Goal: Task Accomplishment & Management: Use online tool/utility

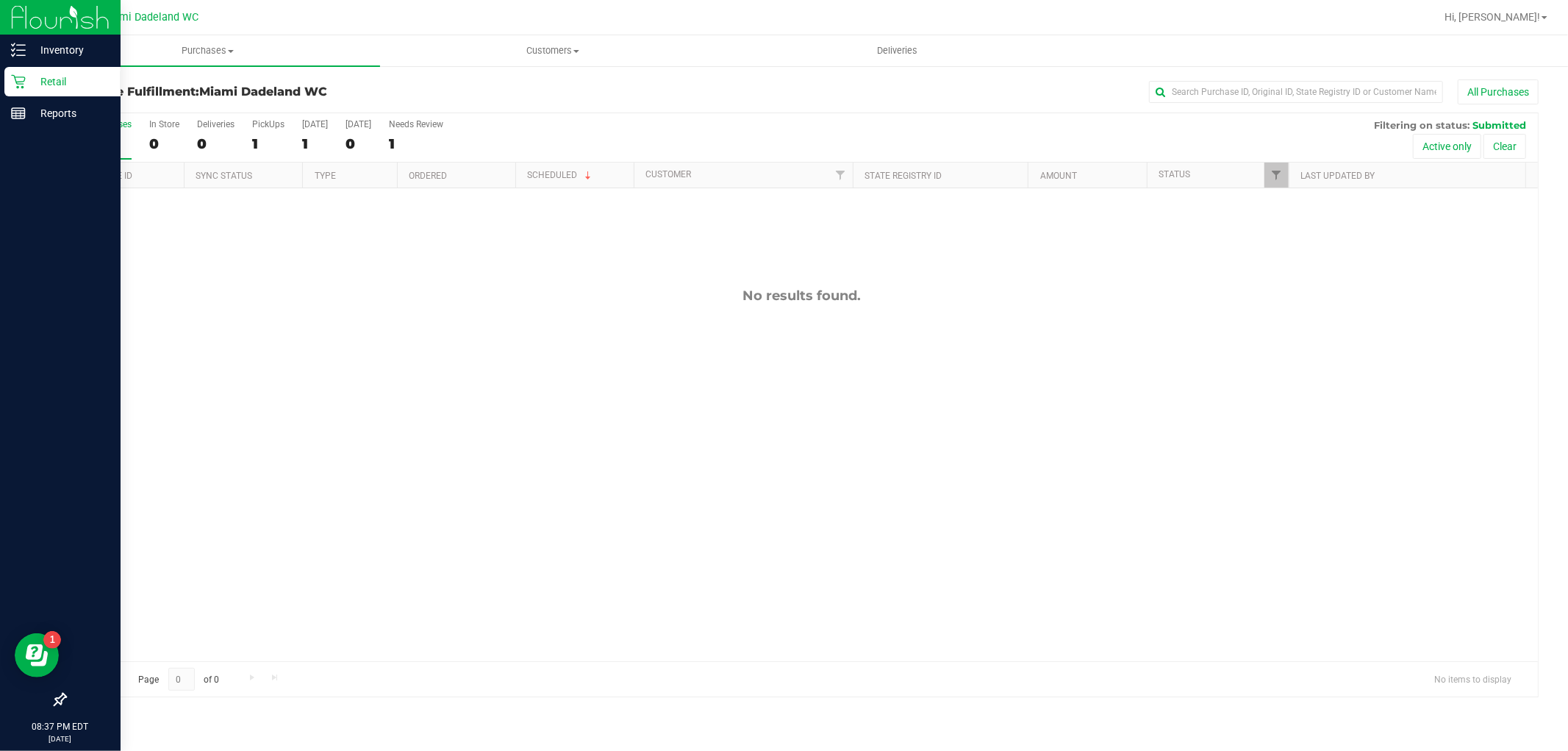
click at [19, 84] on icon at bounding box center [18, 82] width 14 height 14
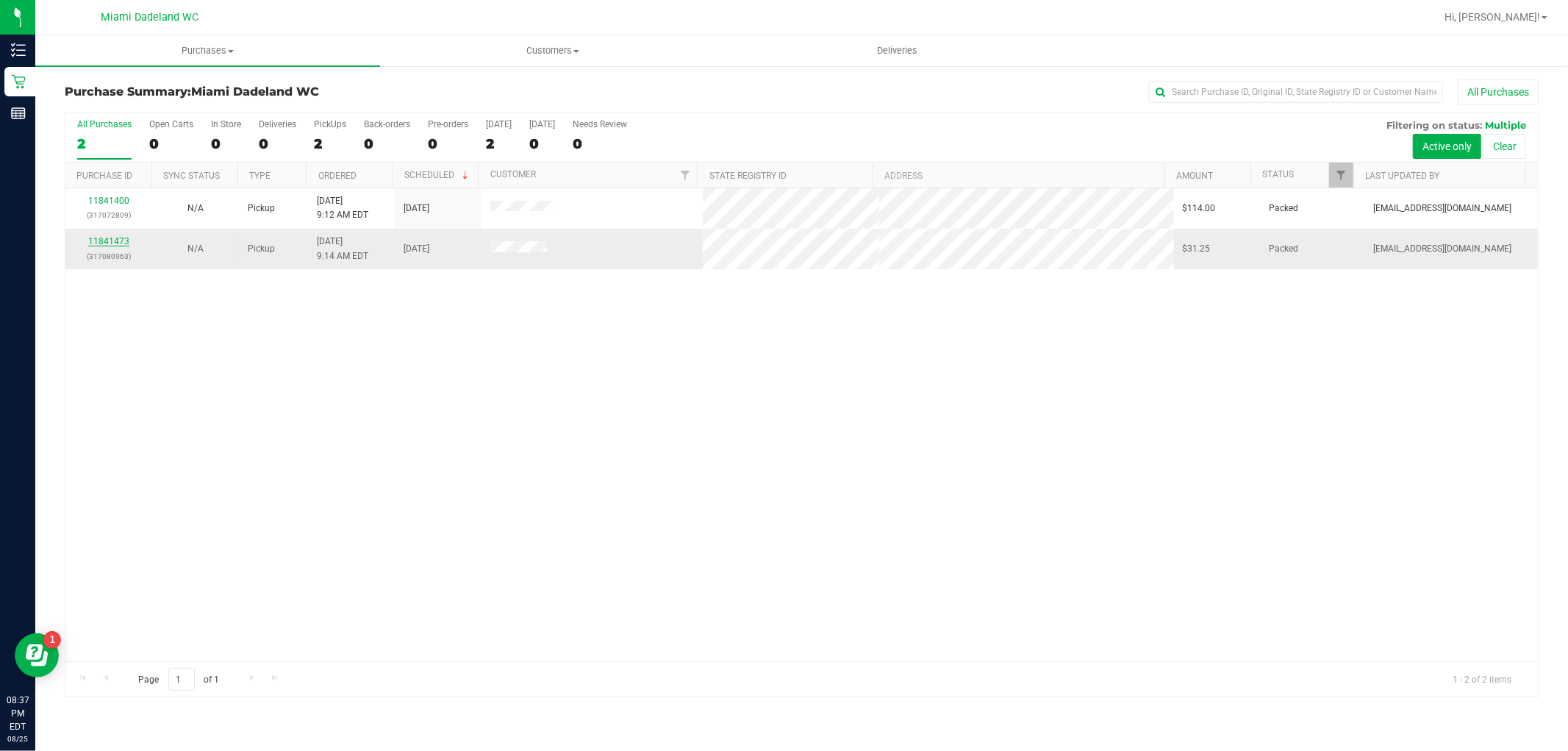
click at [108, 241] on link "11841473" at bounding box center [109, 241] width 41 height 10
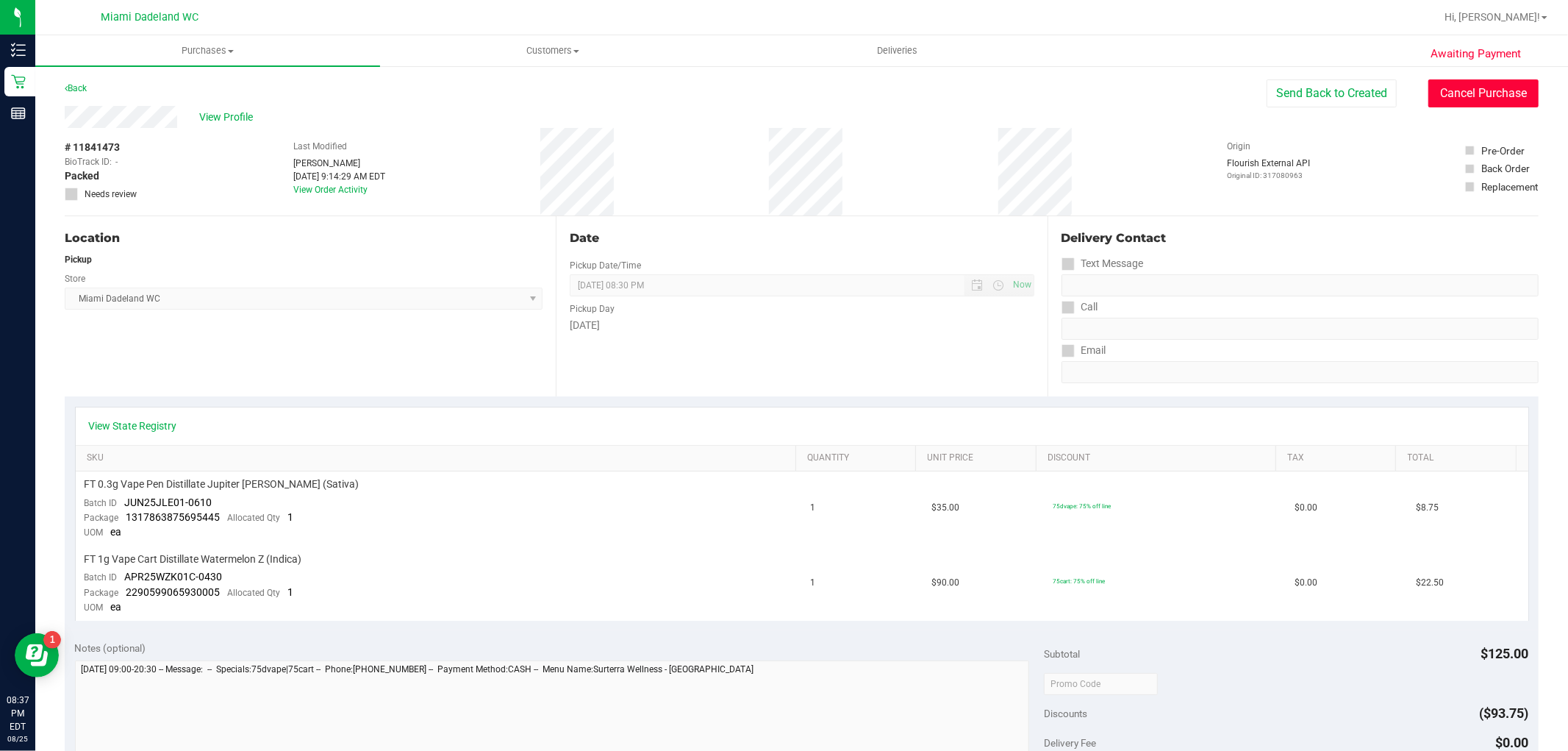
click at [1498, 89] on button "Cancel Purchase" at bounding box center [1483, 93] width 110 height 28
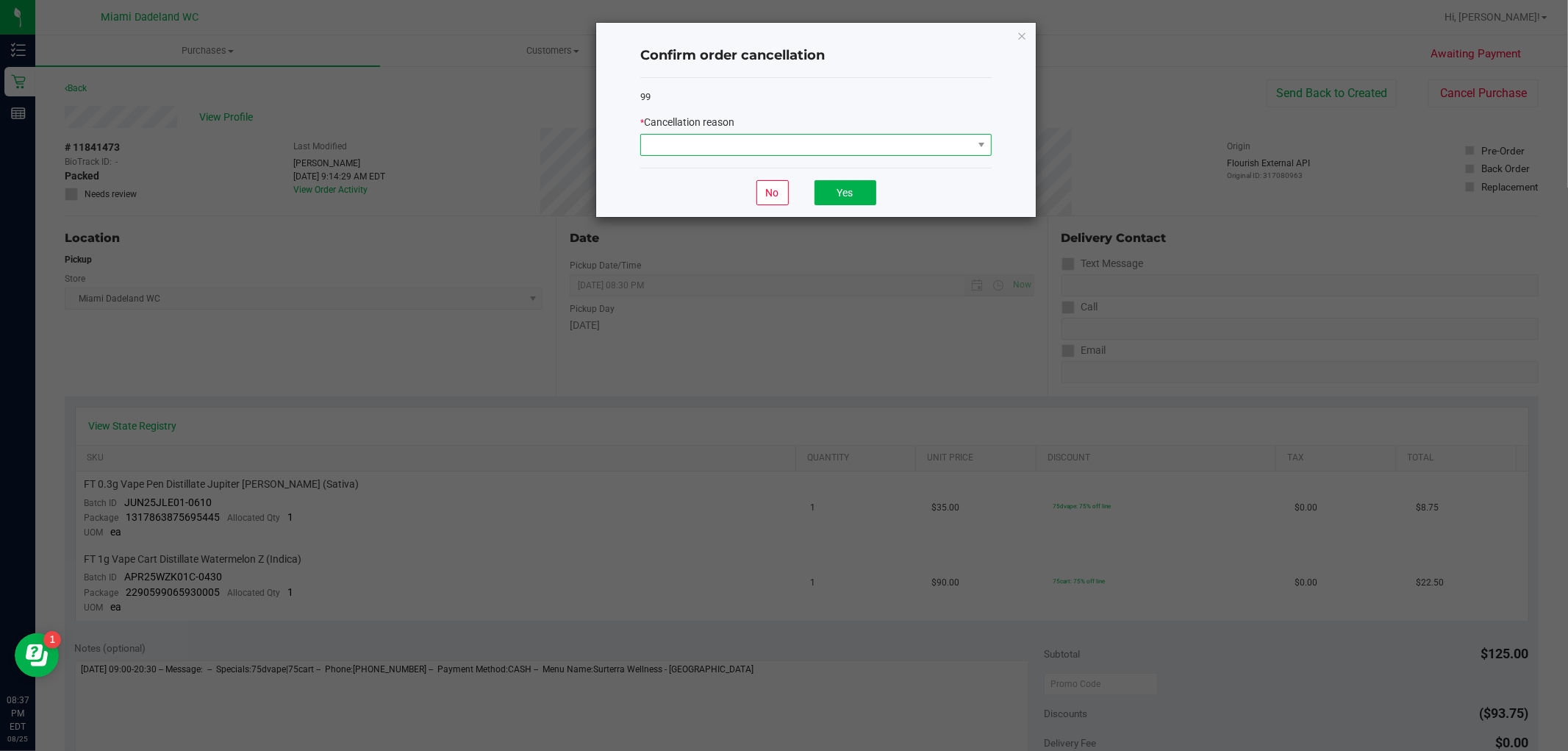
click at [832, 151] on span at bounding box center [806, 145] width 331 height 21
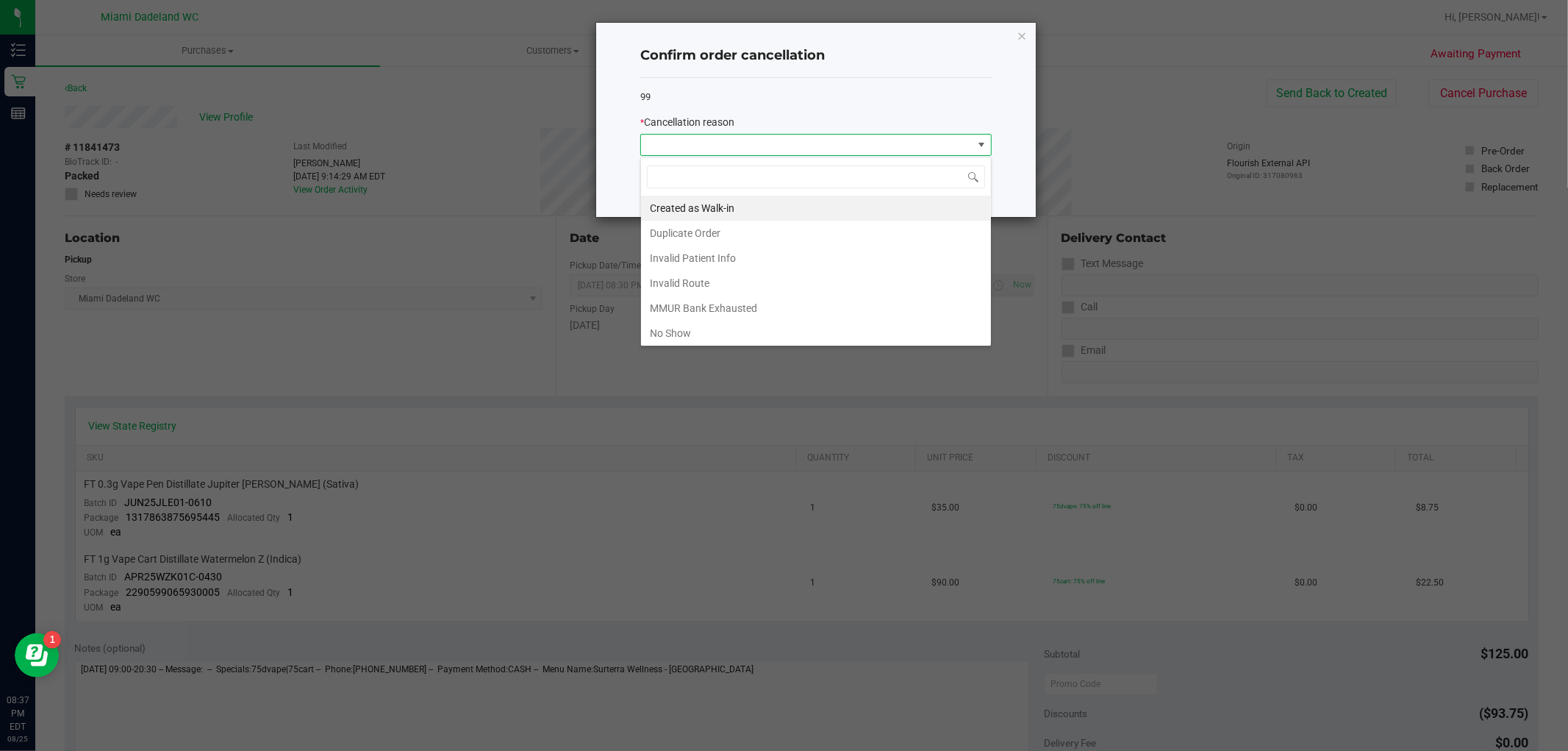
scroll to position [22, 350]
click at [697, 335] on li "No Show" at bounding box center [816, 333] width 350 height 25
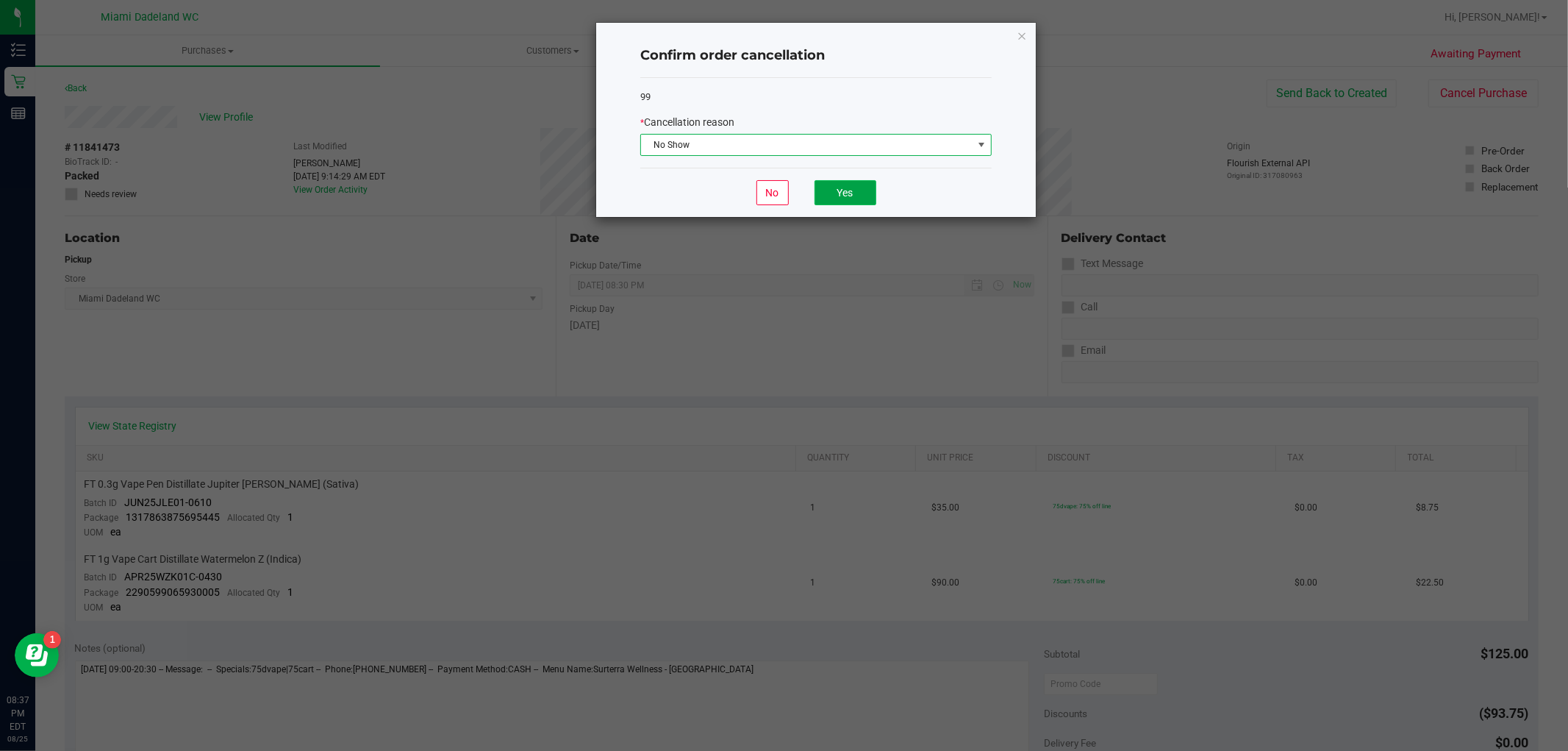
click at [840, 203] on button "Yes" at bounding box center [846, 193] width 62 height 25
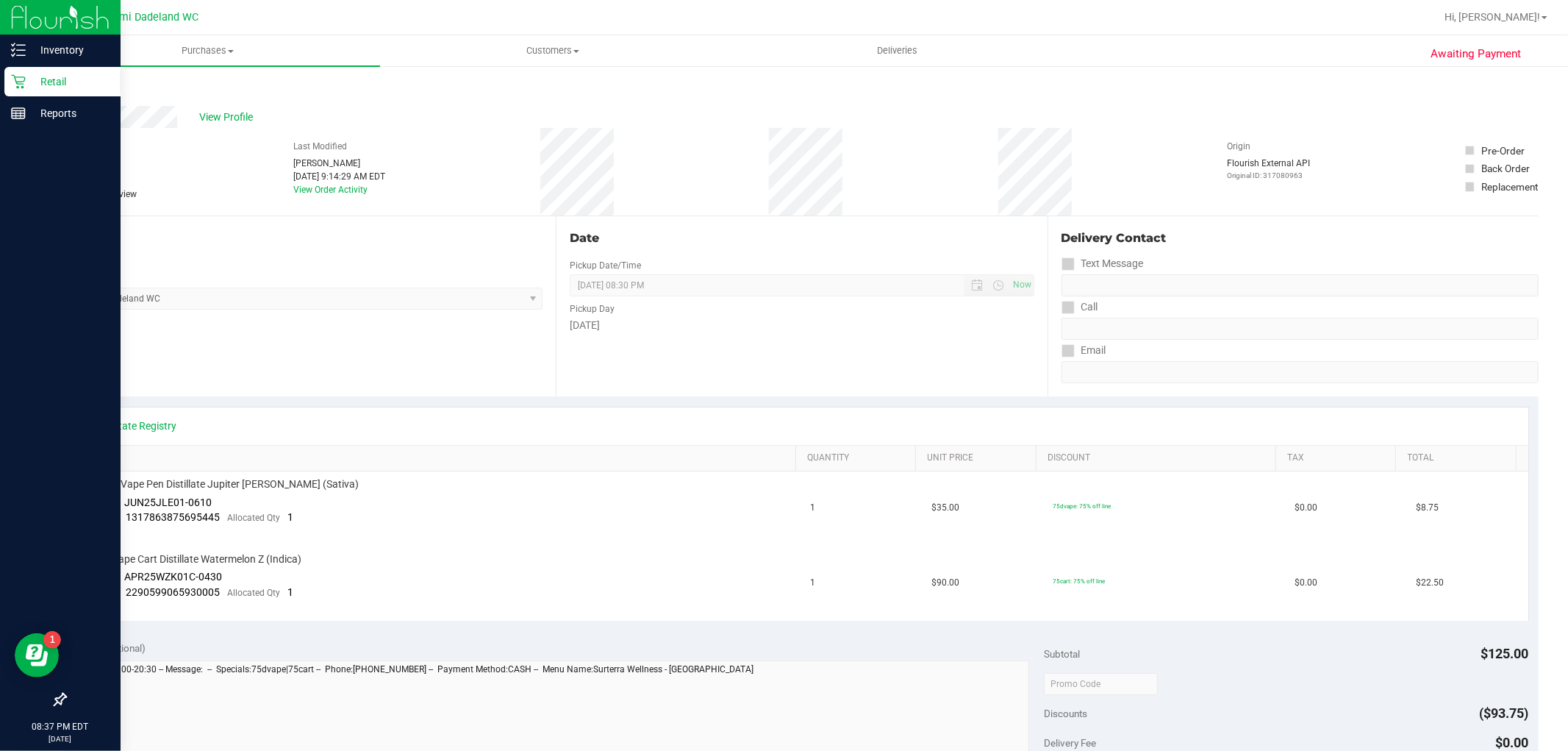
click at [57, 82] on p "Retail" at bounding box center [70, 82] width 89 height 17
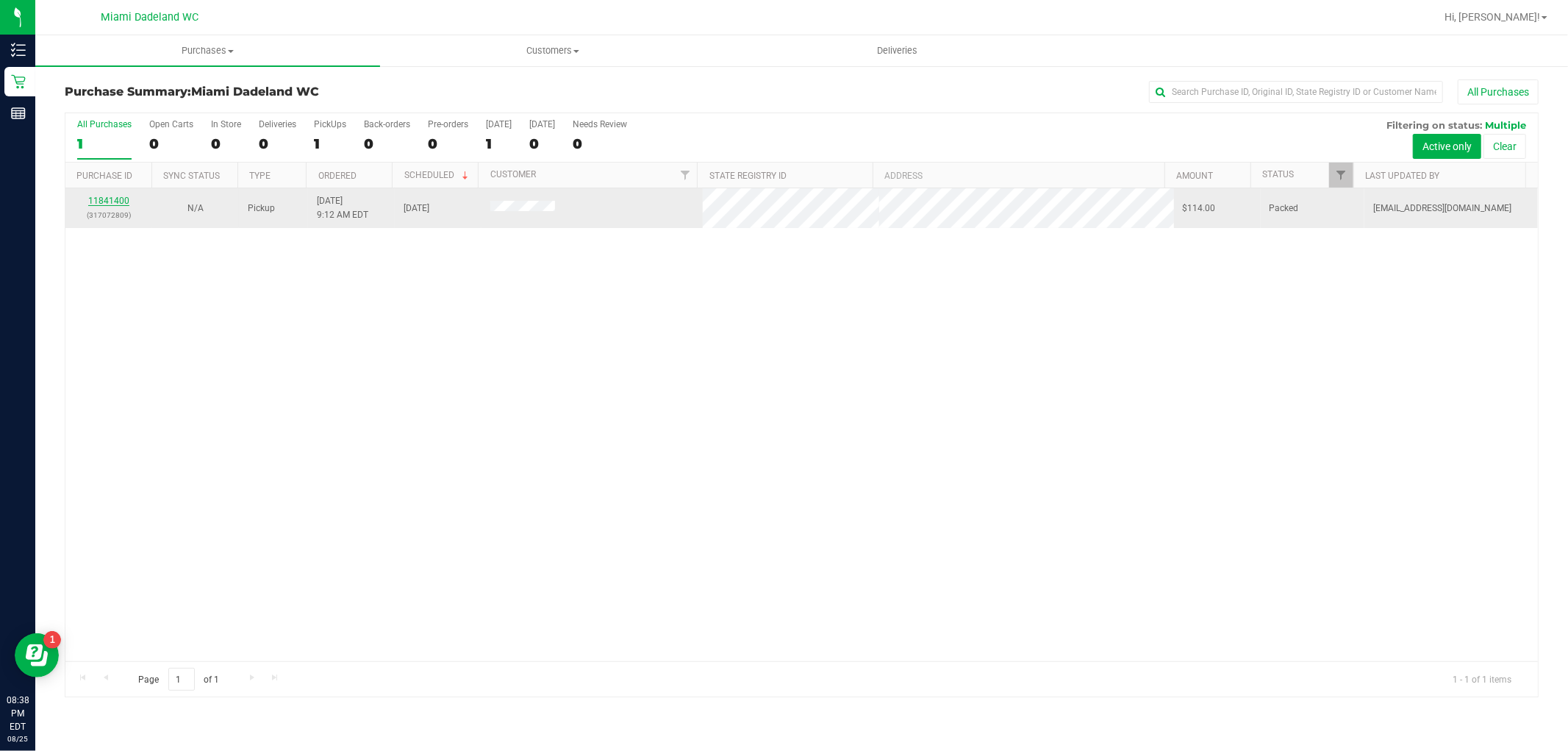
click at [119, 202] on link "11841400" at bounding box center [109, 200] width 41 height 10
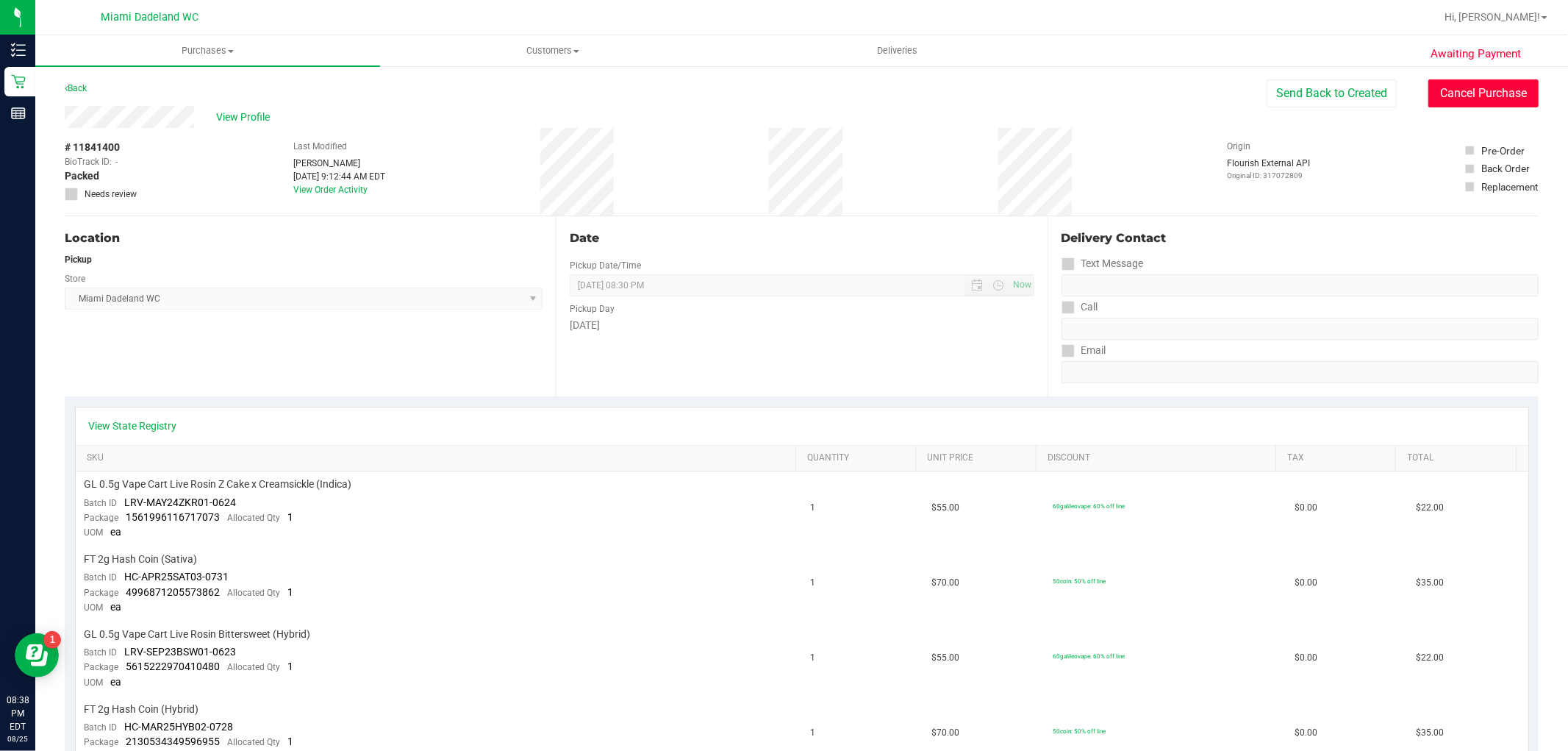
click at [1438, 85] on button "Cancel Purchase" at bounding box center [1483, 93] width 110 height 28
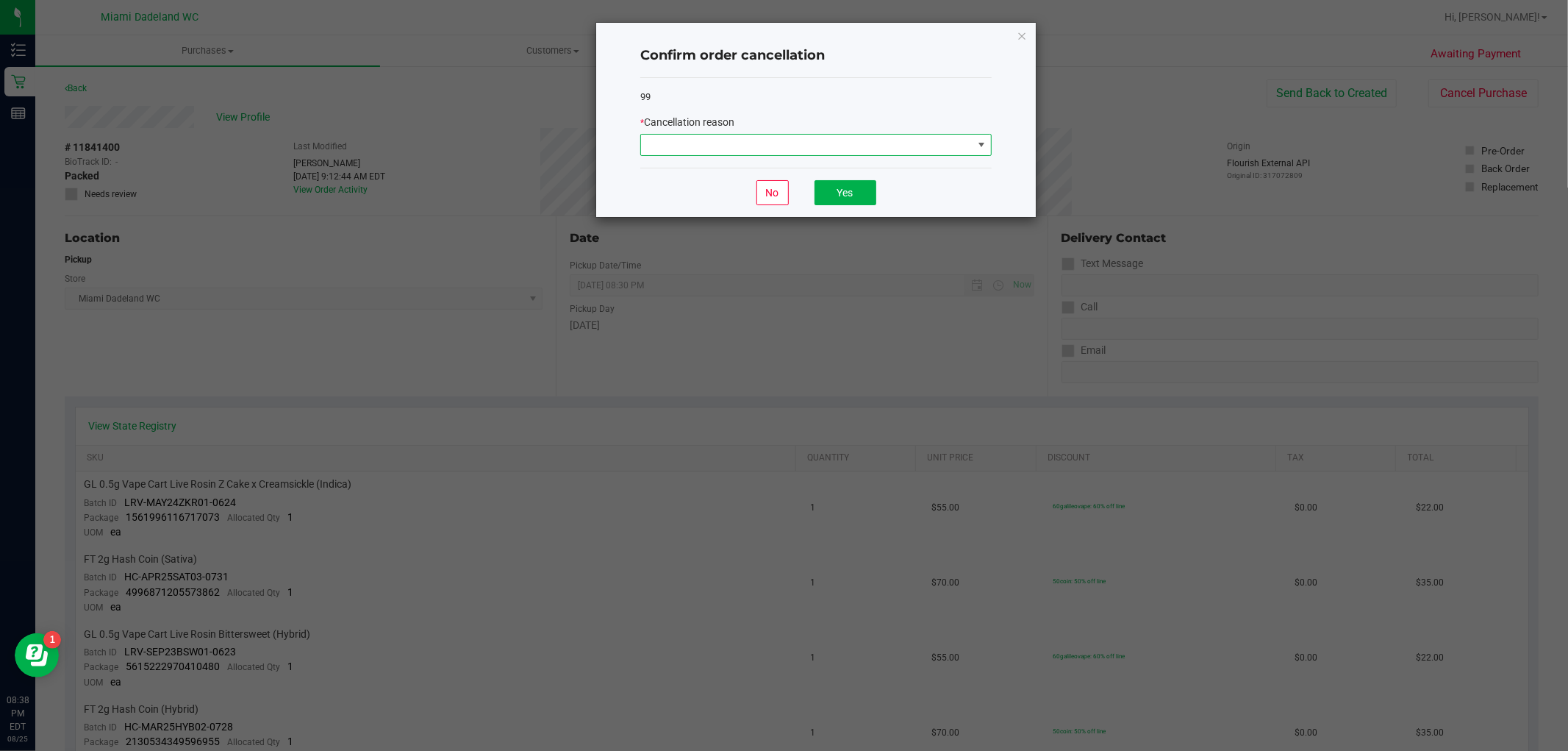
click at [864, 142] on span at bounding box center [806, 145] width 331 height 21
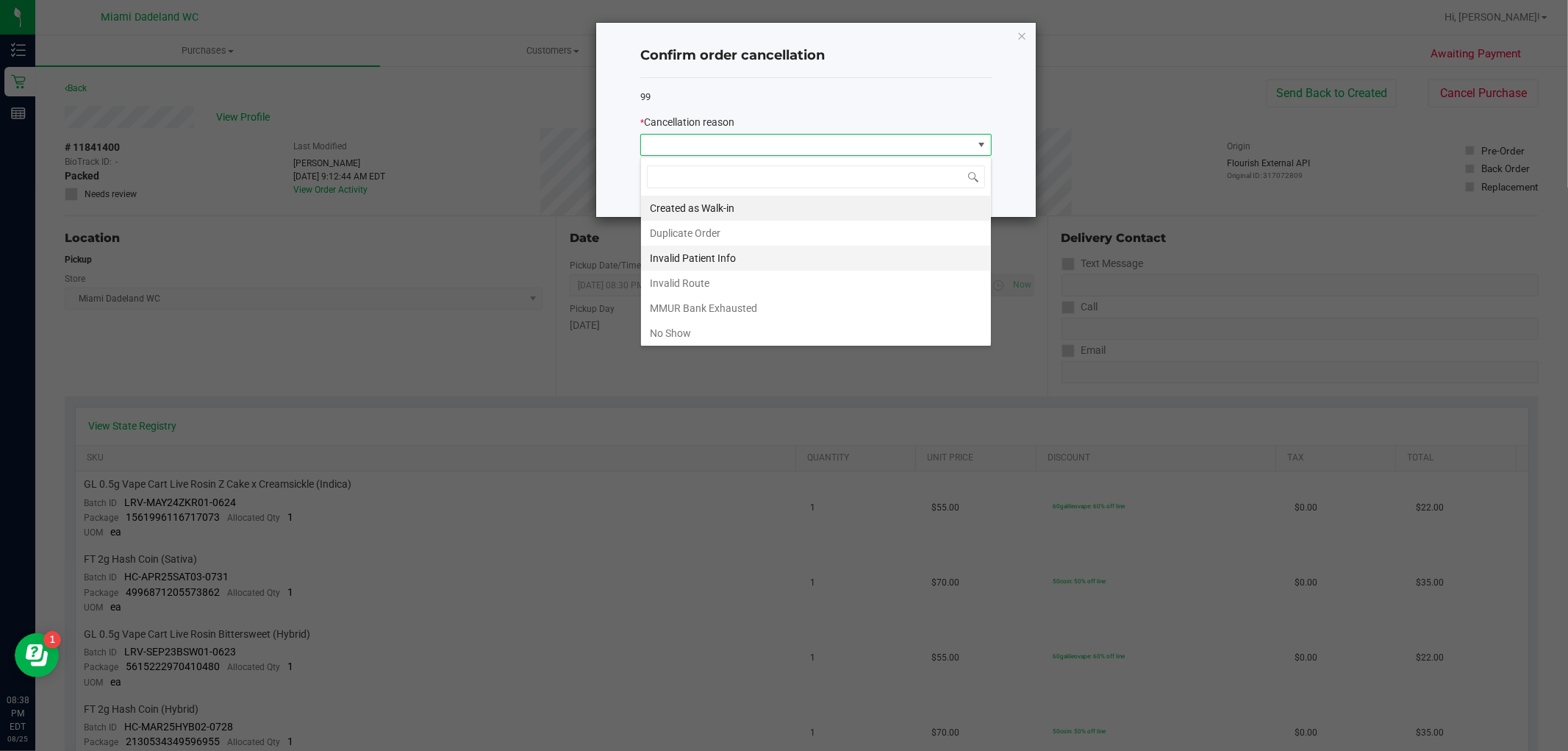
scroll to position [22, 350]
click at [688, 332] on li "No Show" at bounding box center [816, 333] width 350 height 25
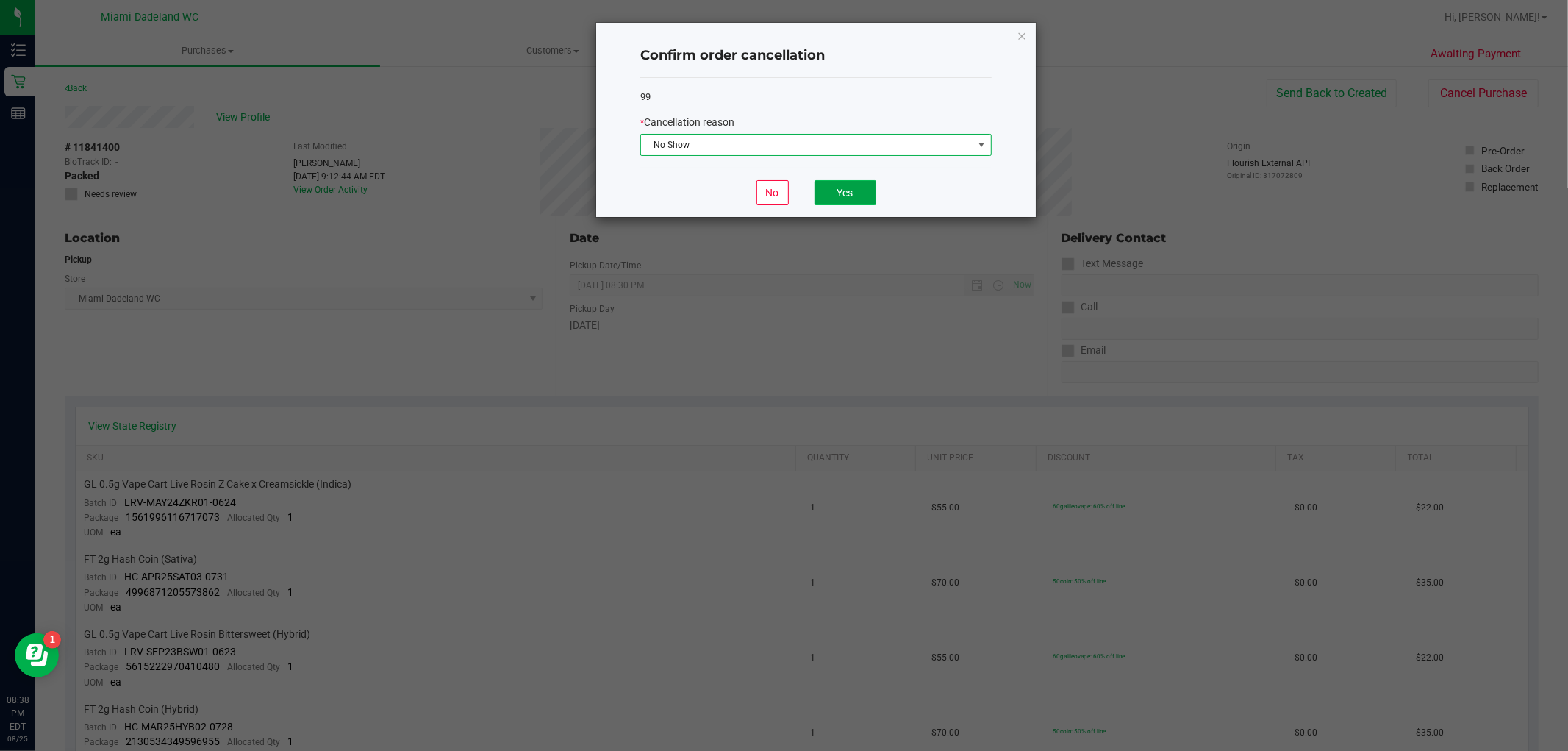
click at [847, 184] on button "Yes" at bounding box center [846, 193] width 62 height 25
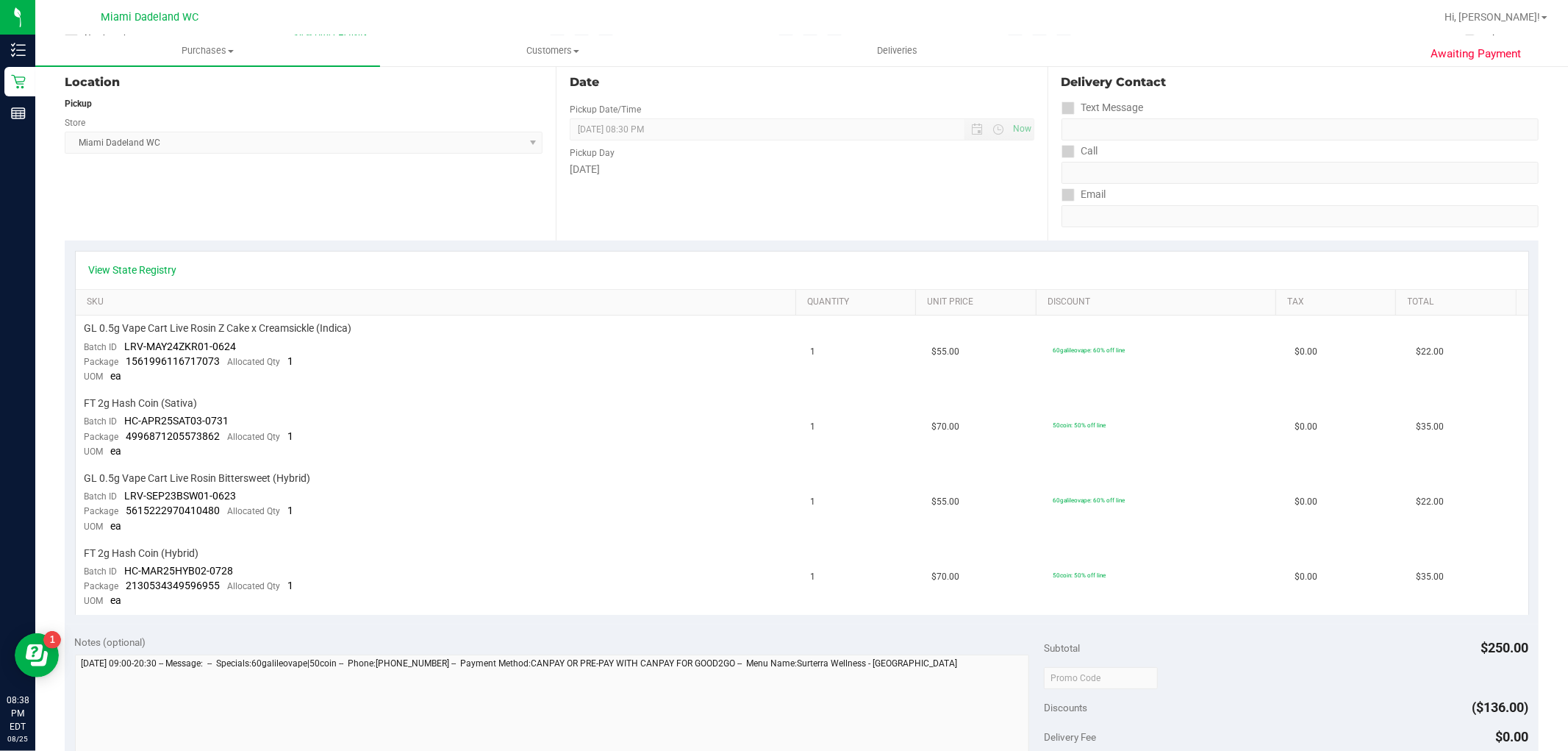
scroll to position [0, 0]
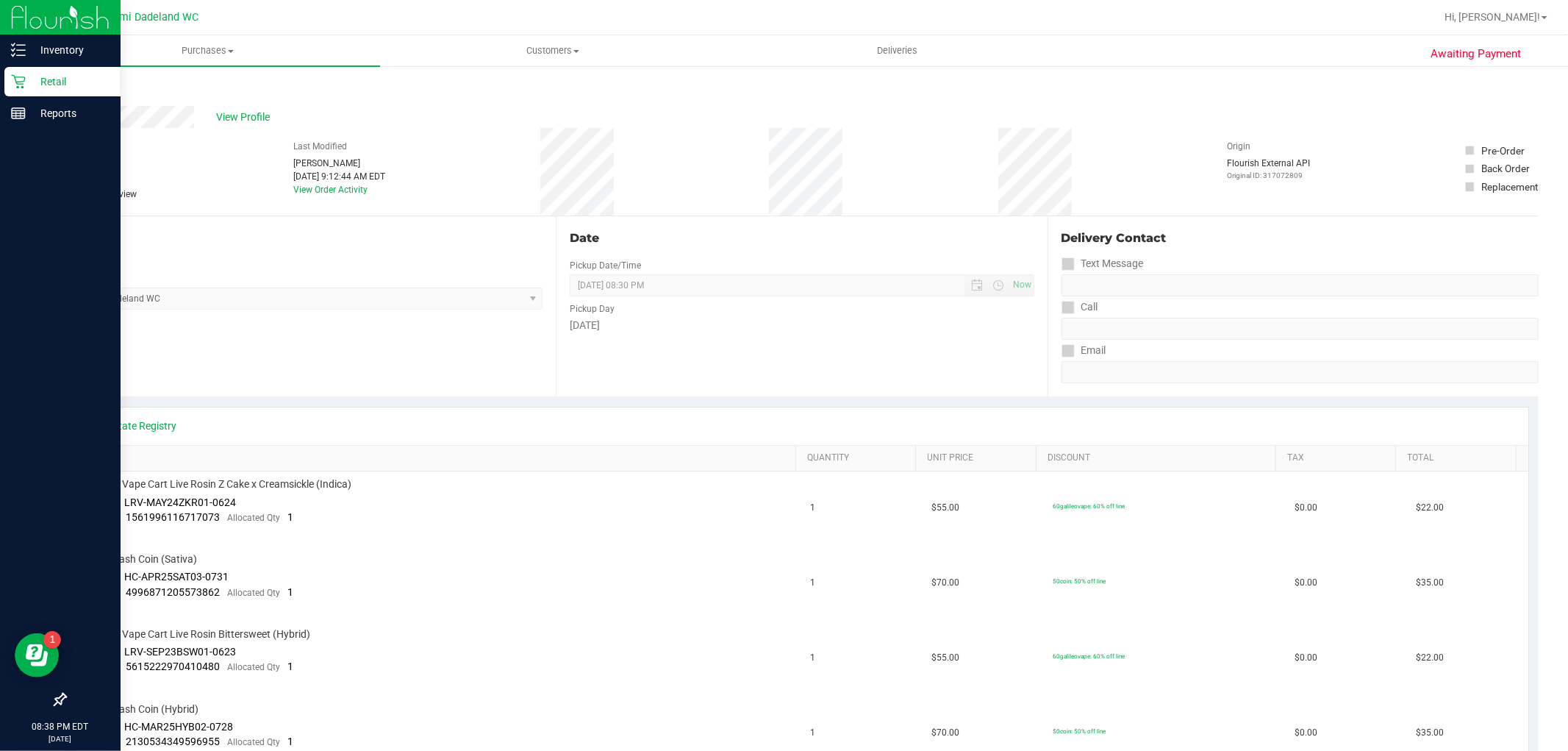
click at [70, 78] on p "Retail" at bounding box center [70, 82] width 89 height 17
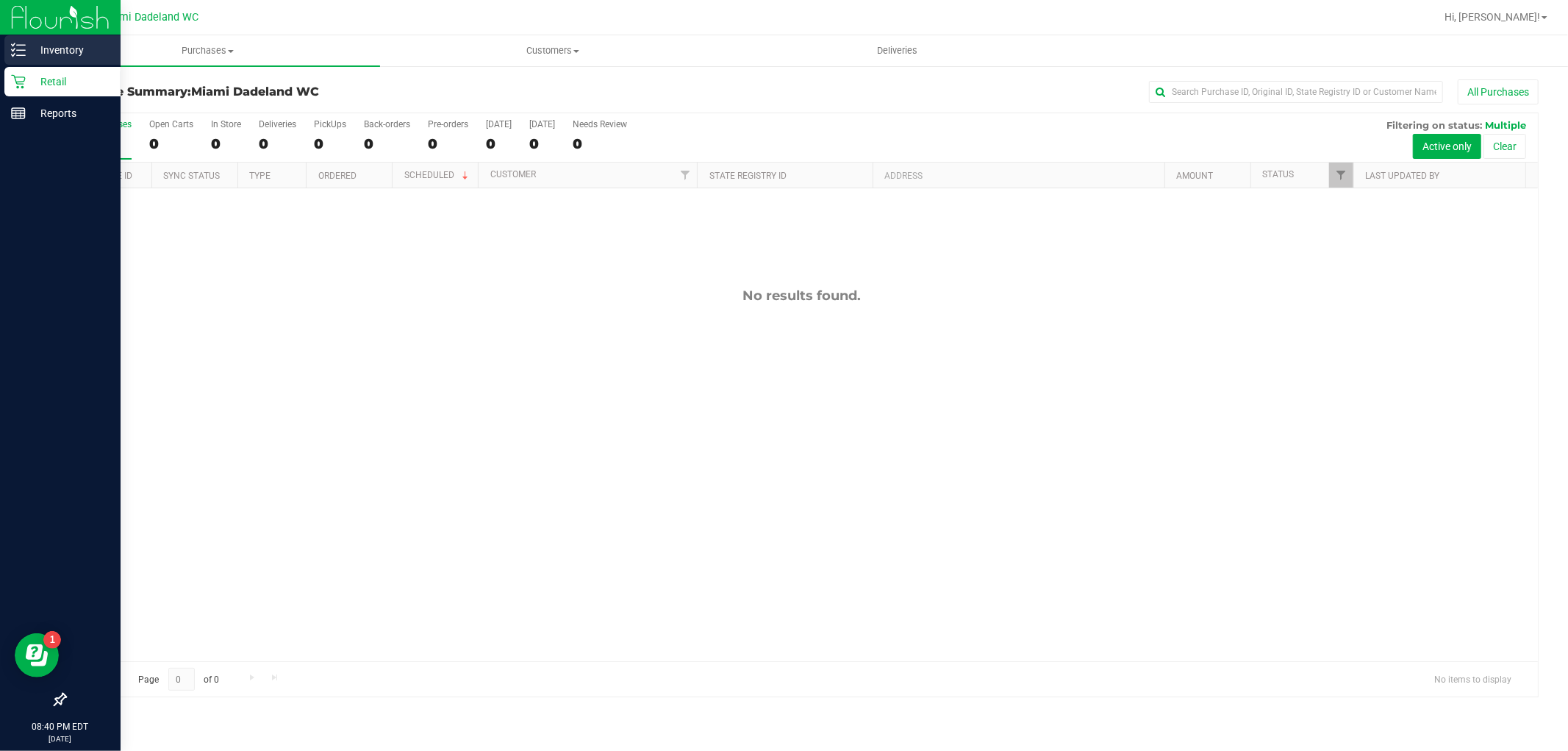
click at [26, 47] on p "Inventory" at bounding box center [70, 50] width 89 height 17
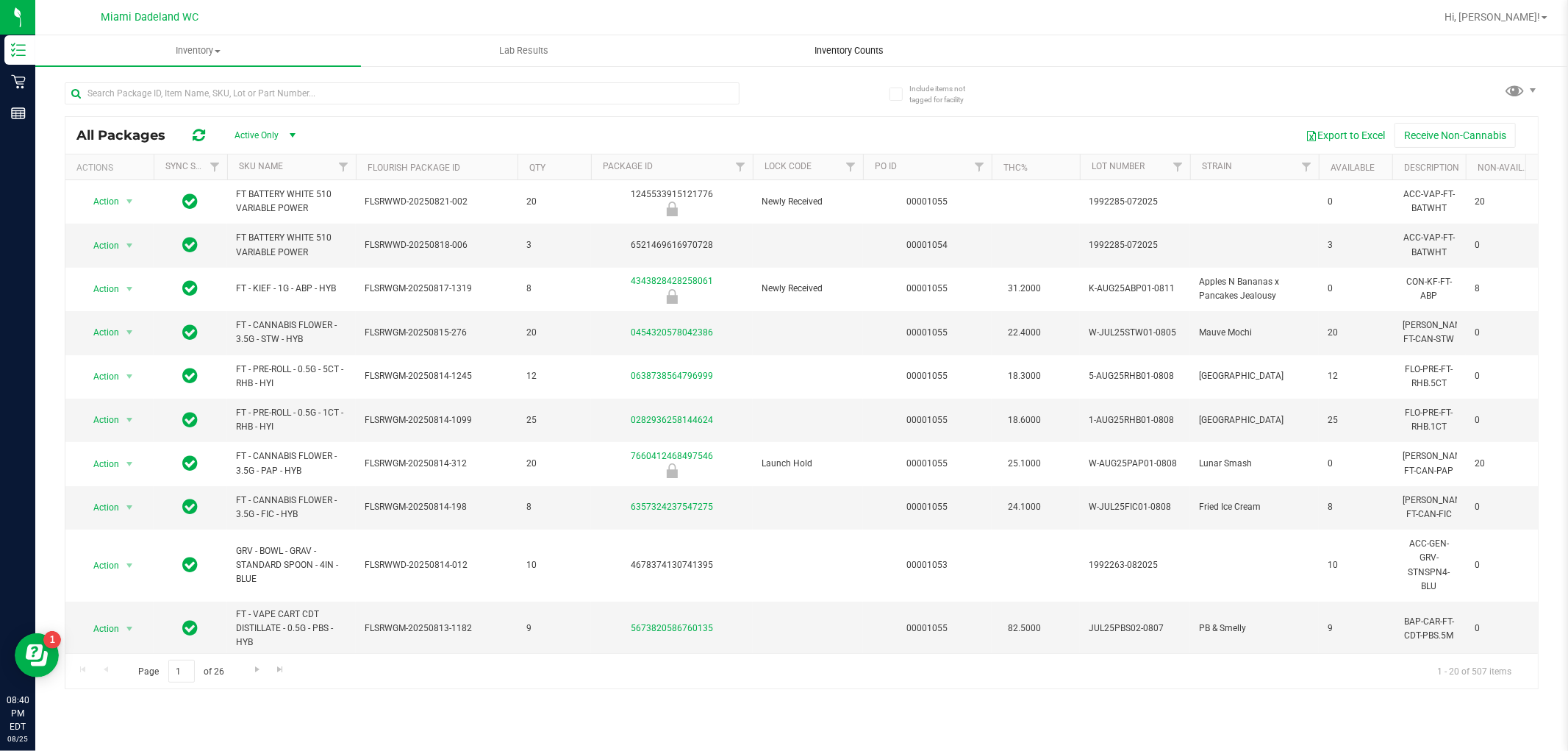
click at [839, 49] on span "Inventory Counts" at bounding box center [850, 51] width 109 height 13
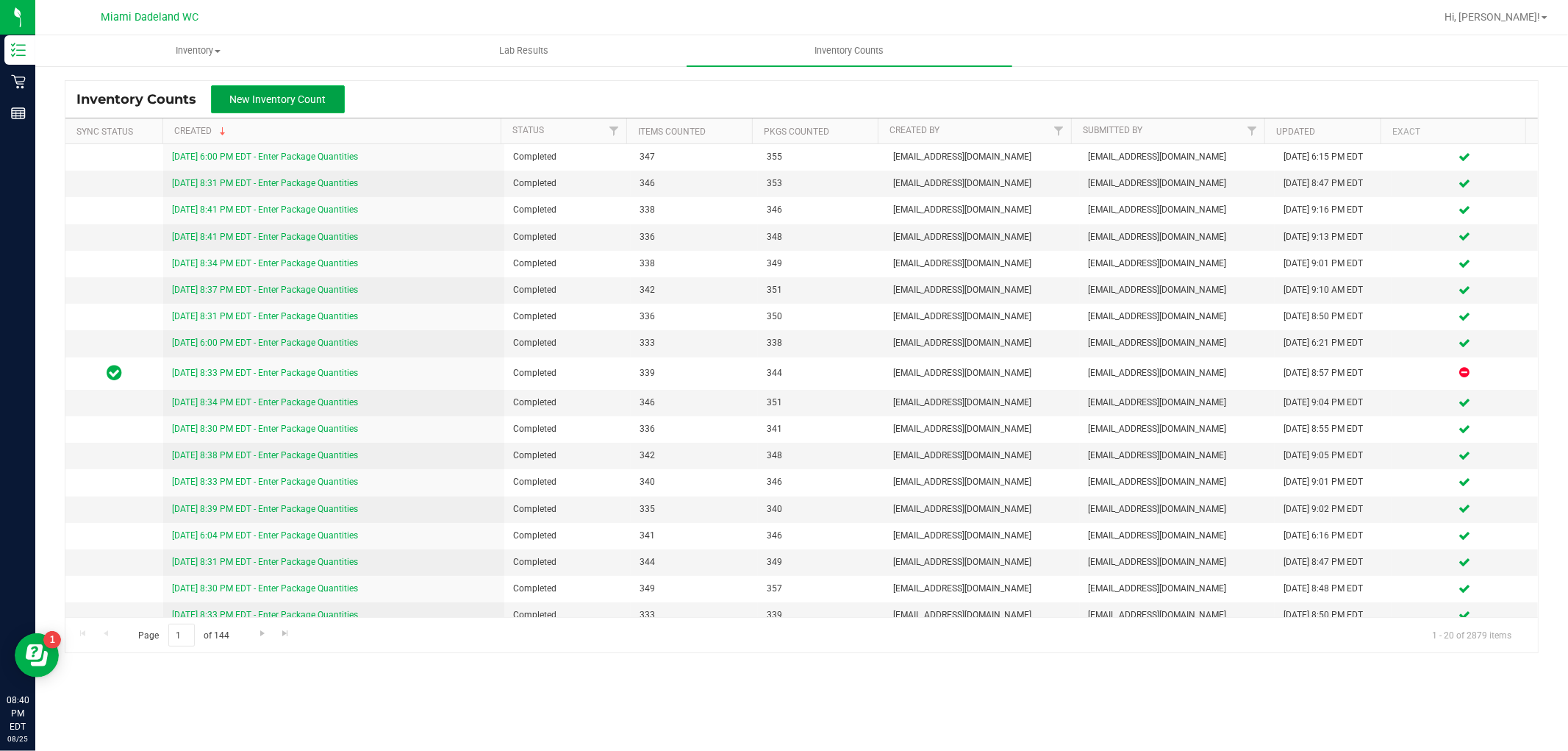
click at [307, 93] on span "New Inventory Count" at bounding box center [278, 99] width 97 height 12
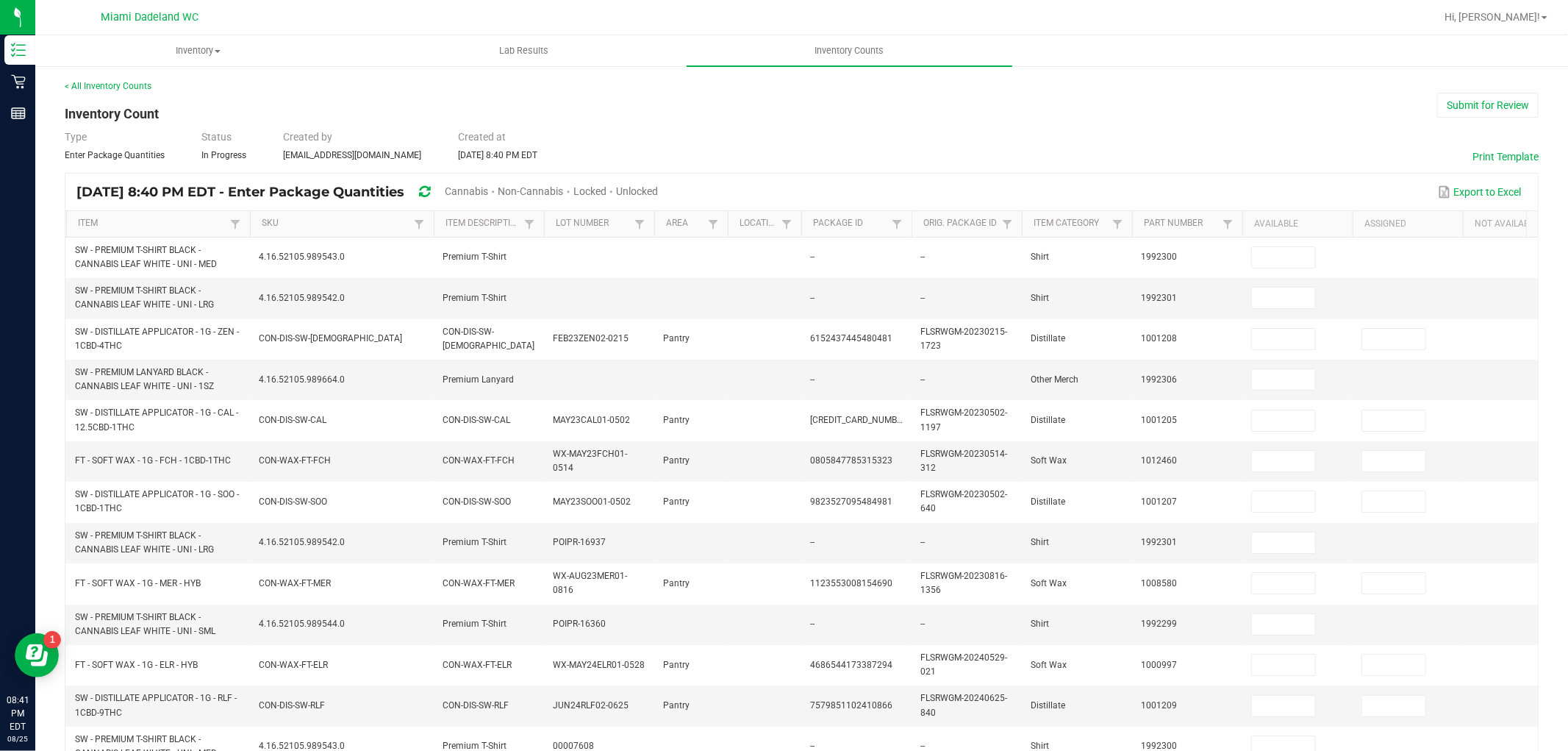
click at [658, 186] on span "Unlocked" at bounding box center [637, 191] width 42 height 12
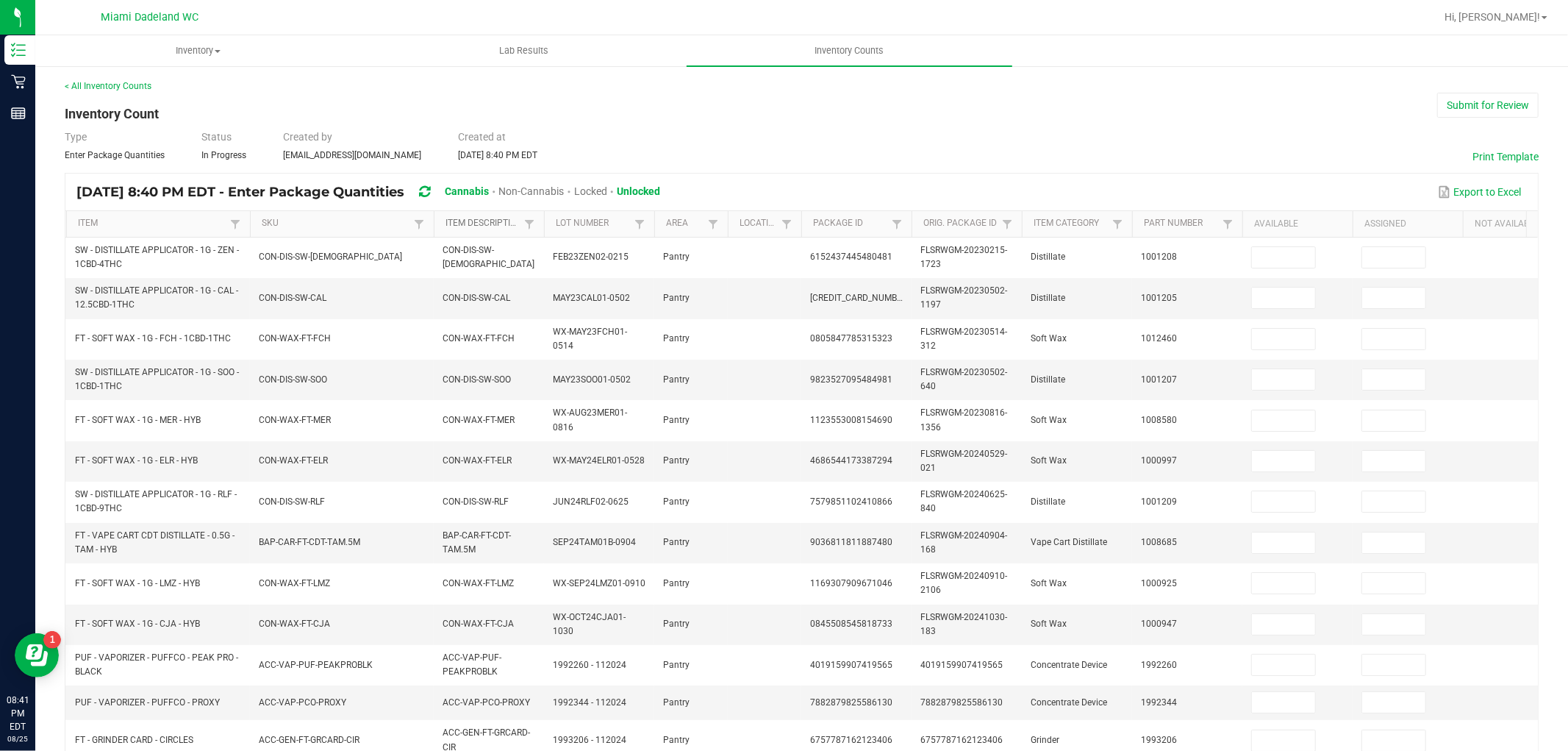
click at [495, 228] on link "Item Description" at bounding box center [483, 223] width 74 height 12
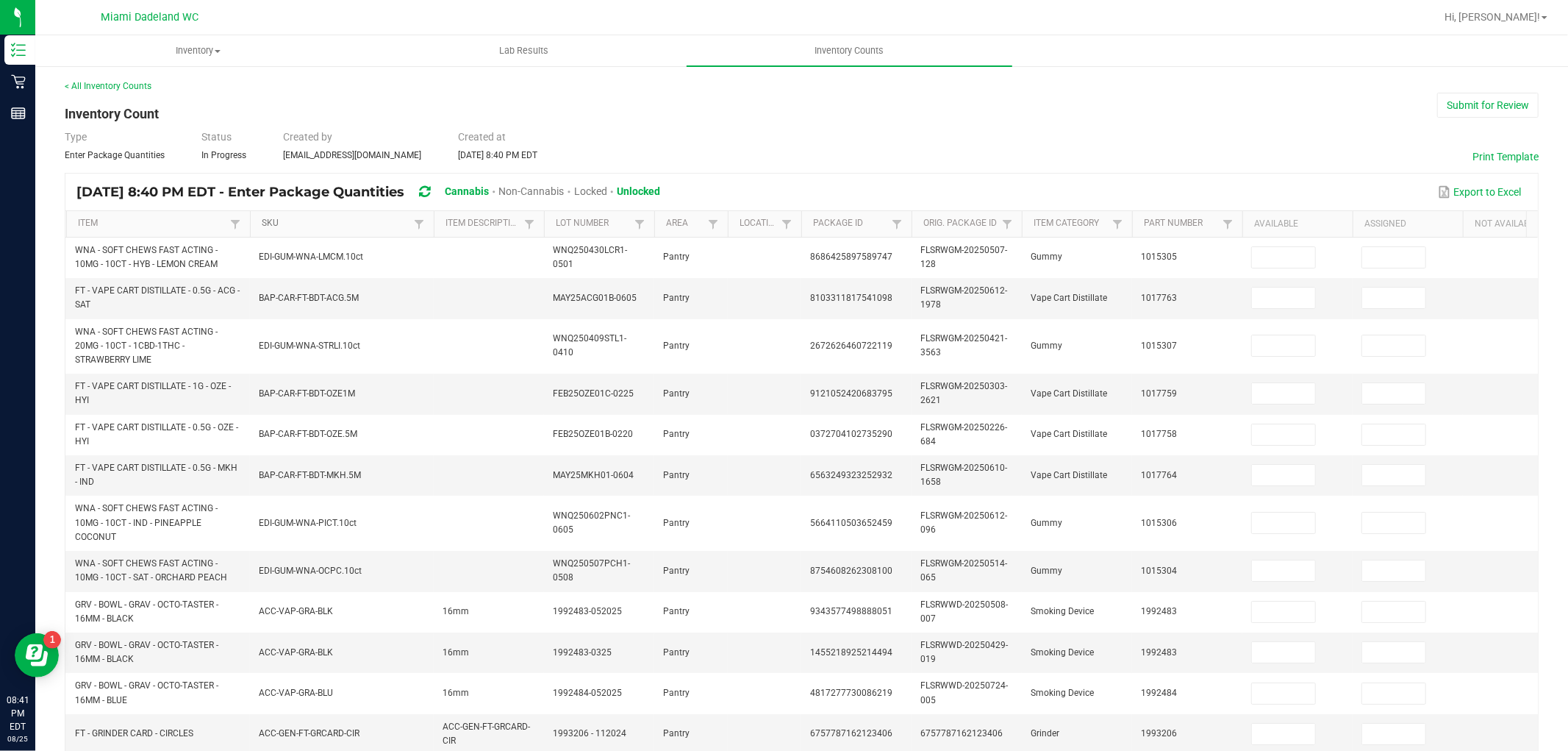
click at [309, 225] on link "SKU" at bounding box center [335, 223] width 148 height 12
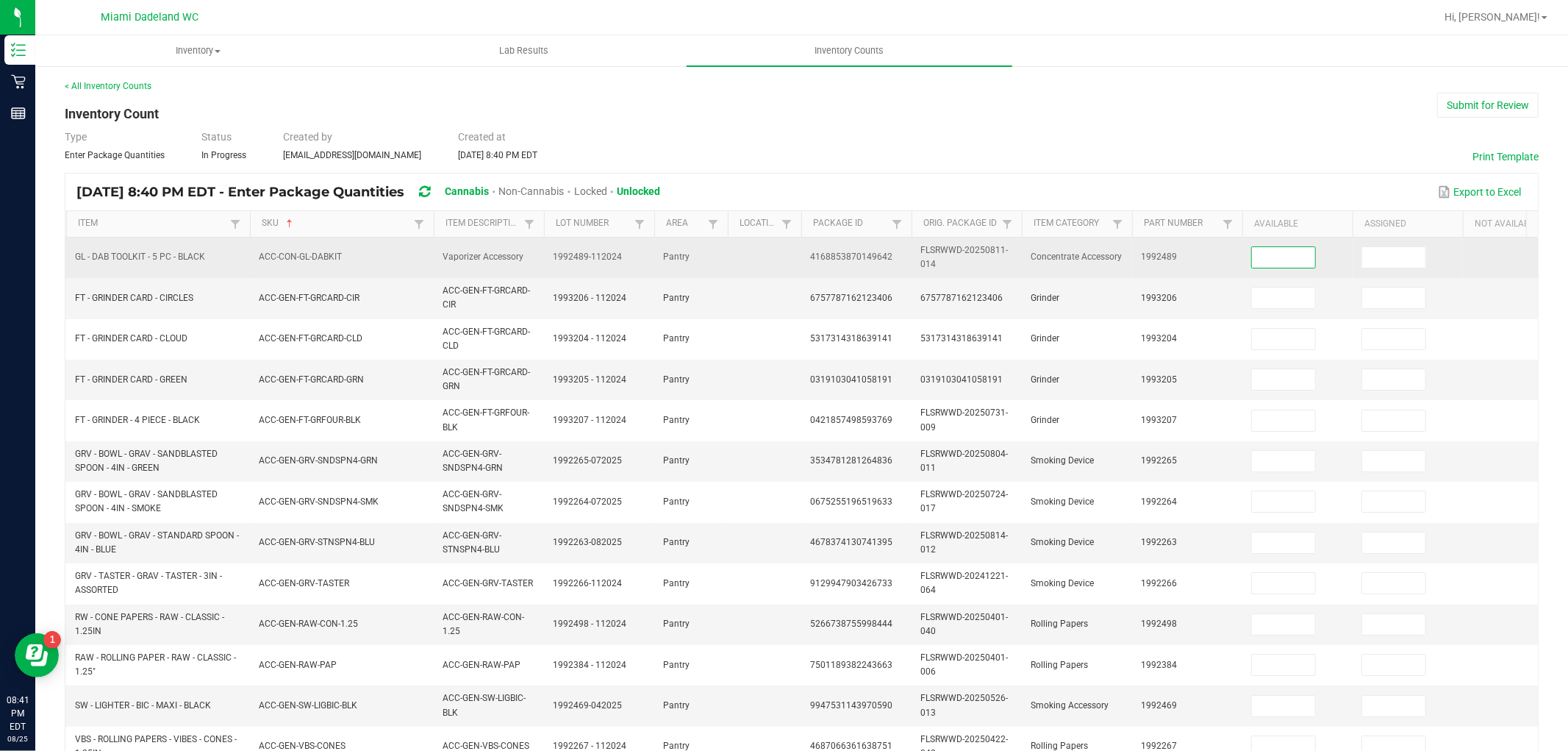
click at [1260, 248] on input at bounding box center [1284, 257] width 63 height 21
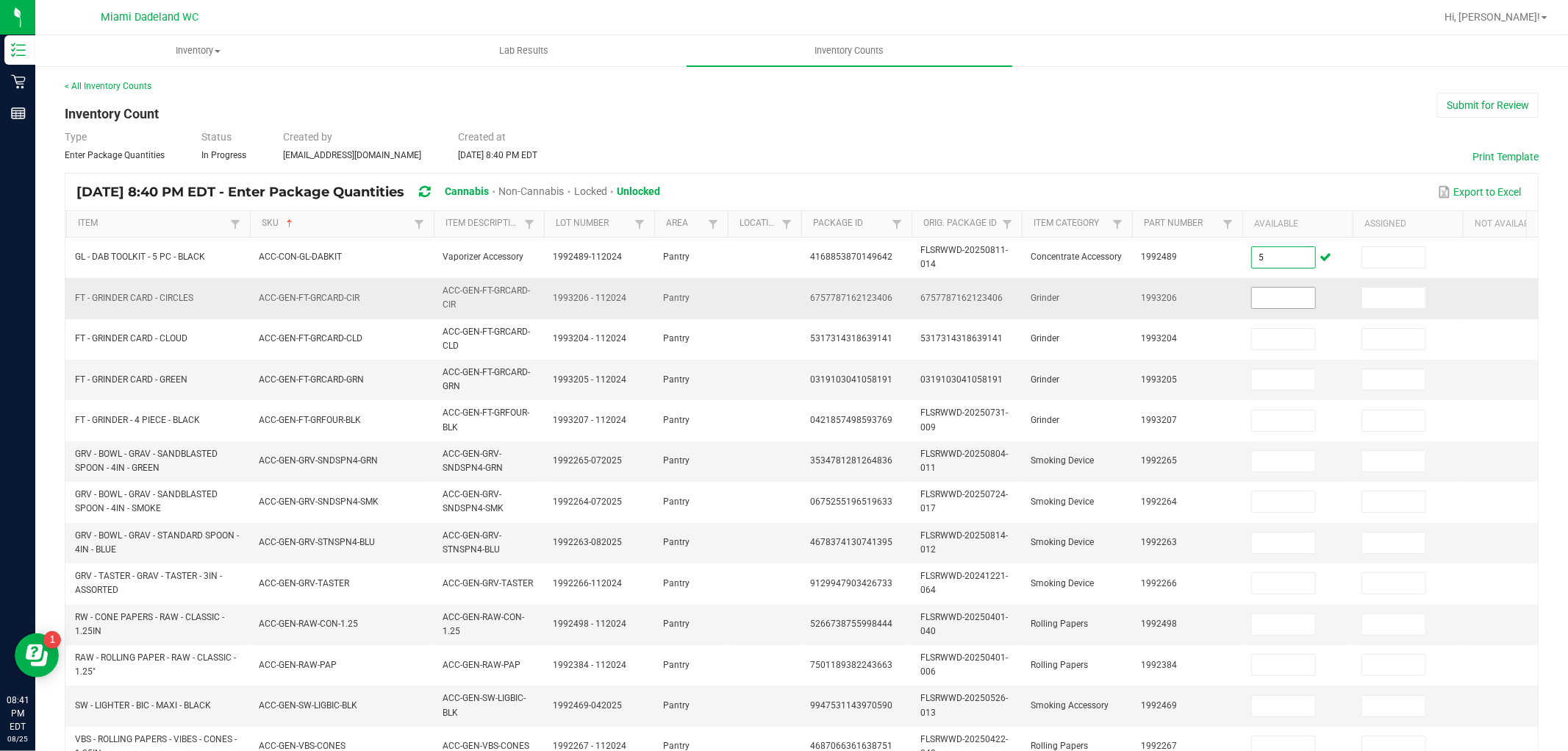
type input "5"
click at [1294, 304] on input at bounding box center [1284, 298] width 63 height 21
type input "3"
type input "1"
type input "3"
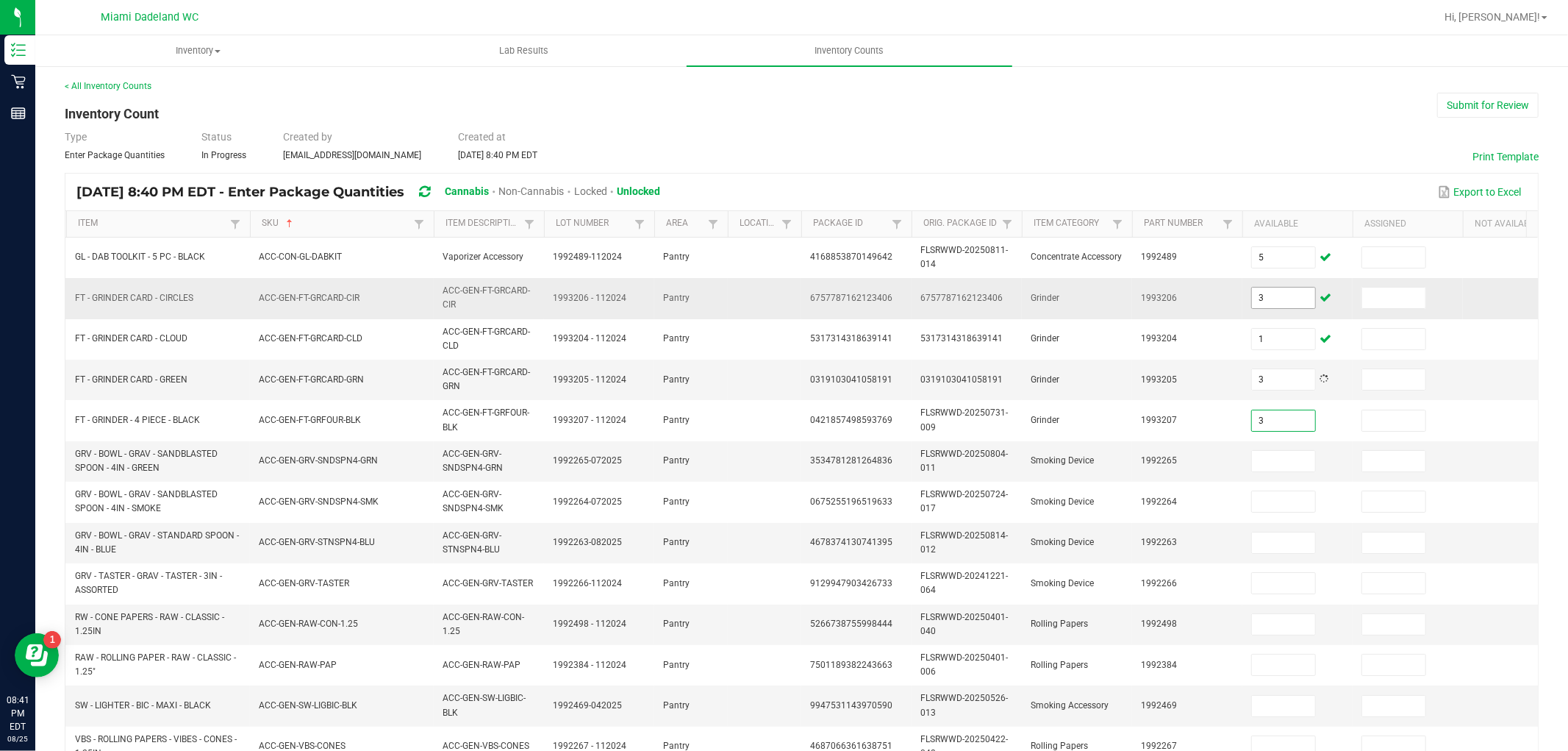
type input "3"
type input "8"
type input "6"
type input "10"
type input "24"
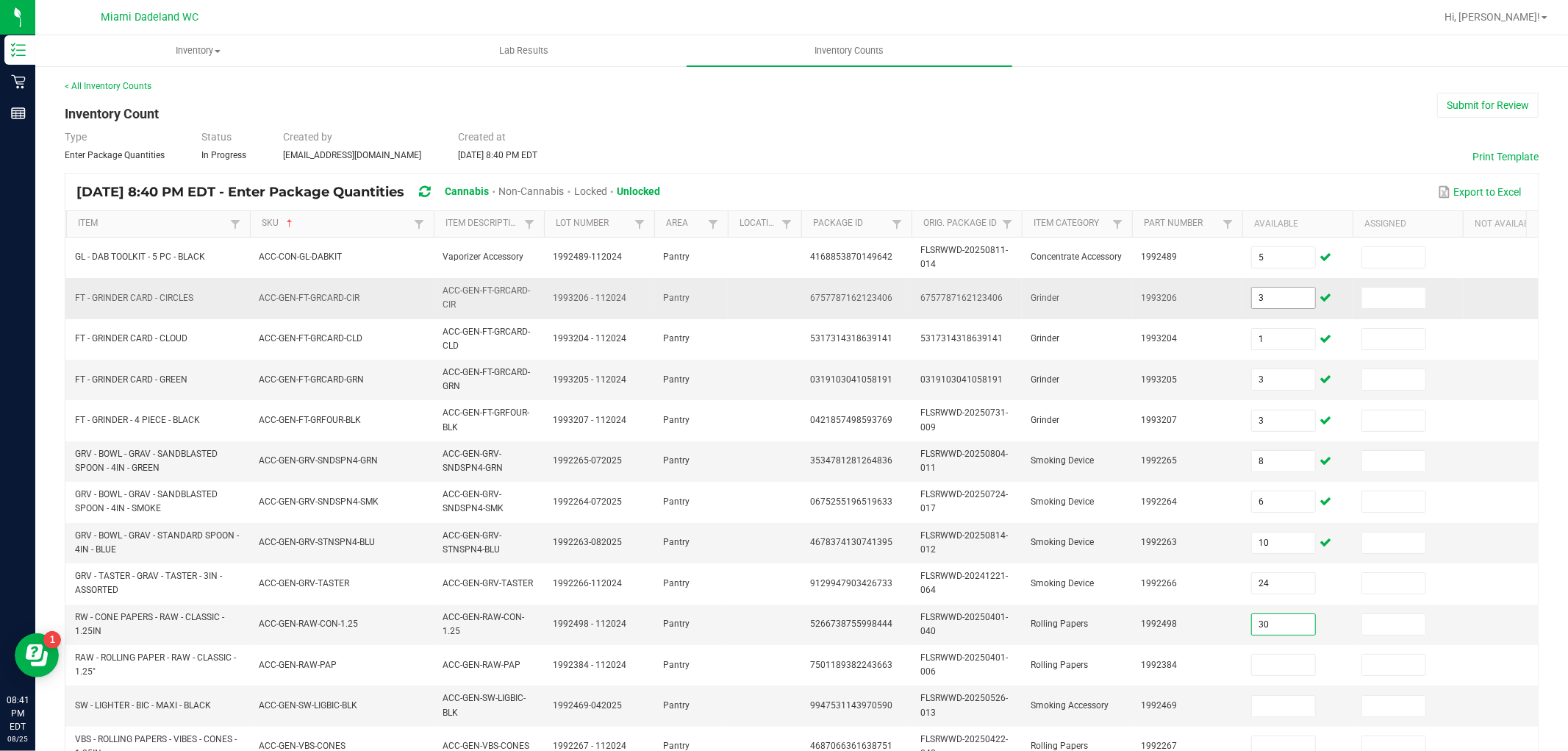
type input "30"
type input "3"
type input "38"
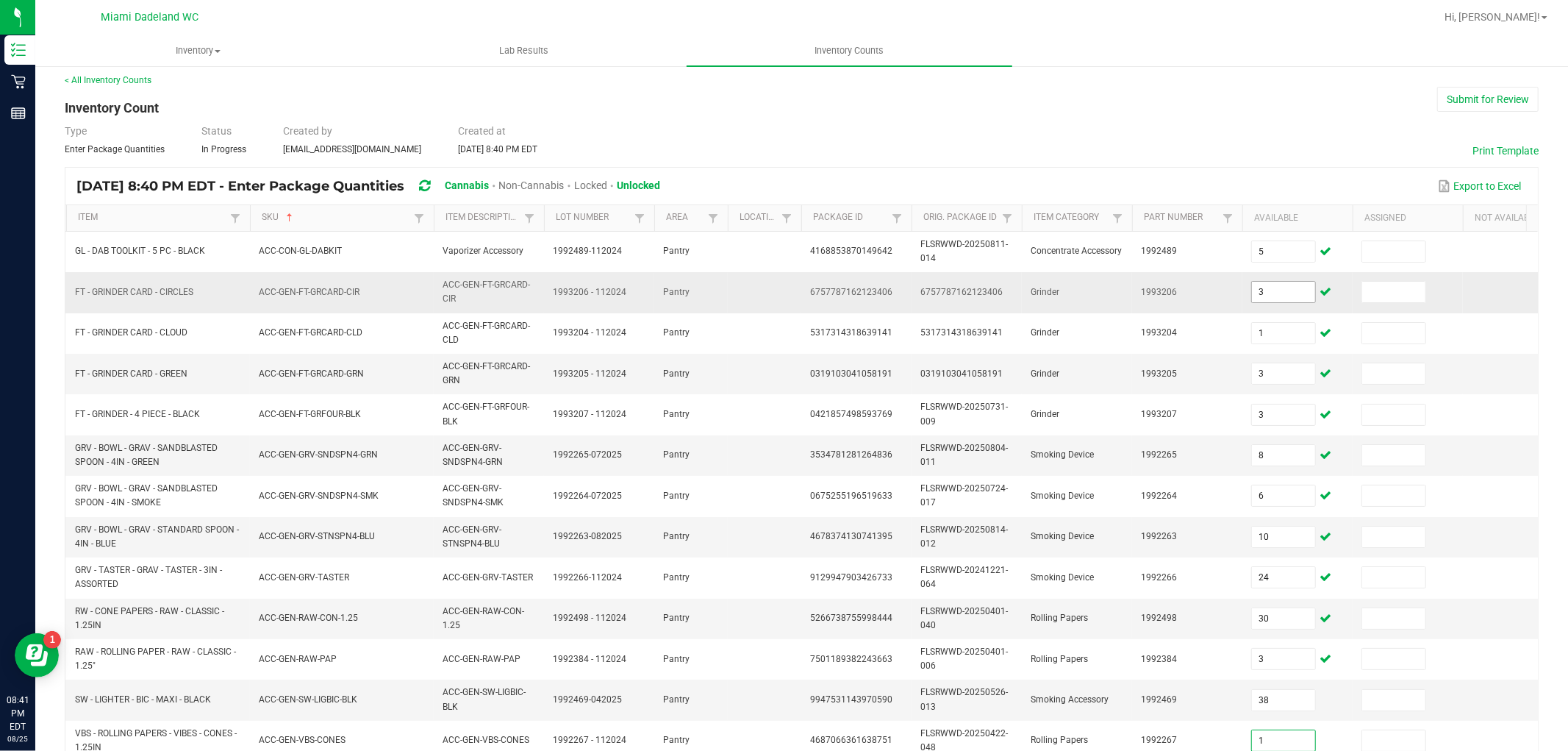
type input "1"
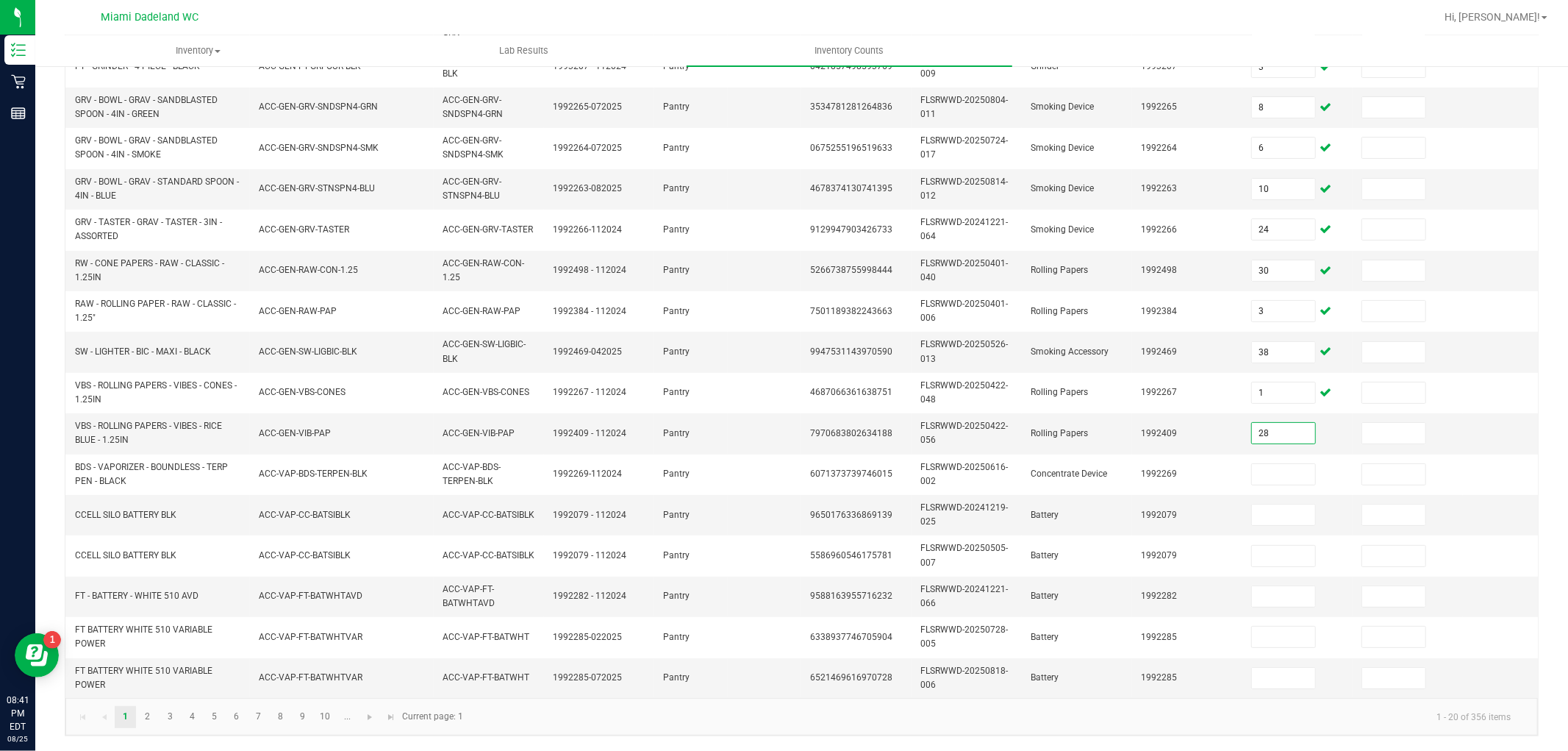
type input "28"
type input "1"
type input "10"
type input "1"
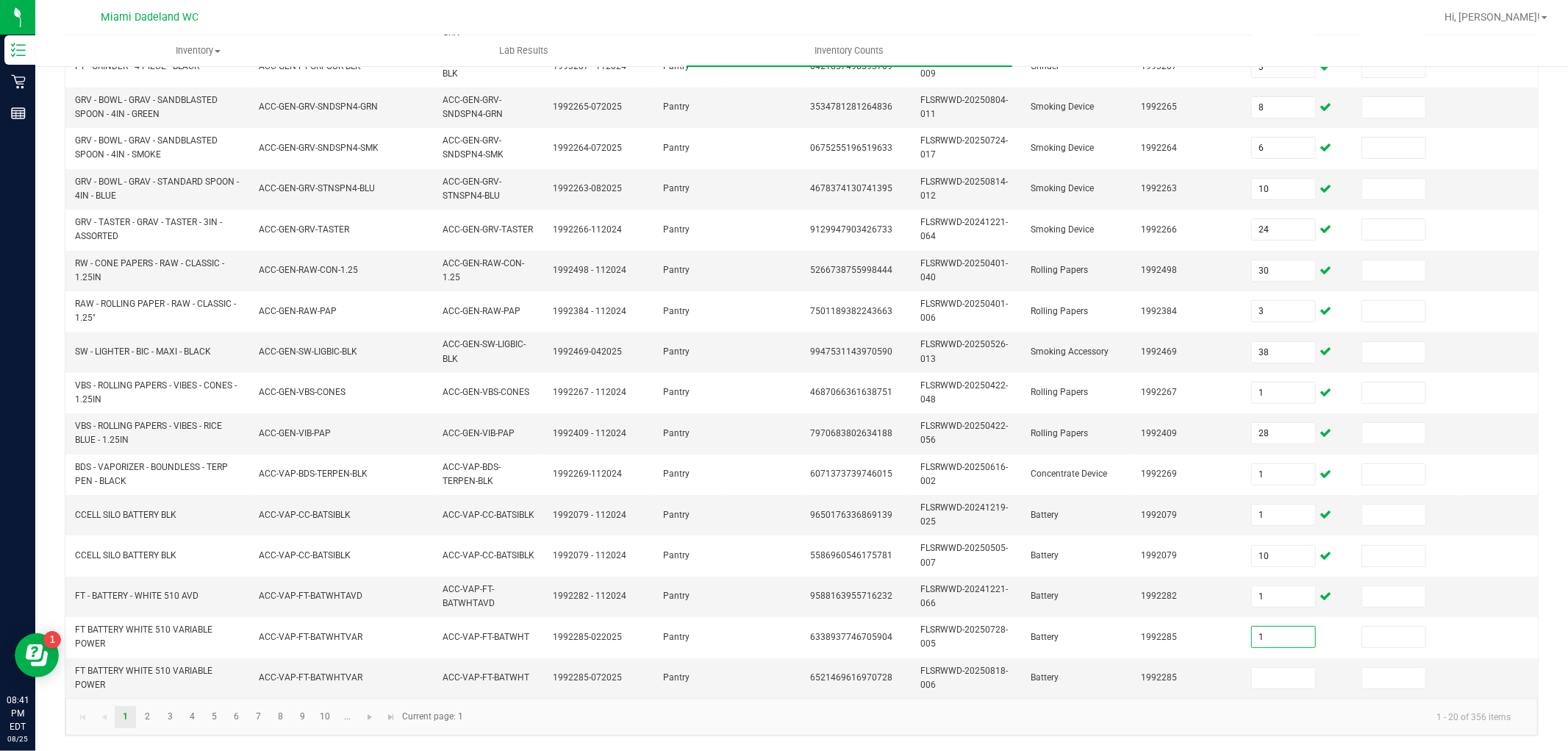
type input "1"
type input "3"
click at [368, 722] on span "Go to the next page" at bounding box center [369, 717] width 12 height 12
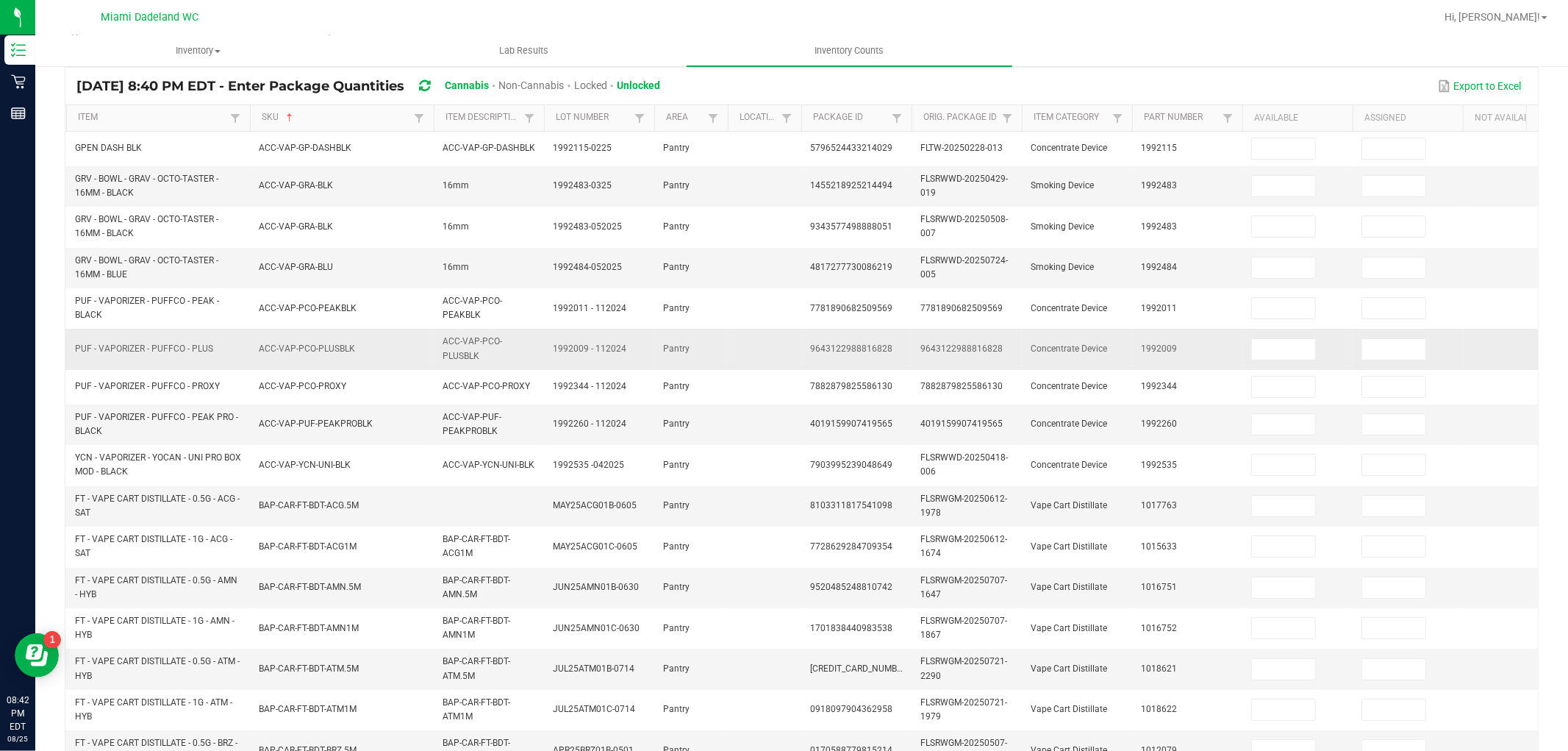
scroll to position [0, 0]
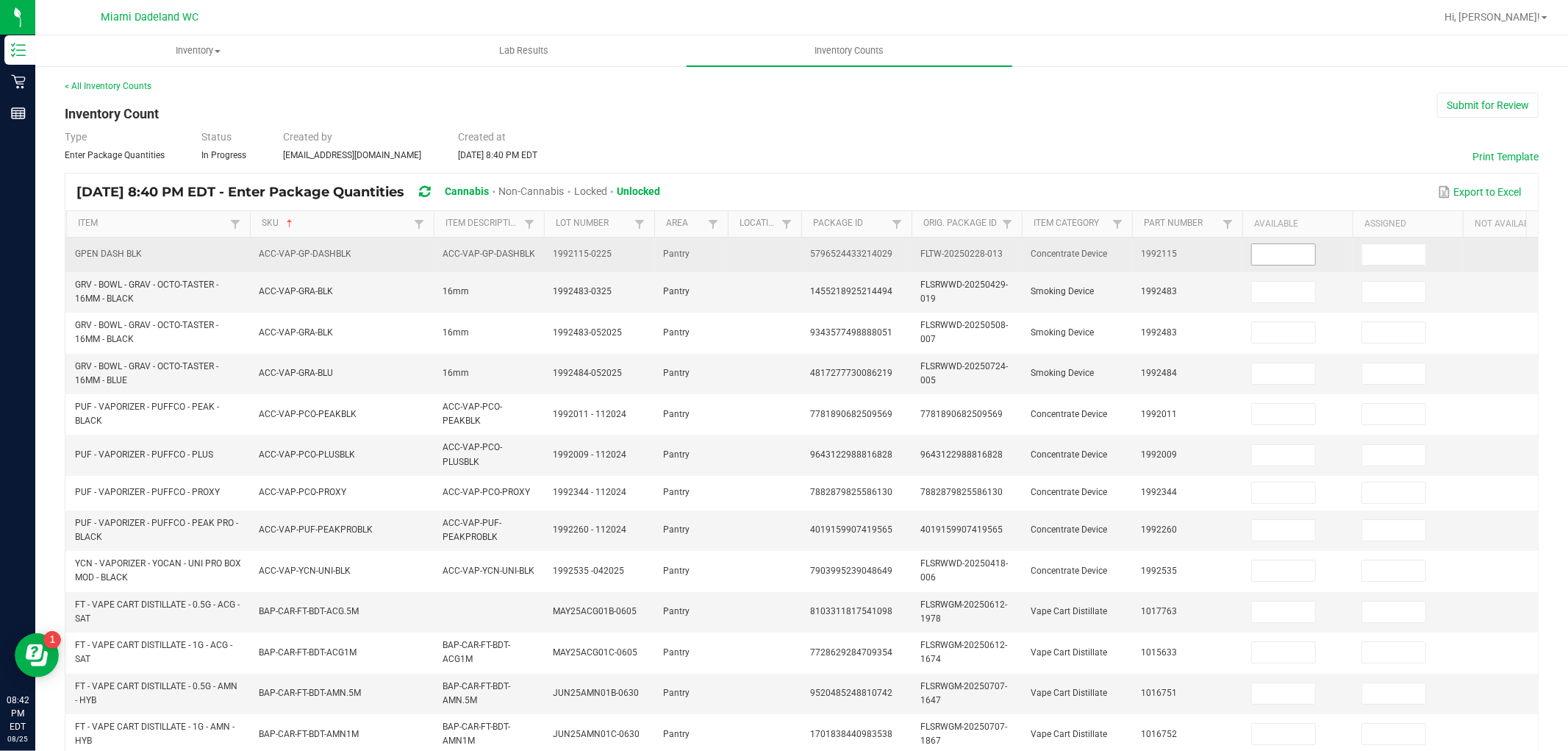
click at [1292, 246] on input at bounding box center [1284, 255] width 63 height 21
type input "8"
type input "1"
type input "11"
type input "5"
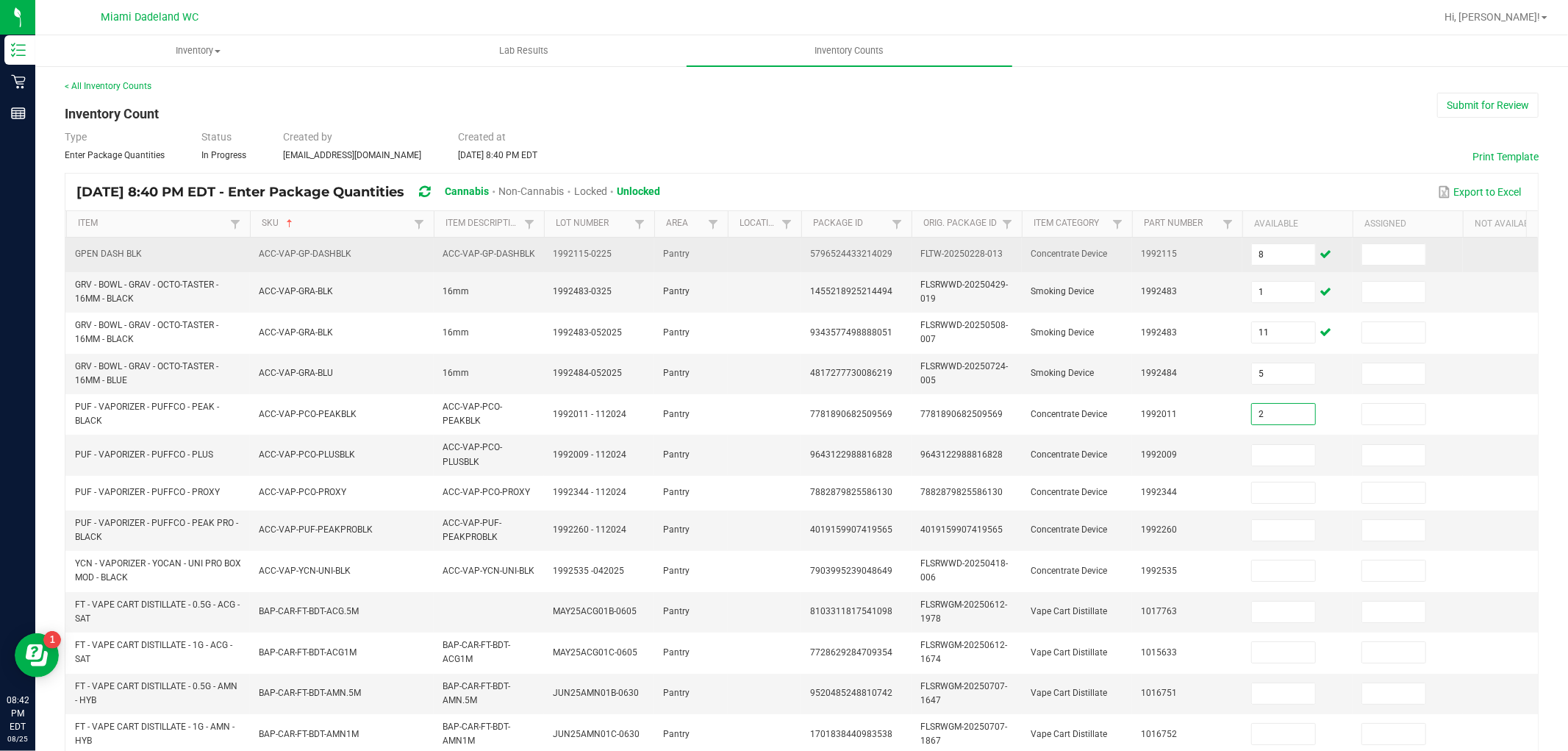
type input "2"
type input "6"
type input "3"
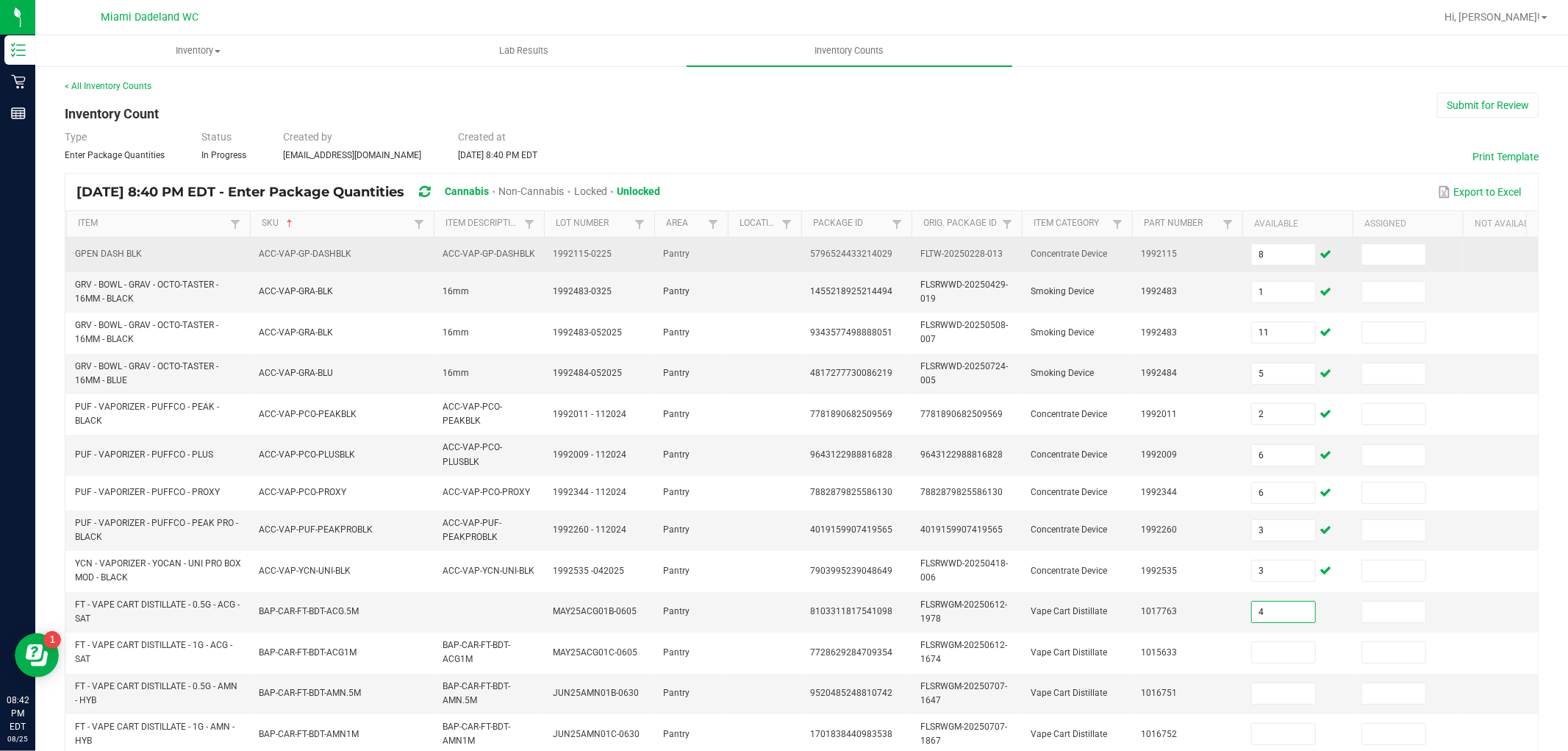
type input "4"
type input "6"
type input "2"
type input "11"
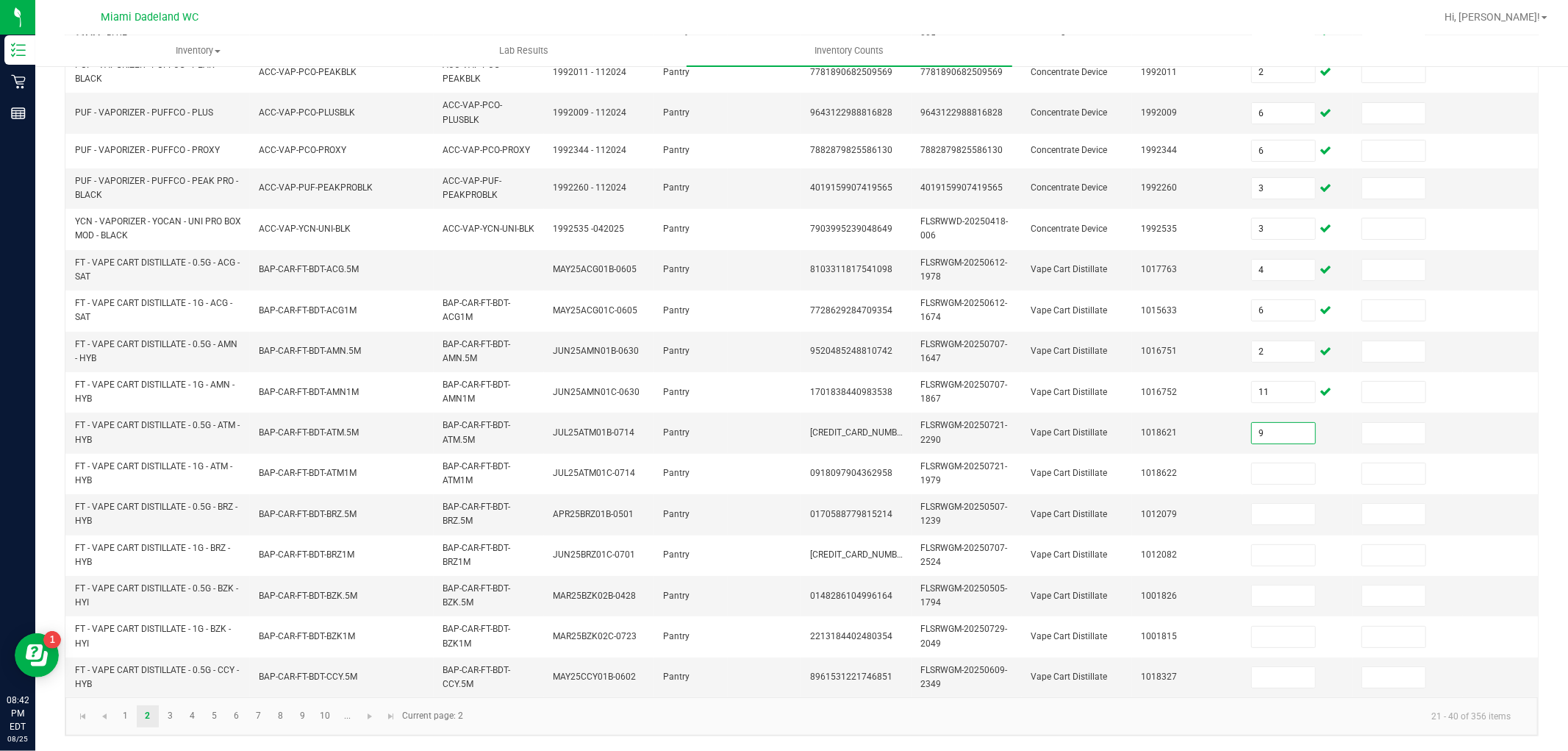
type input "9"
type input "10"
type input "1"
type input "11"
type input "10"
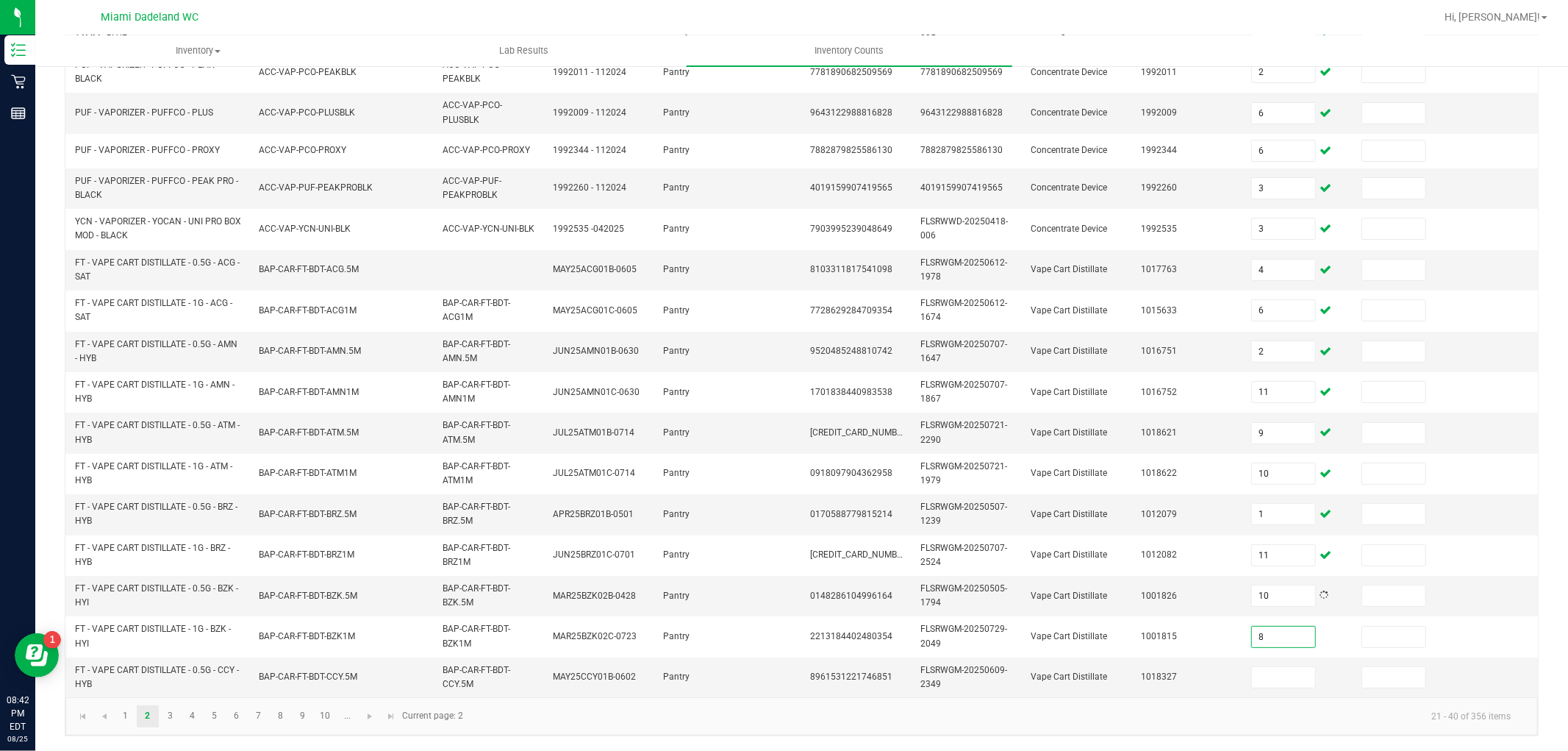
type input "8"
type input "12"
click at [369, 715] on span "Go to the next page" at bounding box center [369, 716] width 12 height 12
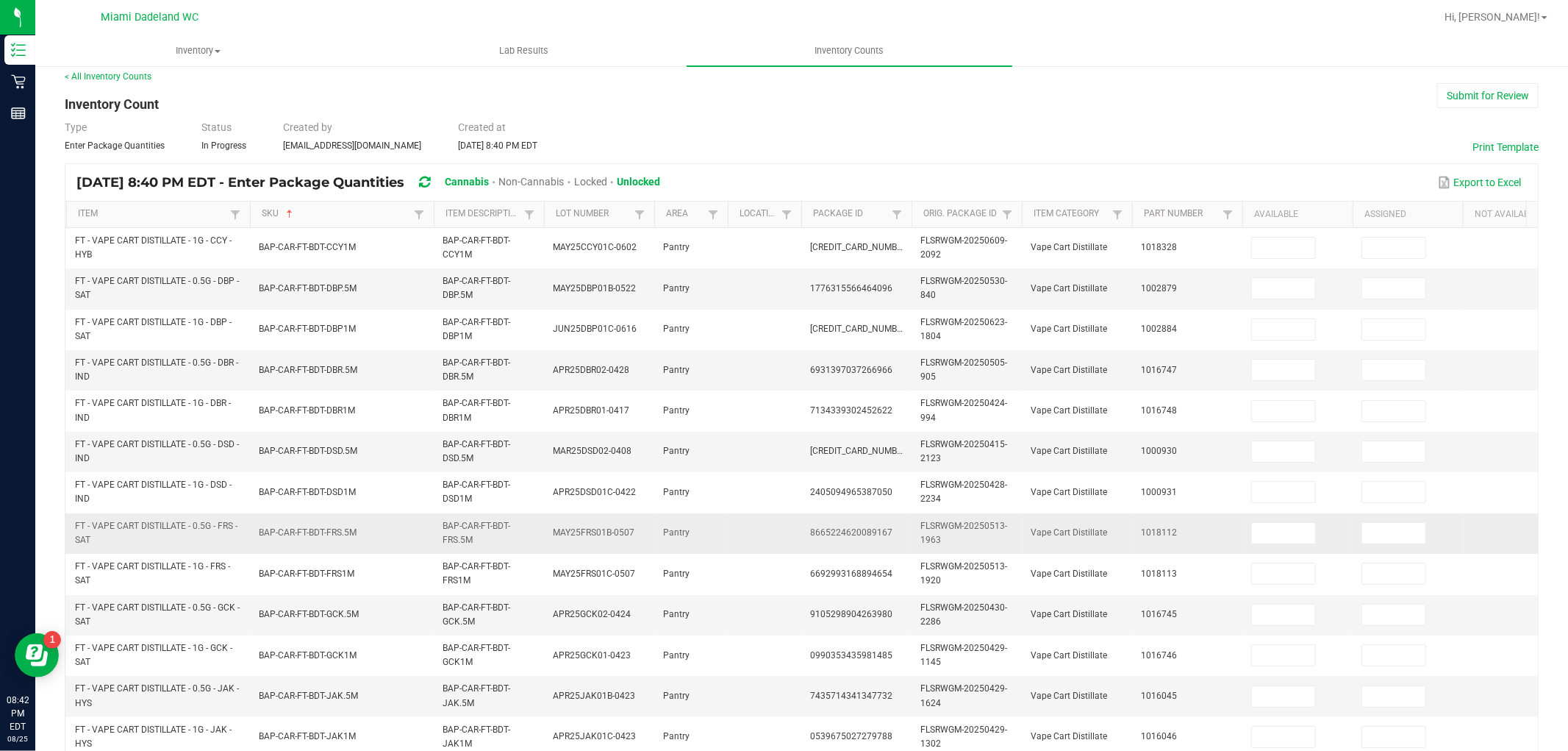
scroll to position [0, 0]
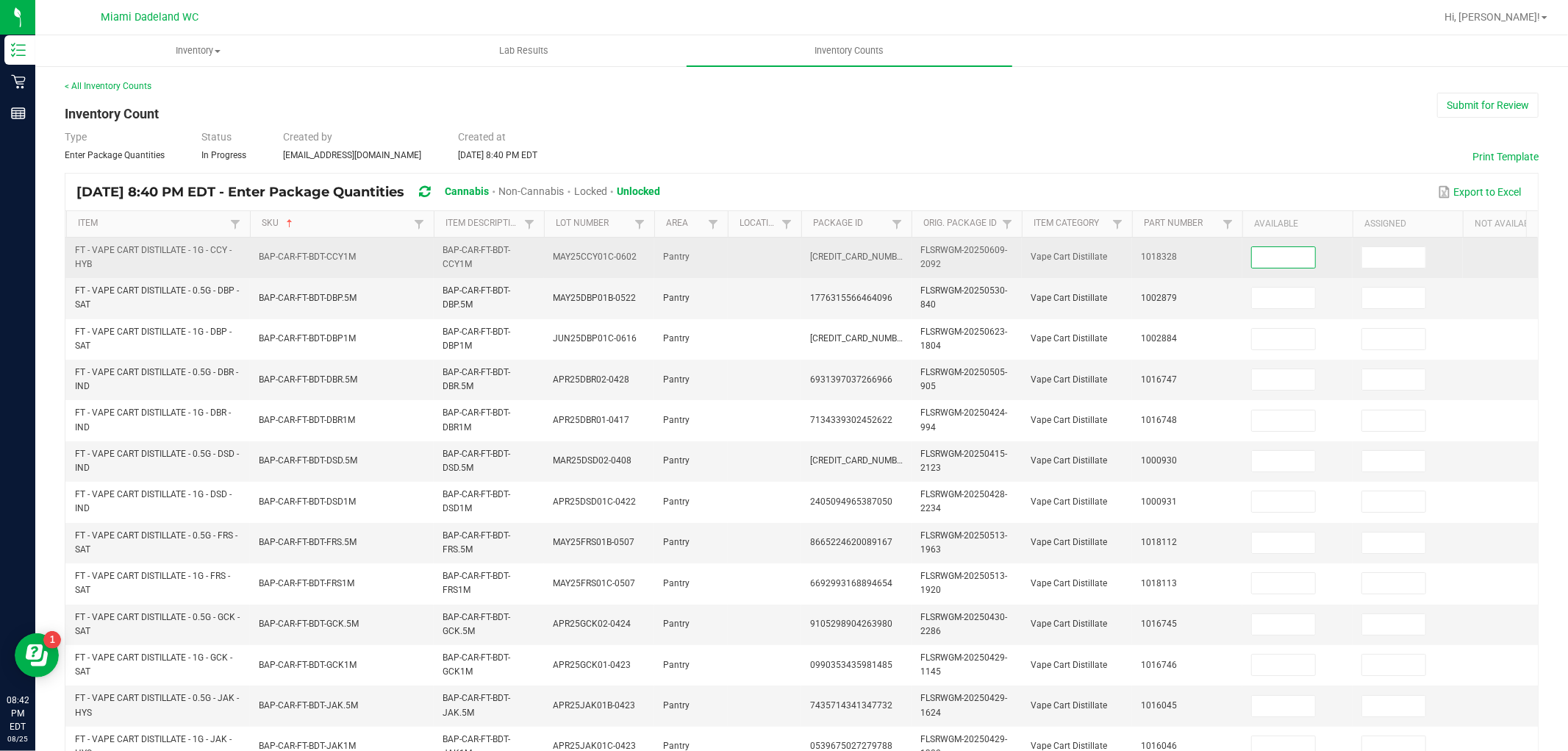
click at [1303, 262] on input at bounding box center [1284, 257] width 63 height 21
type input "10"
type input "9"
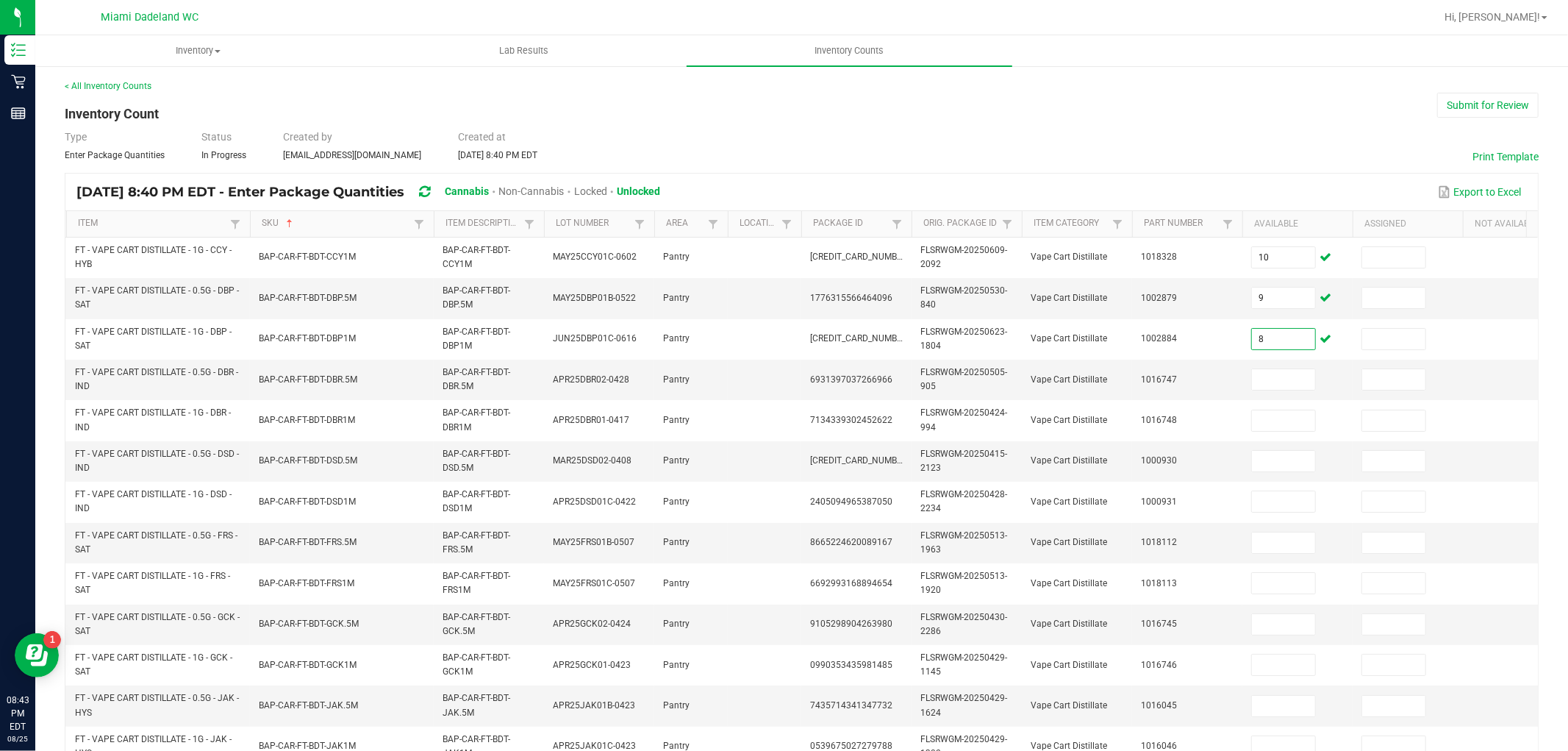
type input "8"
click at [1535, 332] on div "< All Inventory Counts Inventory Count Submit for Review Type Enter Package Qua…" at bounding box center [802, 585] width 1533 height 1040
click at [1263, 377] on input at bounding box center [1284, 380] width 63 height 21
type input "10"
type input "1"
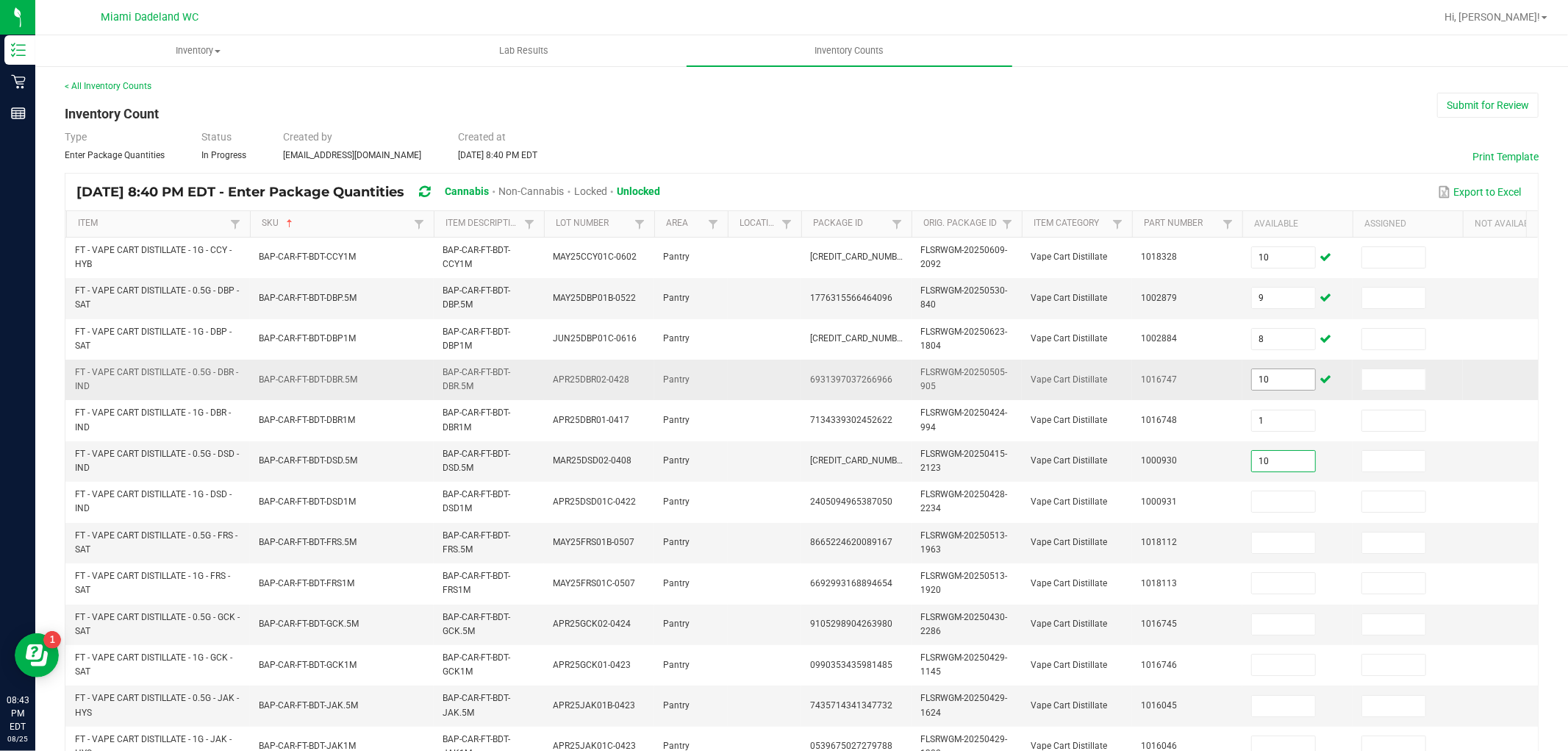
type input "10"
type input "6"
type input "7"
type input "1"
type input "7"
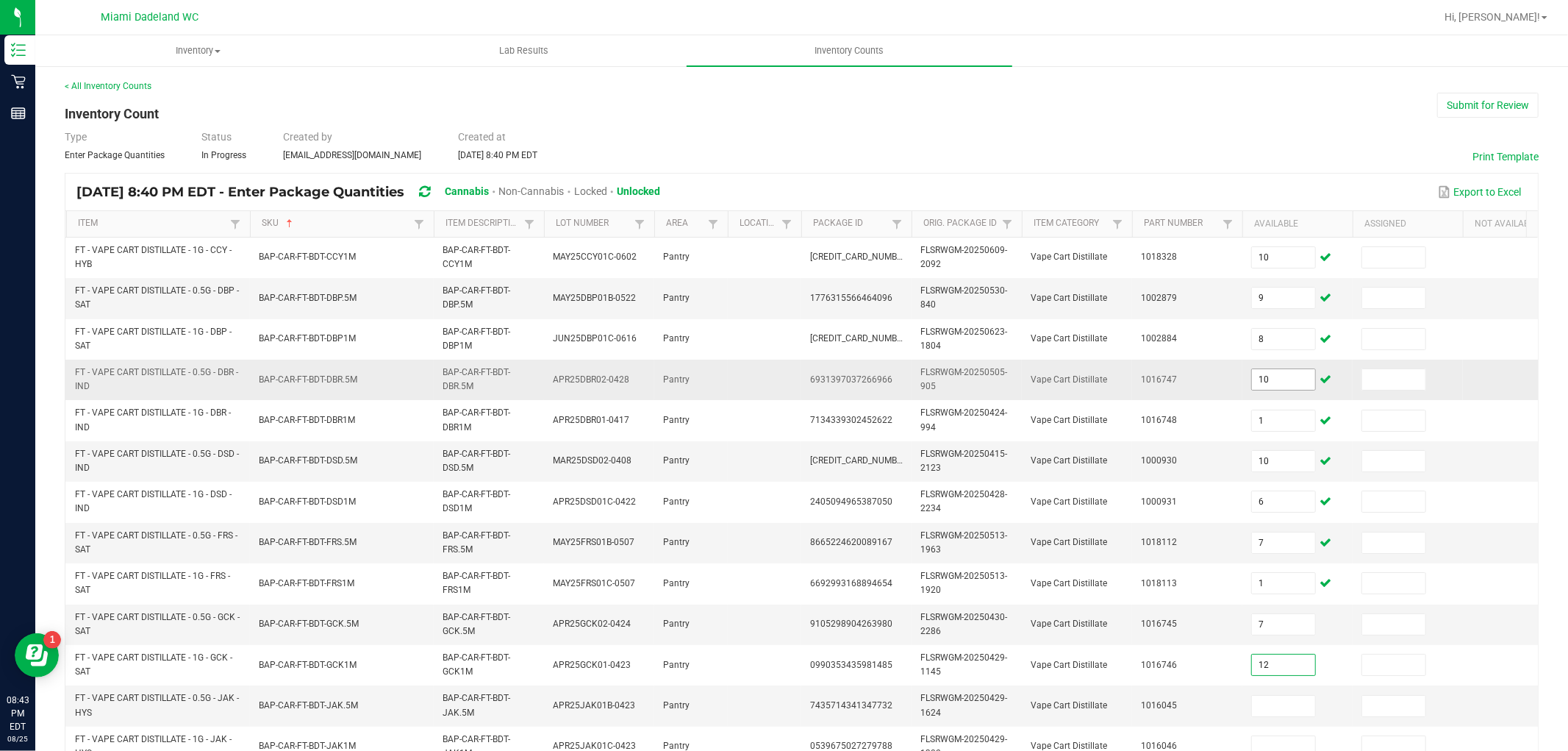
type input "12"
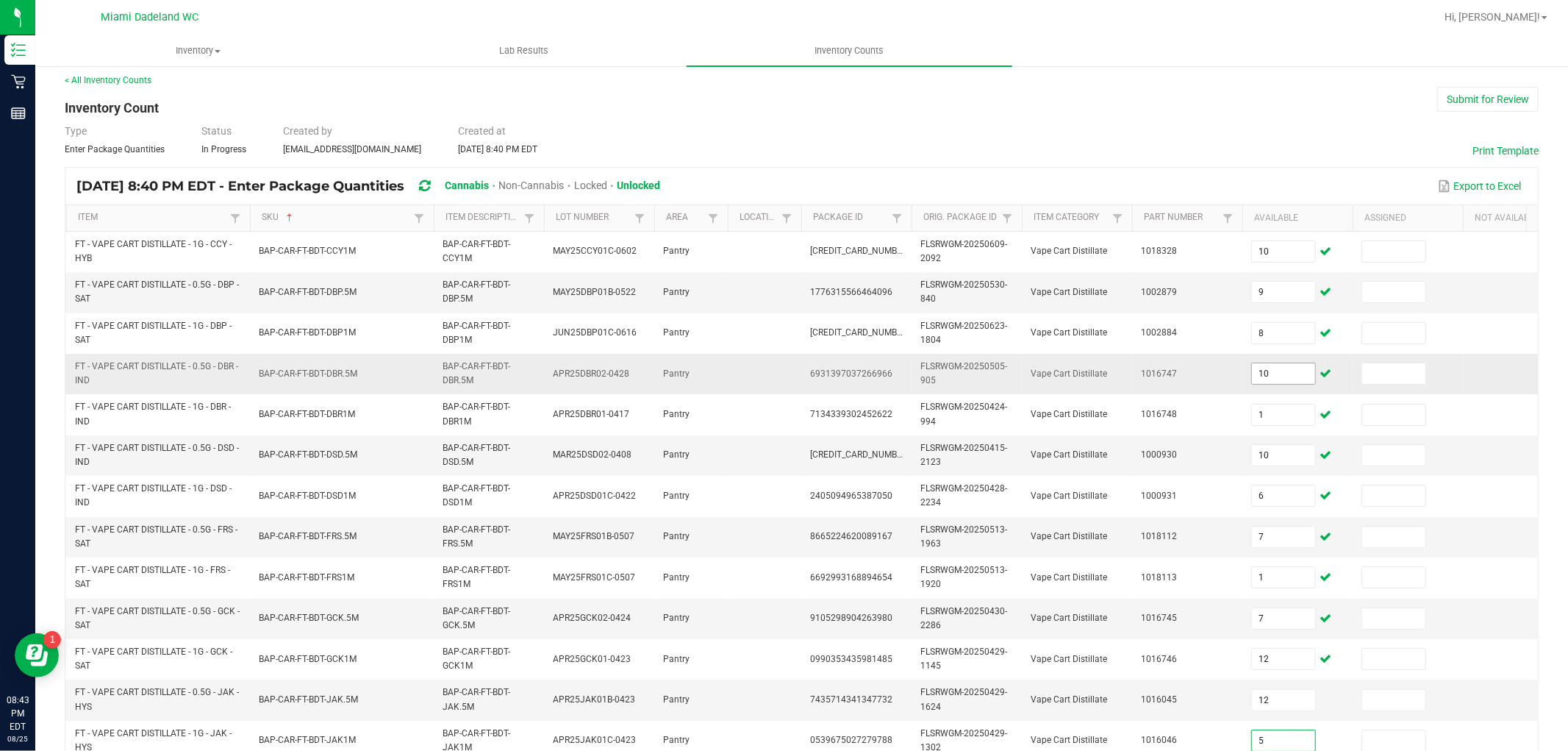
type input "5"
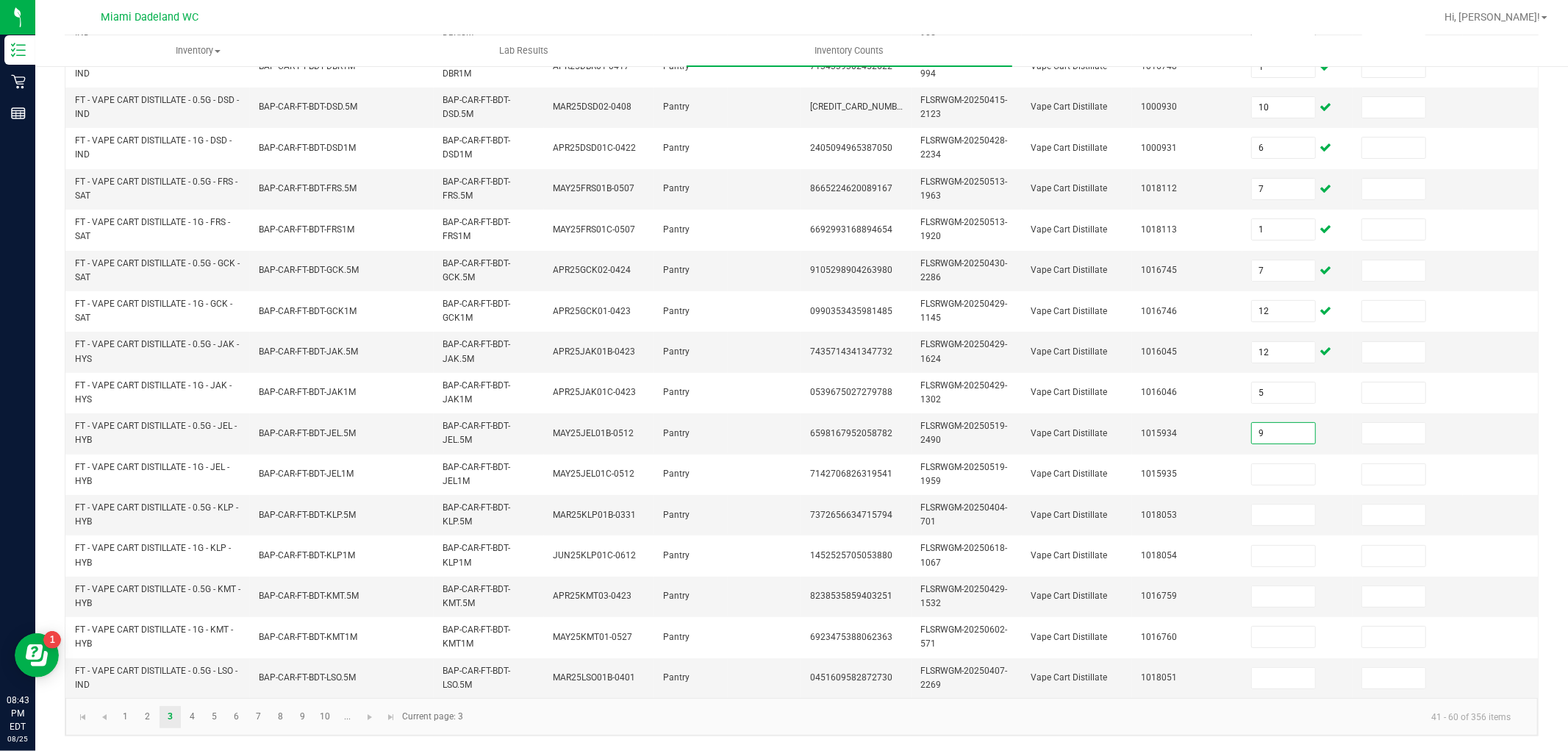
type input "9"
type input "10"
type input "11"
type input "6"
type input "8"
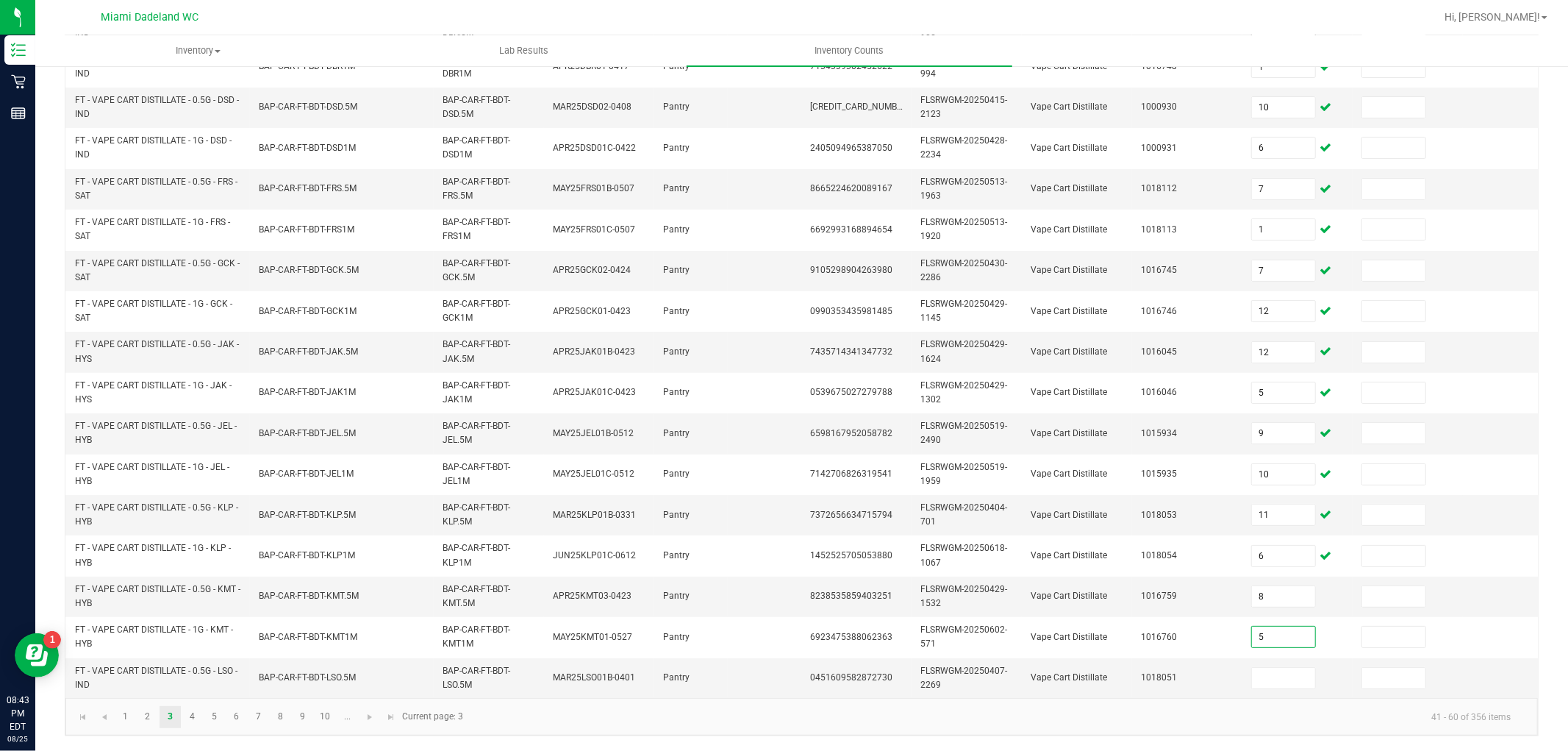
type input "5"
type input "12"
click at [377, 719] on link at bounding box center [369, 717] width 21 height 22
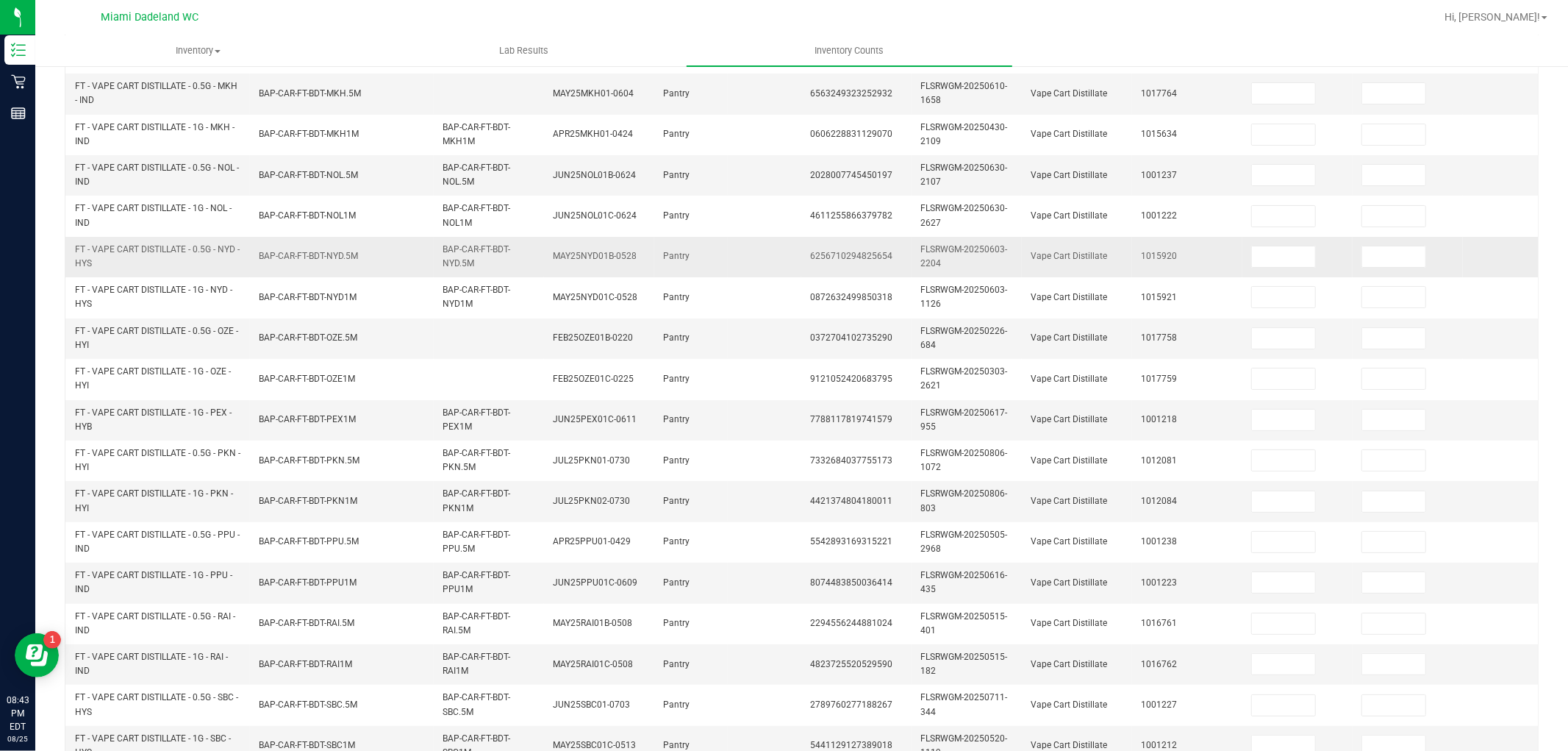
scroll to position [40, 0]
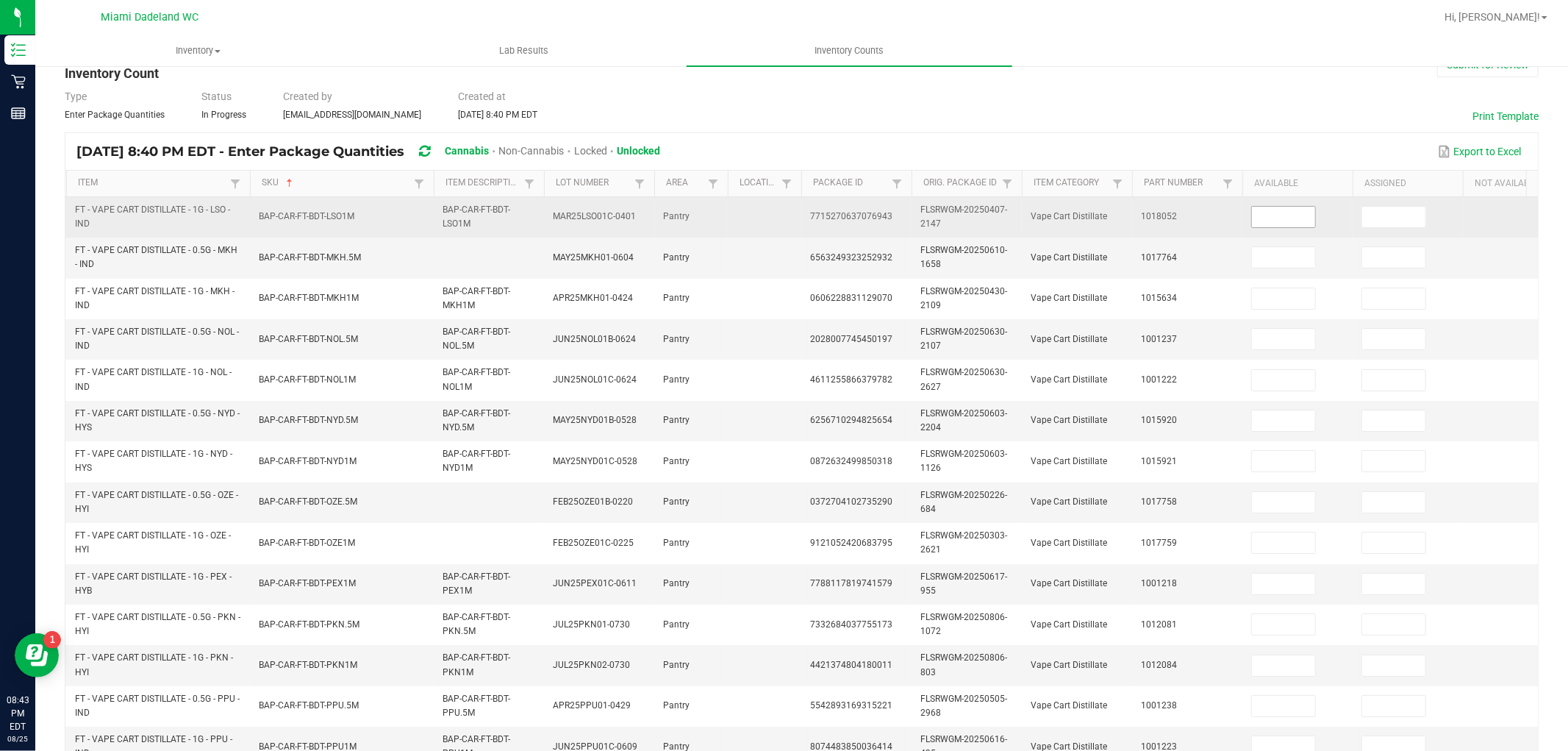
click at [1260, 224] on input at bounding box center [1284, 217] width 63 height 21
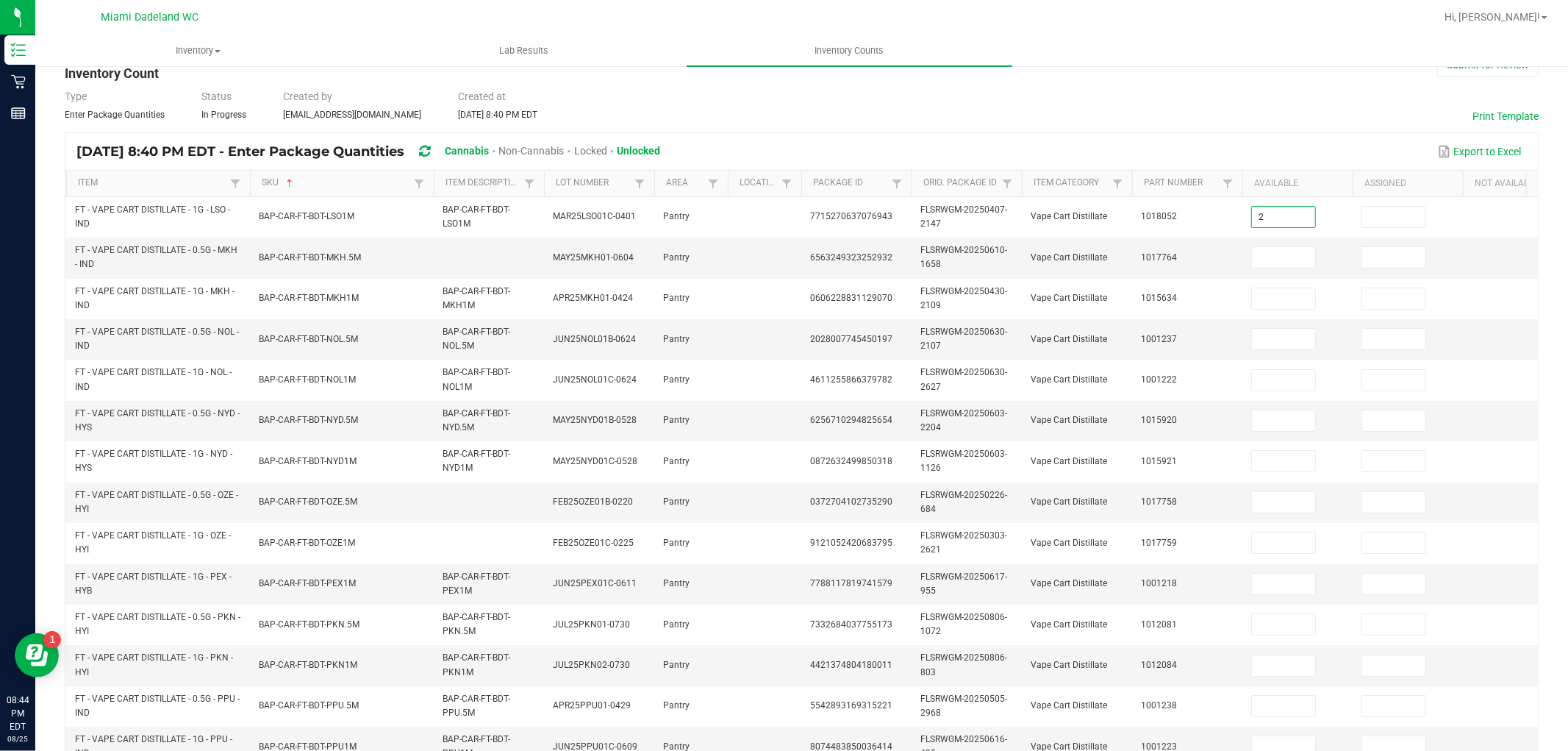
type input "2"
type input "5"
type input "6"
type input "4"
type input "10"
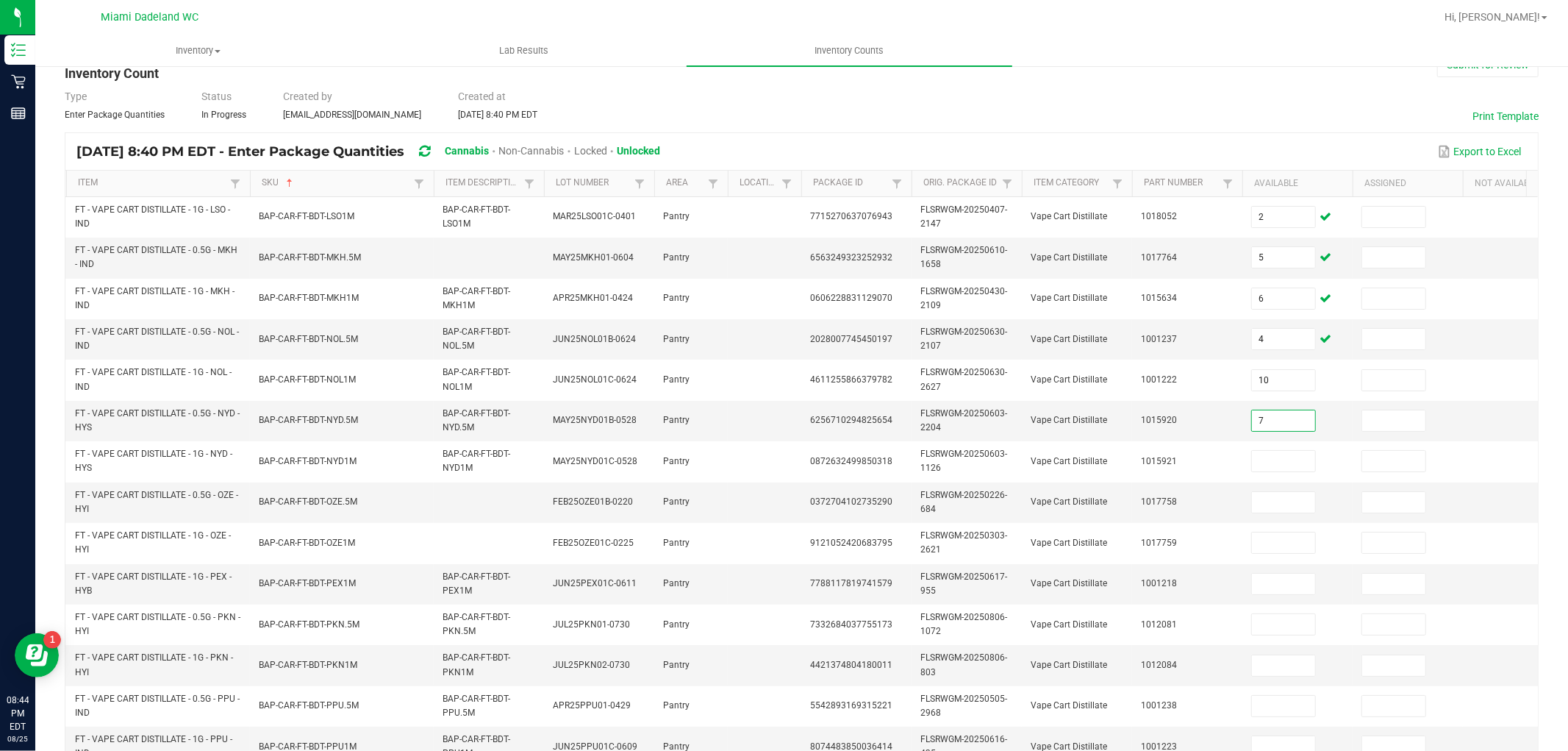
type input "7"
type input "4"
type input "9"
type input "7"
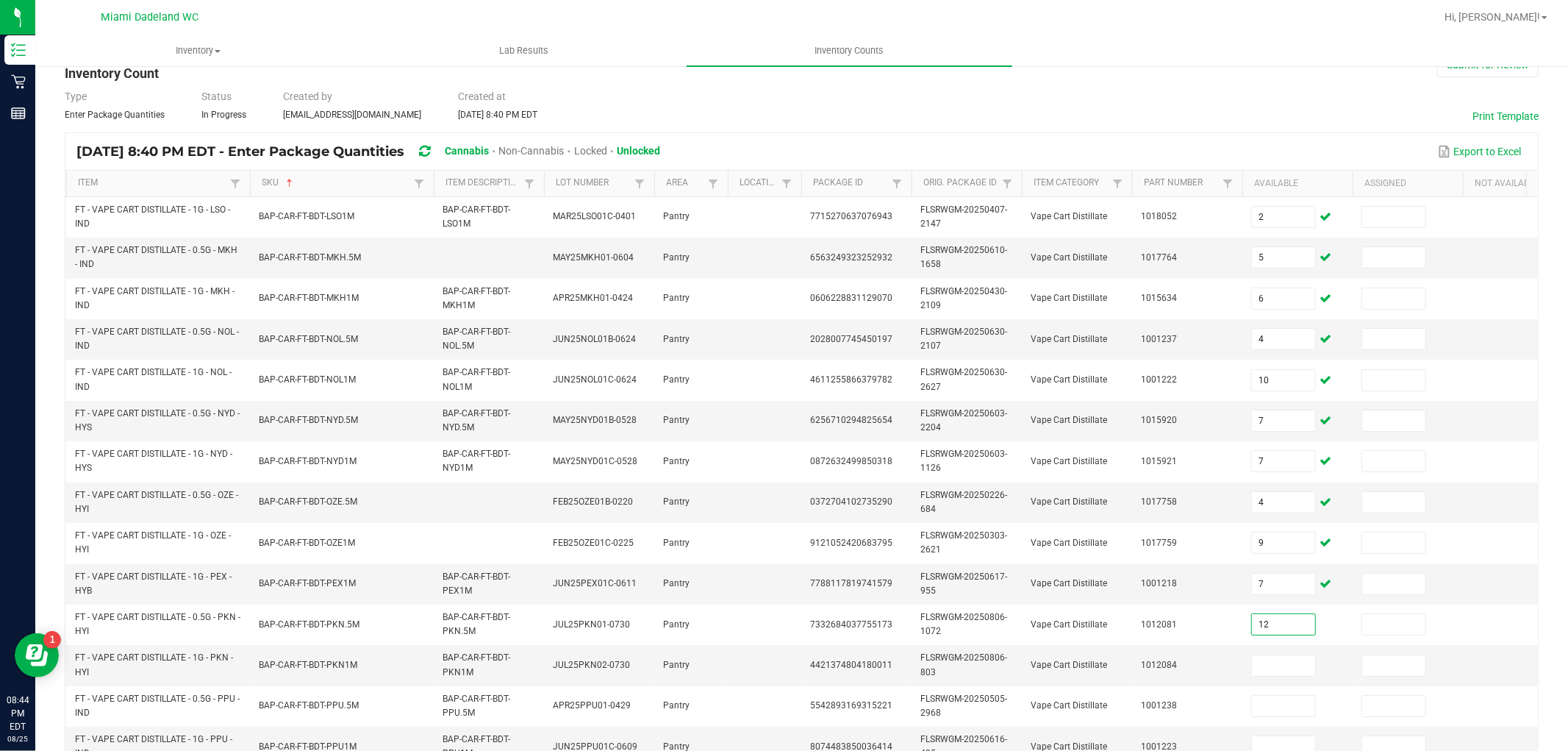
type input "12"
type input "8"
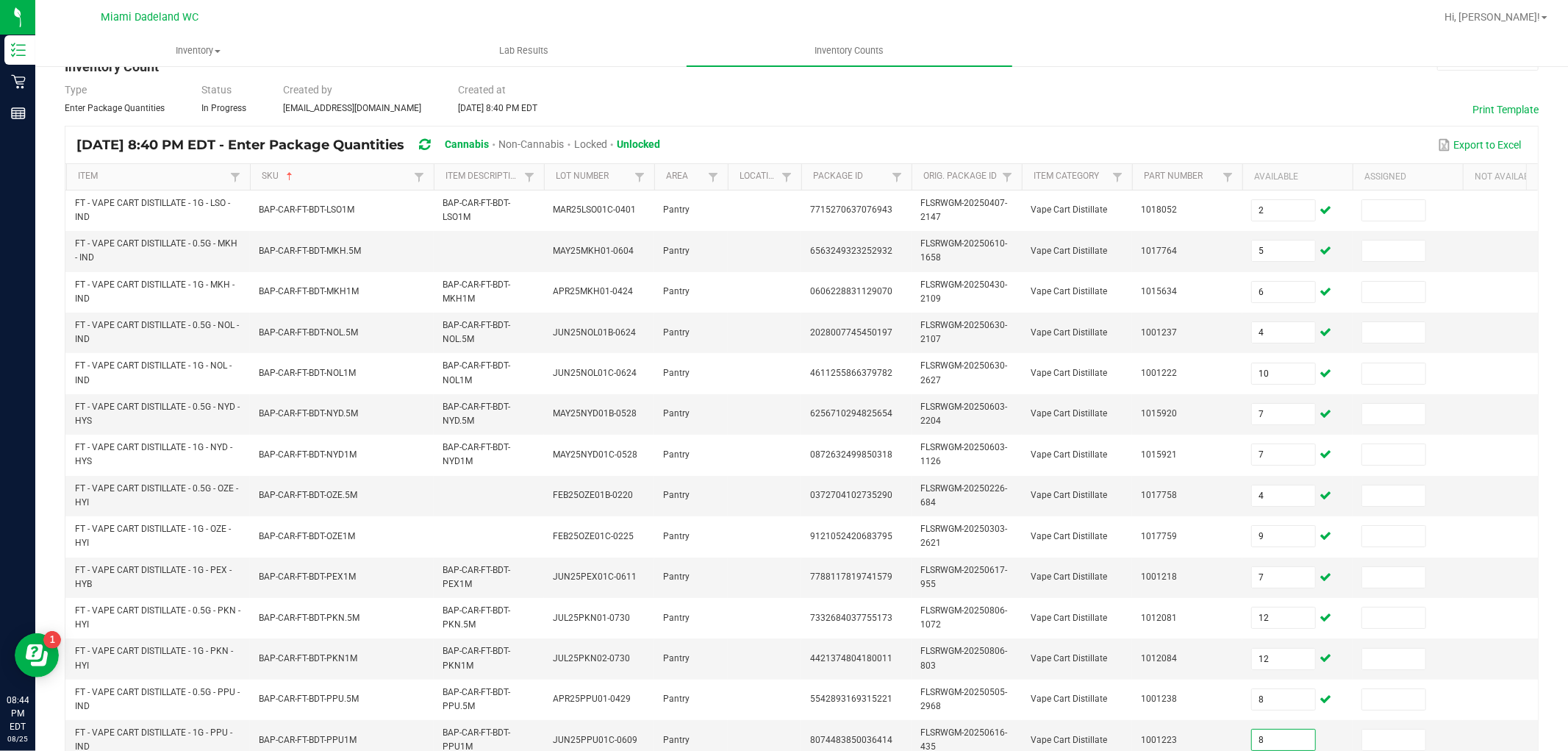
type input "8"
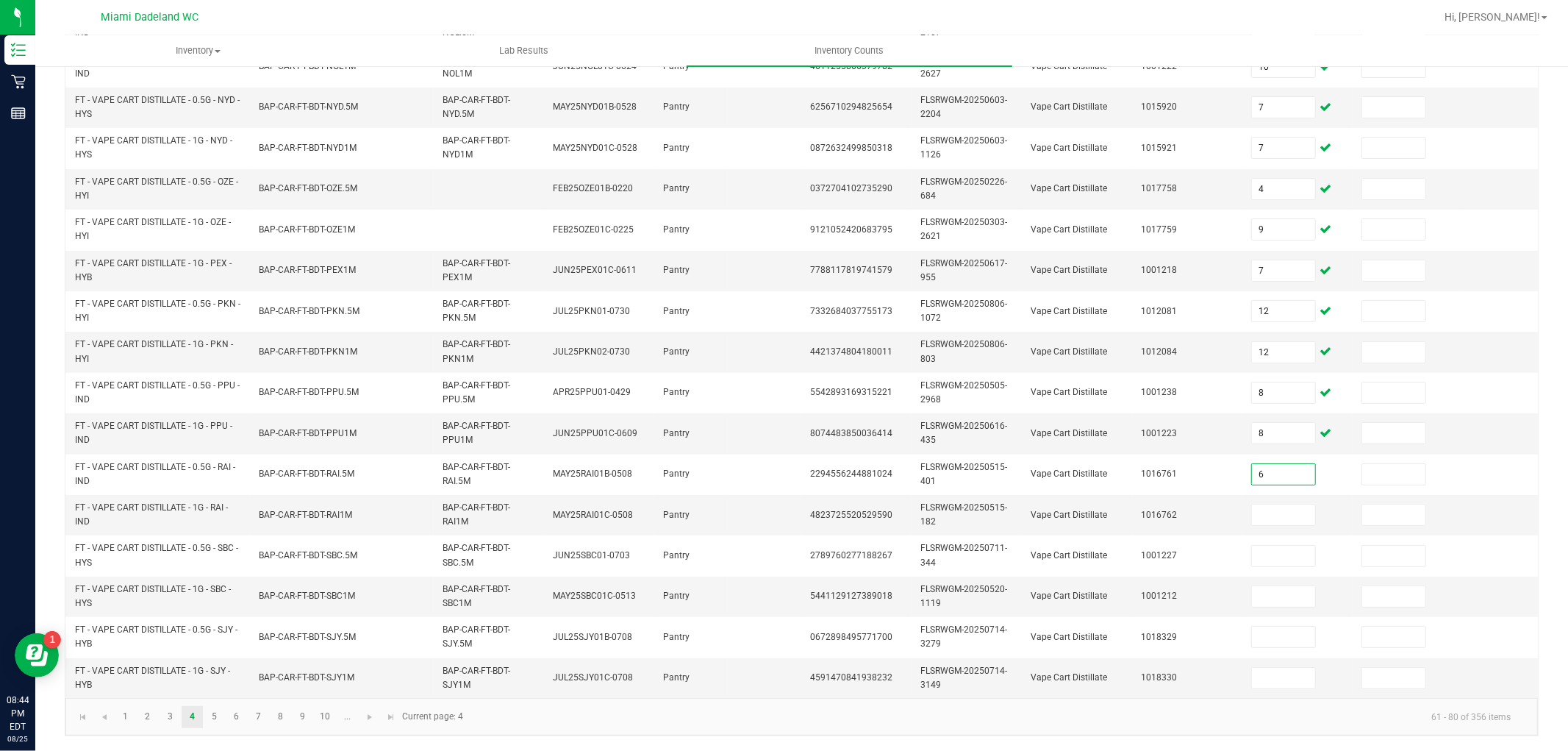
type input "6"
type input "3"
type input "10"
type input "6"
type input "7"
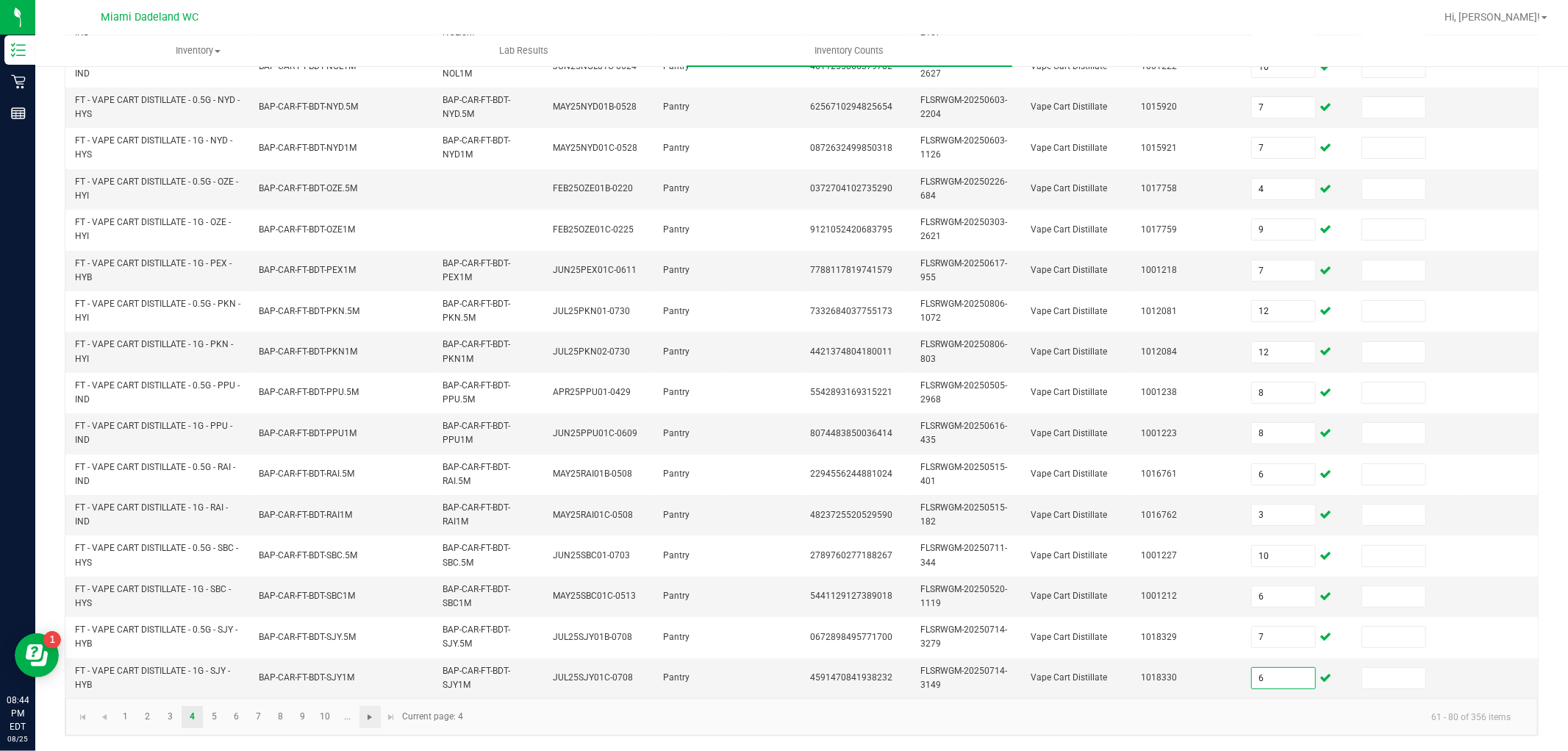
type input "6"
click at [369, 721] on span "Go to the next page" at bounding box center [369, 717] width 12 height 12
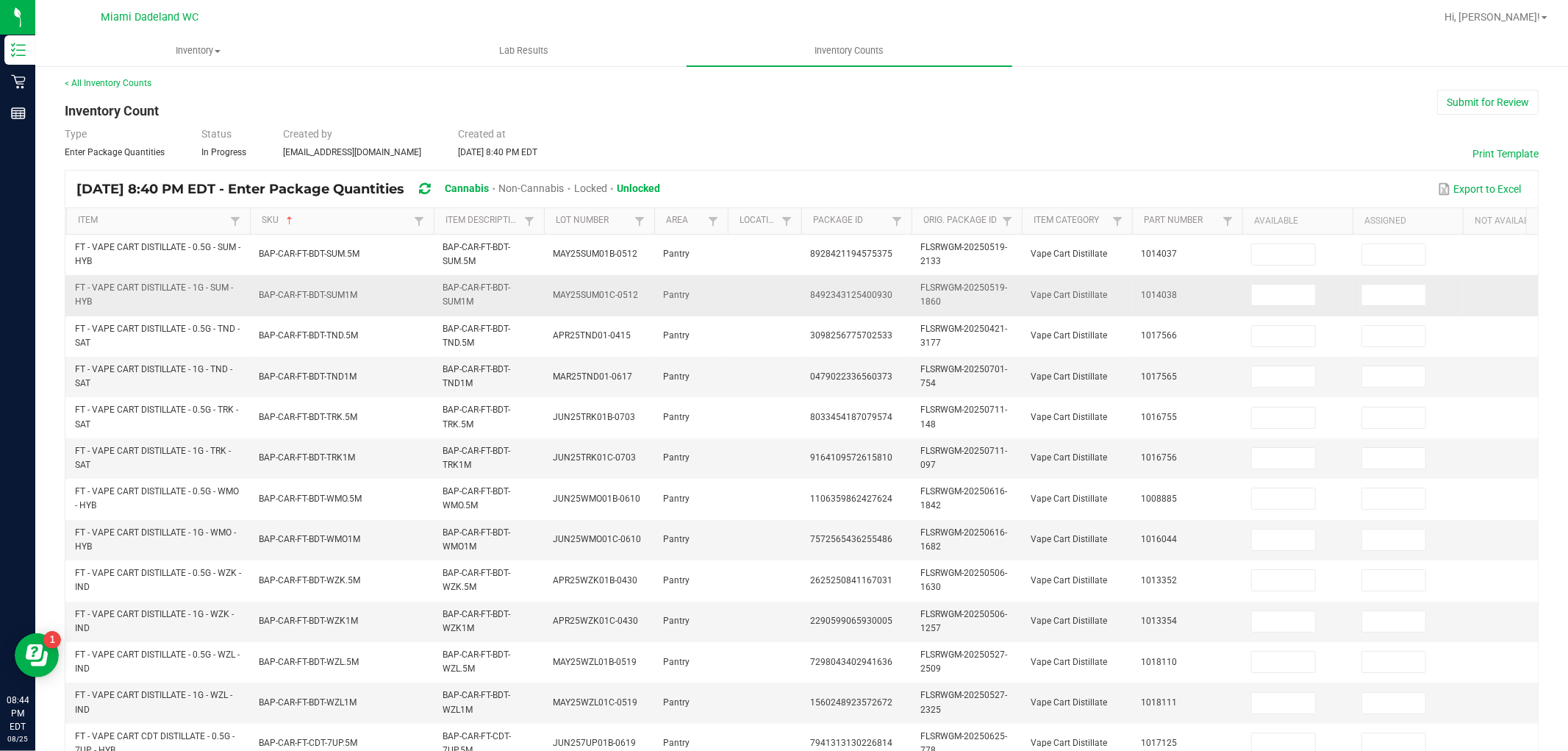
scroll to position [0, 0]
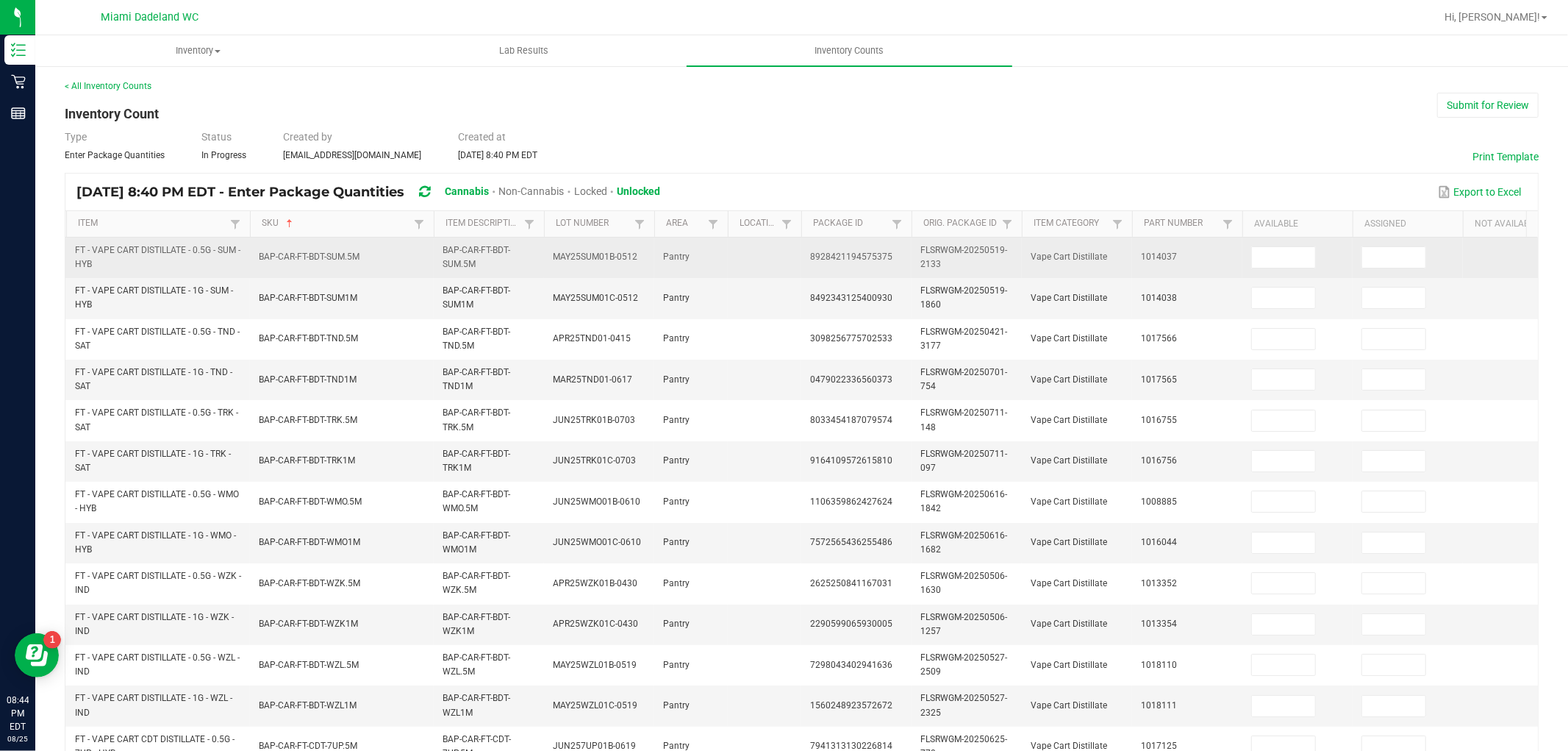
click at [1279, 271] on td at bounding box center [1297, 257] width 110 height 40
click at [1283, 253] on input at bounding box center [1284, 257] width 63 height 21
type input "8"
type input "11"
type input "1"
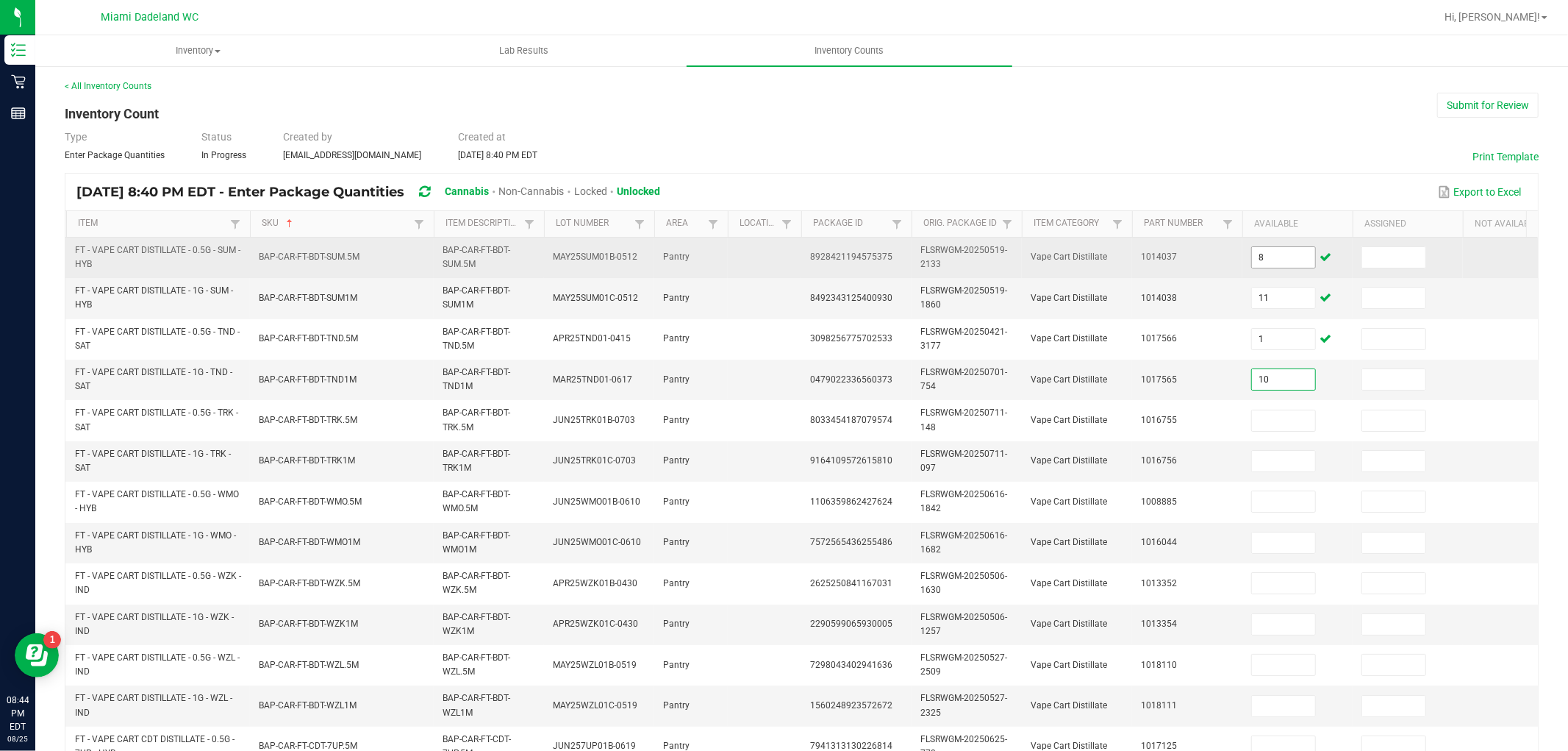
type input "10"
type input "7"
type input "11"
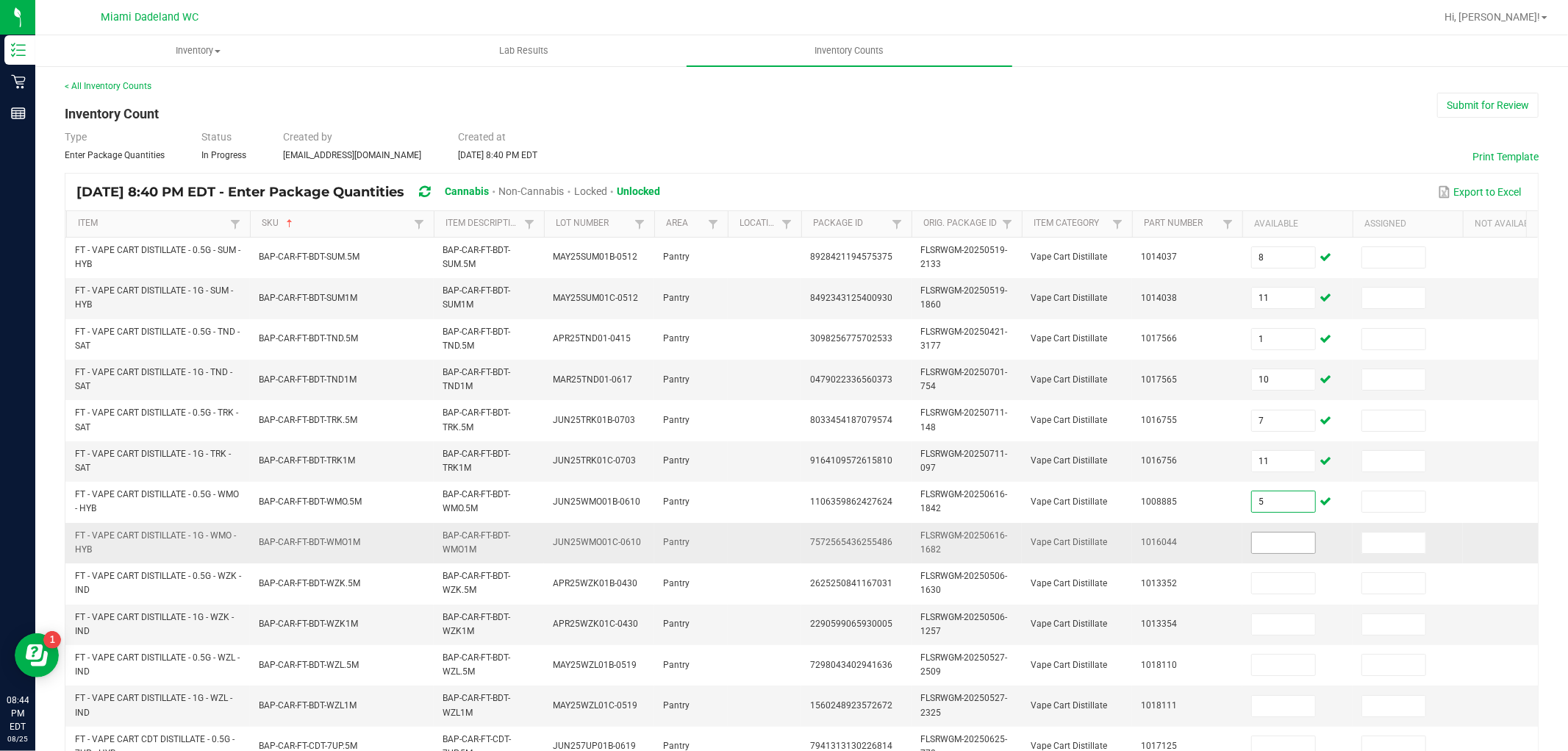
type input "5"
click at [1298, 540] on input at bounding box center [1284, 543] width 63 height 21
type input "4"
type input "12"
type input "9"
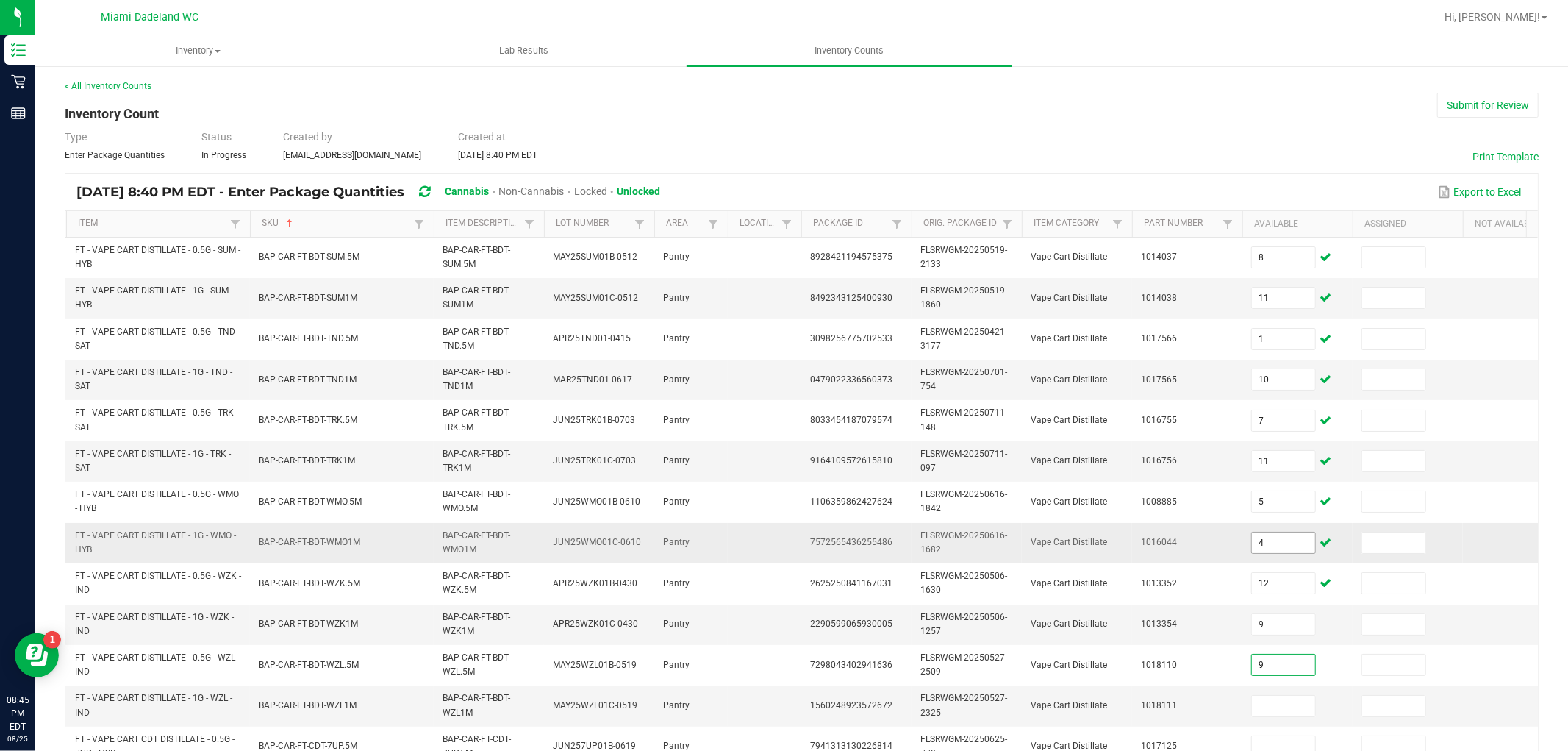
type input "9"
type input "8"
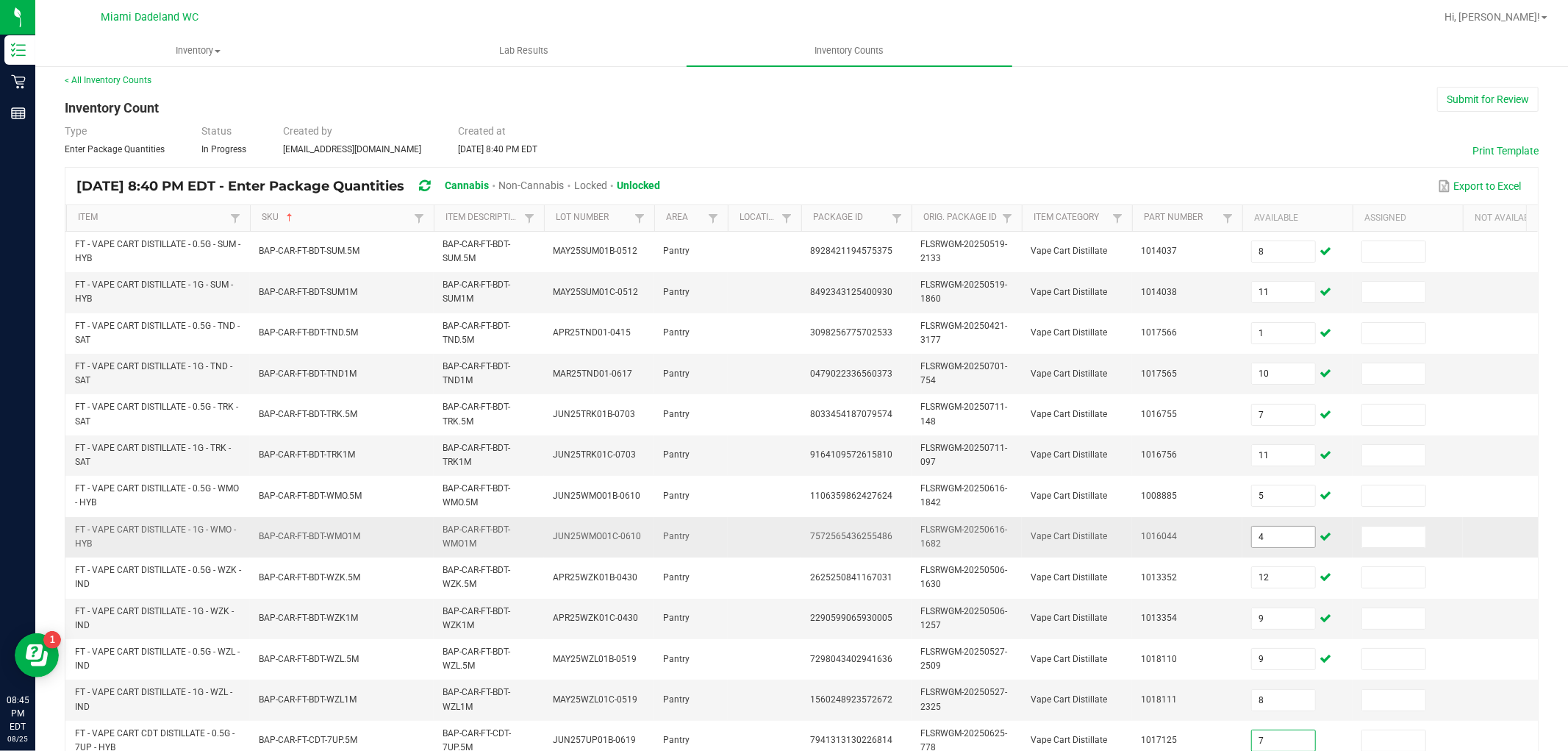
type input "7"
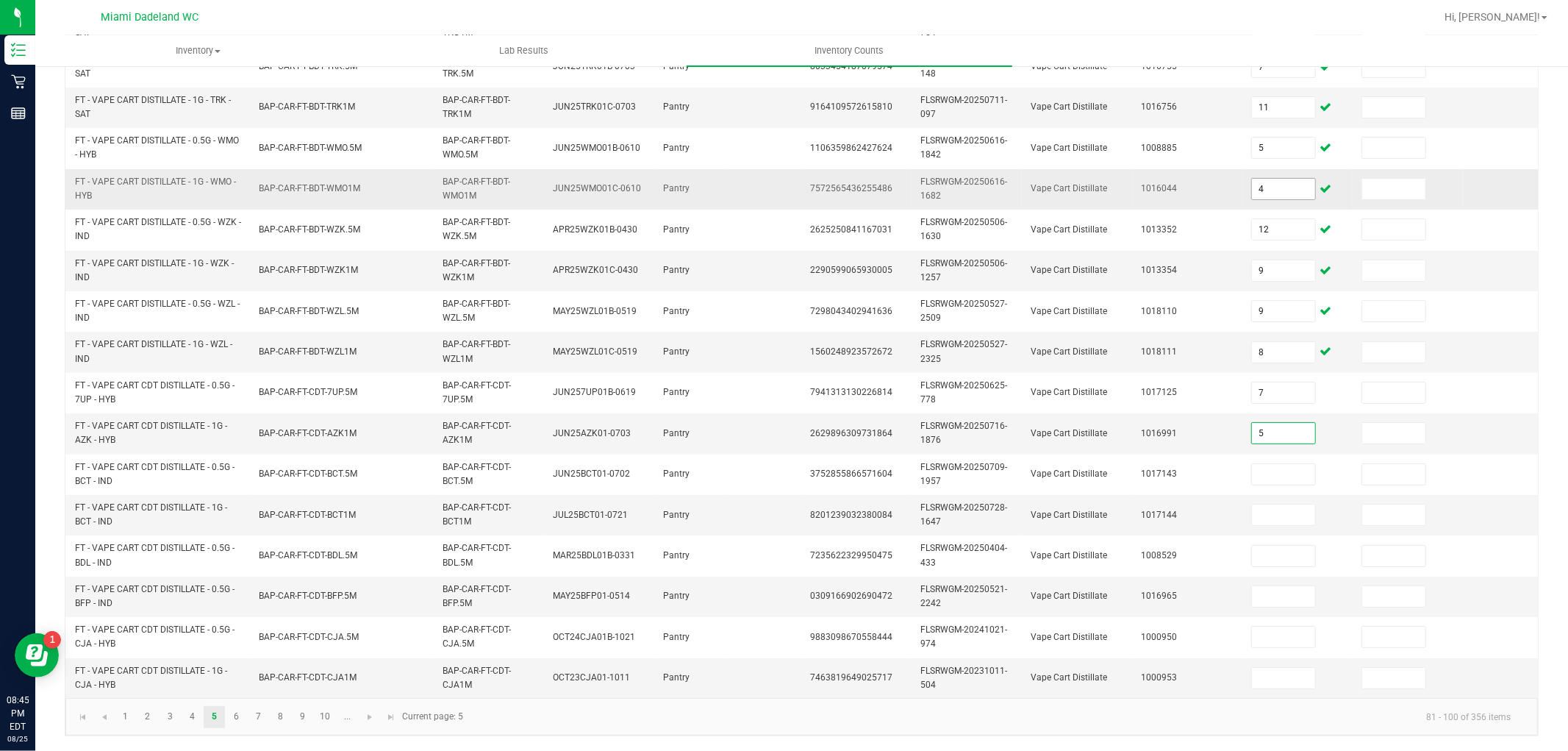
type input "5"
type input "9"
type input "7"
type input "12"
type input "9"
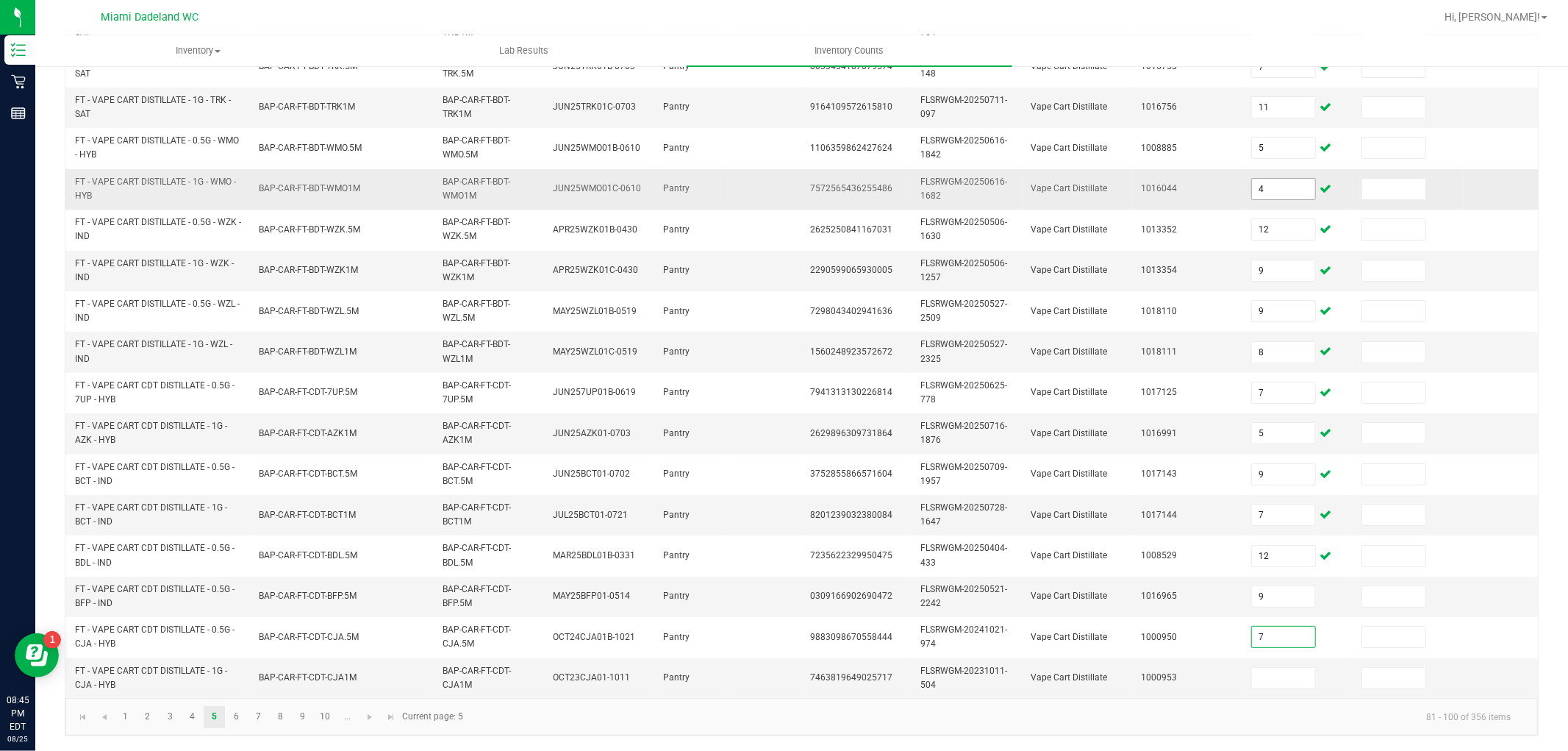
type input "7"
type input "4"
click at [366, 711] on span "Go to the next page" at bounding box center [369, 717] width 12 height 12
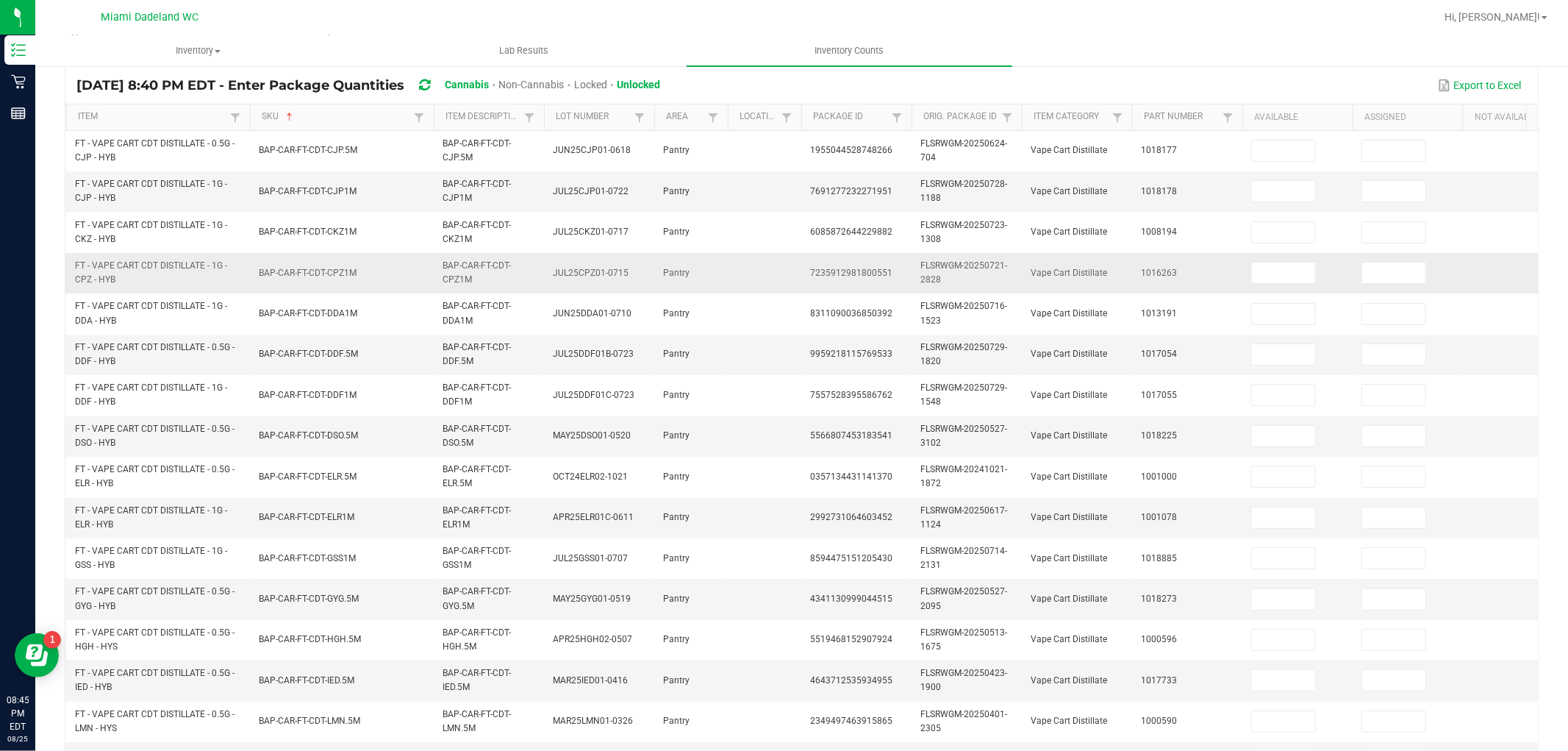
scroll to position [0, 0]
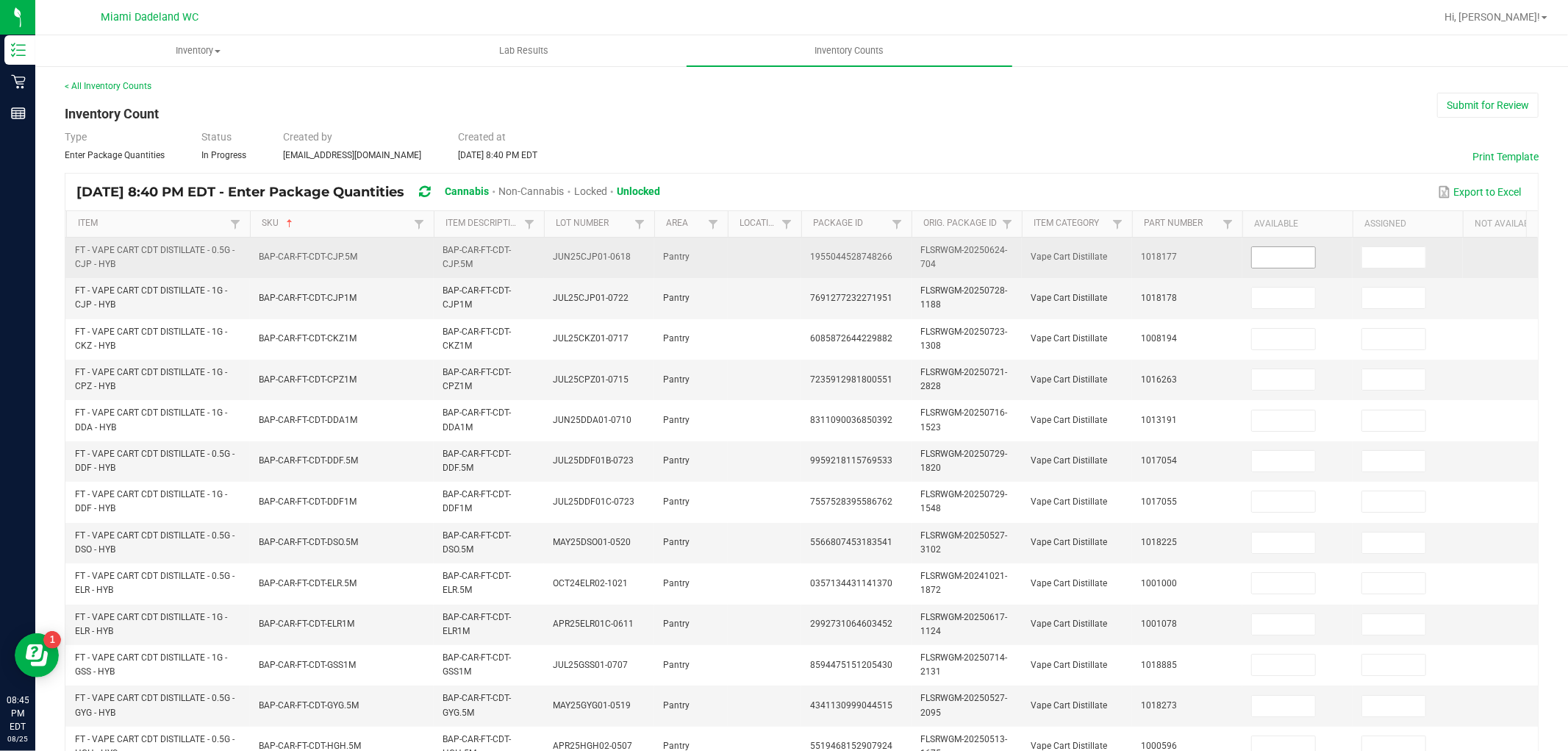
click at [1282, 255] on input at bounding box center [1284, 257] width 63 height 21
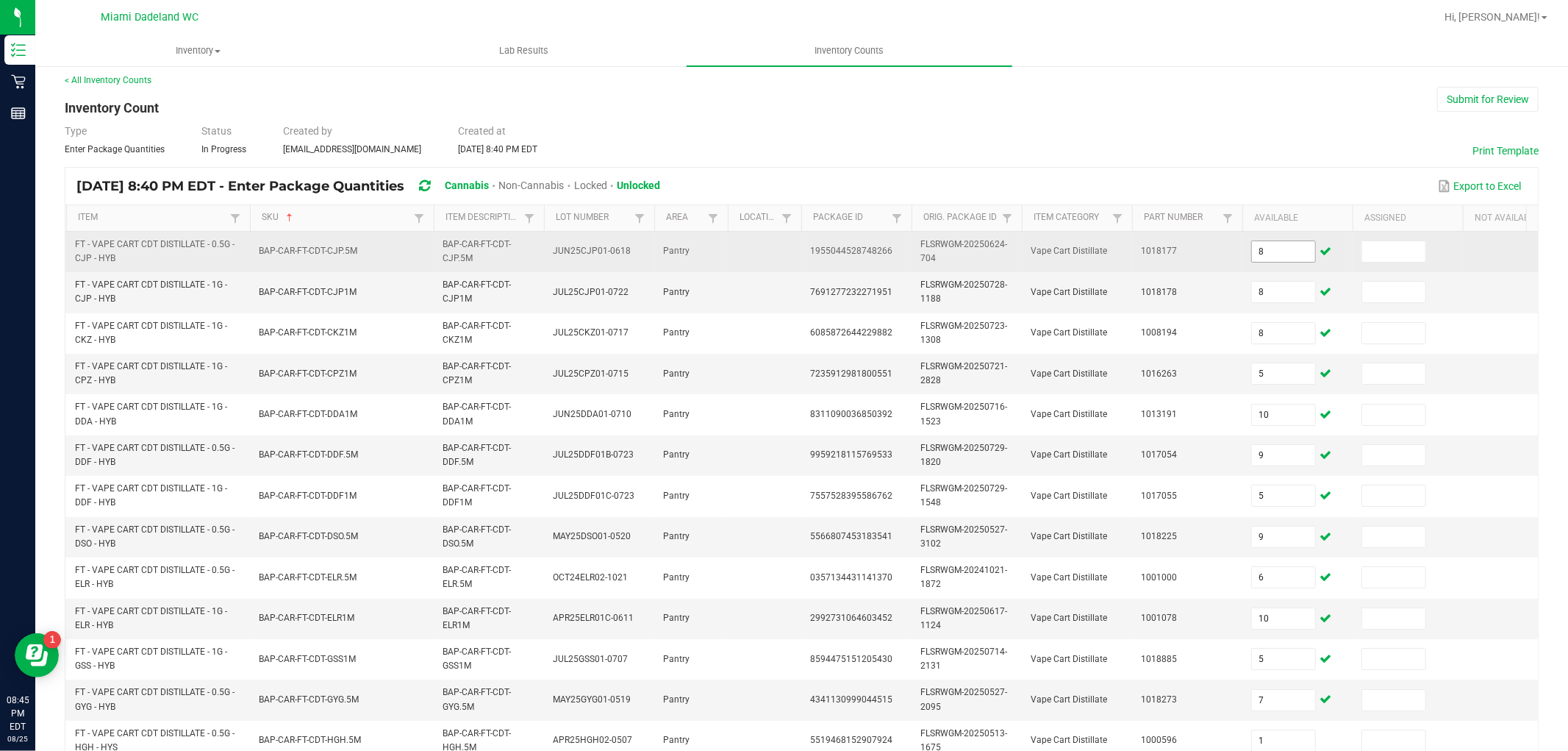
scroll to position [368, 0]
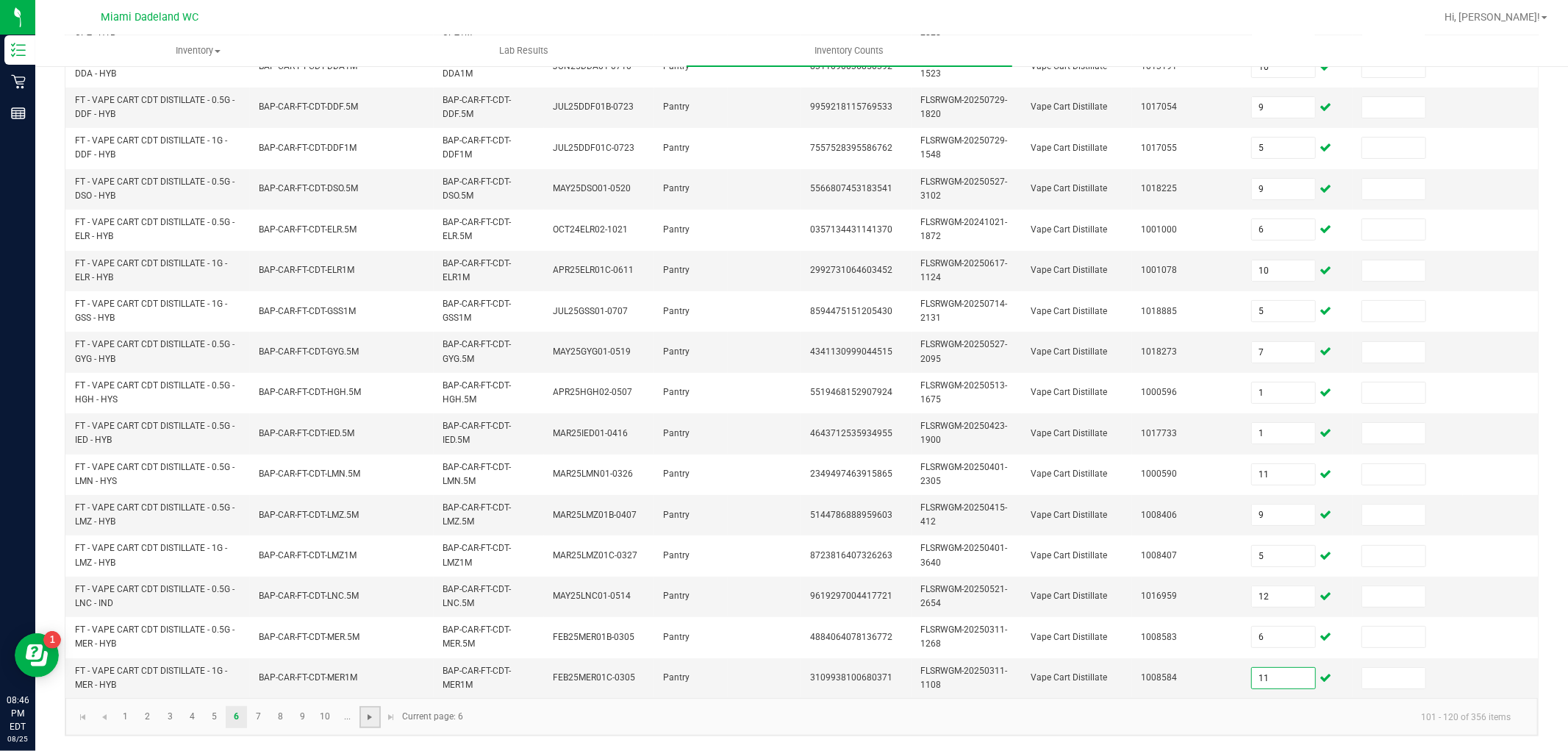
click at [369, 721] on span "Go to the next page" at bounding box center [369, 717] width 12 height 12
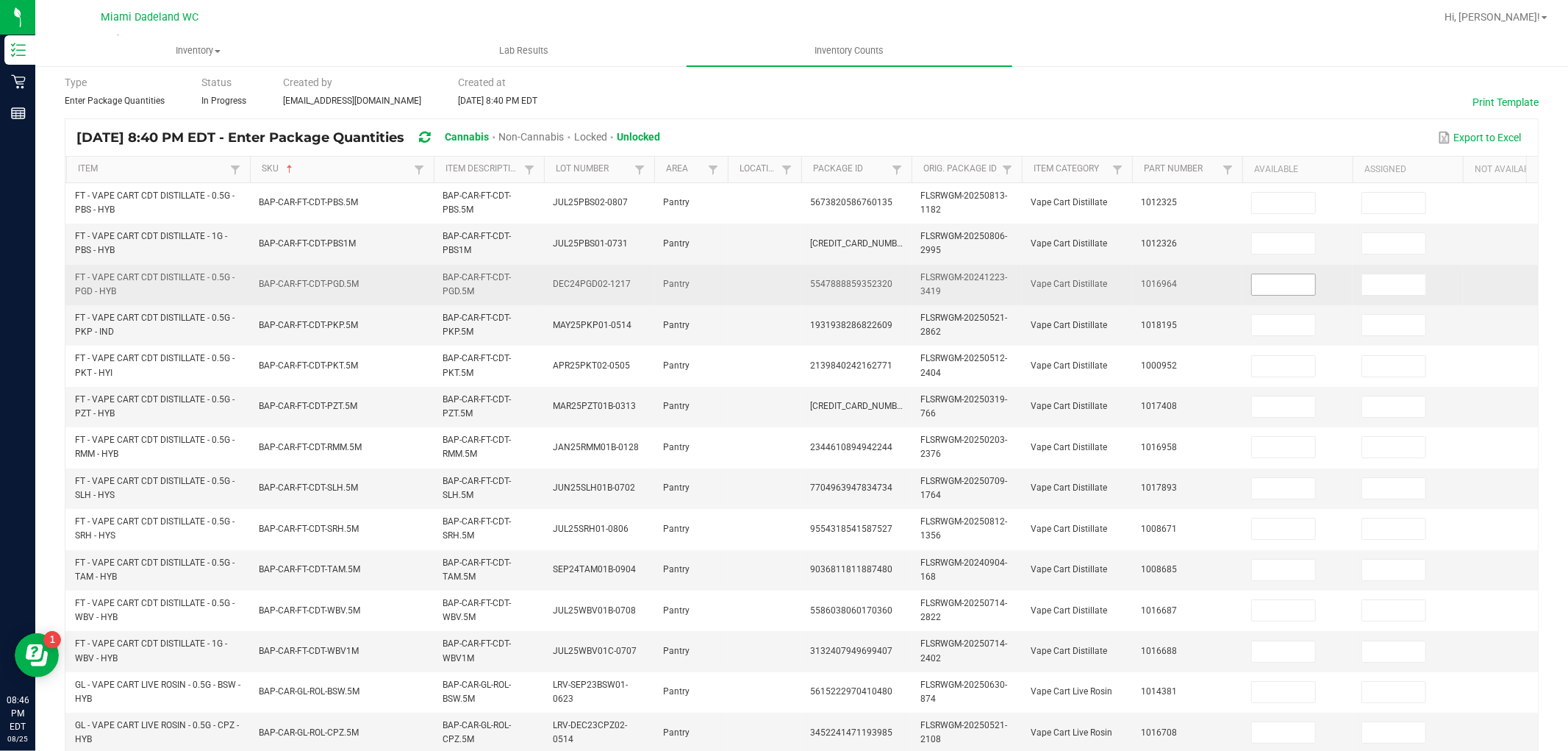
scroll to position [40, 0]
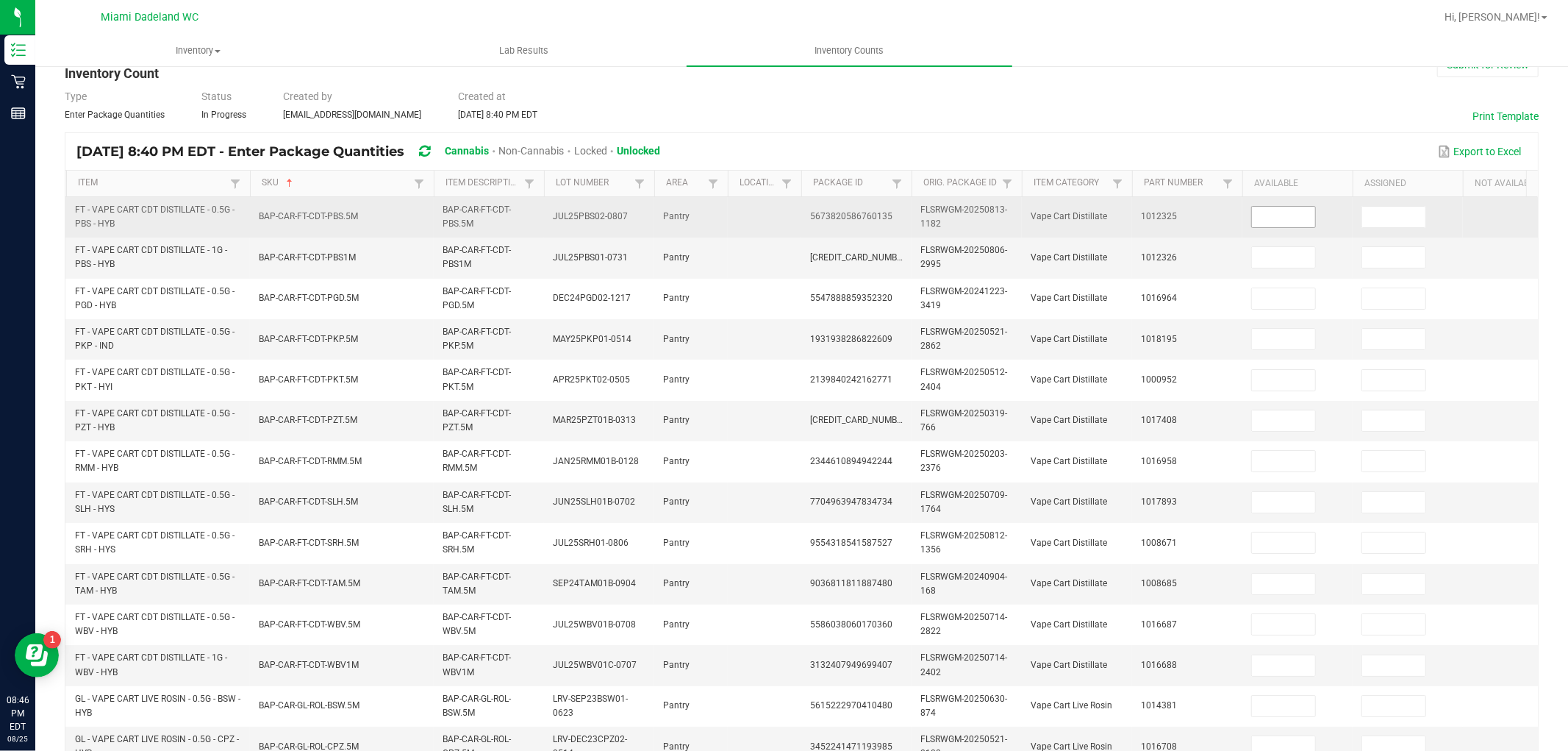
click at [1289, 218] on input at bounding box center [1284, 217] width 63 height 21
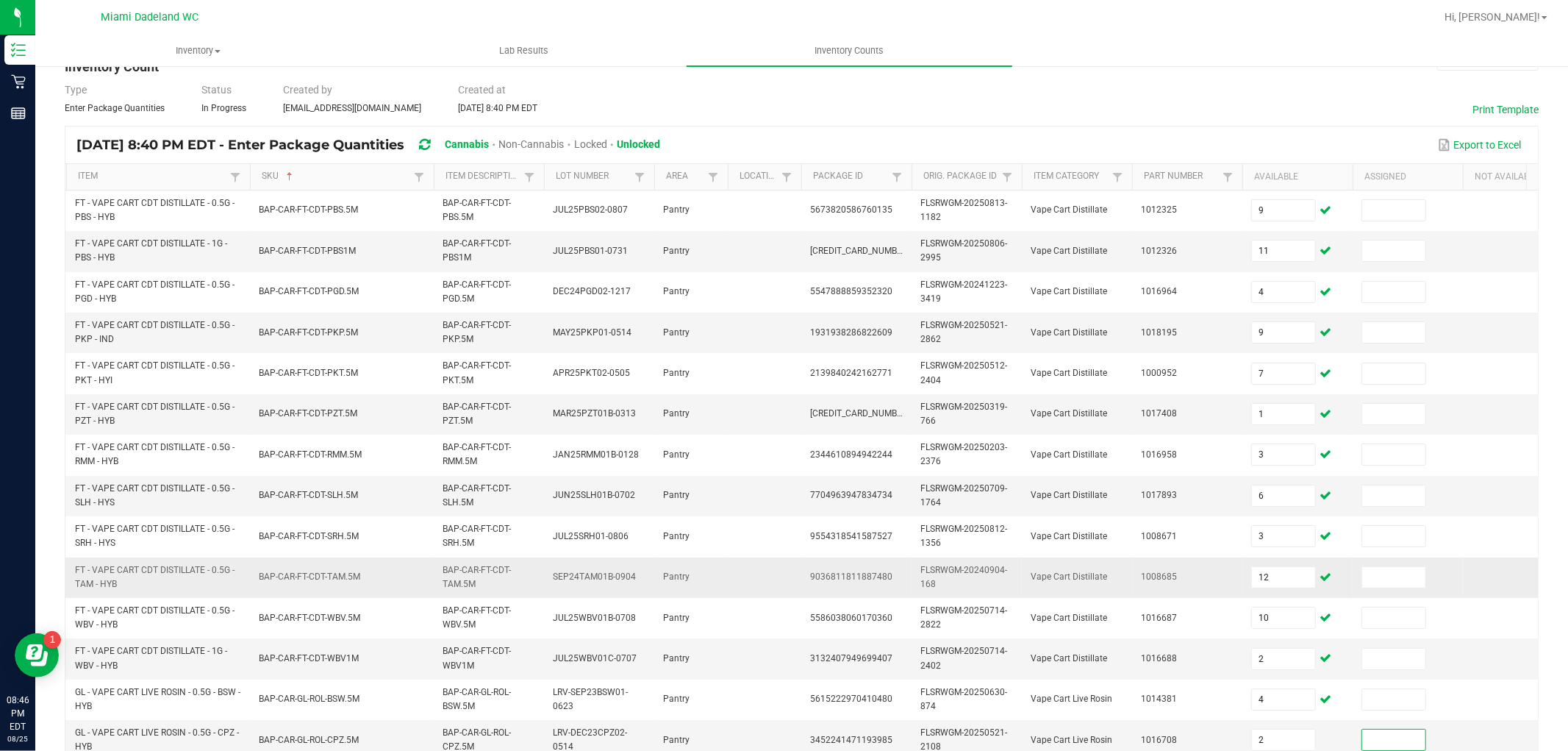
scroll to position [368, 0]
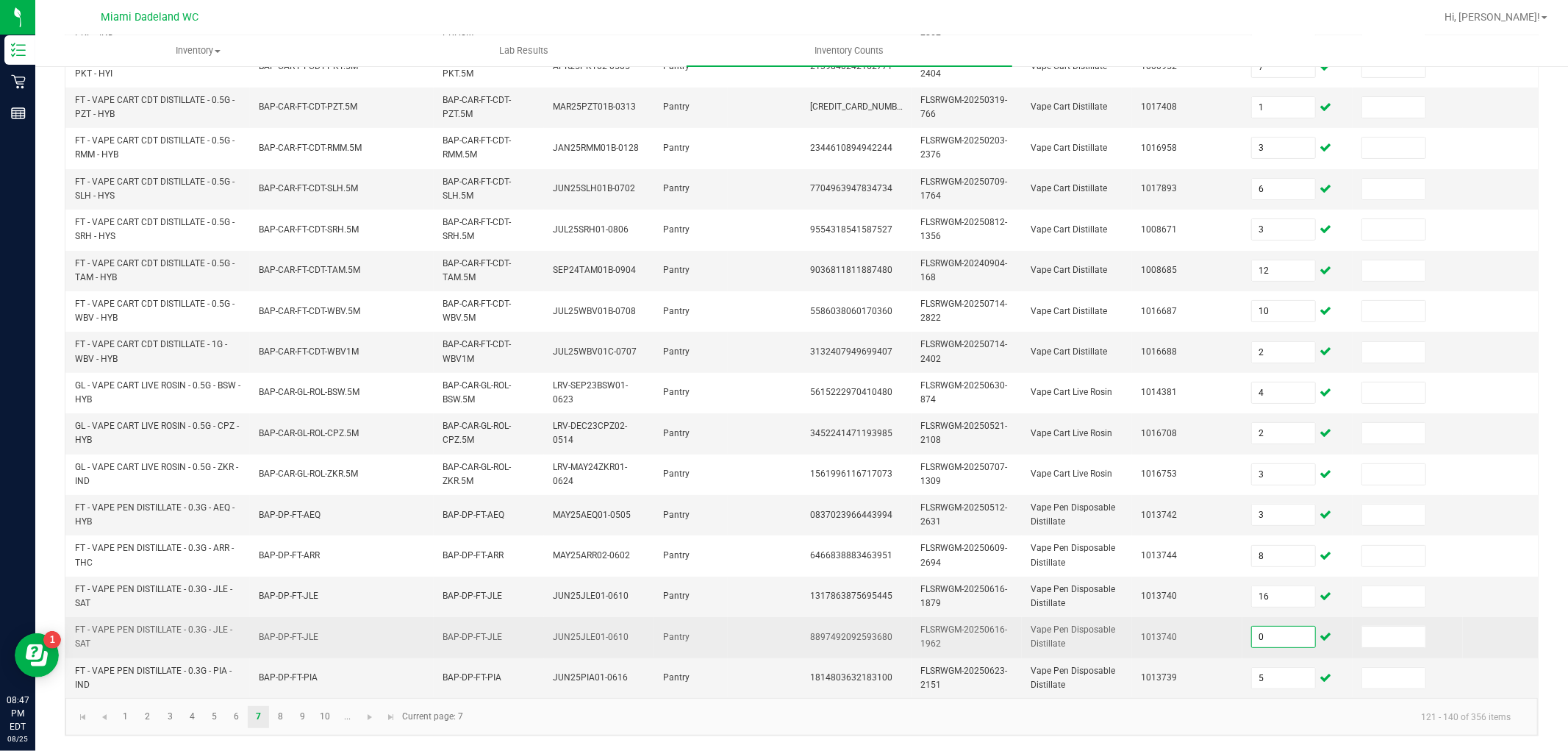
click at [1269, 627] on input "0" at bounding box center [1284, 637] width 63 height 21
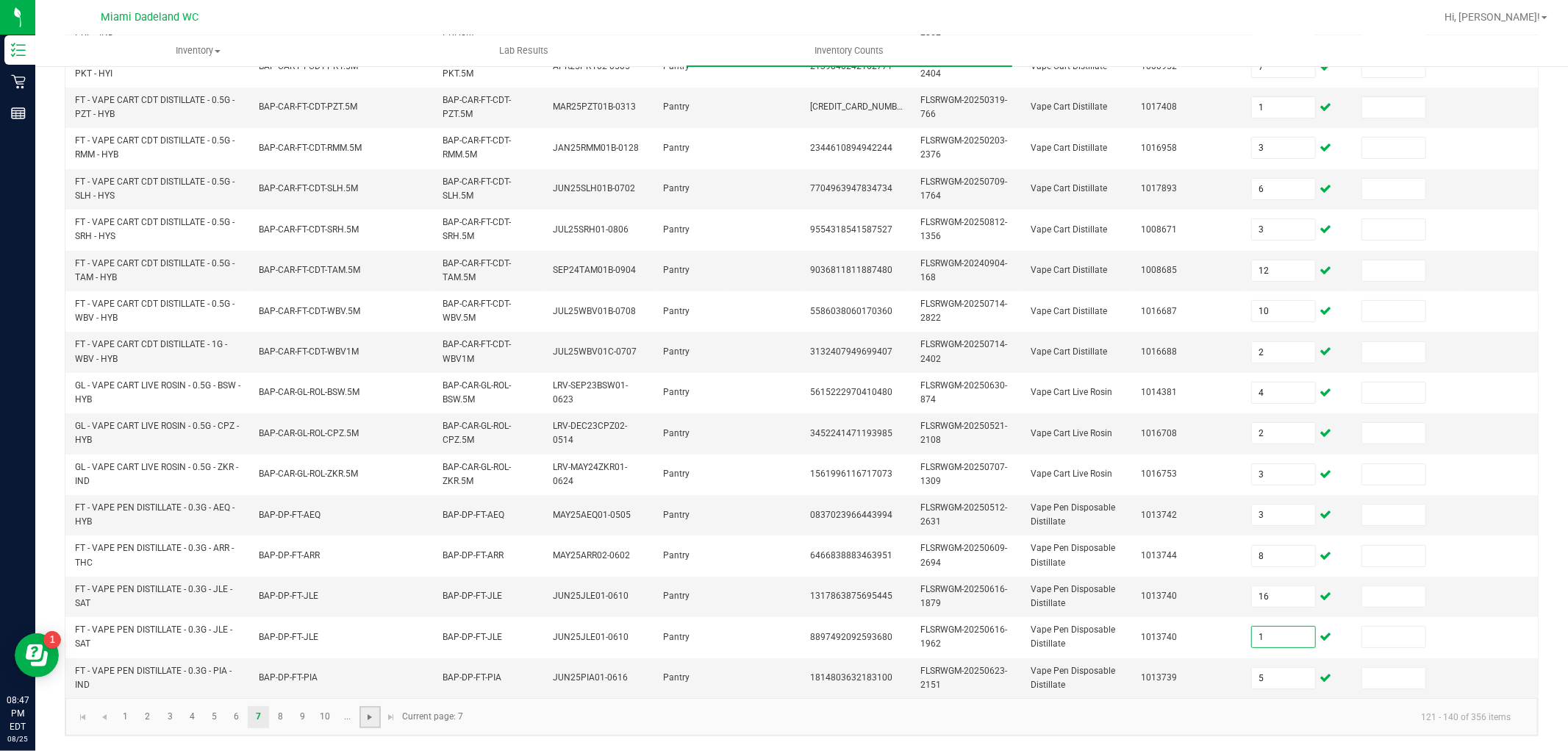
click at [366, 711] on span "Go to the next page" at bounding box center [369, 717] width 12 height 12
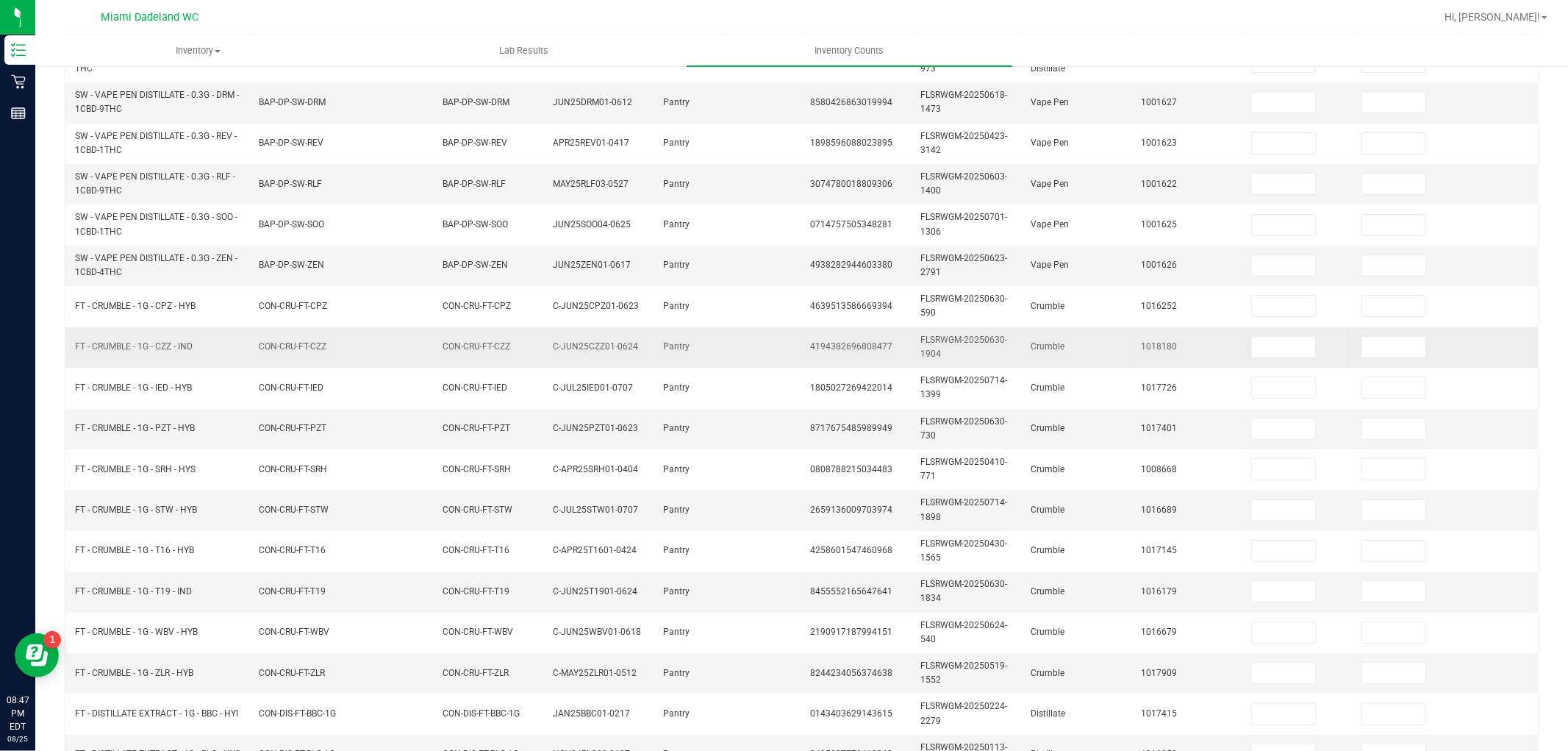
scroll to position [0, 0]
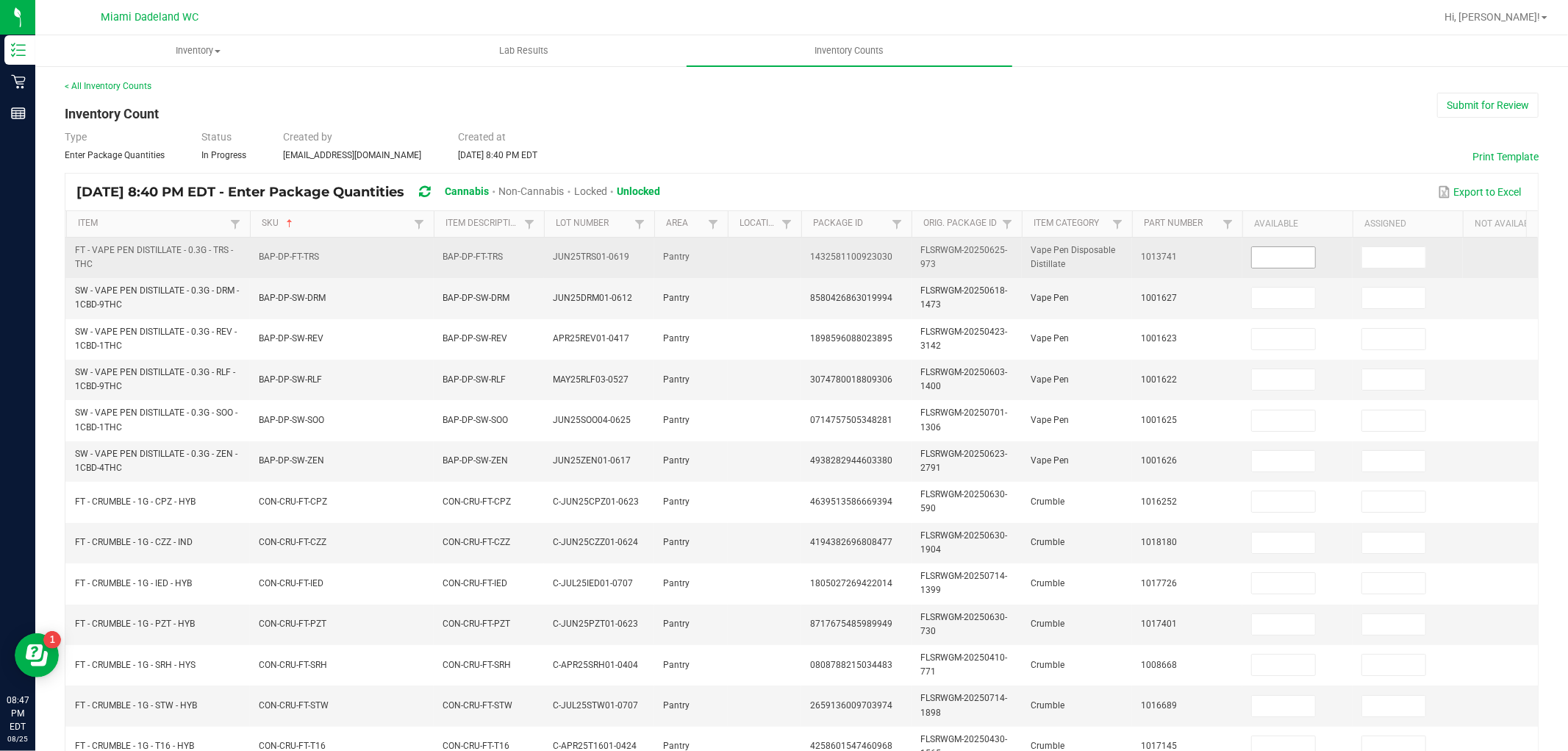
click at [1261, 260] on input at bounding box center [1284, 257] width 63 height 21
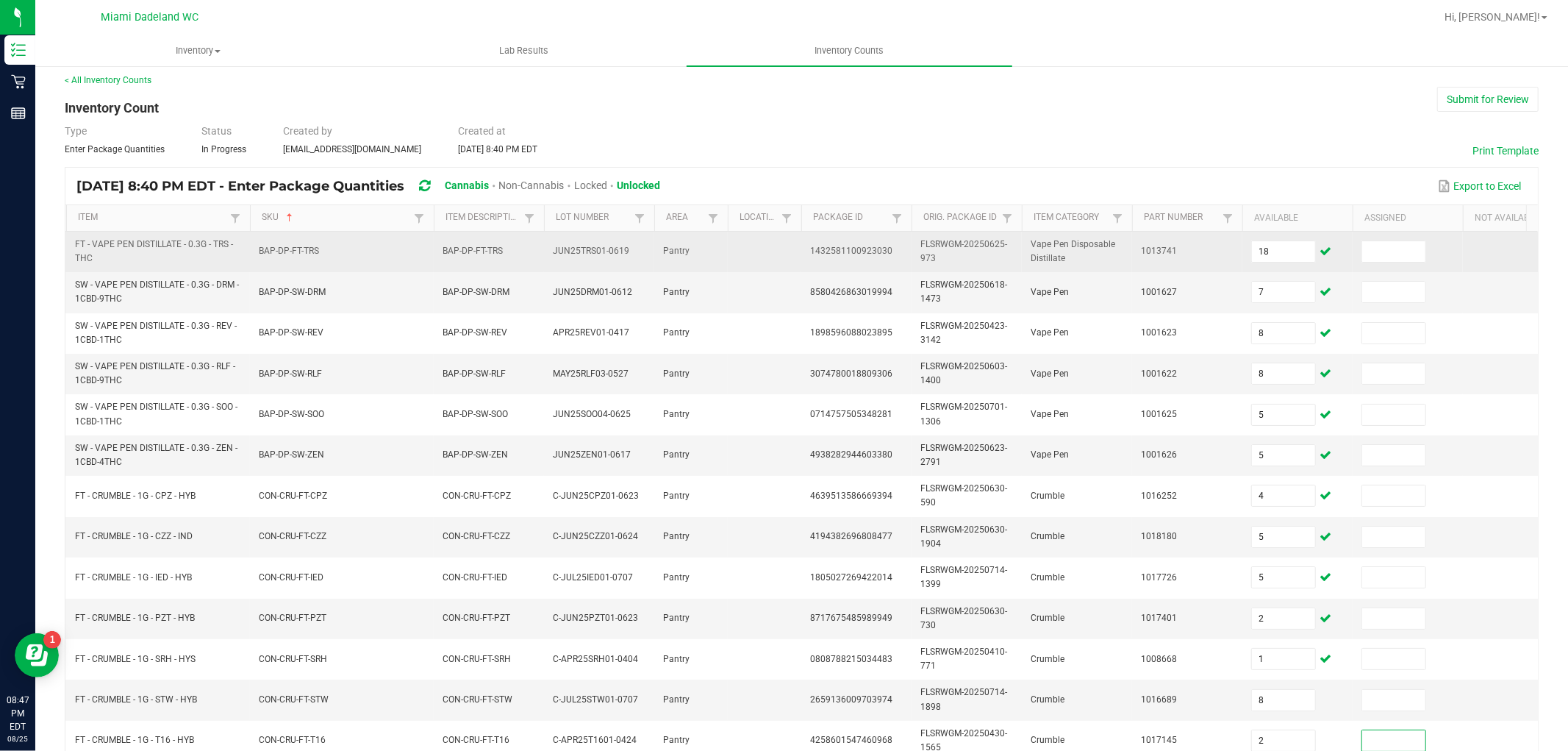
scroll to position [368, 0]
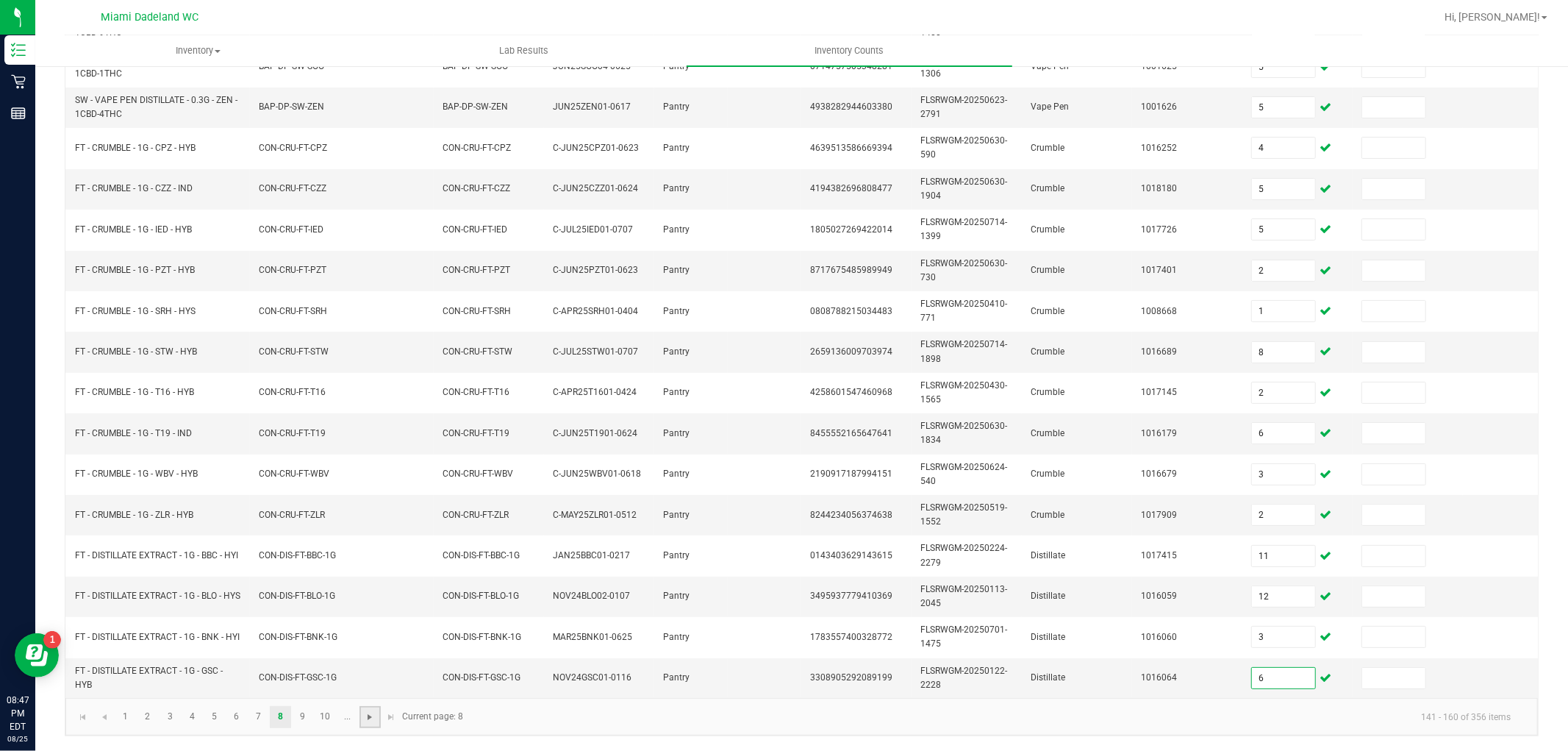
click at [365, 712] on span "Go to the next page" at bounding box center [369, 717] width 12 height 12
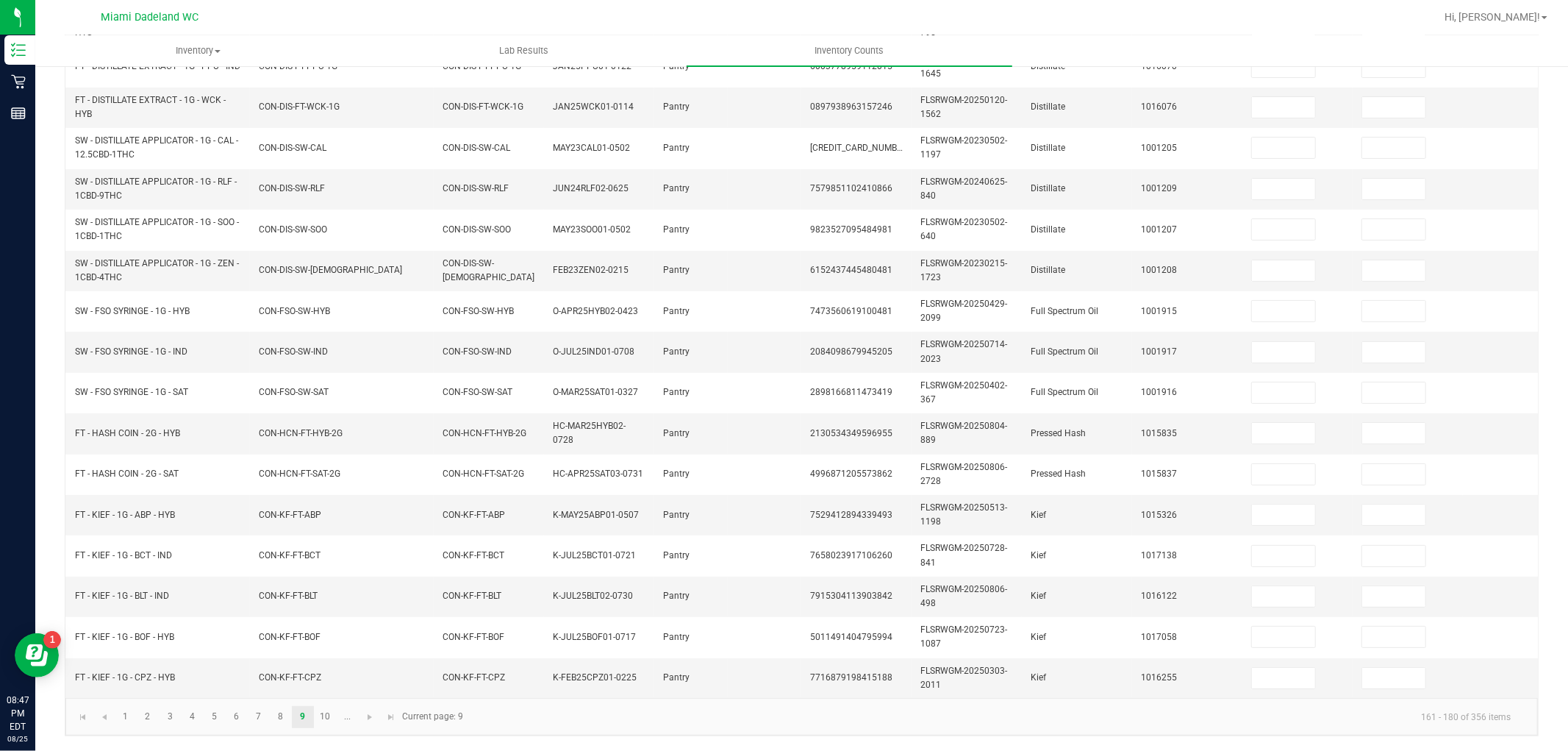
drag, startPoint x: 383, startPoint y: 703, endPoint x: 1285, endPoint y: 709, distance: 902.0
click at [1285, 709] on kendo-pager-info "161 - 180 of 356 items" at bounding box center [998, 716] width 1051 height 25
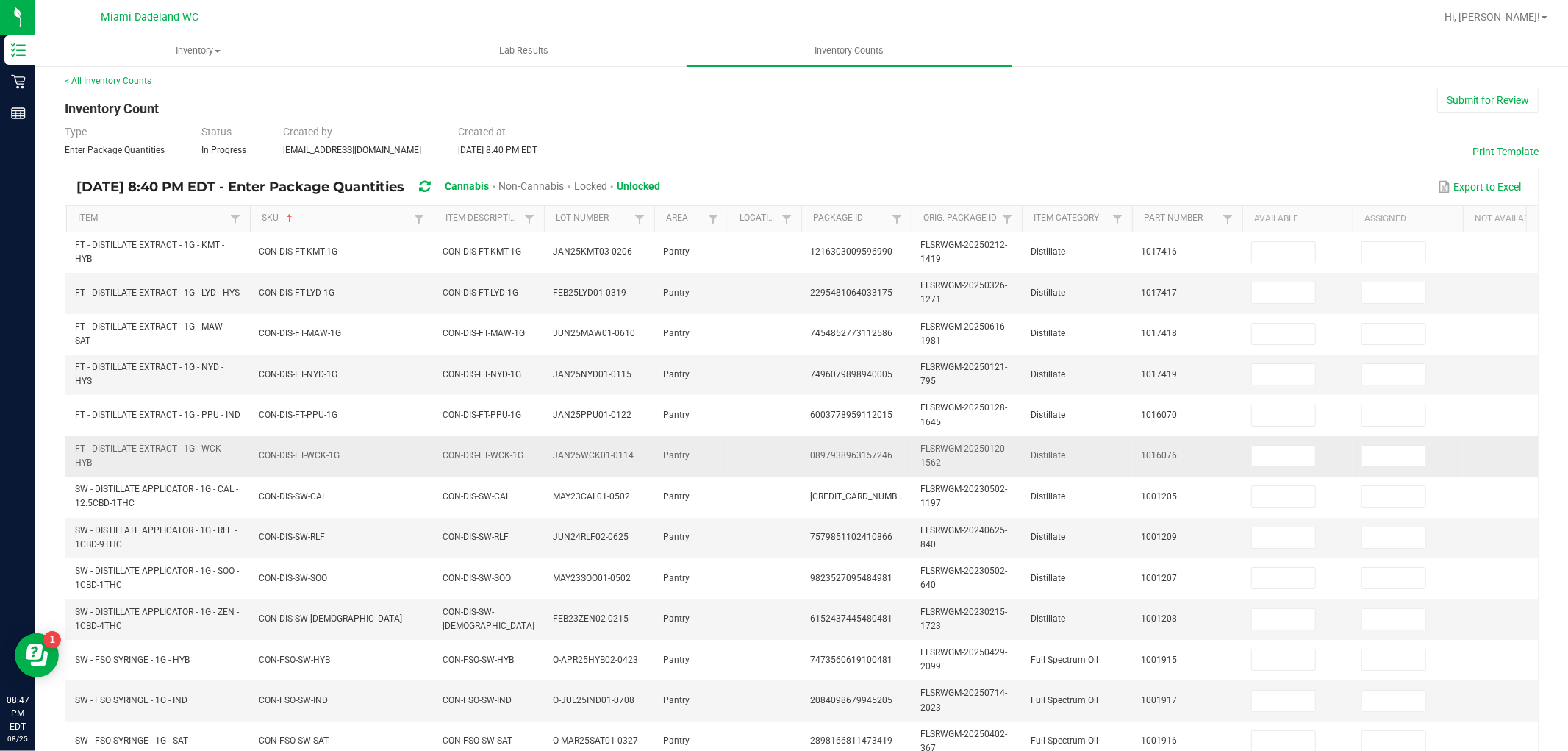
scroll to position [0, 0]
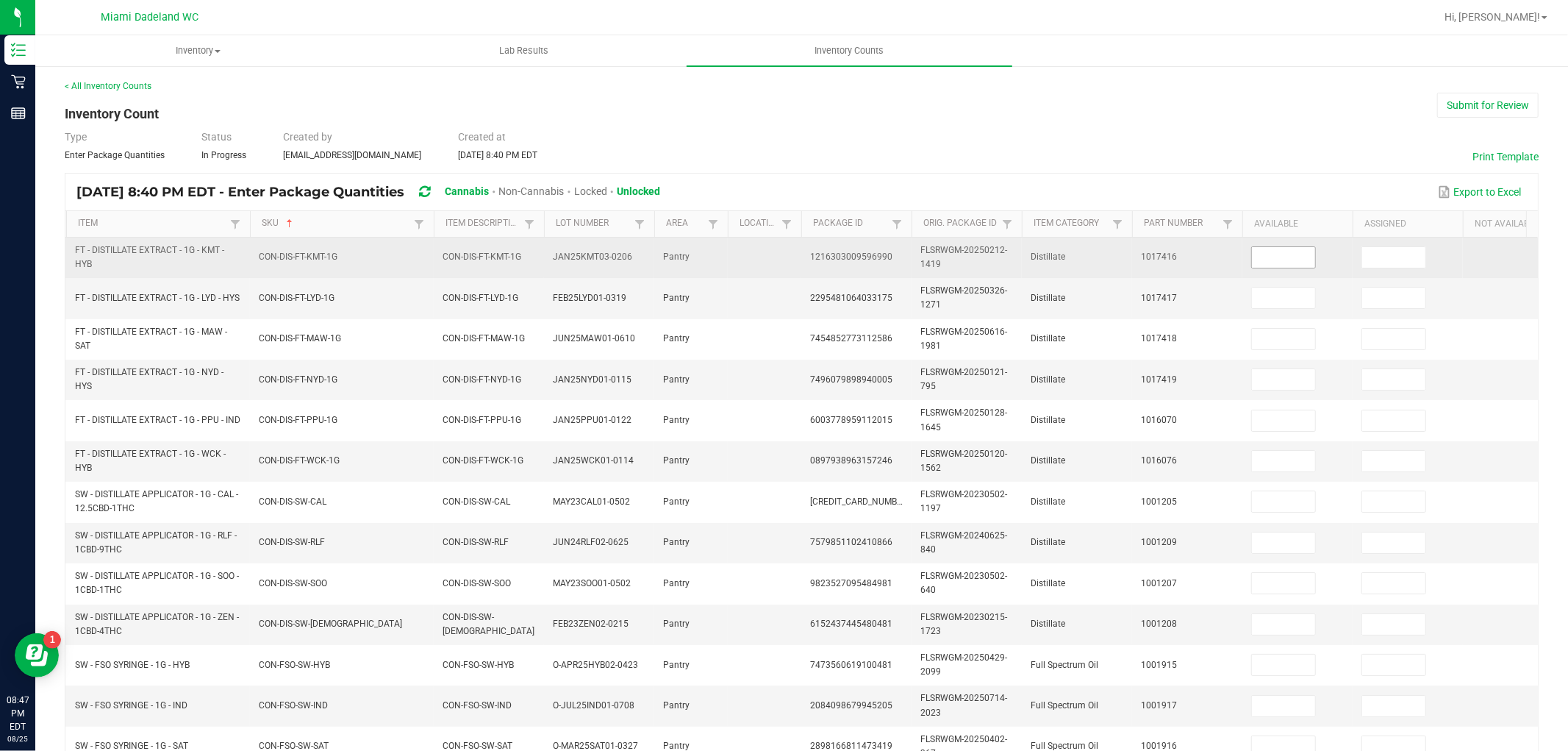
click at [1274, 258] on input at bounding box center [1284, 257] width 63 height 21
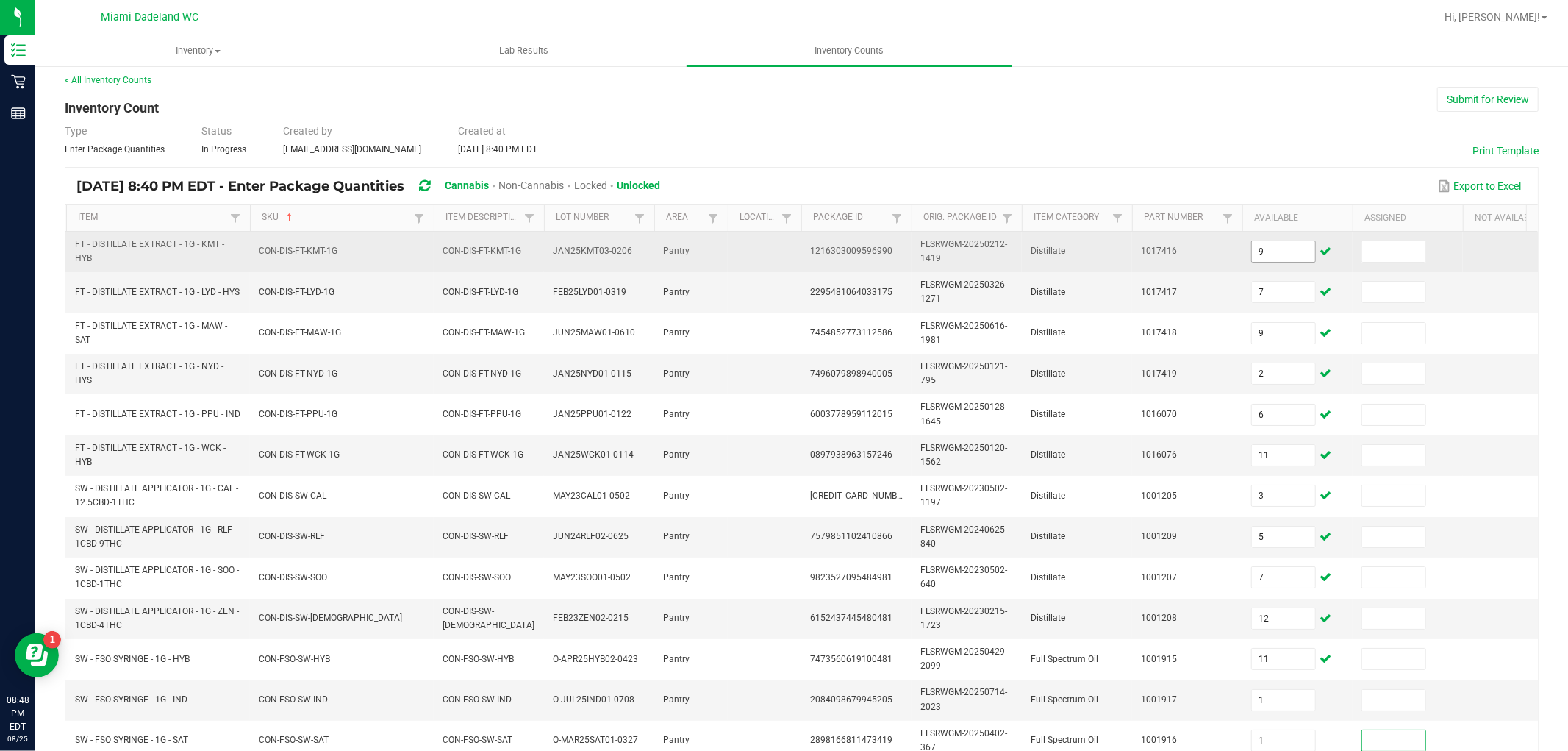
scroll to position [368, 0]
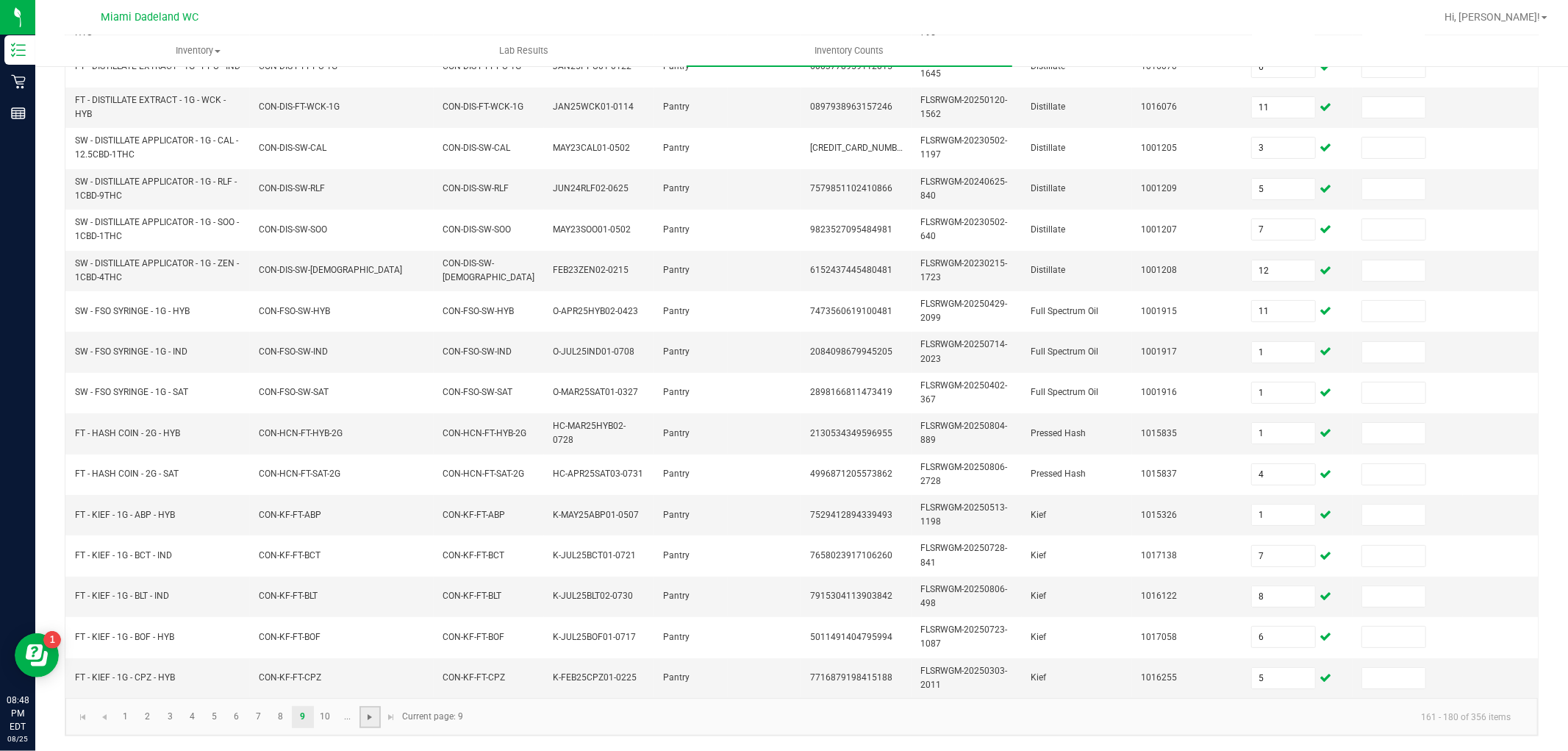
click at [364, 718] on span "Go to the next page" at bounding box center [369, 717] width 12 height 12
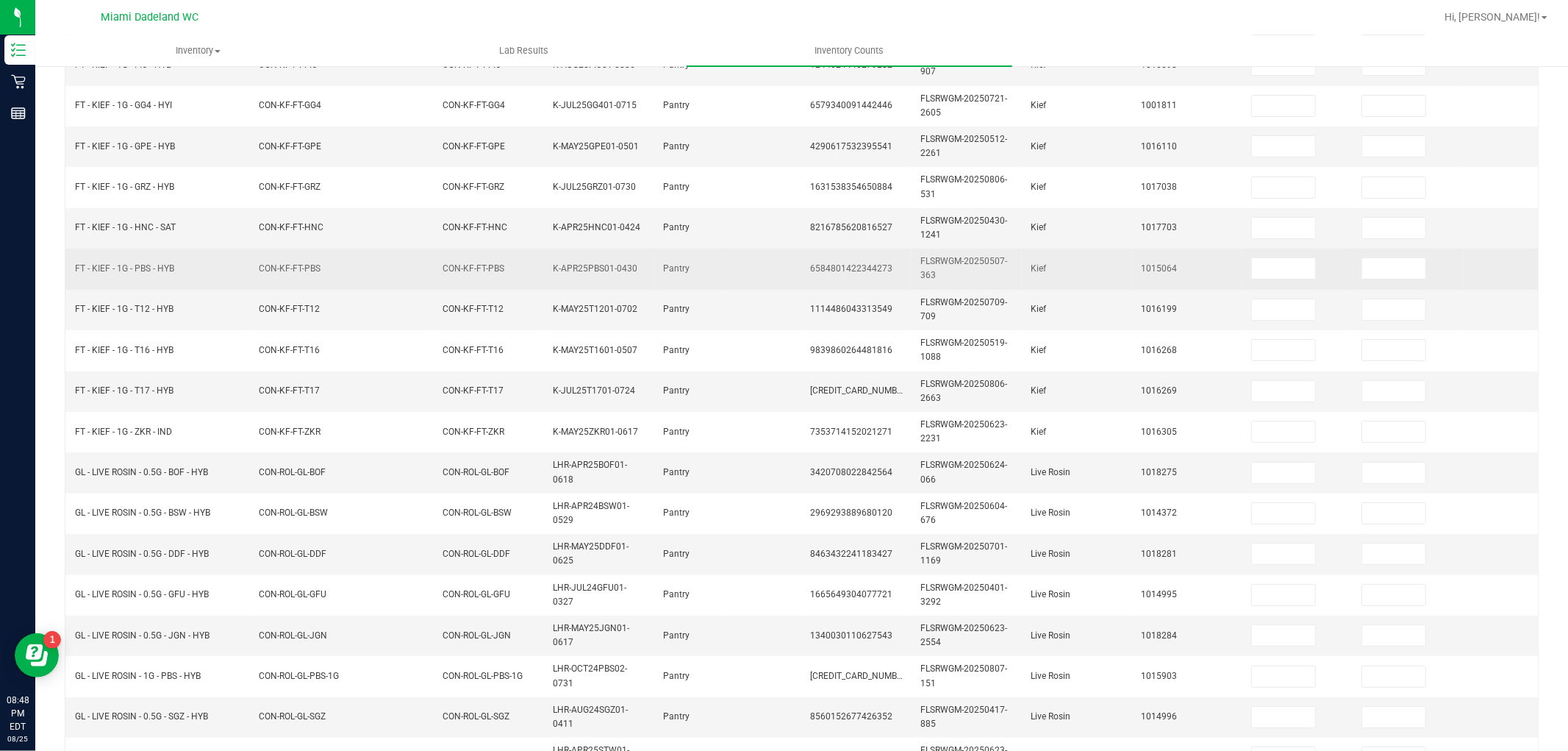
scroll to position [40, 0]
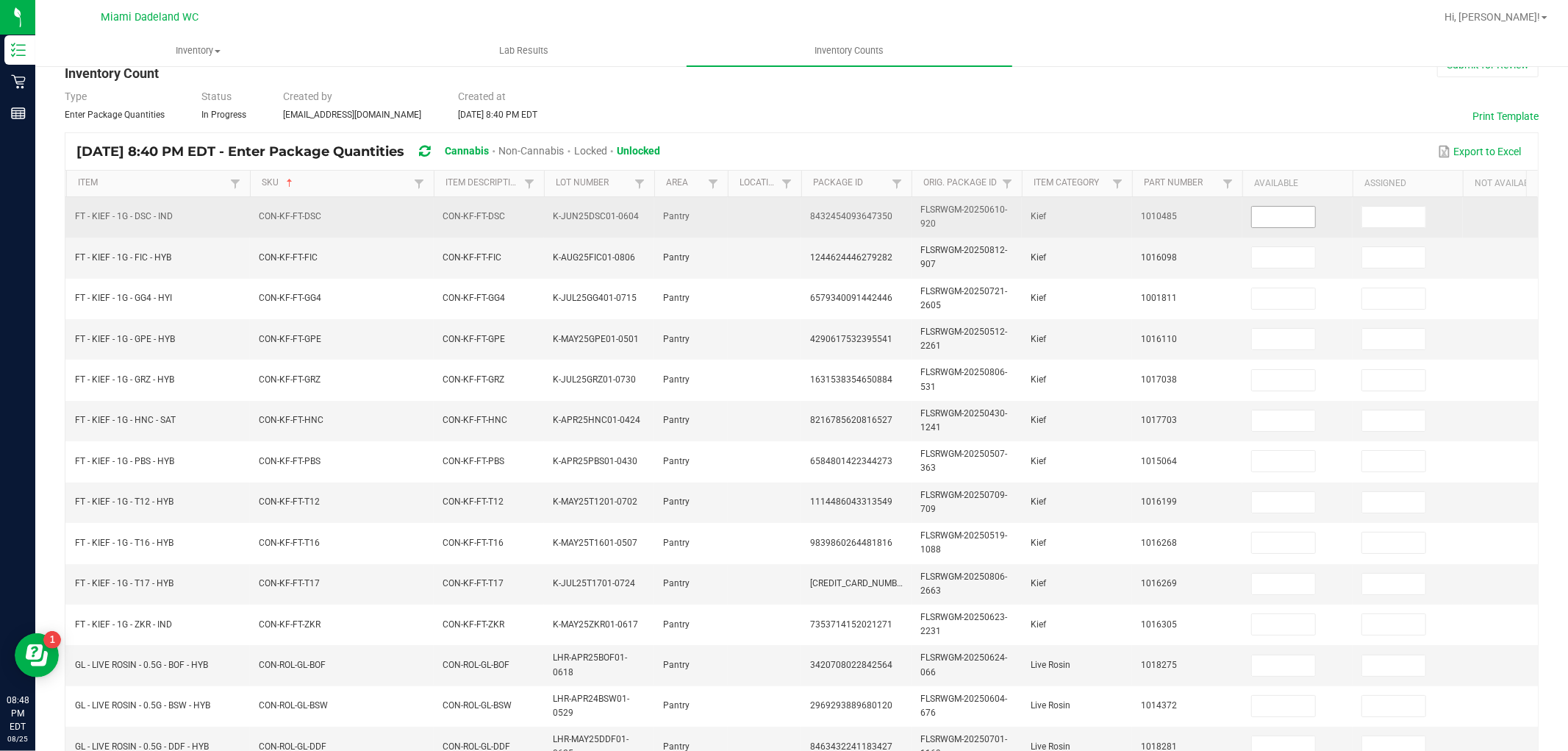
click at [1305, 211] on input at bounding box center [1284, 217] width 63 height 21
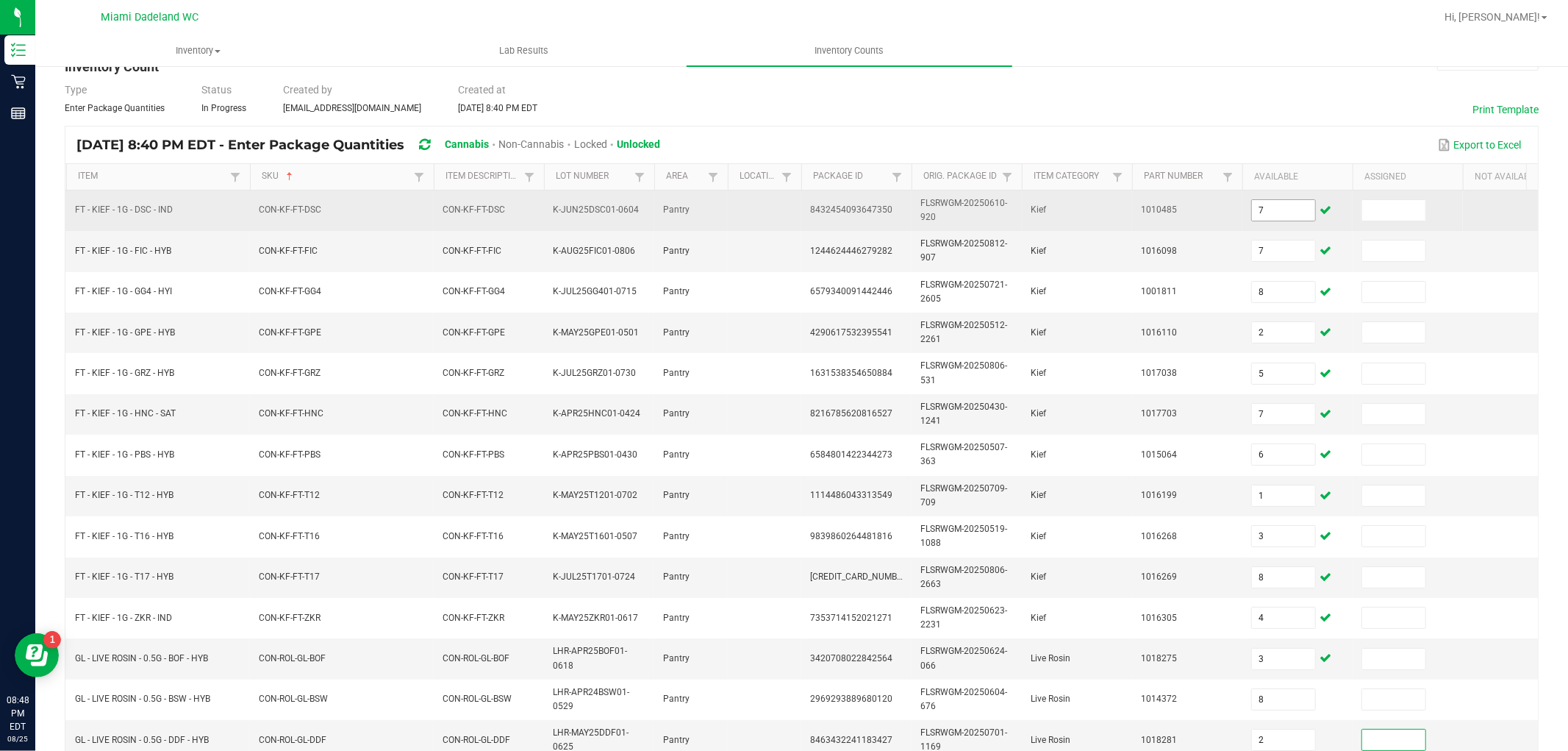
scroll to position [368, 0]
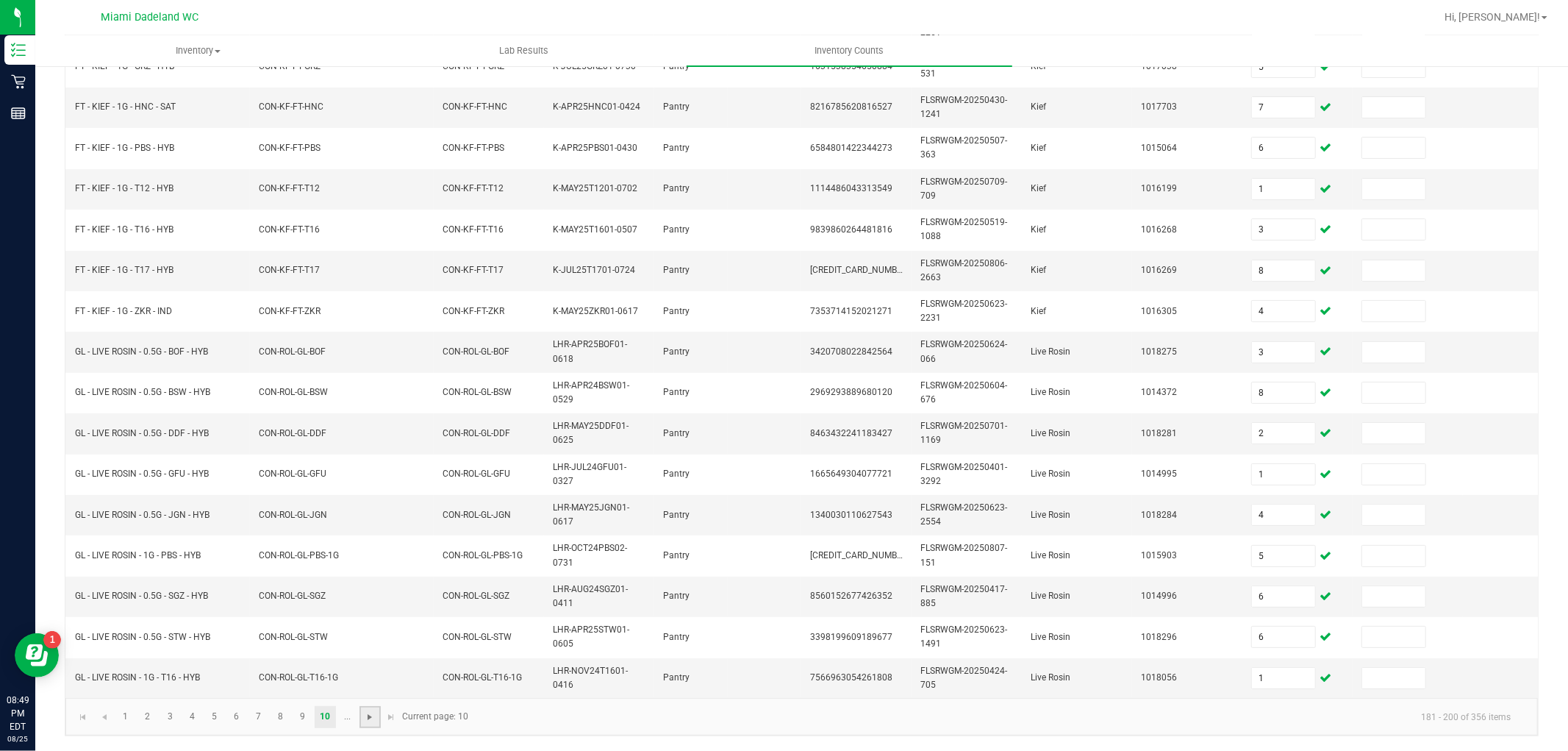
click at [373, 717] on span "Go to the next page" at bounding box center [369, 717] width 12 height 12
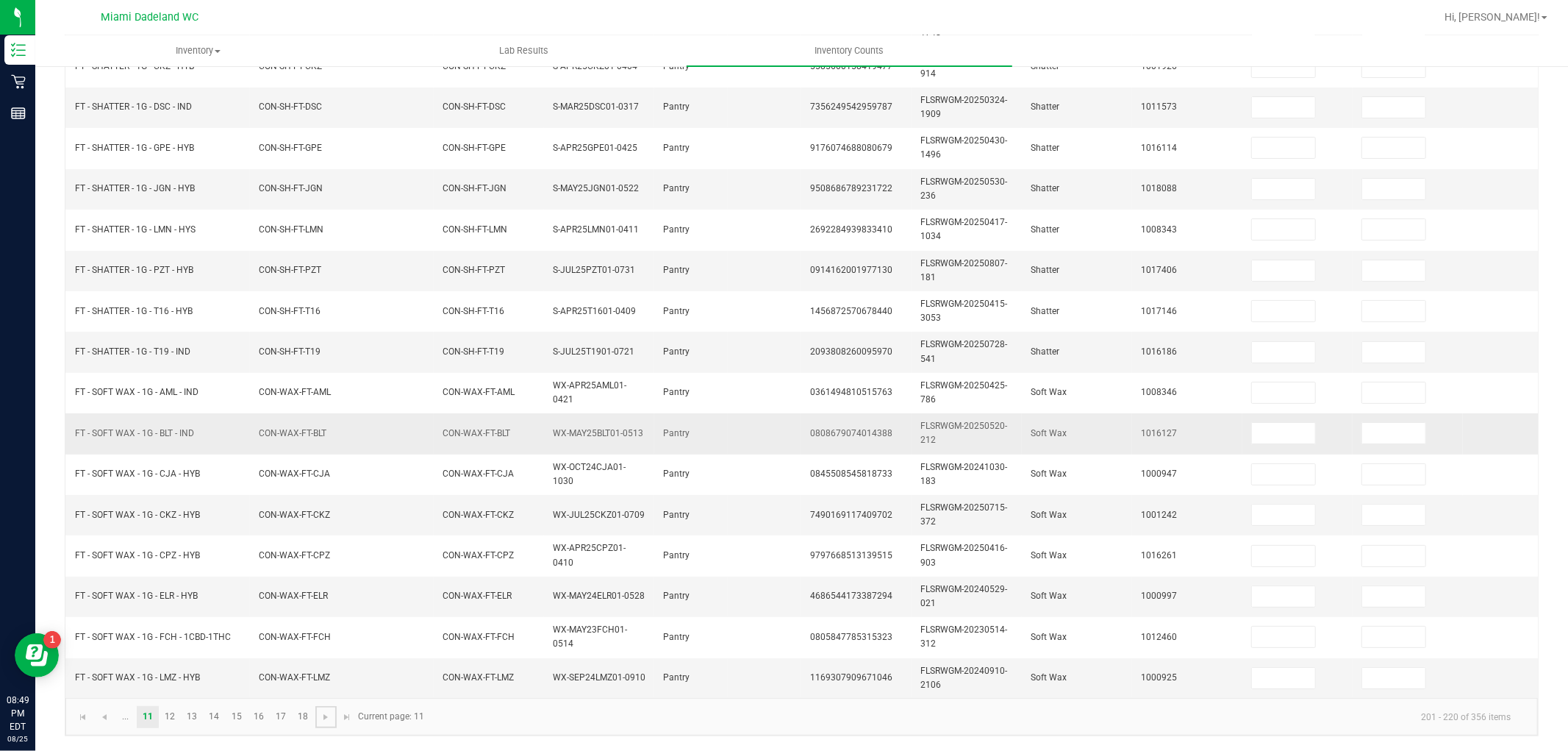
scroll to position [0, 0]
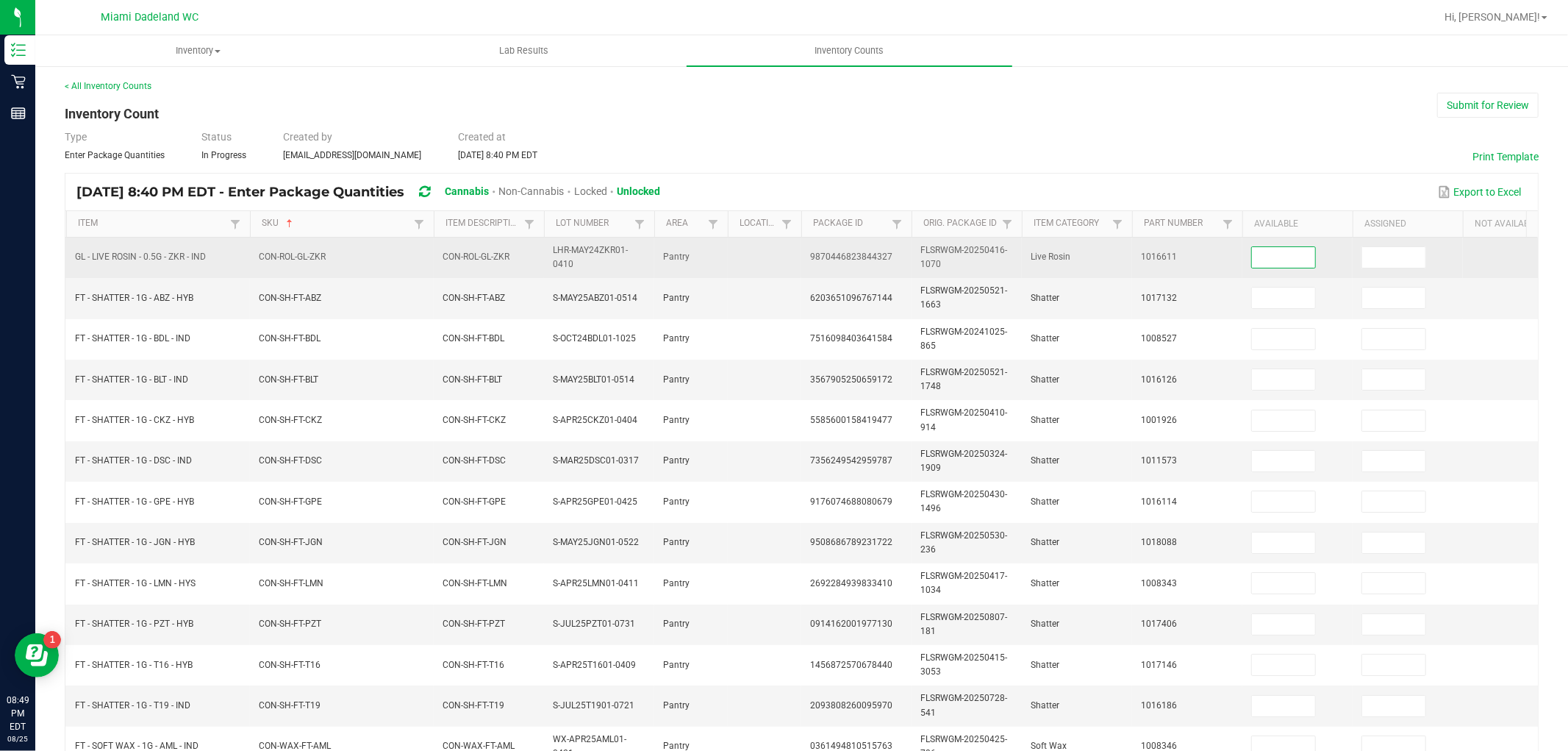
click at [1285, 252] on input at bounding box center [1284, 257] width 63 height 21
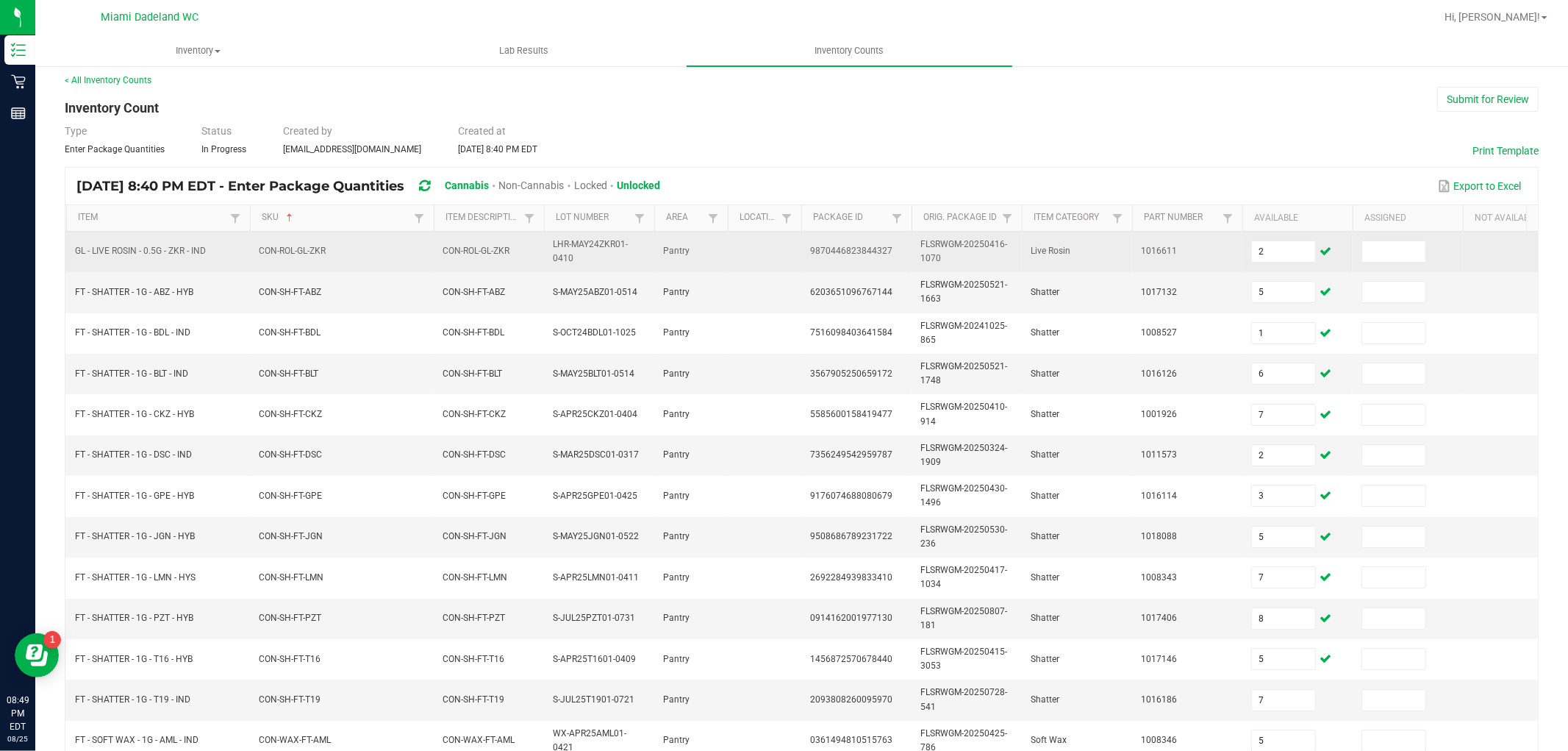
scroll to position [368, 0]
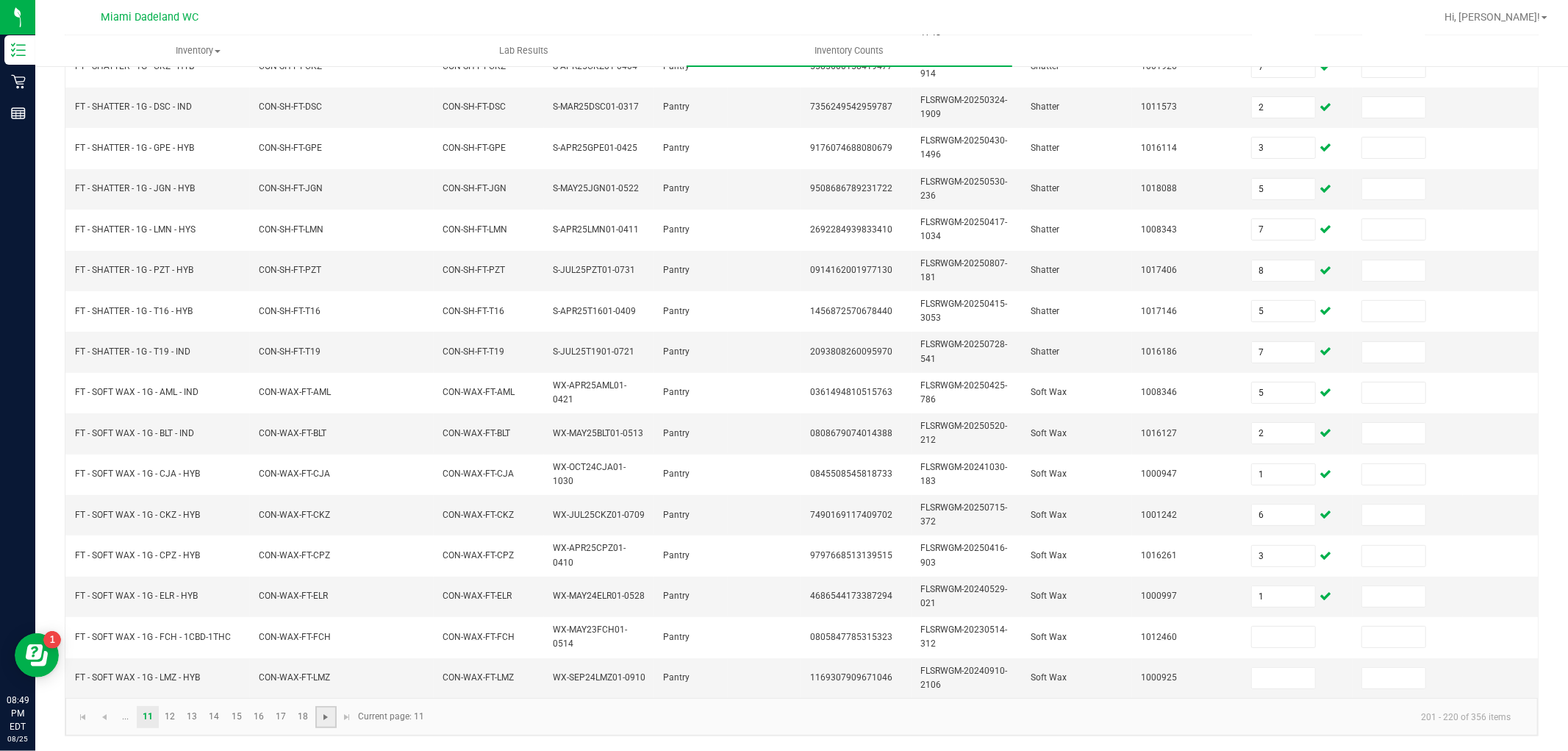
click at [320, 715] on span "Go to the next page" at bounding box center [325, 717] width 12 height 12
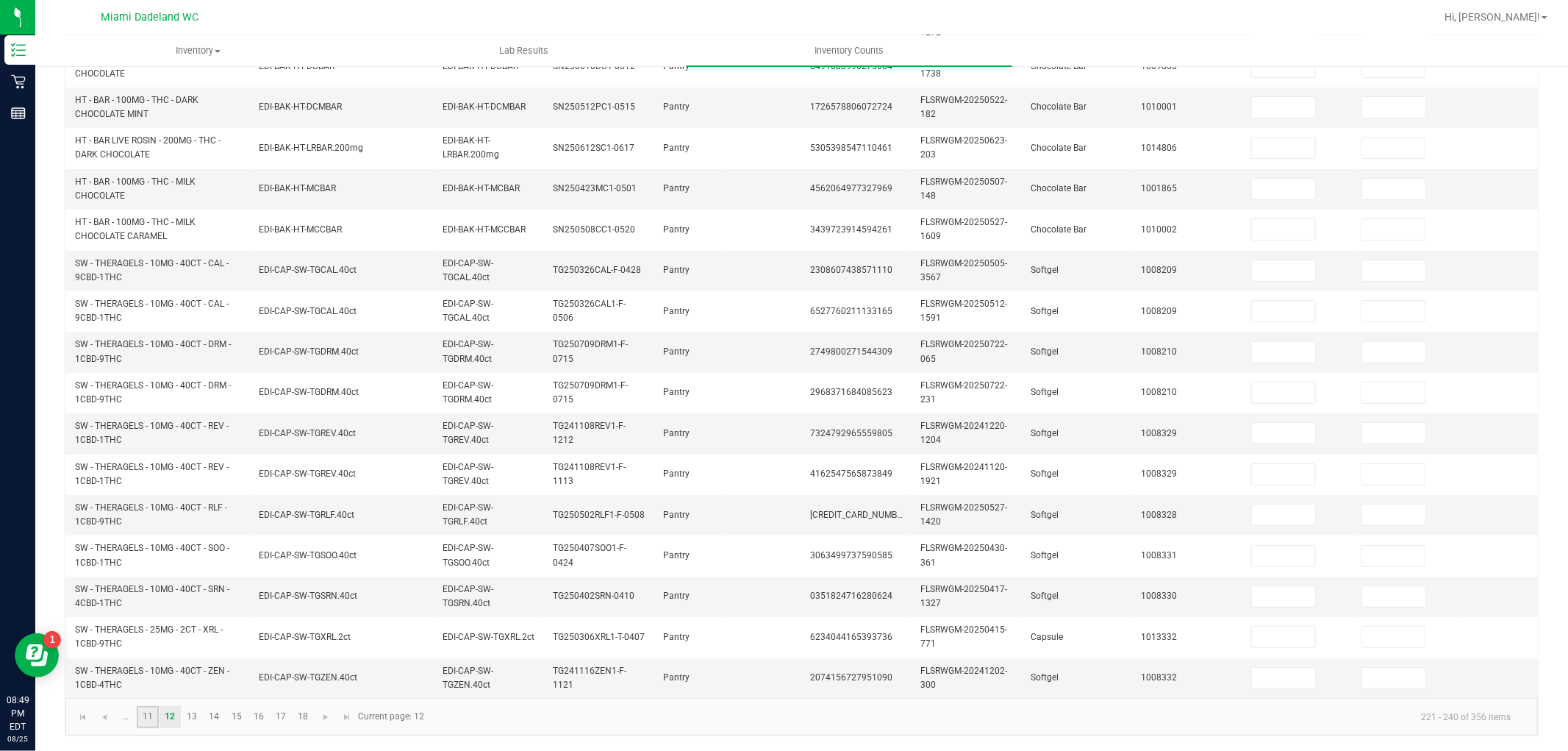
click at [147, 708] on link "11" at bounding box center [147, 717] width 21 height 22
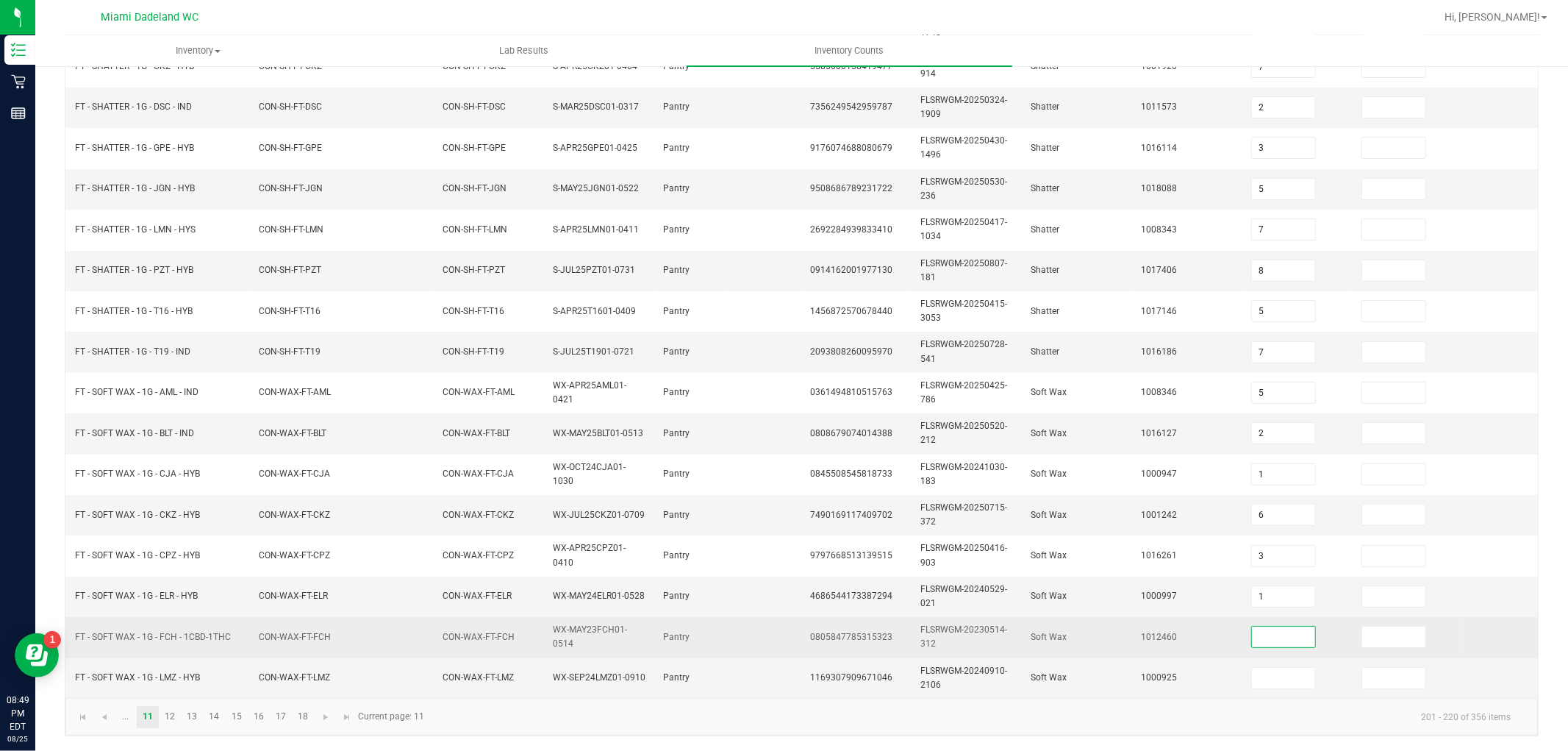
click at [1263, 627] on input at bounding box center [1284, 637] width 63 height 21
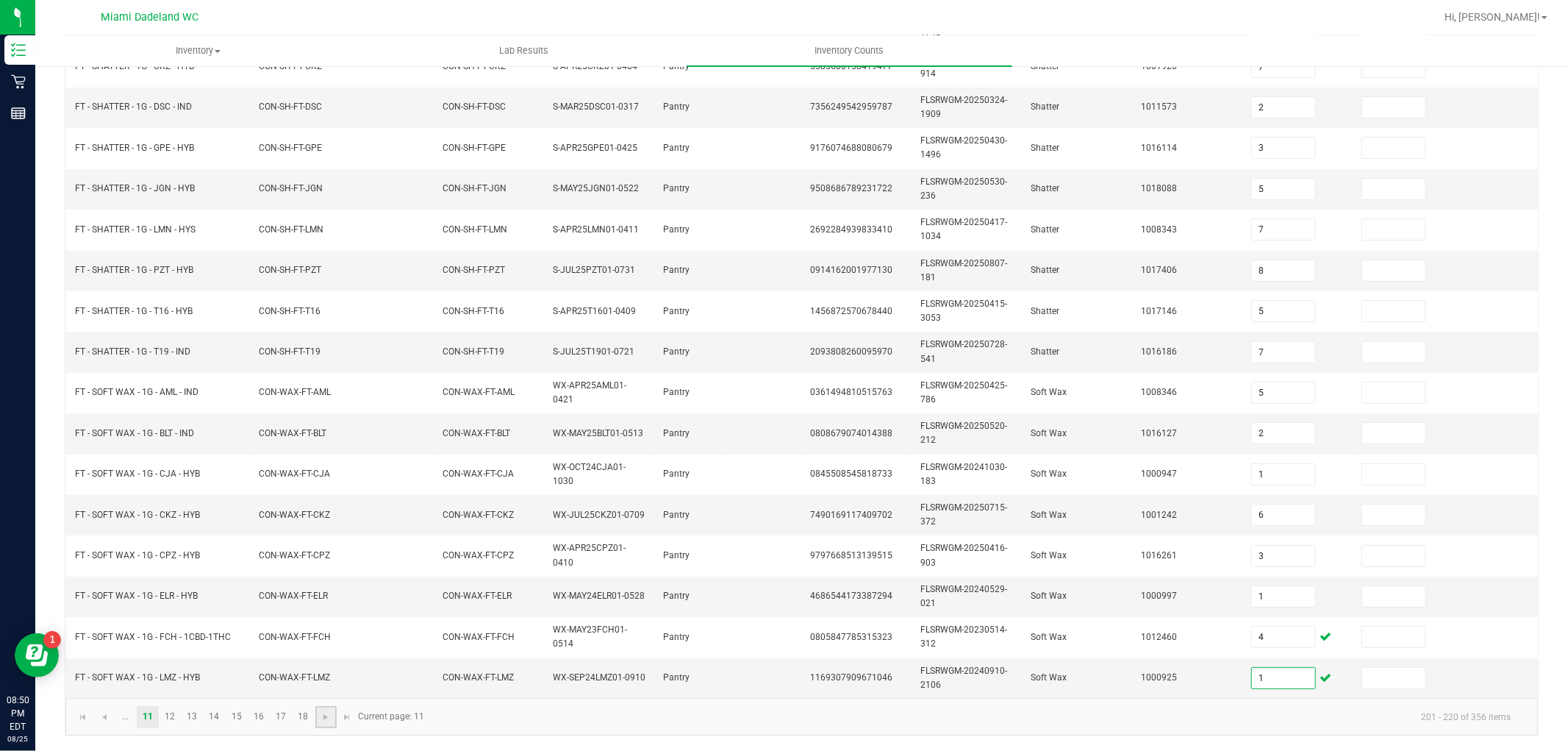
click at [325, 708] on link at bounding box center [326, 717] width 21 height 22
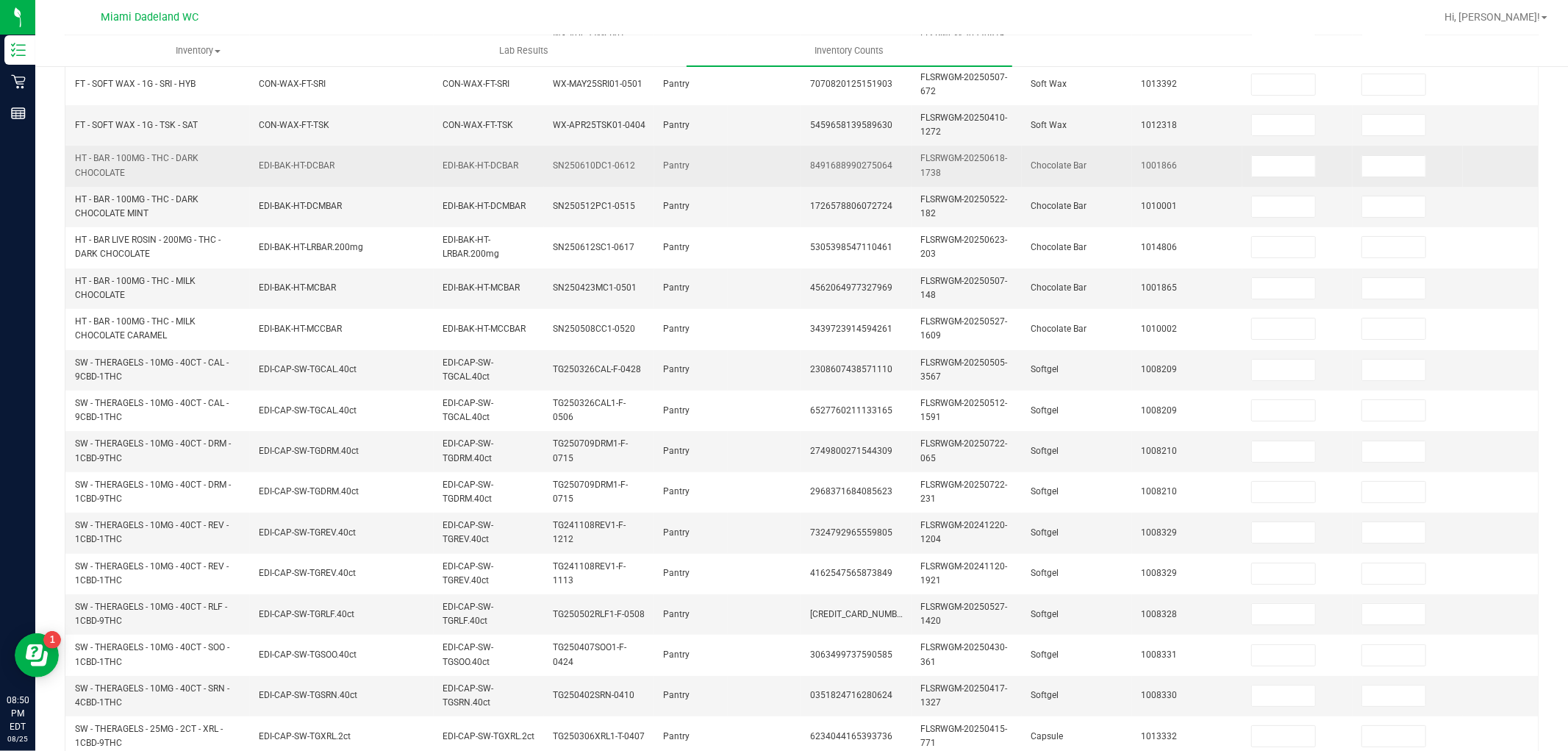
scroll to position [0, 0]
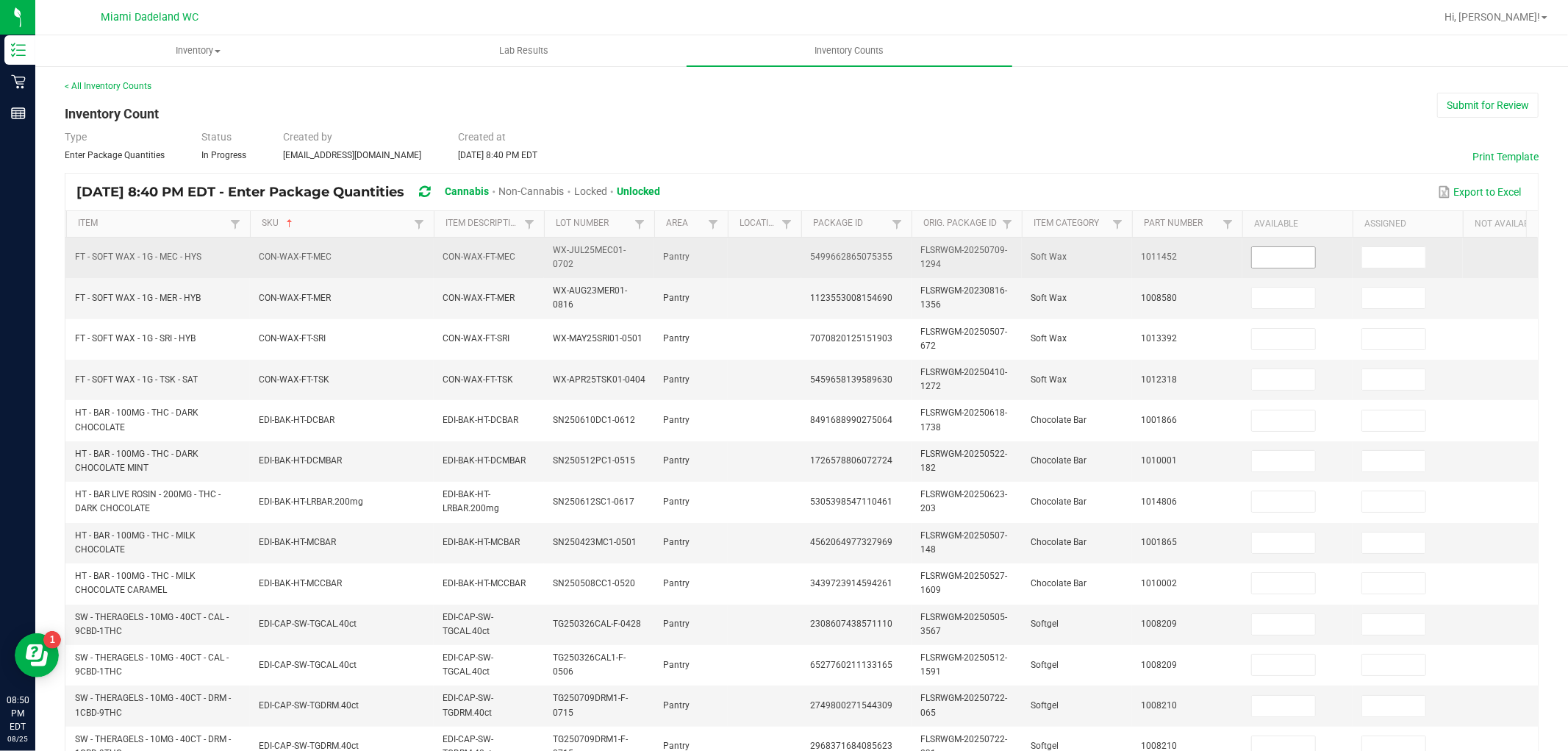
click at [1277, 250] on input at bounding box center [1284, 257] width 63 height 21
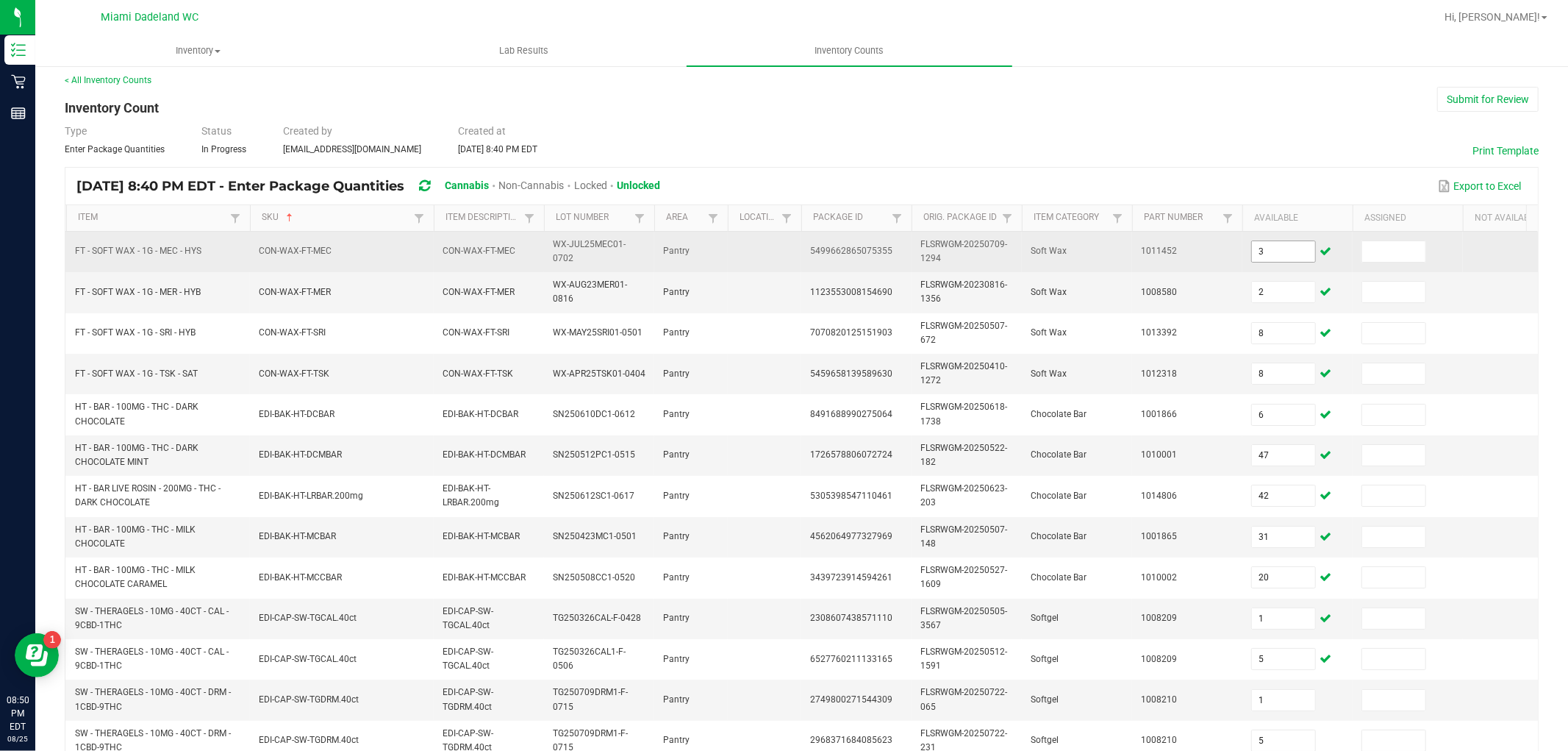
scroll to position [368, 0]
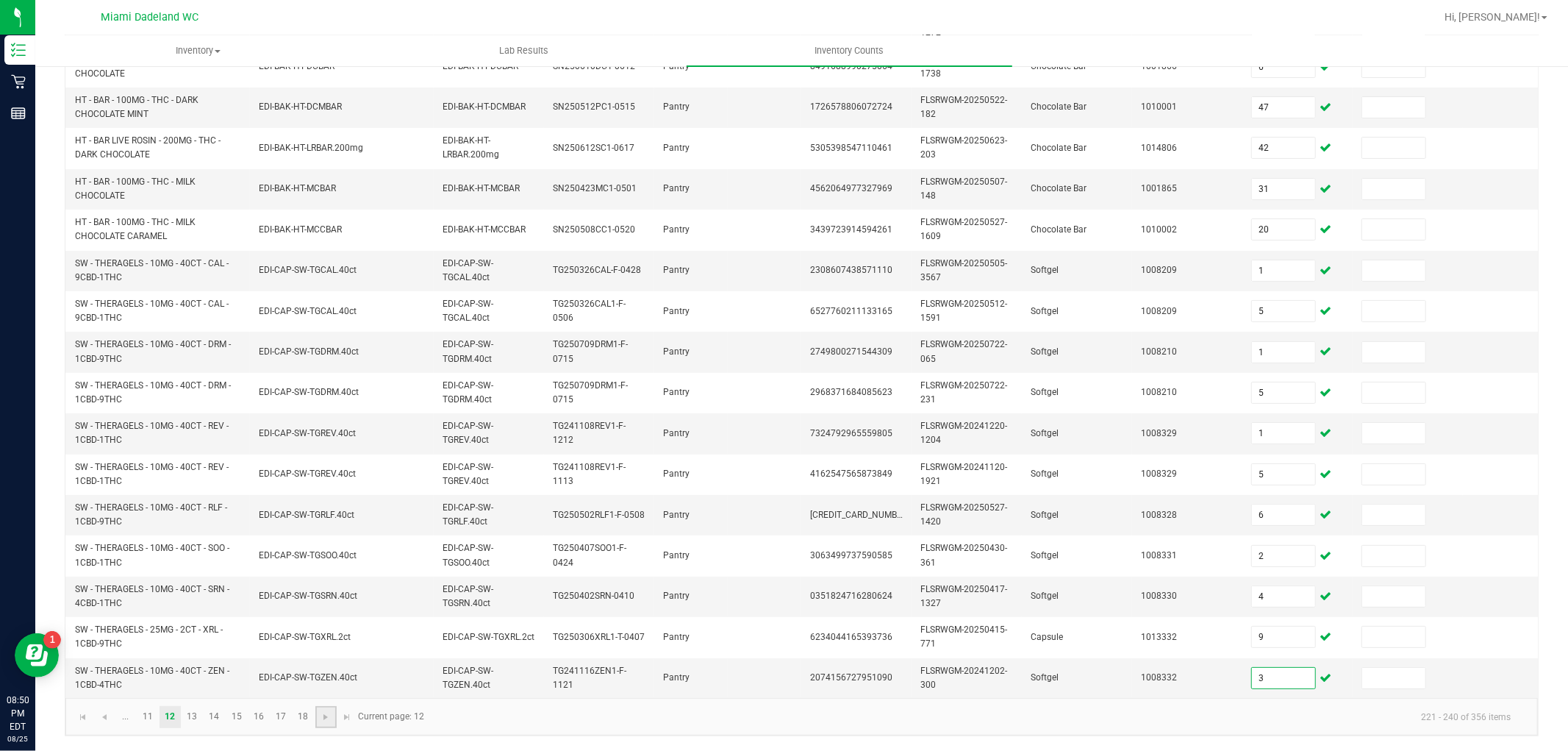
click at [321, 707] on link at bounding box center [326, 717] width 21 height 22
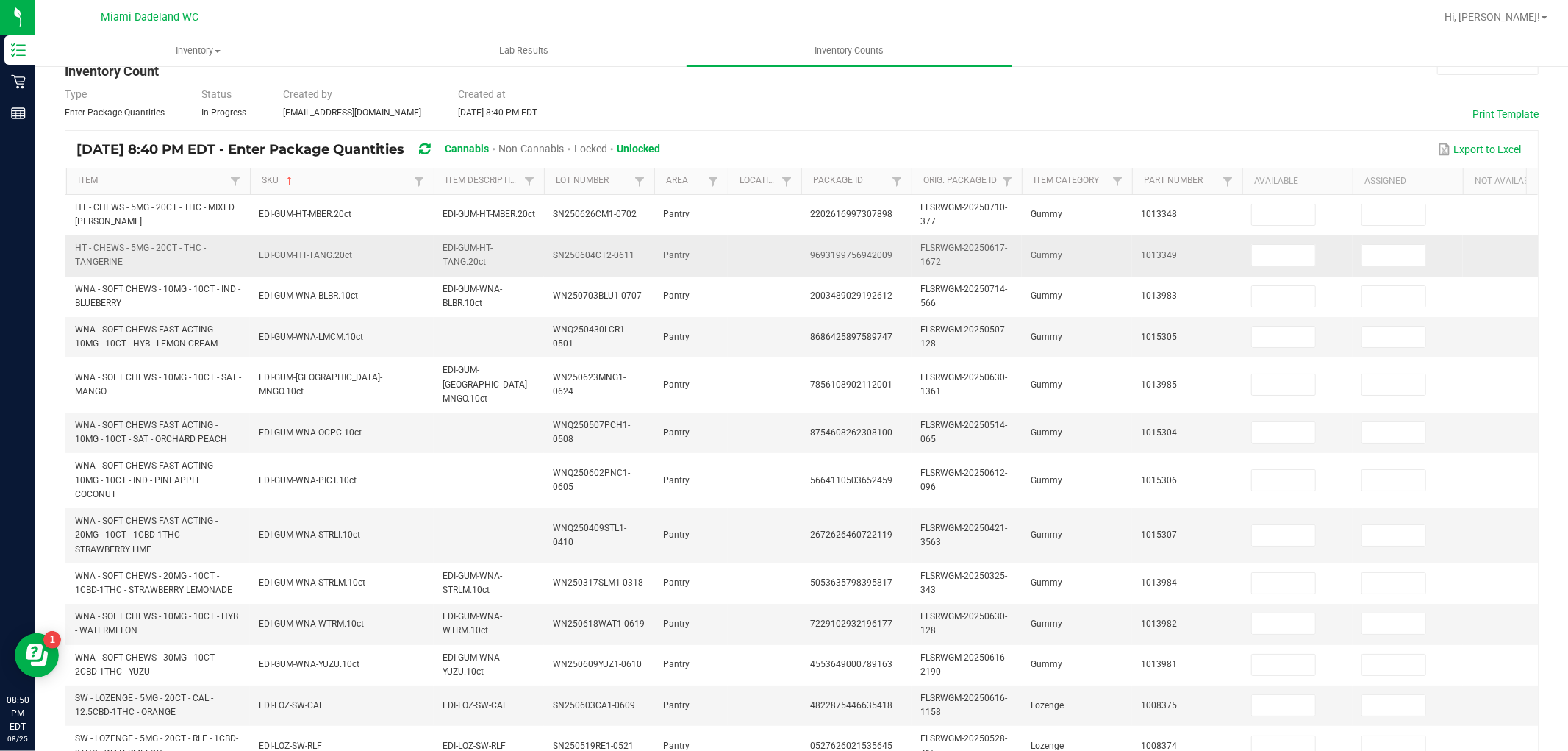
scroll to position [40, 0]
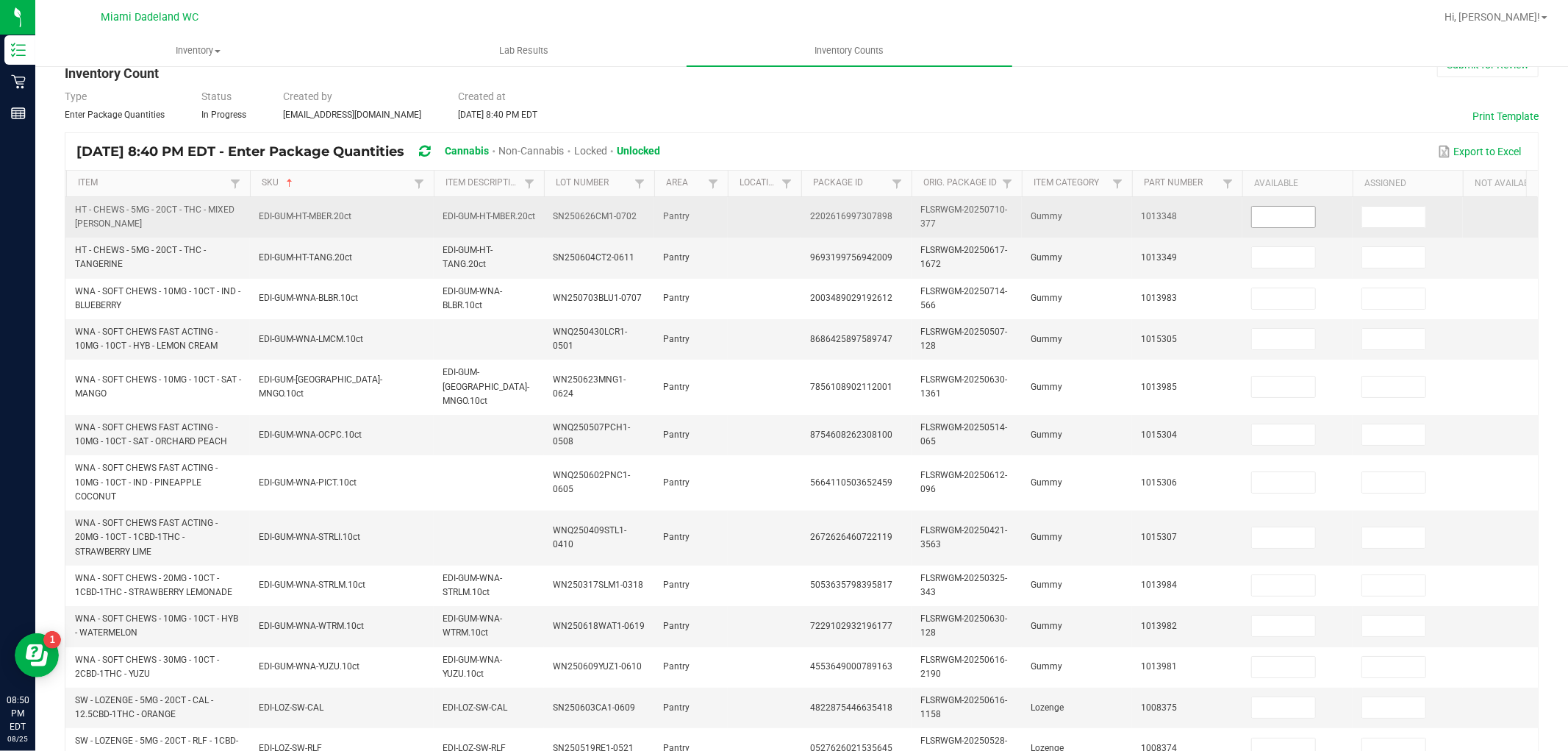
click at [1263, 214] on input at bounding box center [1284, 217] width 63 height 21
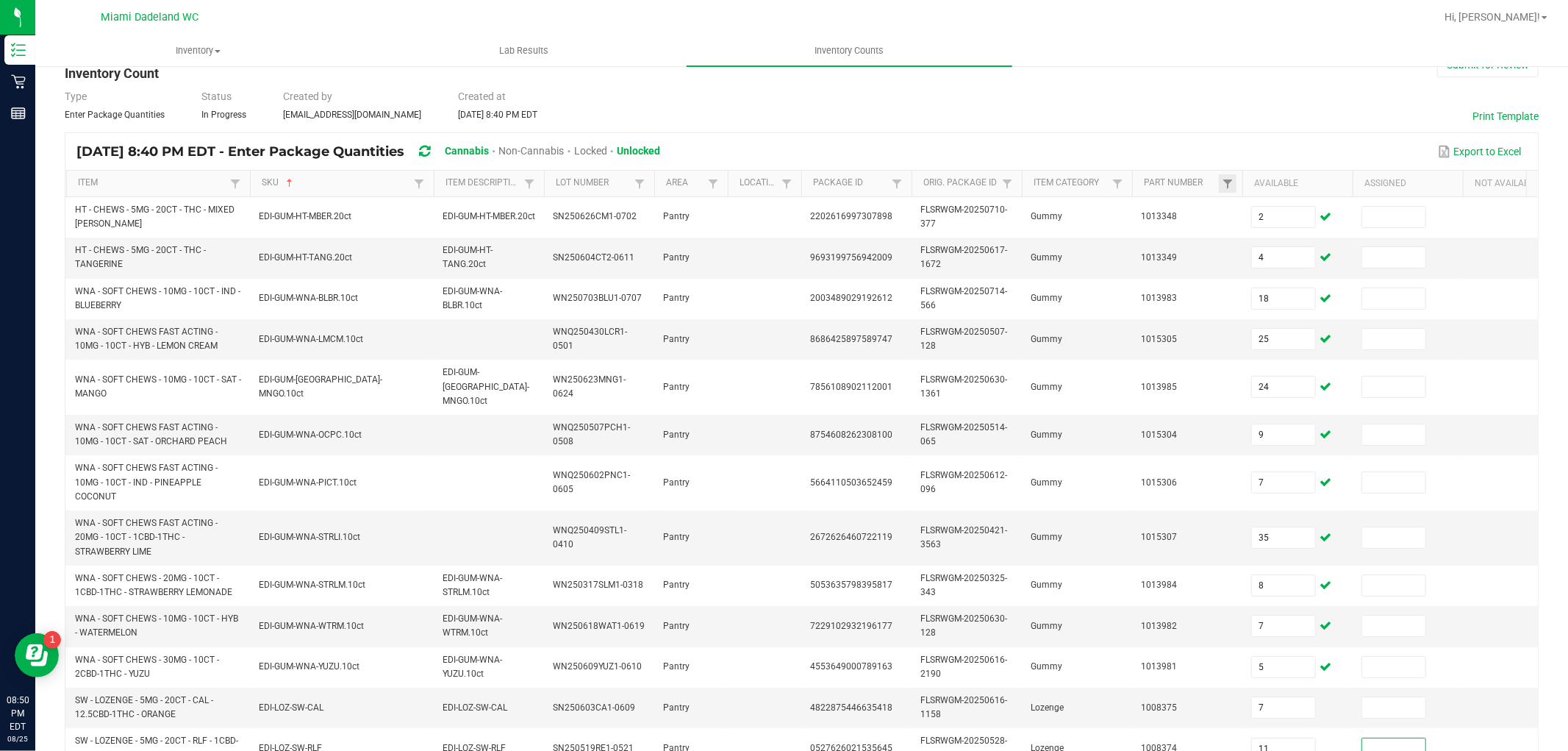
scroll to position [395, 0]
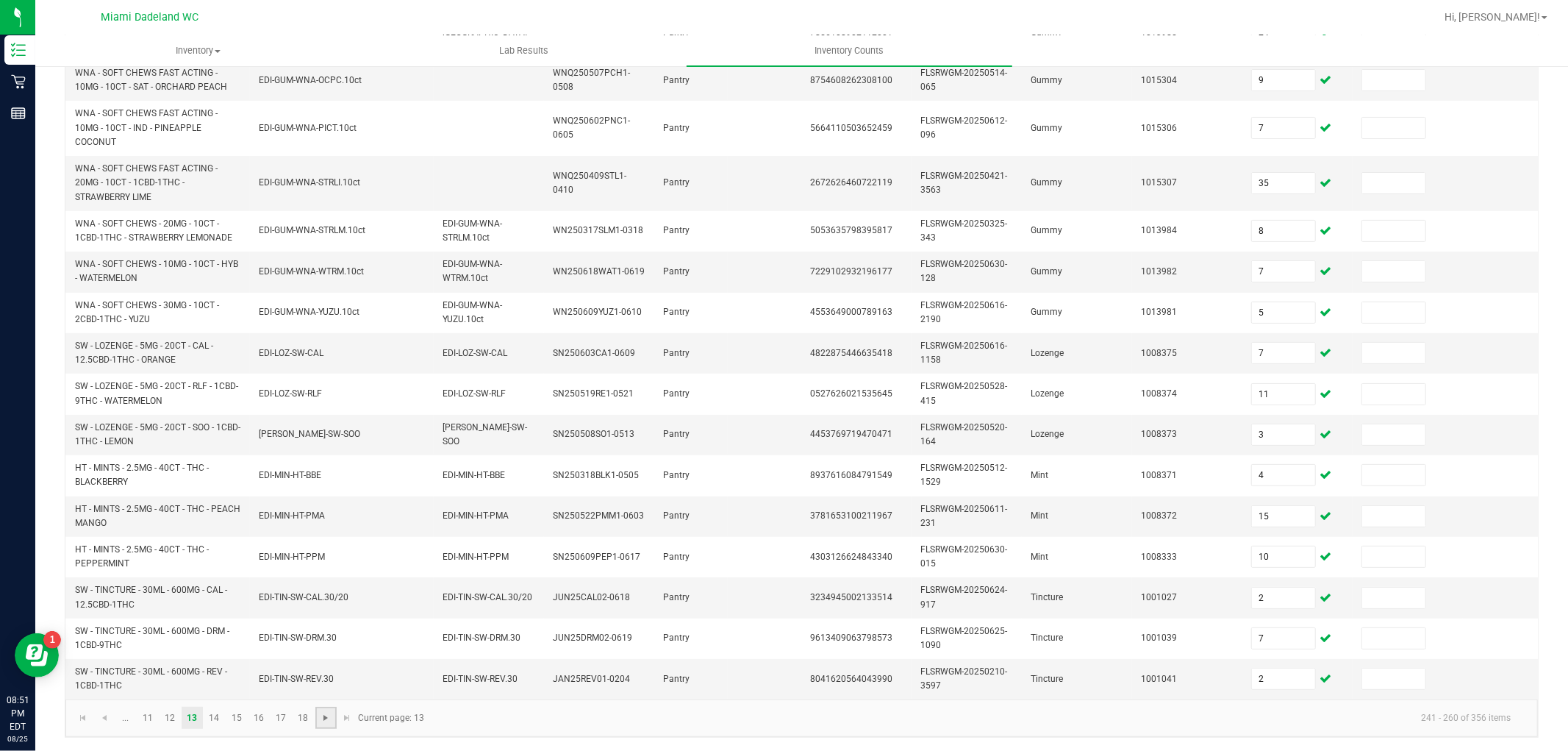
click at [325, 715] on span "Go to the next page" at bounding box center [325, 718] width 12 height 12
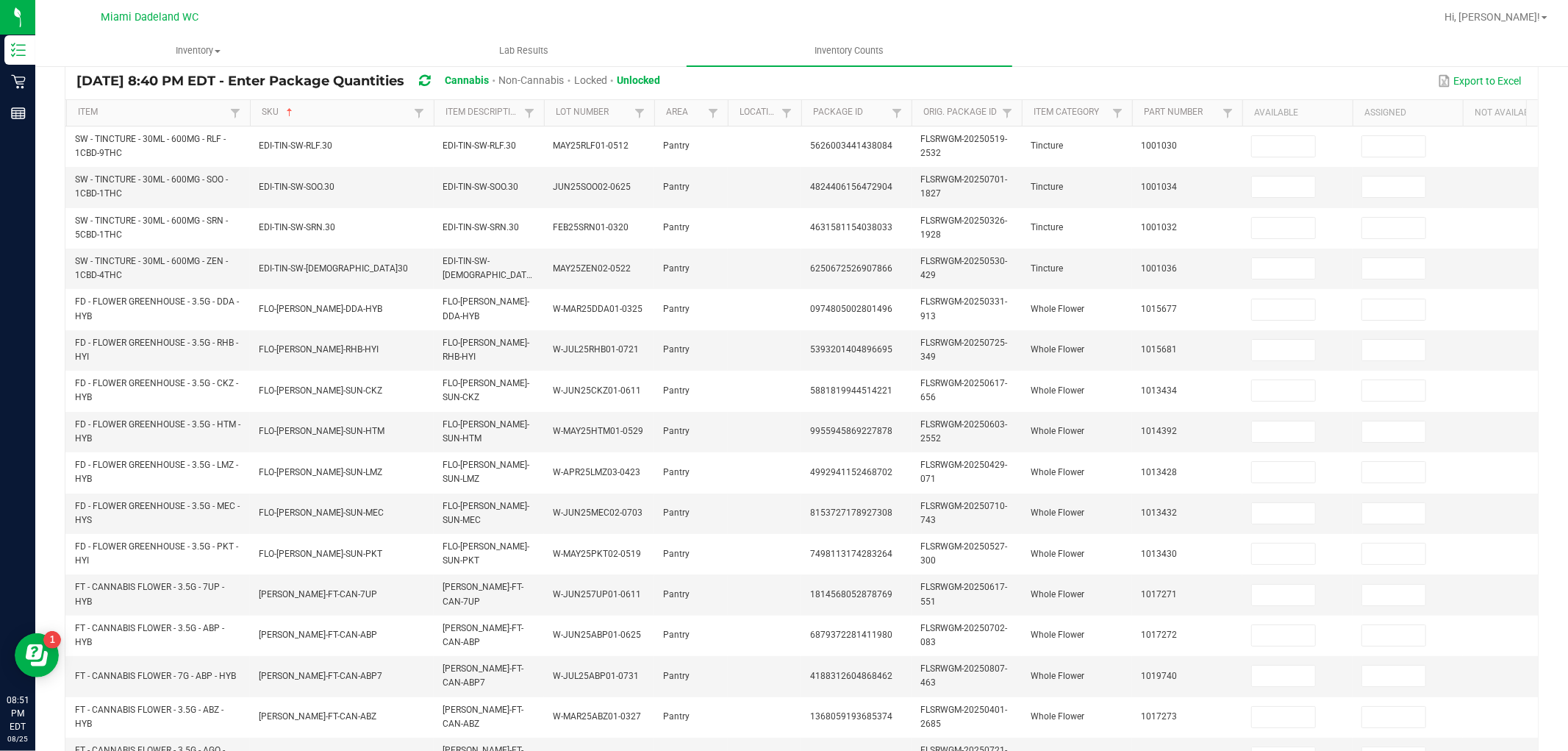
scroll to position [0, 0]
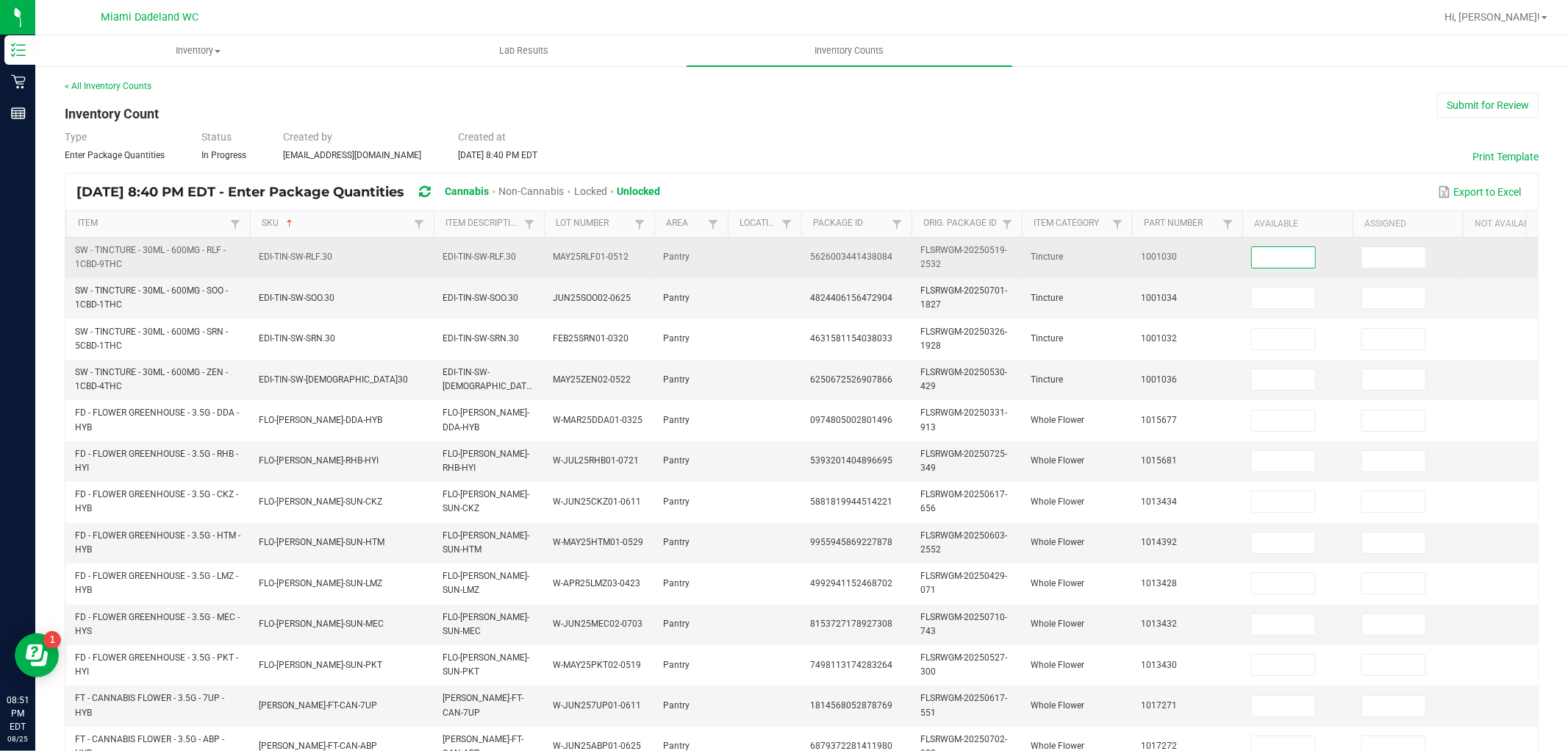
click at [1273, 265] on input at bounding box center [1284, 257] width 63 height 21
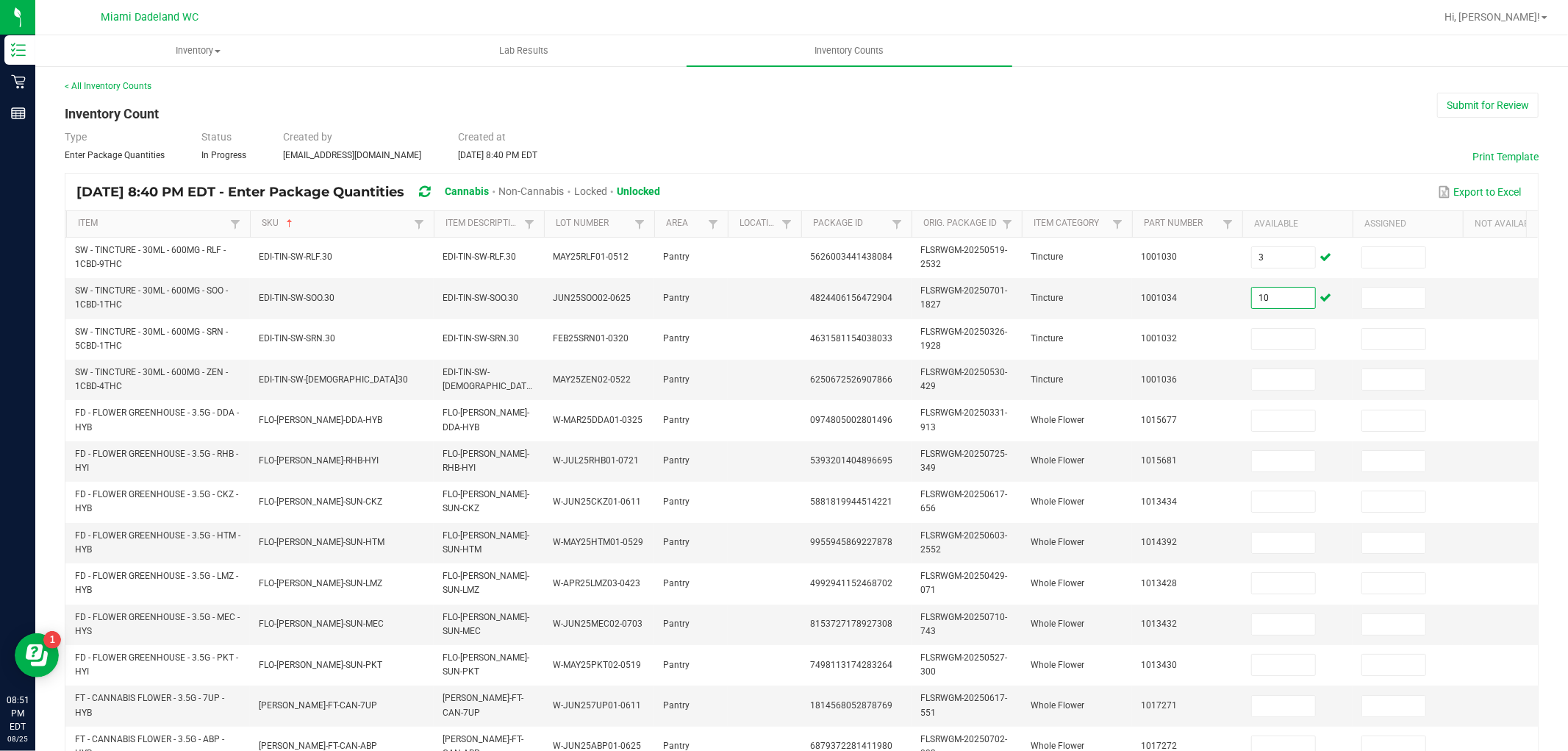
click at [1545, 355] on div "< All Inventory Counts Inventory Count Submit for Review Type Enter Package Qua…" at bounding box center [802, 585] width 1533 height 1040
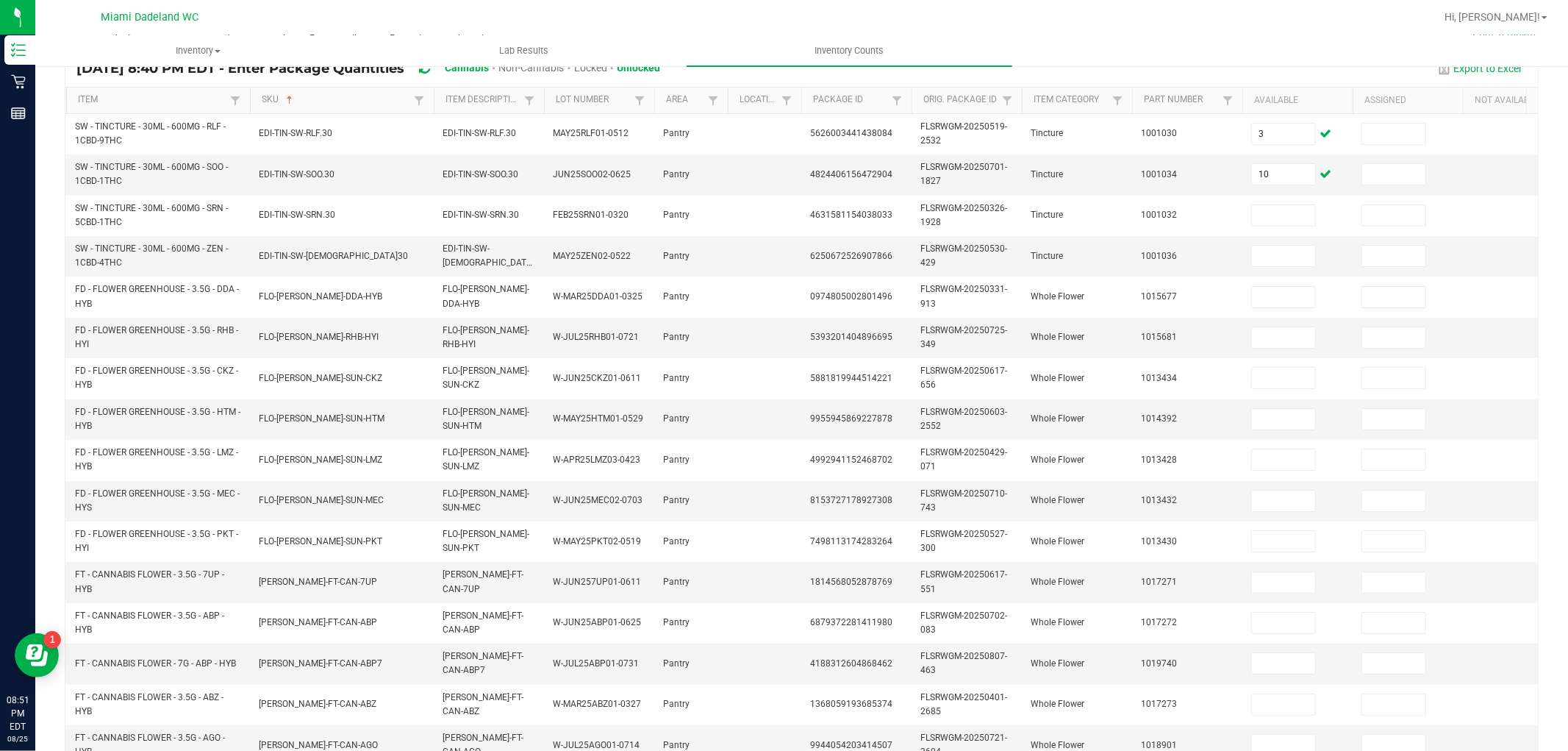
scroll to position [122, 0]
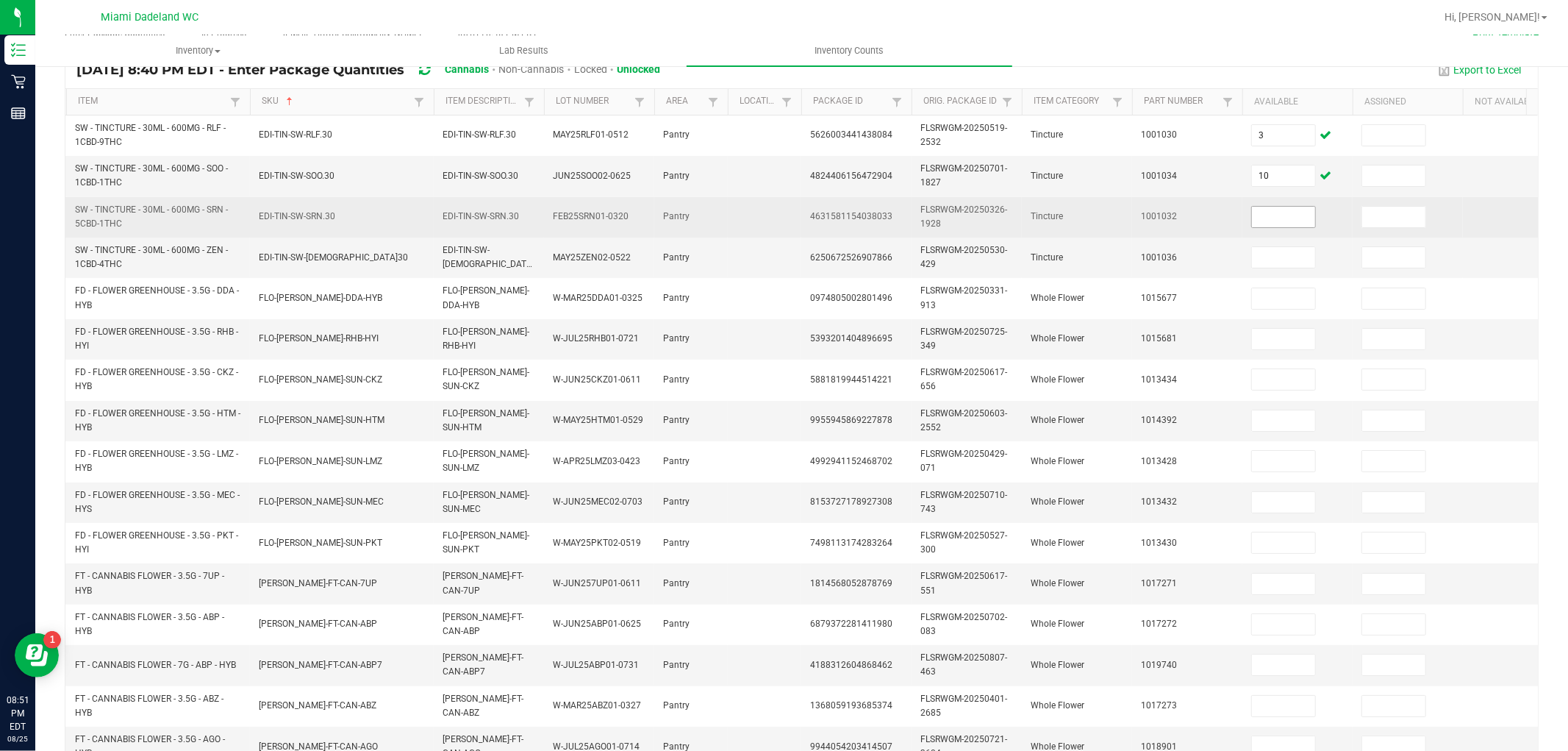
click at [1282, 216] on input at bounding box center [1284, 217] width 63 height 21
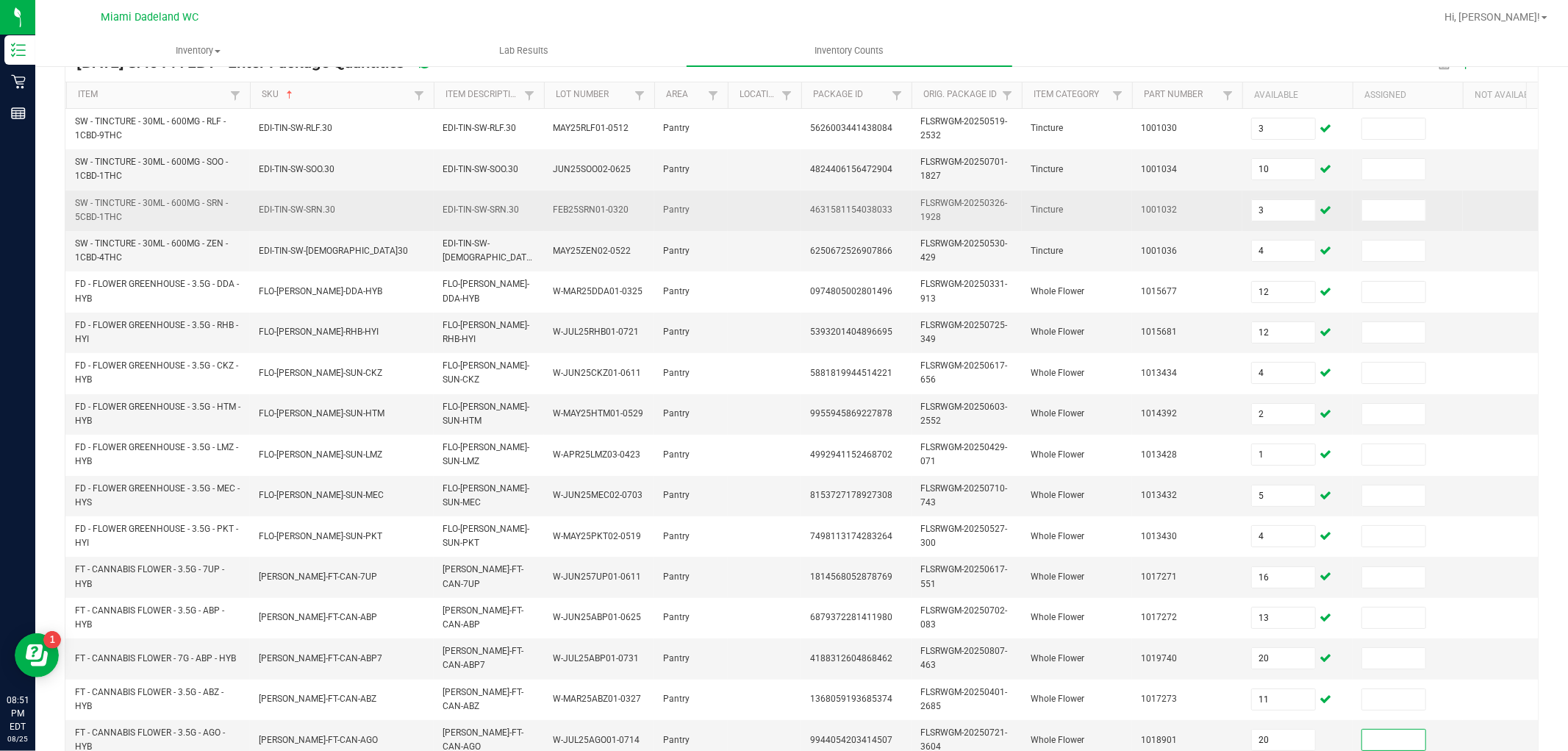
scroll to position [368, 0]
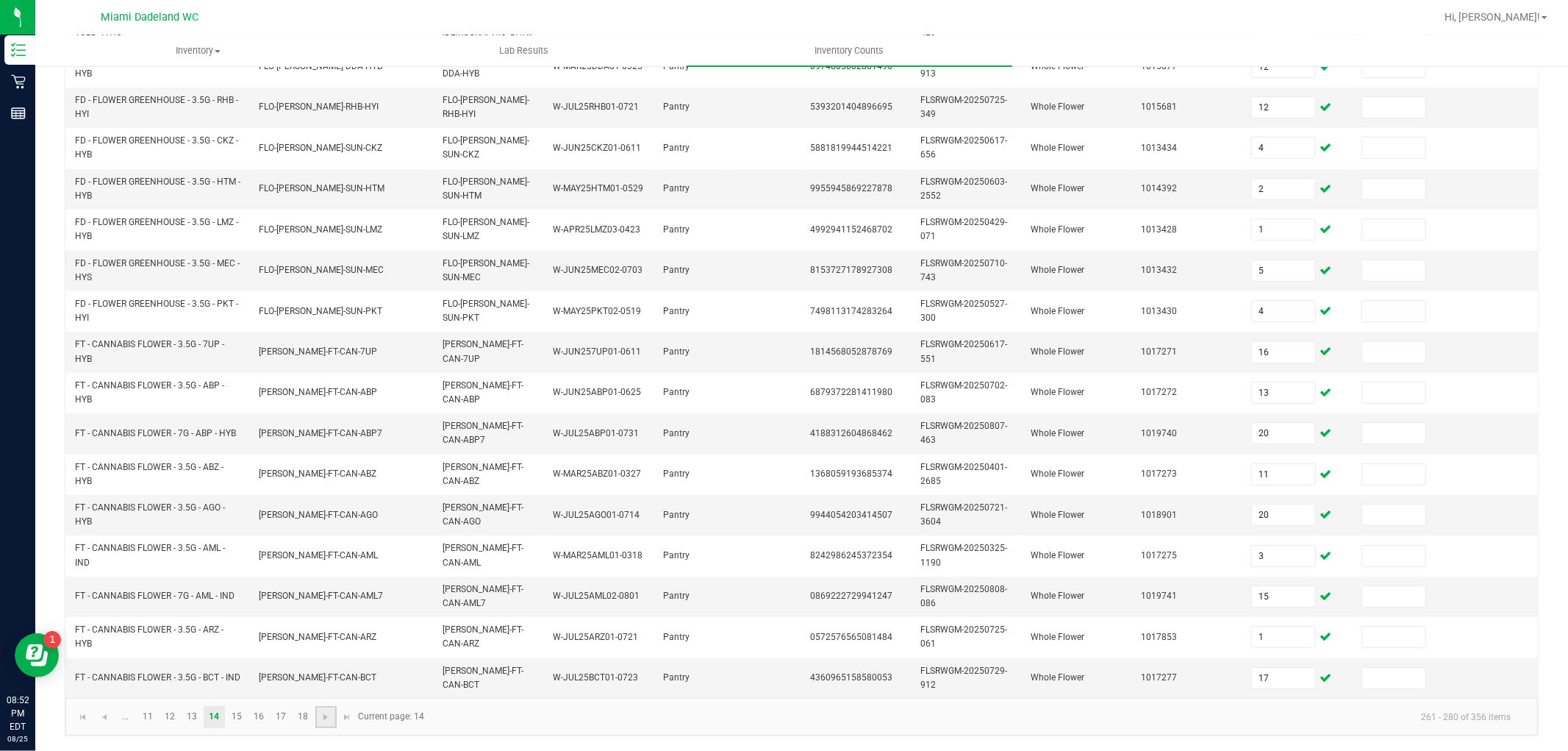
click at [321, 708] on link at bounding box center [326, 717] width 21 height 22
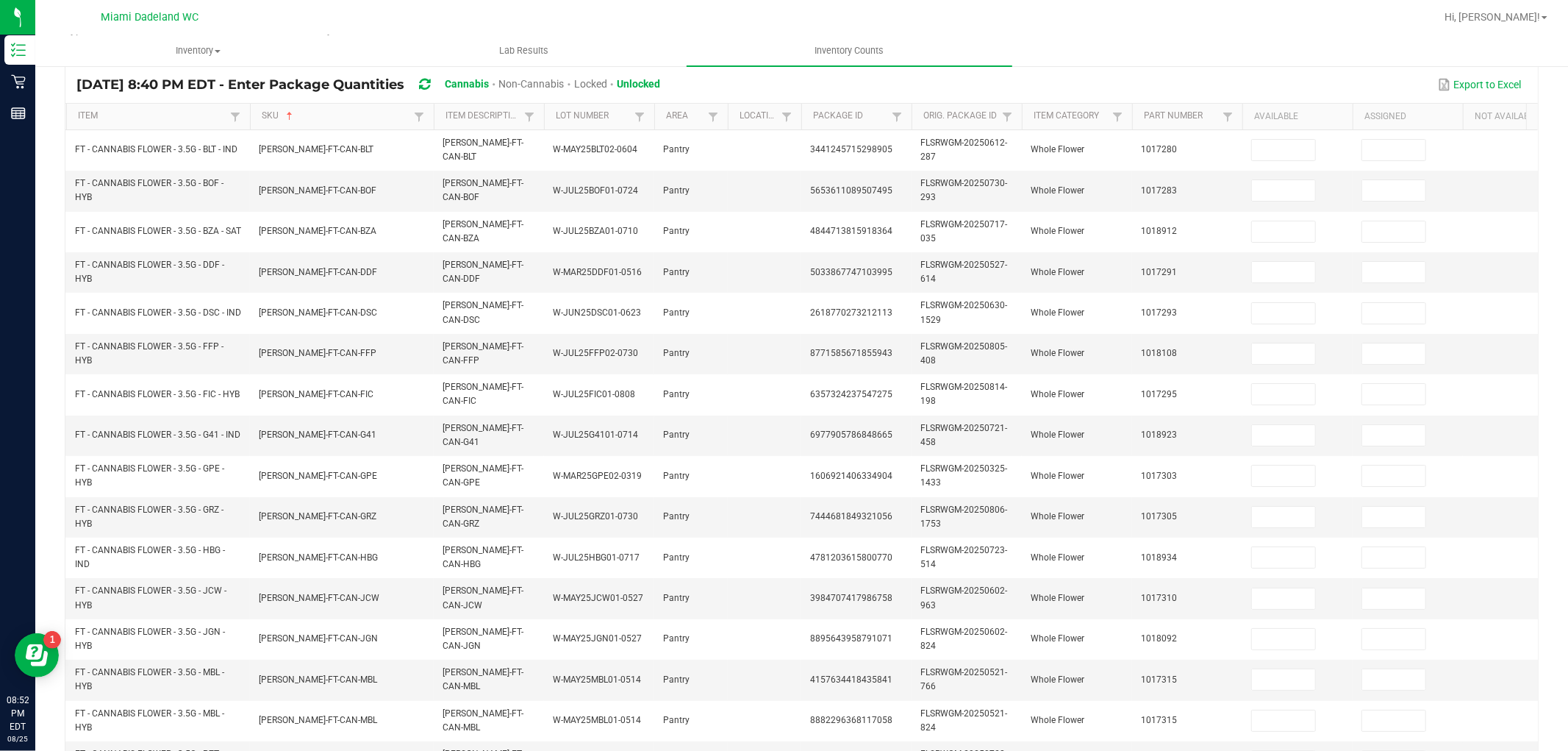
scroll to position [0, 0]
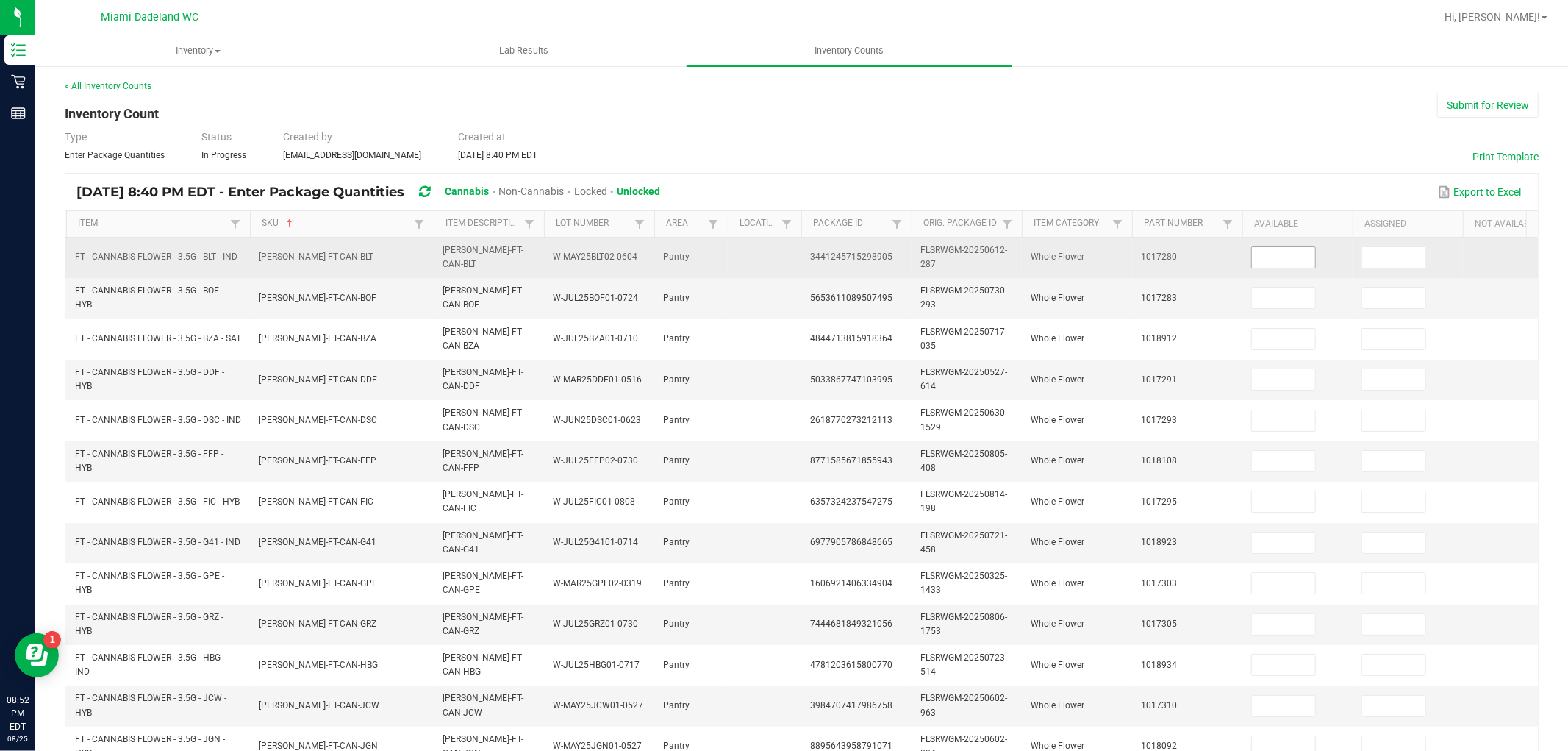
click at [1255, 258] on input at bounding box center [1284, 257] width 63 height 21
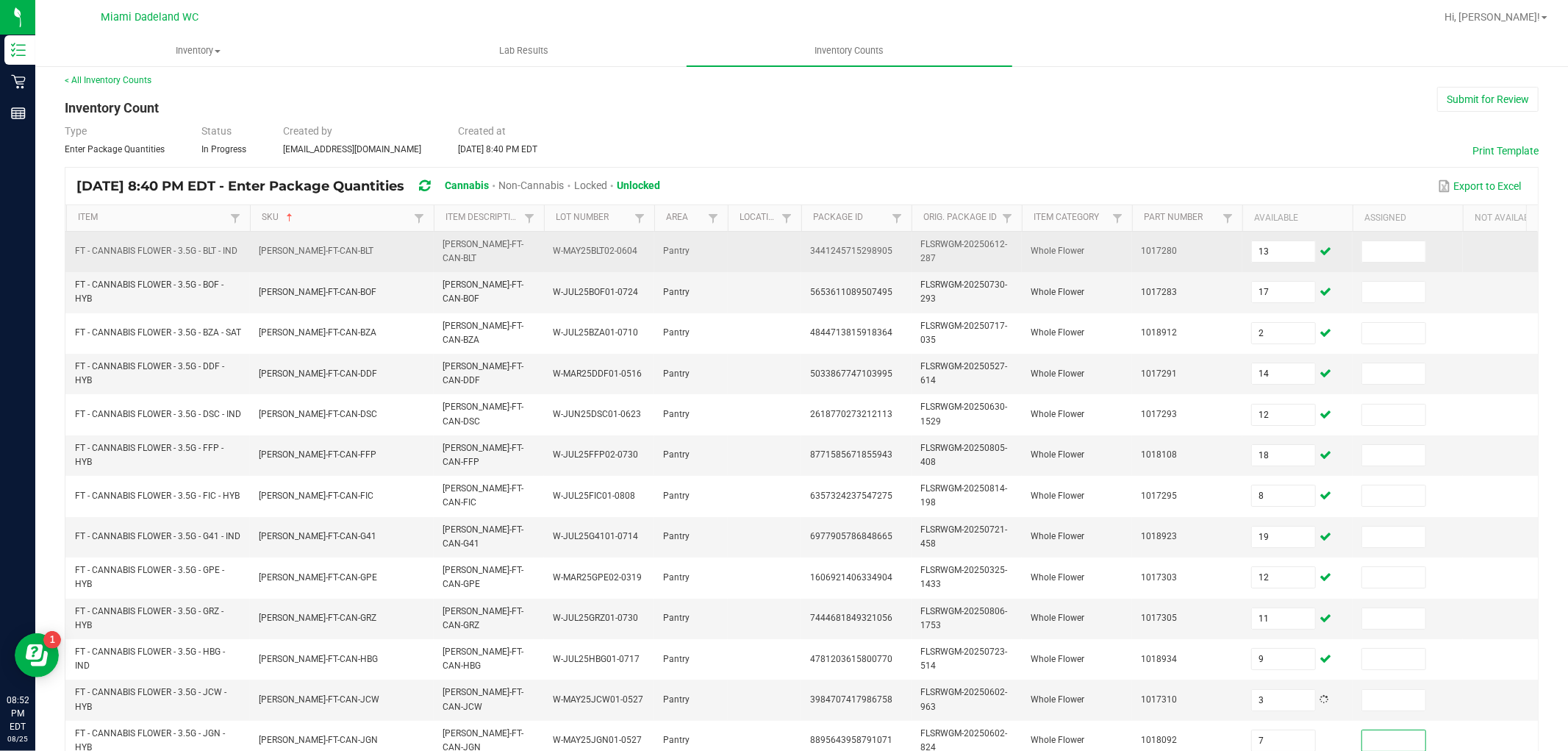
scroll to position [368, 0]
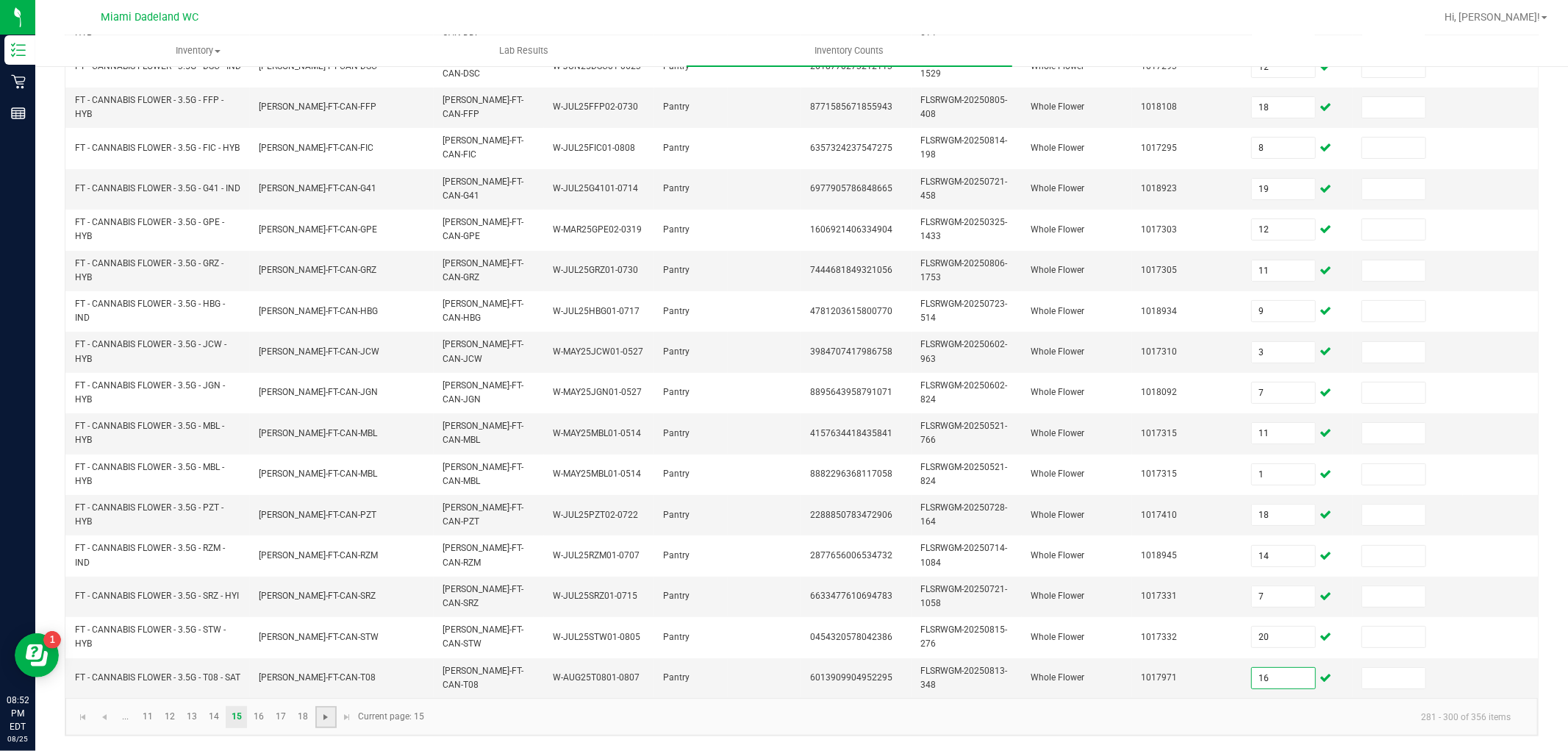
click at [331, 715] on span "Go to the next page" at bounding box center [325, 717] width 12 height 12
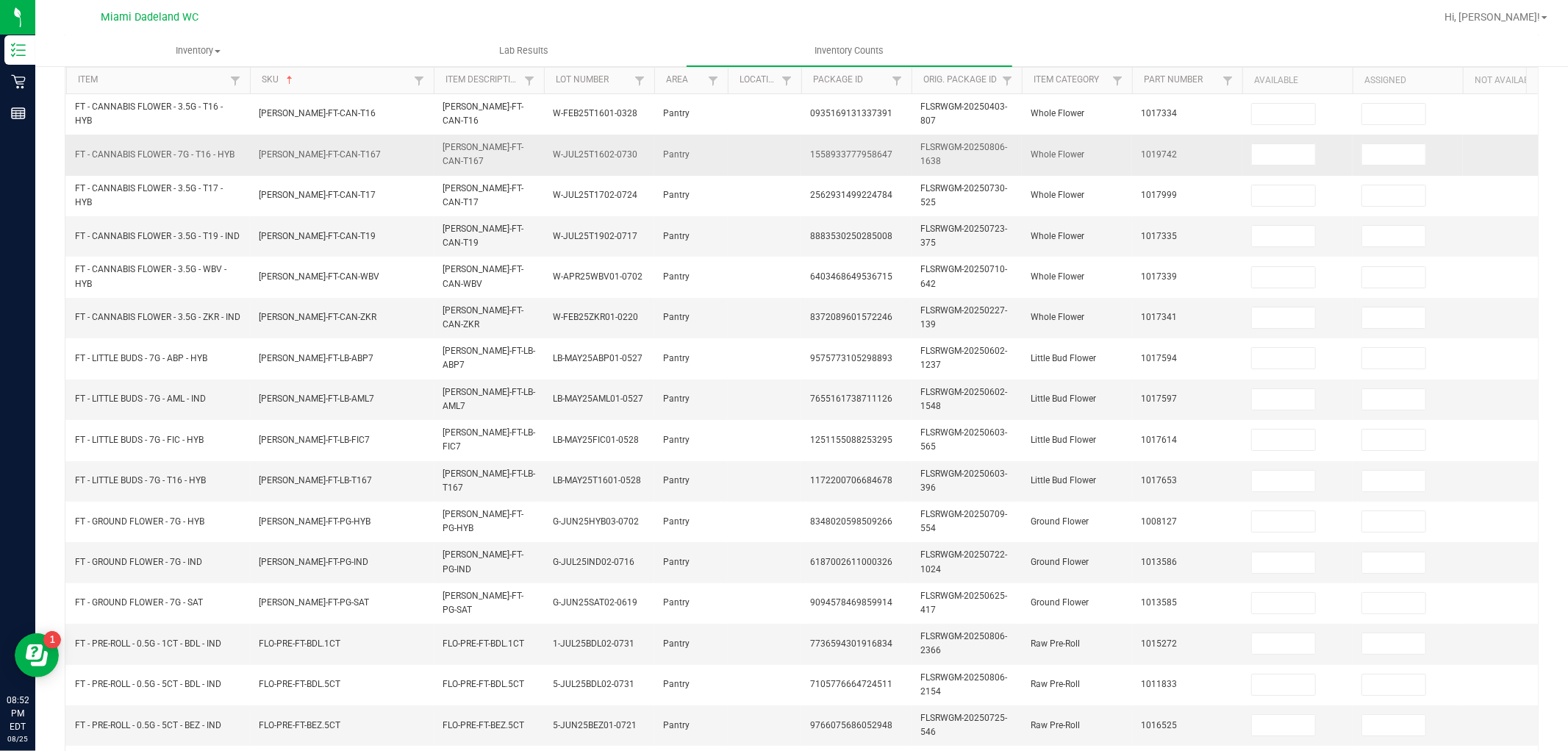
scroll to position [122, 0]
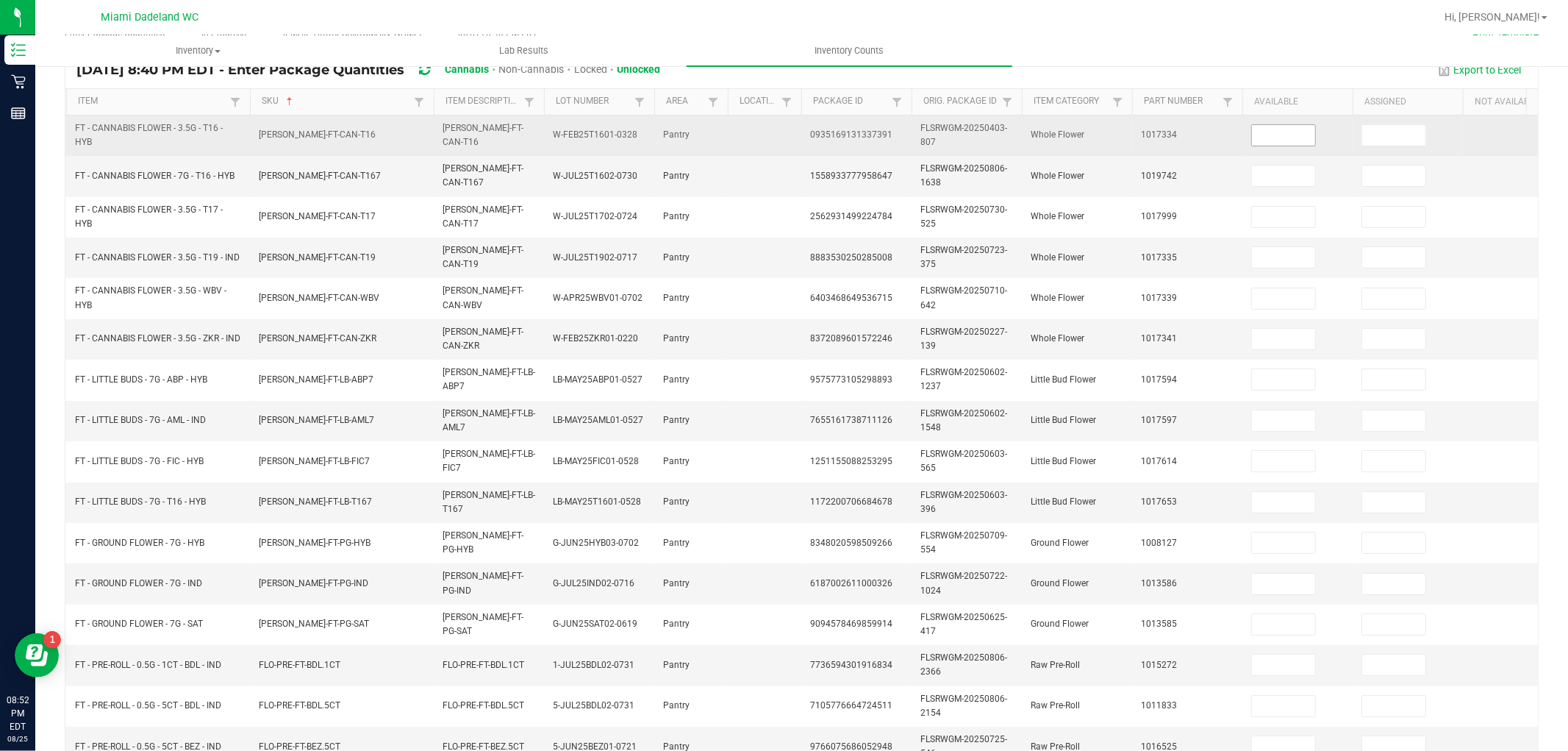
click at [1309, 134] on input at bounding box center [1284, 135] width 63 height 21
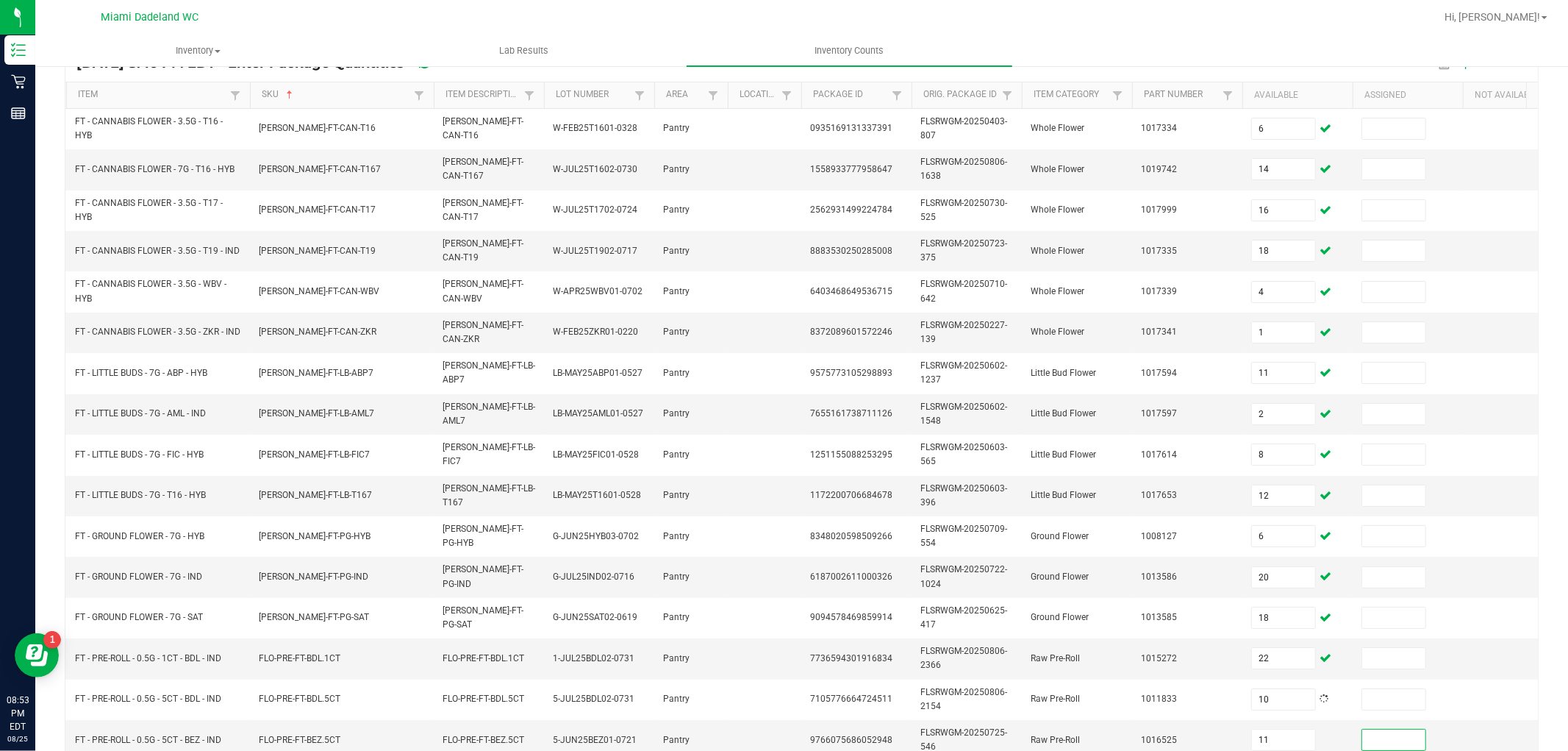
scroll to position [368, 0]
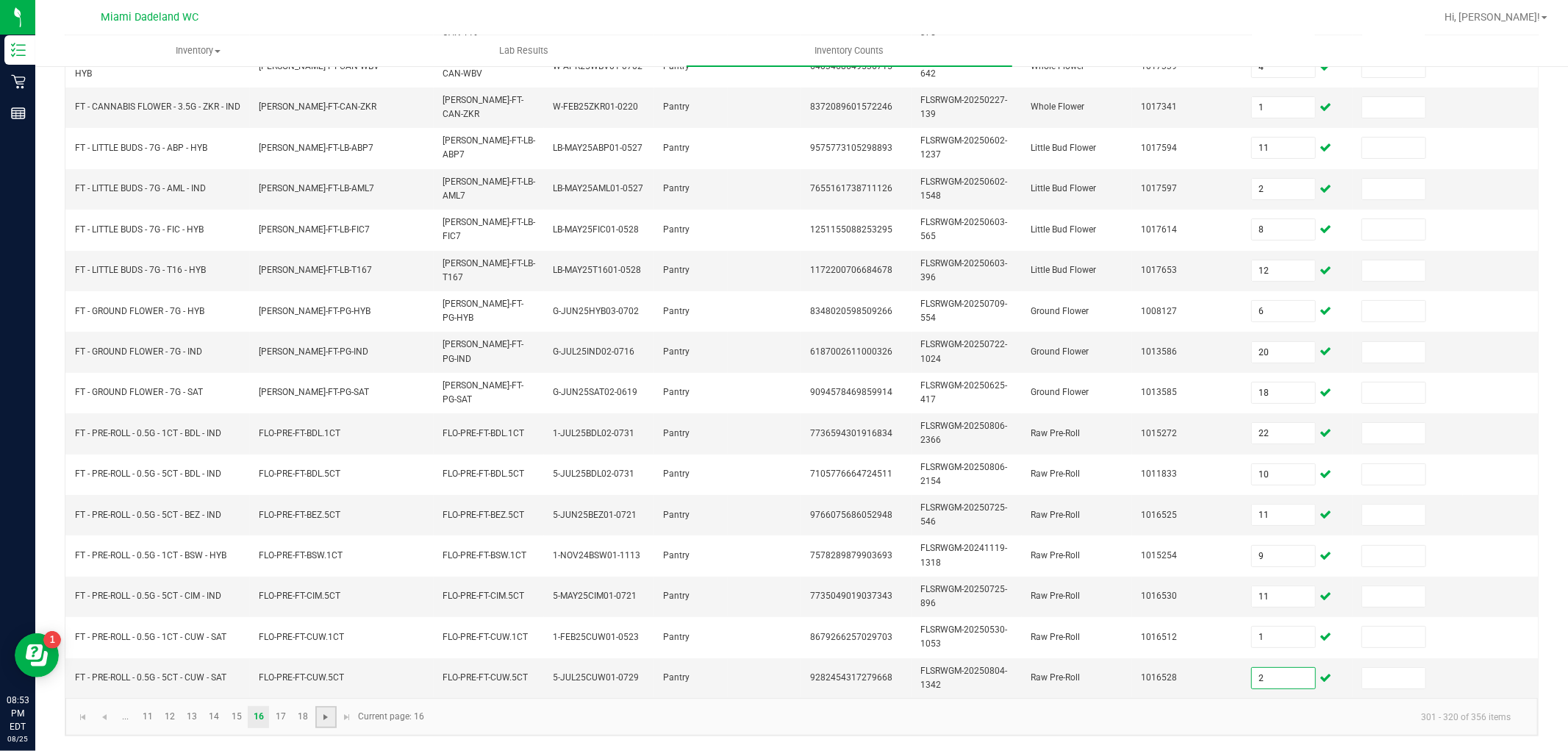
click at [328, 723] on span "Go to the next page" at bounding box center [325, 717] width 12 height 12
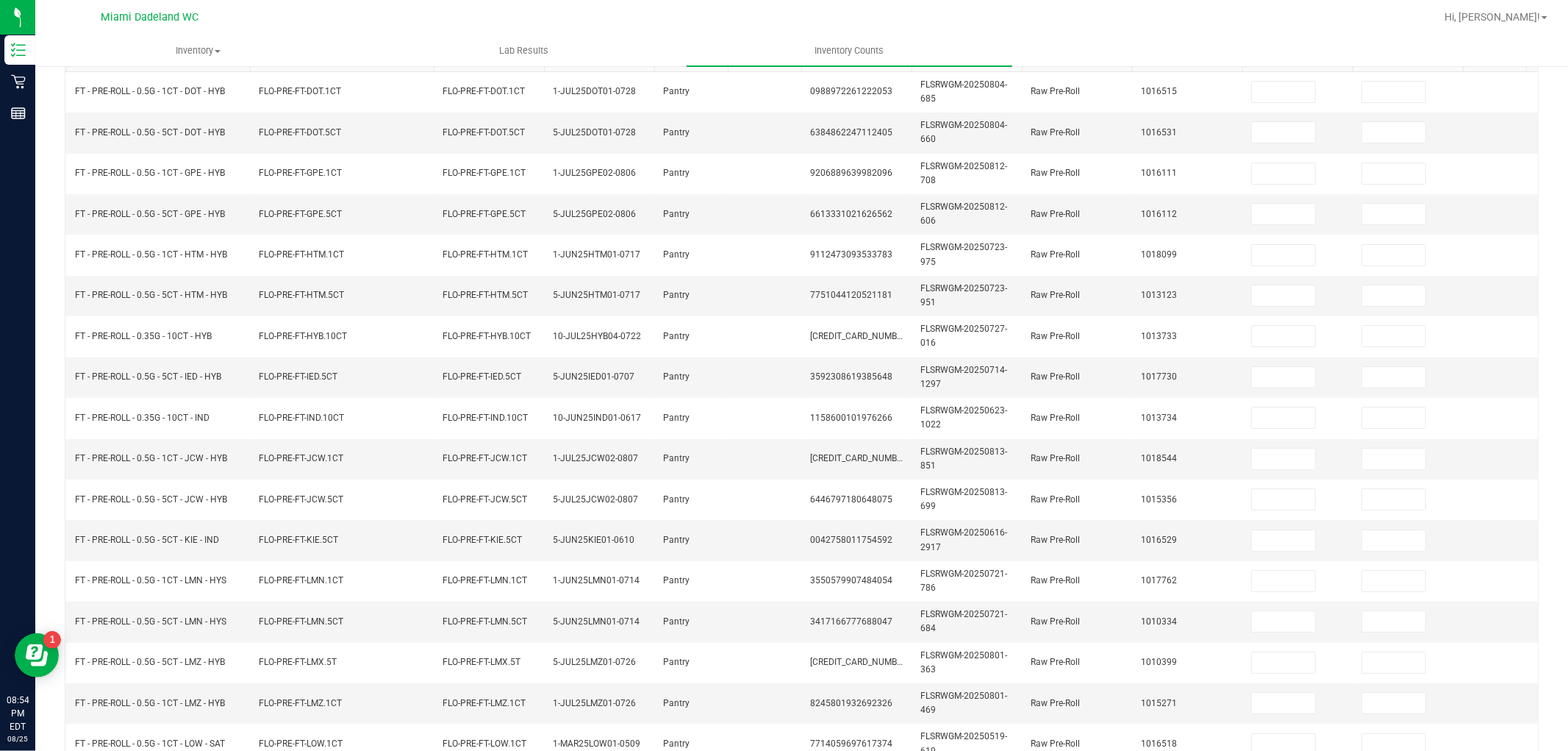
scroll to position [0, 0]
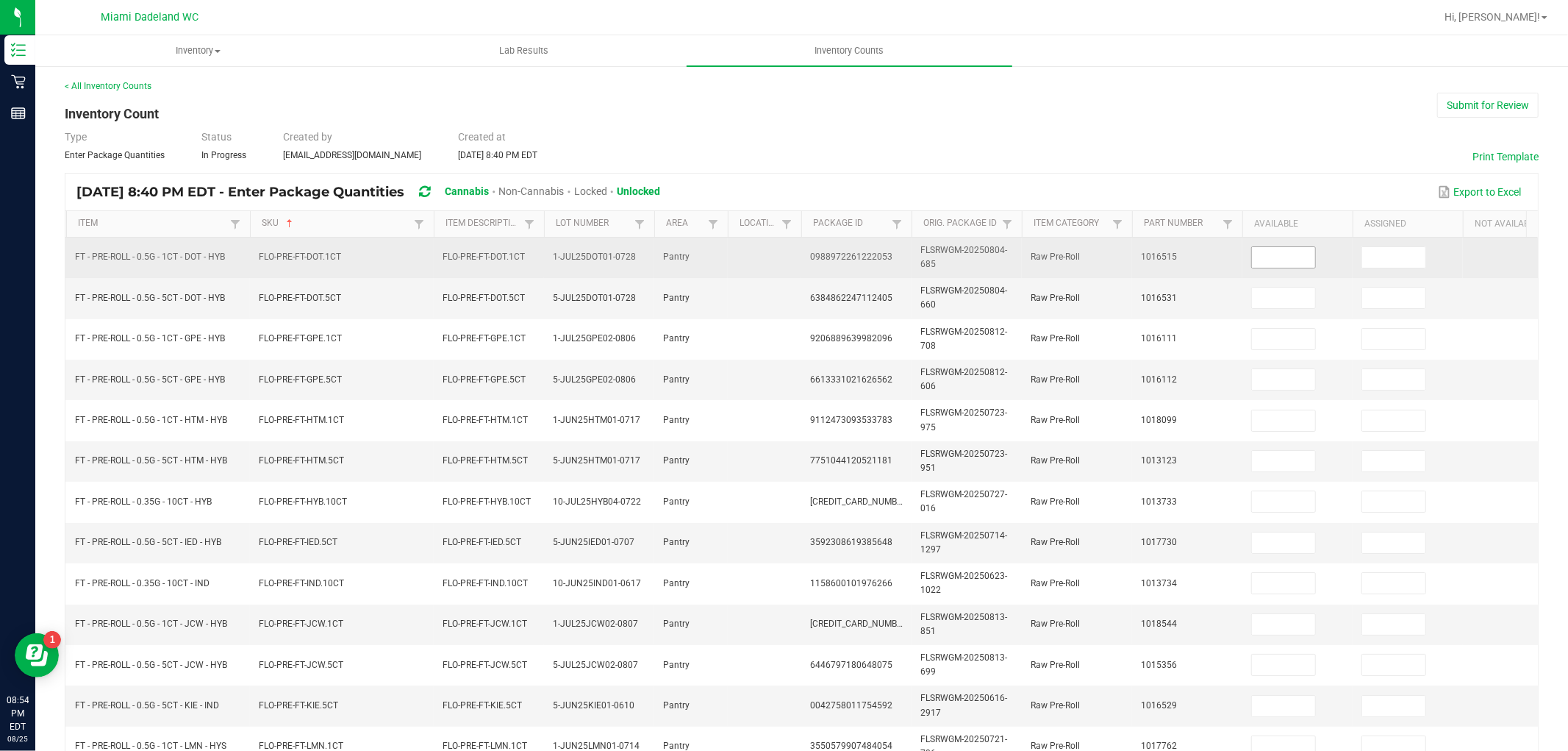
click at [1271, 265] on input at bounding box center [1284, 257] width 63 height 21
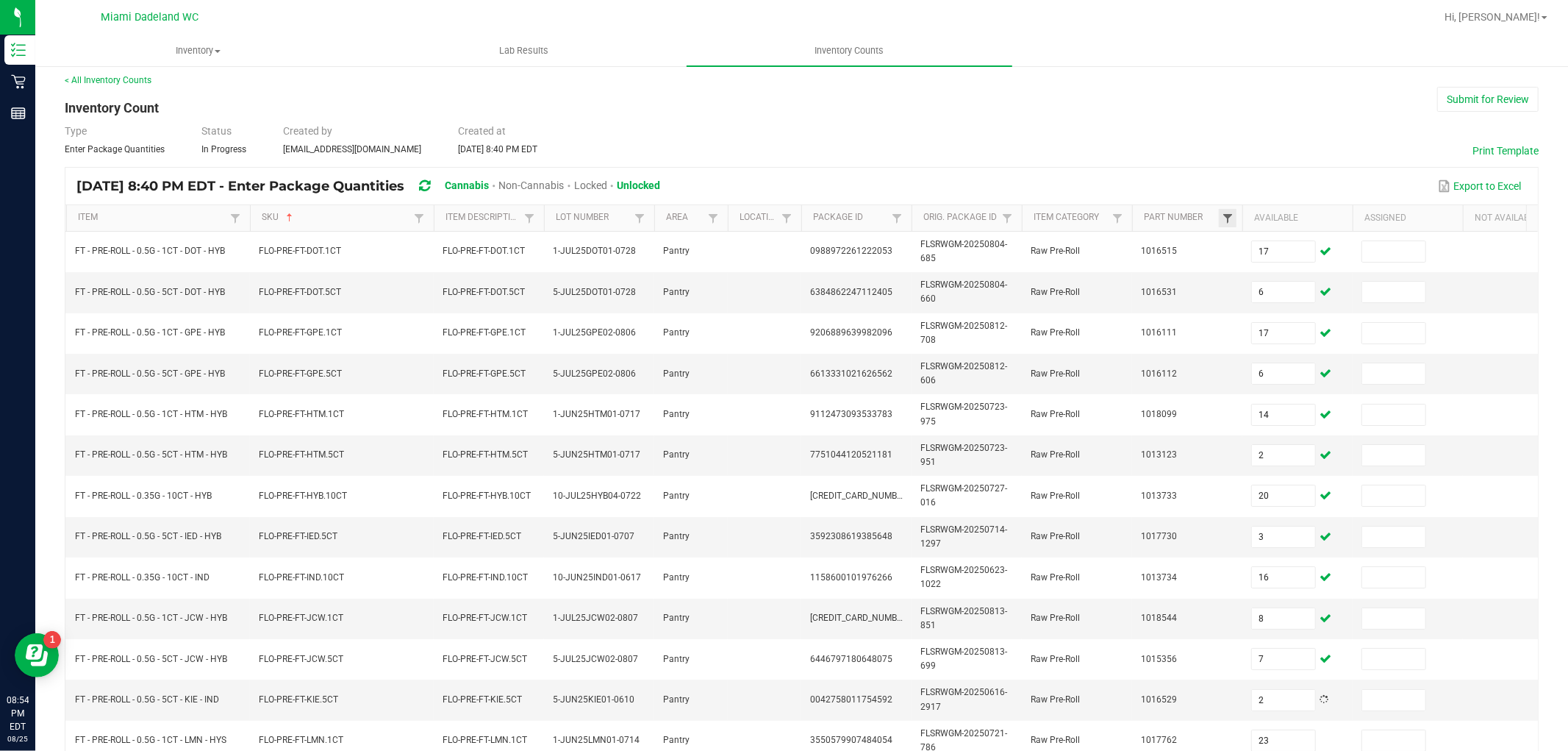
scroll to position [368, 0]
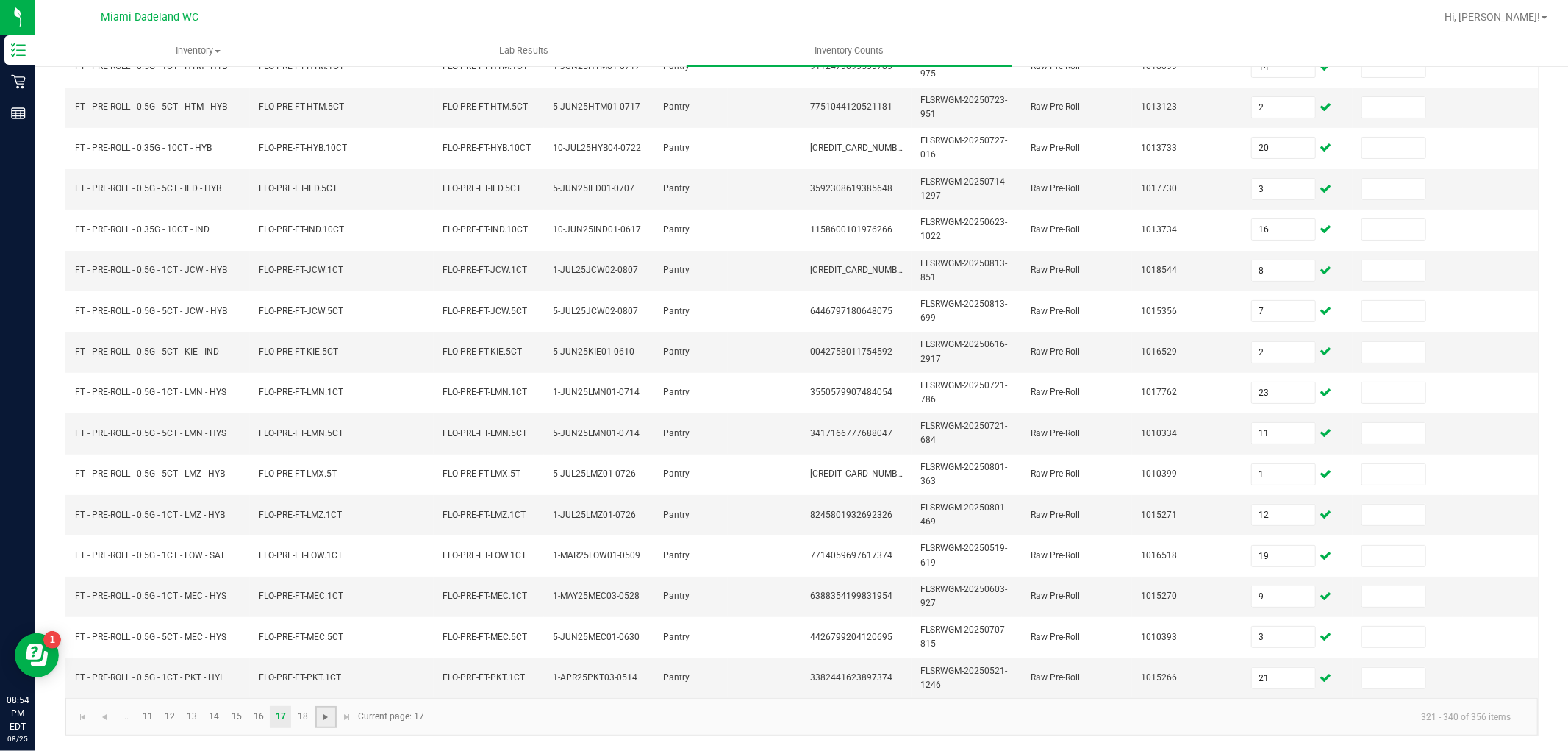
click at [326, 712] on span "Go to the next page" at bounding box center [325, 717] width 12 height 12
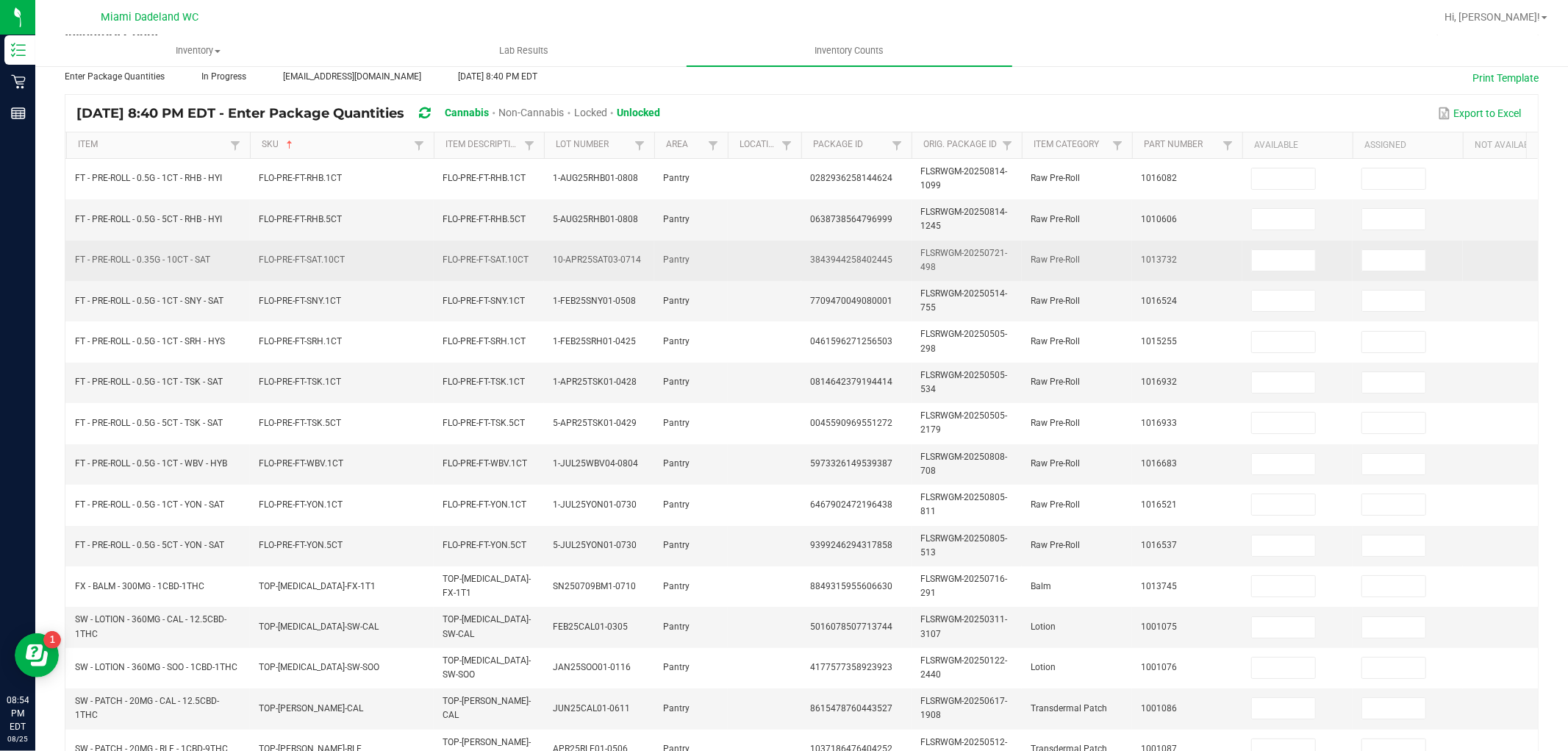
scroll to position [0, 0]
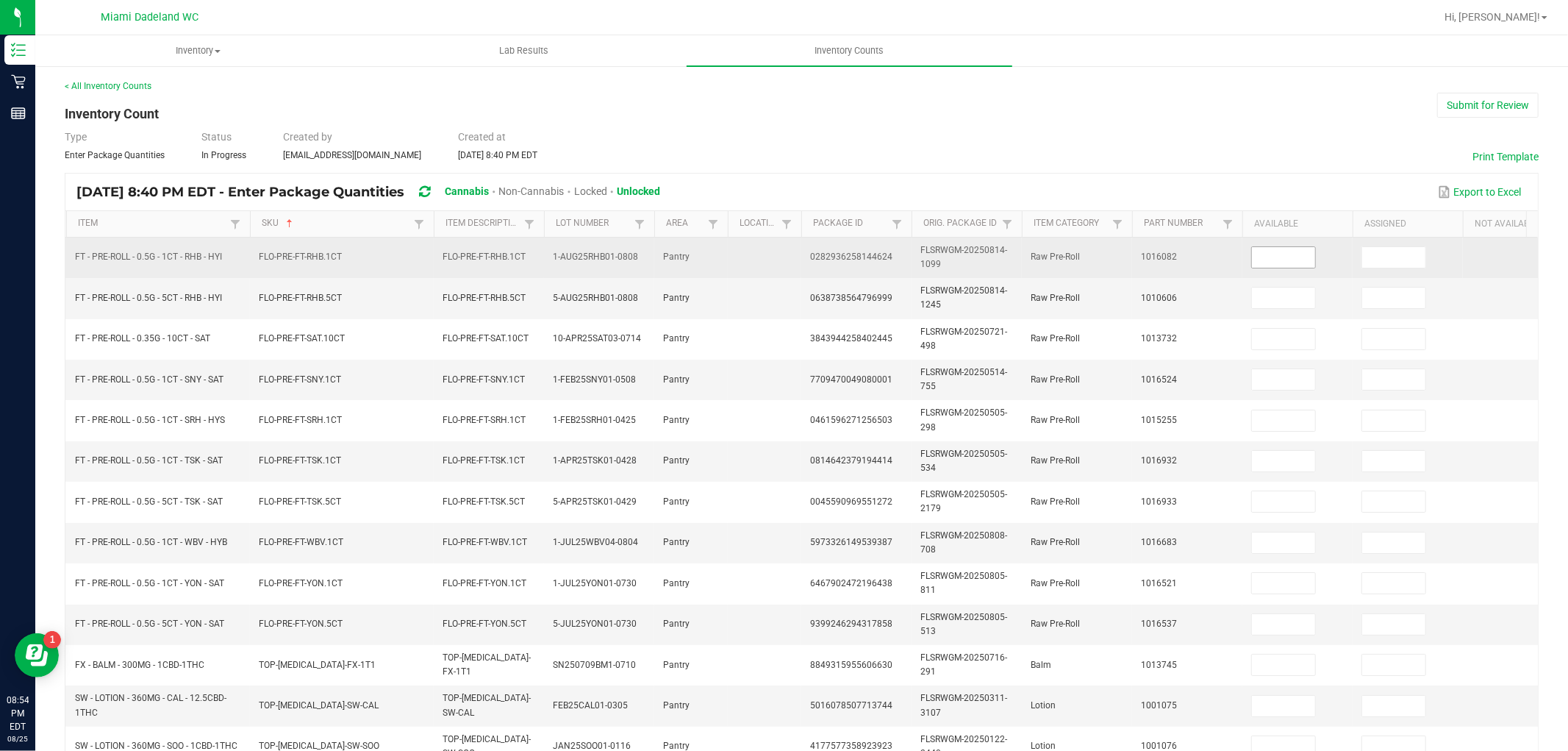
click at [1263, 261] on input at bounding box center [1284, 257] width 63 height 21
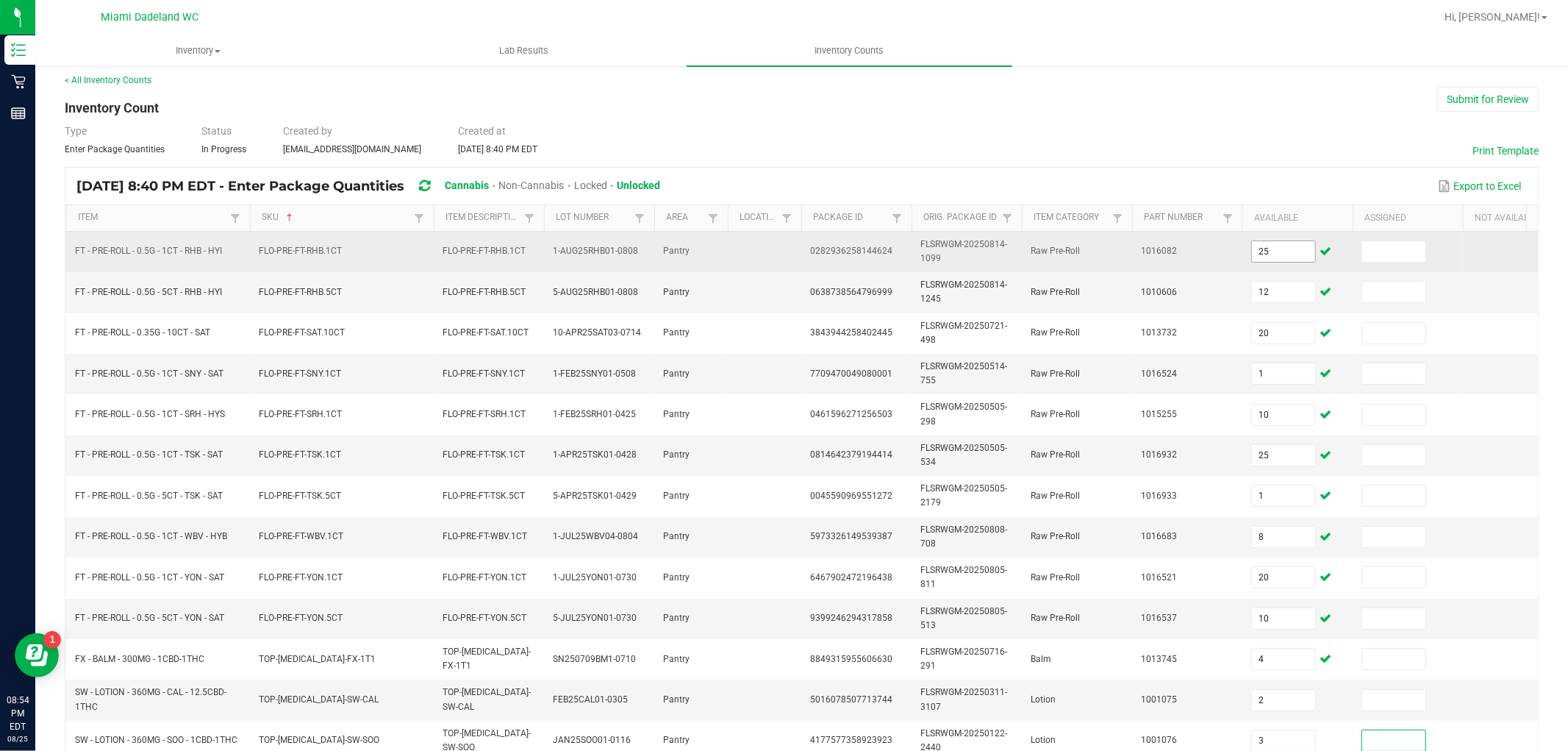
scroll to position [203, 0]
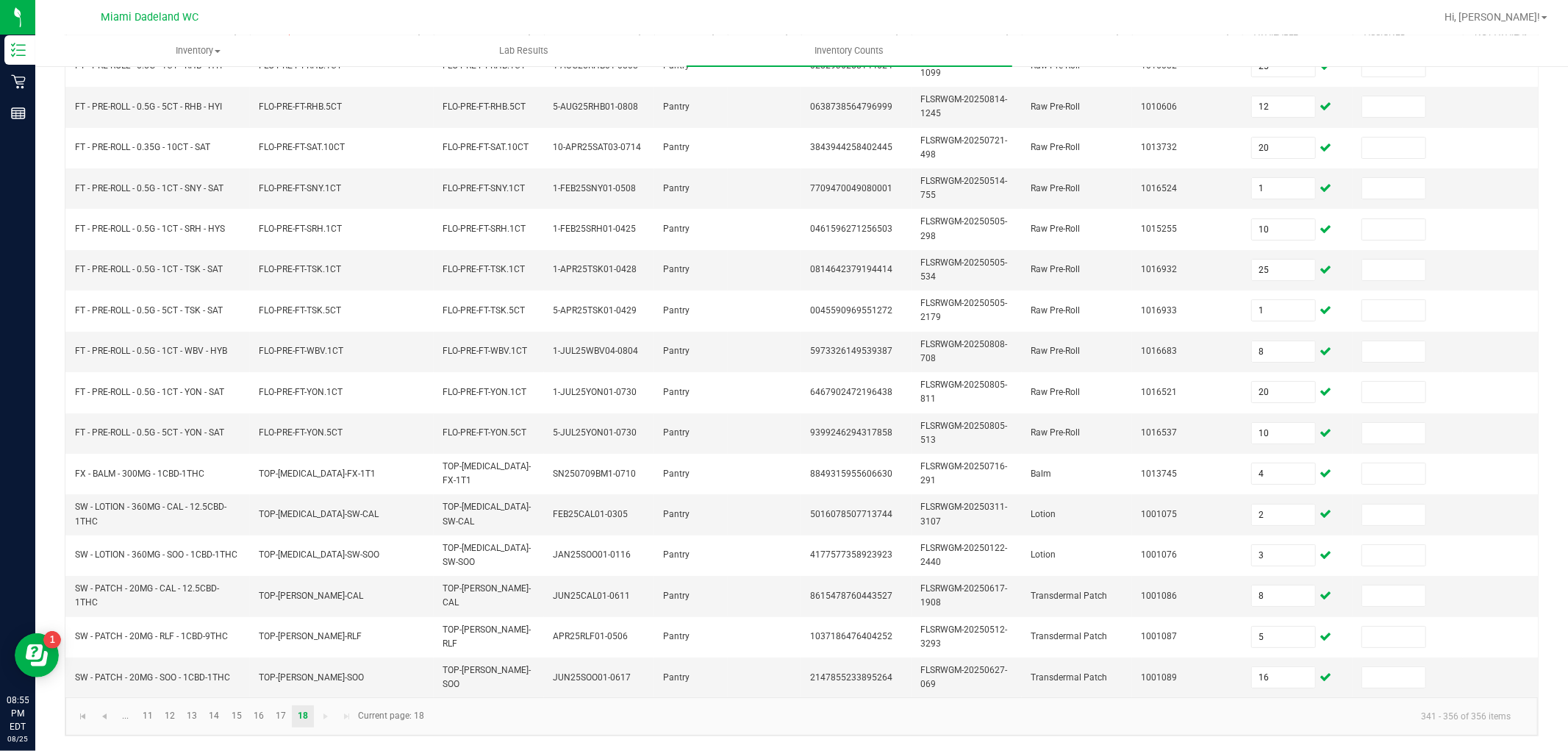
click at [1540, 163] on div "< All Inventory Counts Inventory Count Submit for Review Type Enter Package Qua…" at bounding box center [802, 312] width 1533 height 878
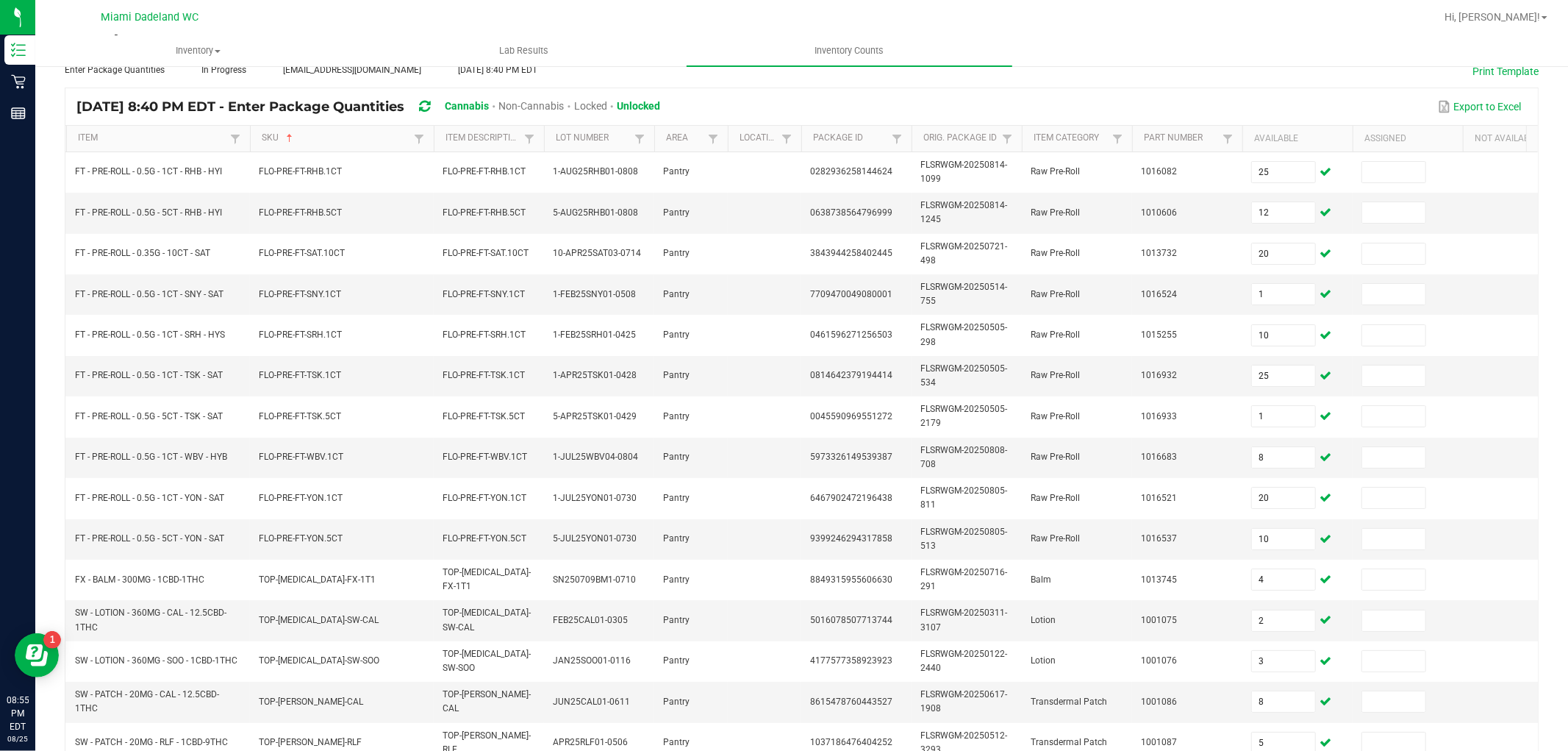
scroll to position [0, 0]
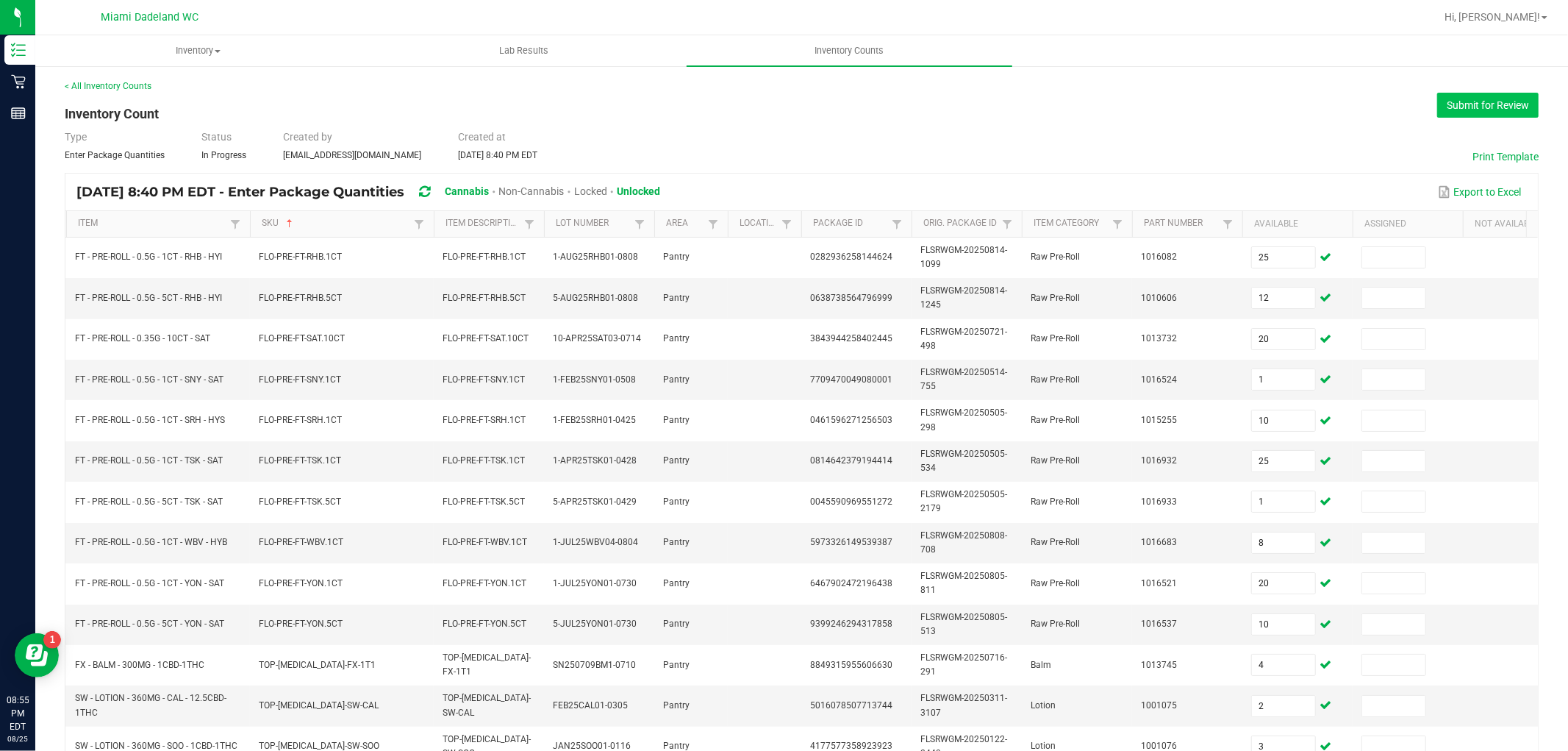
click at [1497, 110] on button "Submit for Review" at bounding box center [1488, 105] width 101 height 25
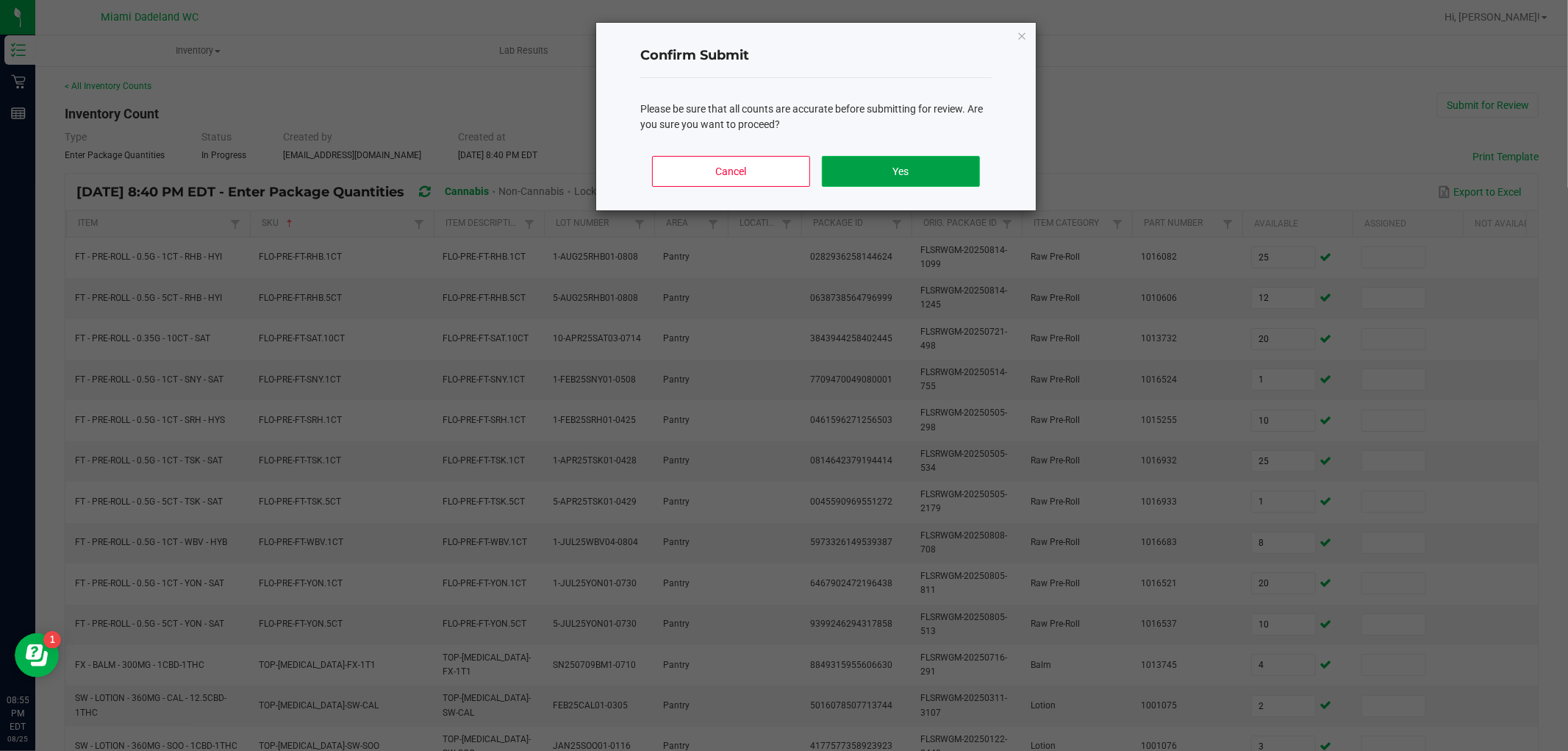
click at [888, 175] on button "Yes" at bounding box center [901, 171] width 158 height 31
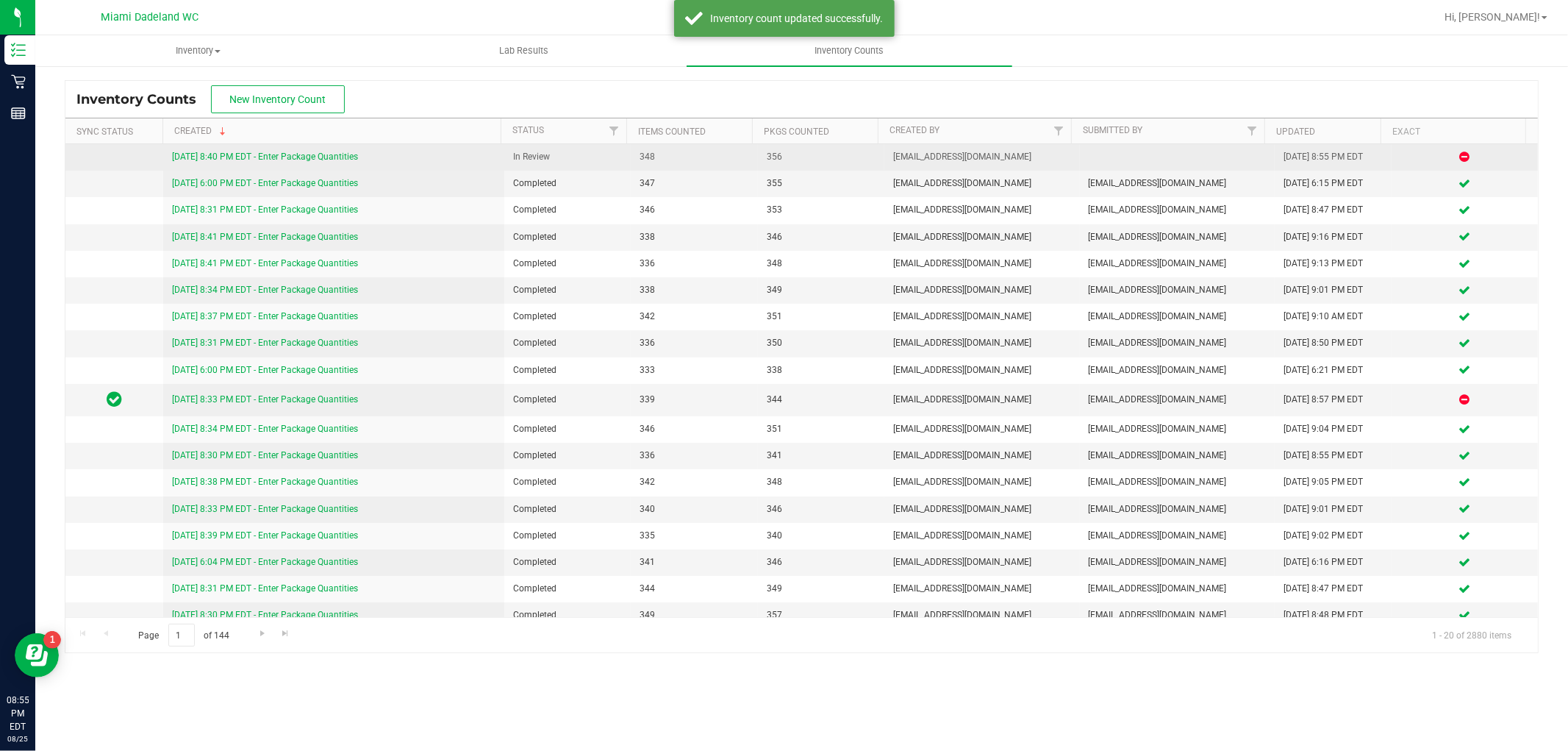
click at [240, 157] on link "[DATE] 8:40 PM EDT - Enter Package Quantities" at bounding box center [264, 156] width 186 height 10
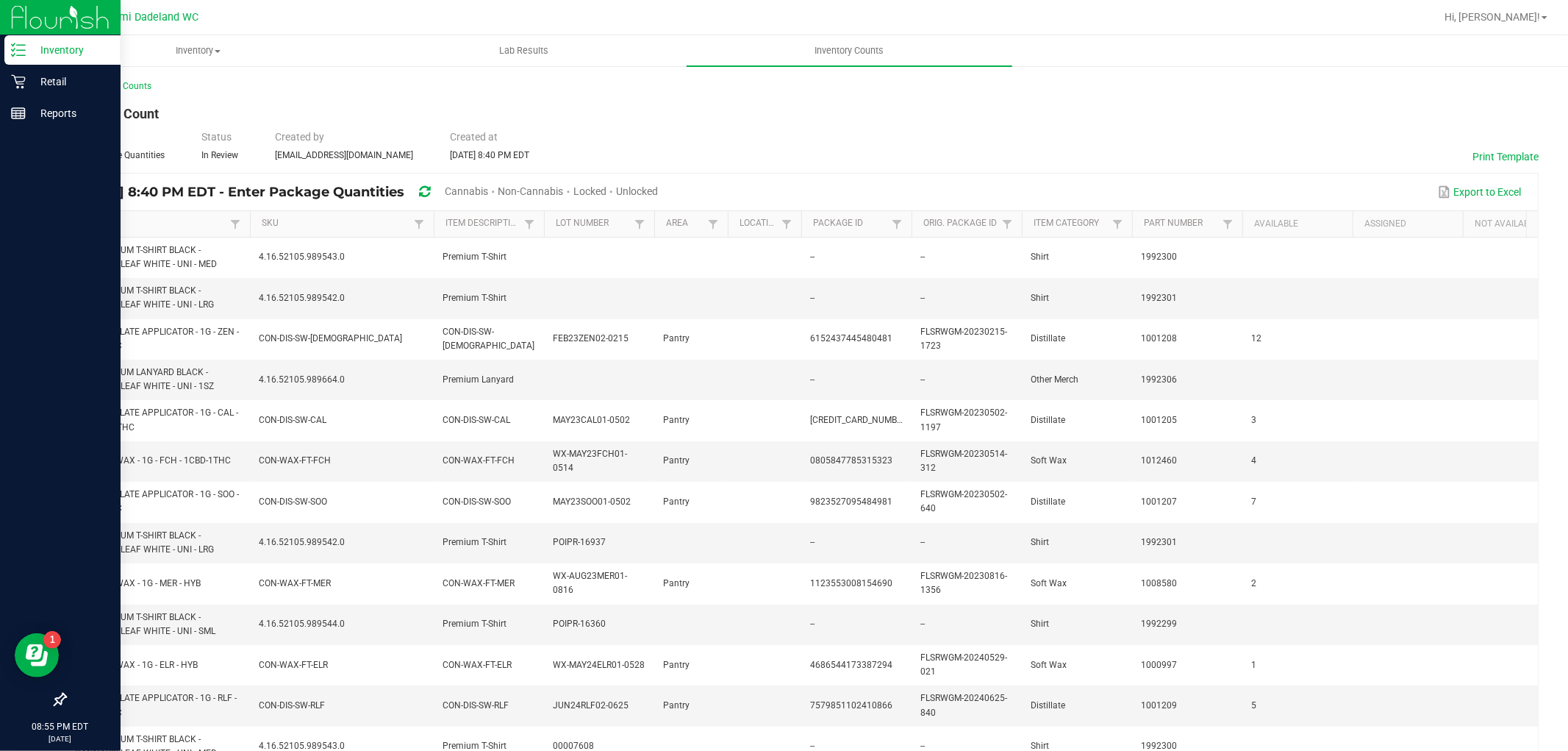
click at [52, 37] on div "Inventory" at bounding box center [62, 50] width 116 height 29
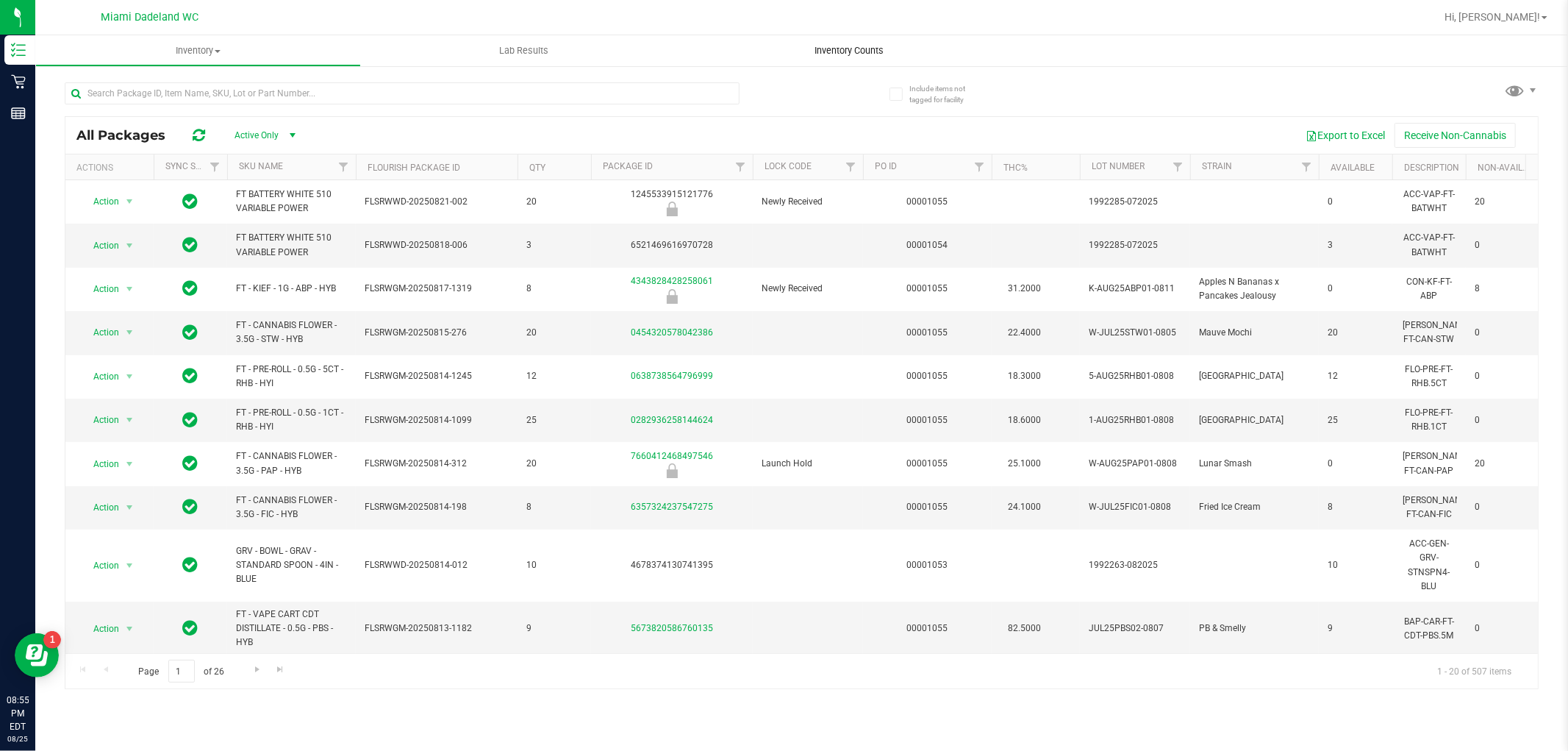
click at [846, 47] on span "Inventory Counts" at bounding box center [850, 51] width 109 height 13
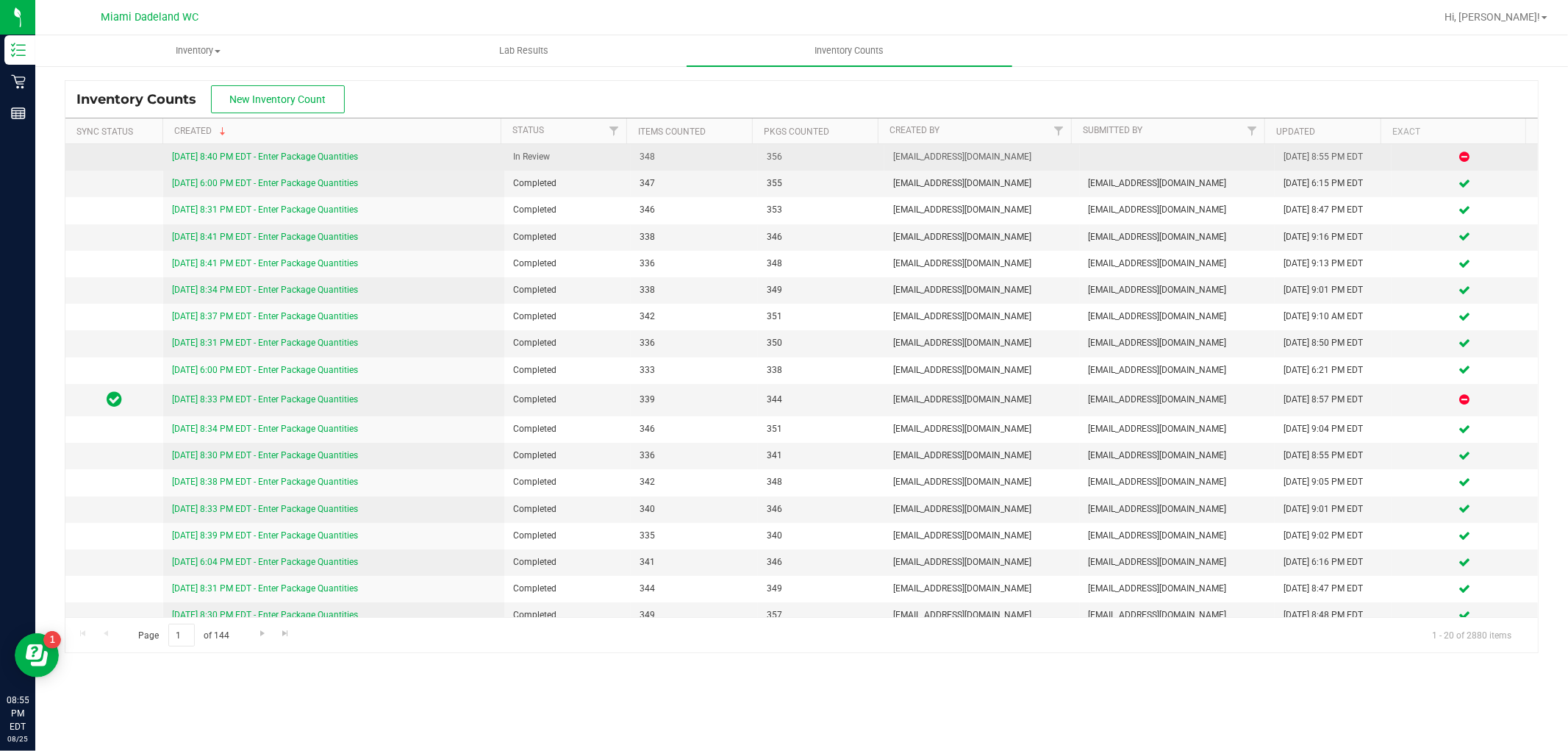
click at [420, 161] on div "[DATE] 8:40 PM EDT - Enter Package Quantities" at bounding box center [333, 157] width 324 height 14
click at [327, 154] on link "[DATE] 8:40 PM EDT - Enter Package Quantities" at bounding box center [264, 156] width 186 height 10
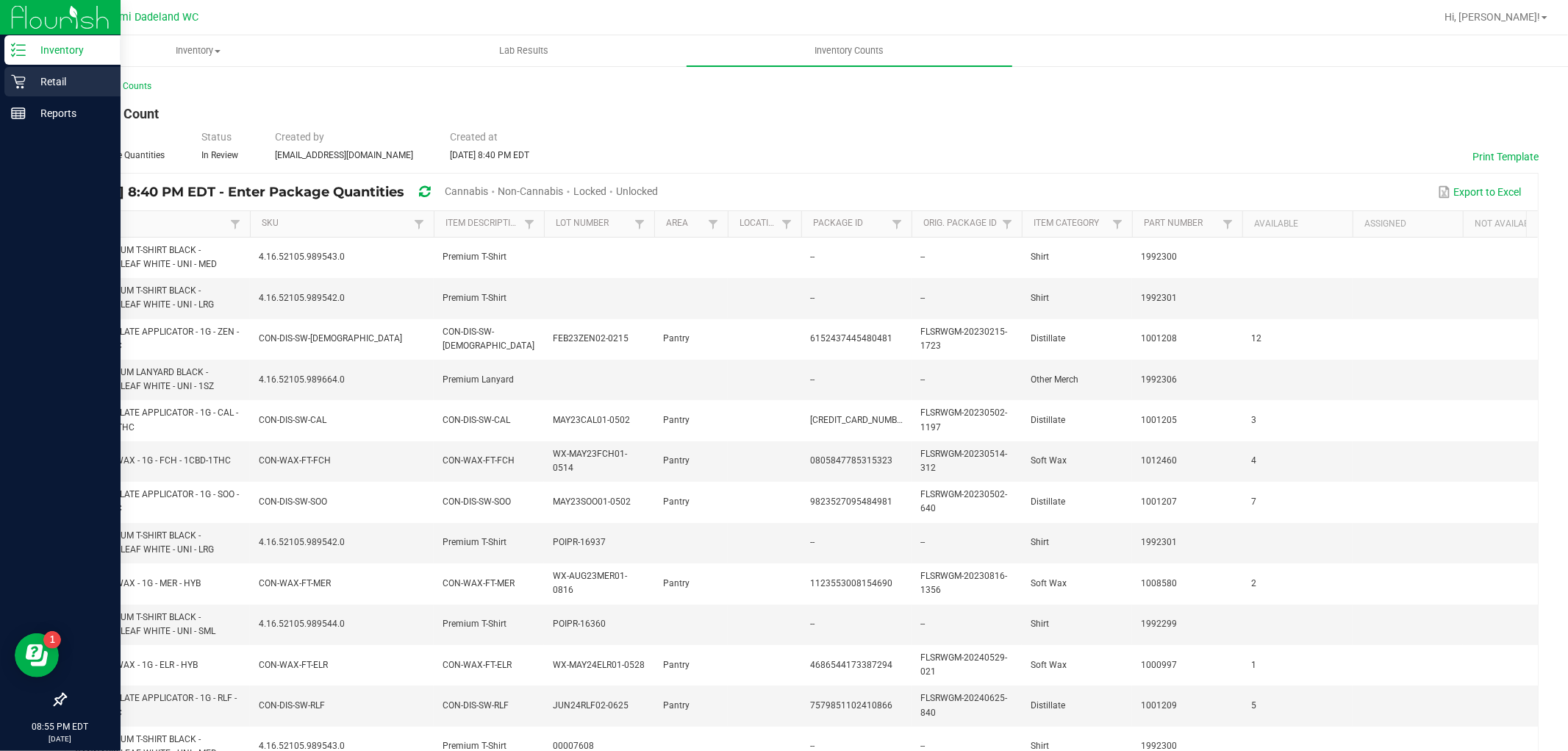
click at [23, 84] on icon at bounding box center [18, 82] width 14 height 14
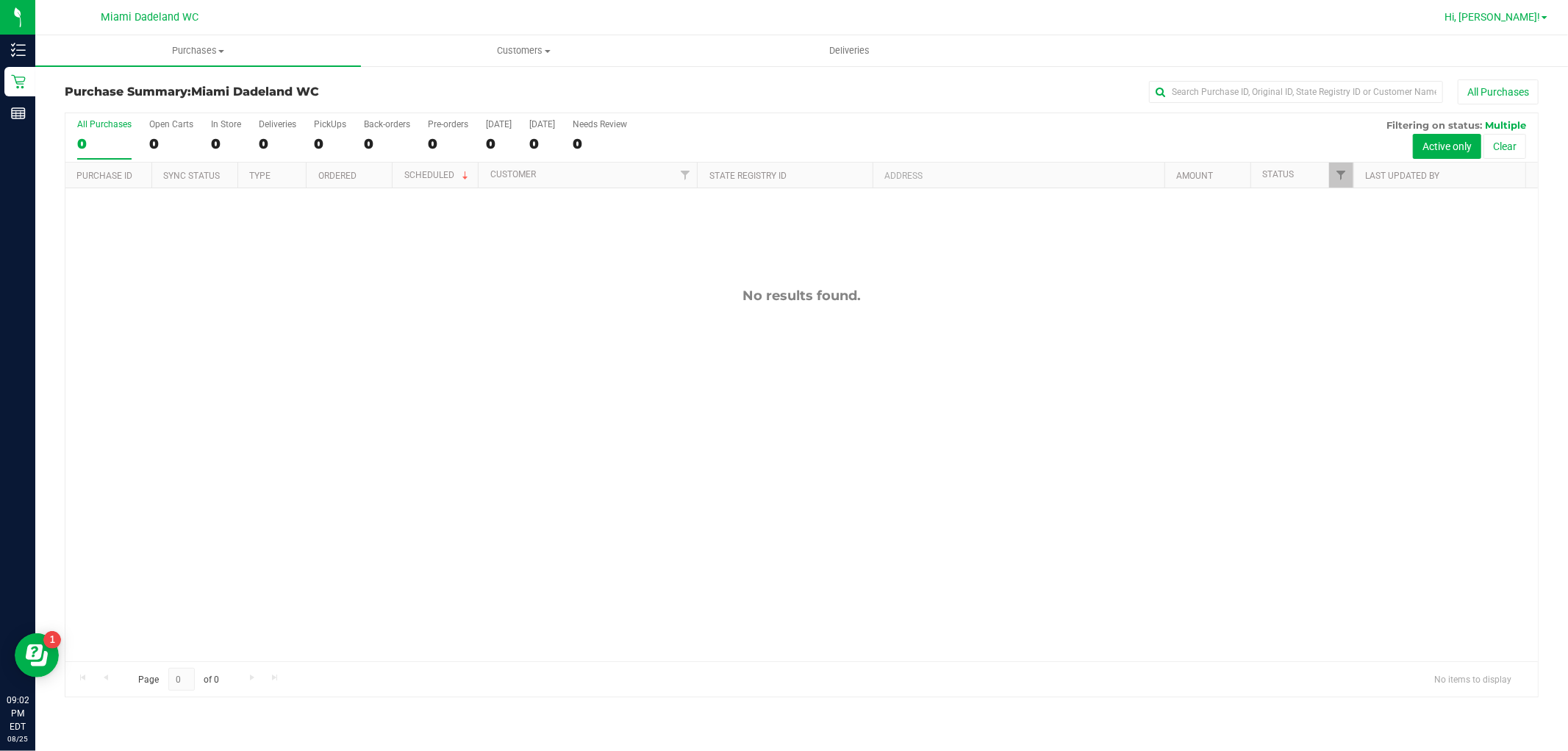
click at [1497, 16] on span "Hi, [PERSON_NAME]!" at bounding box center [1492, 17] width 96 height 12
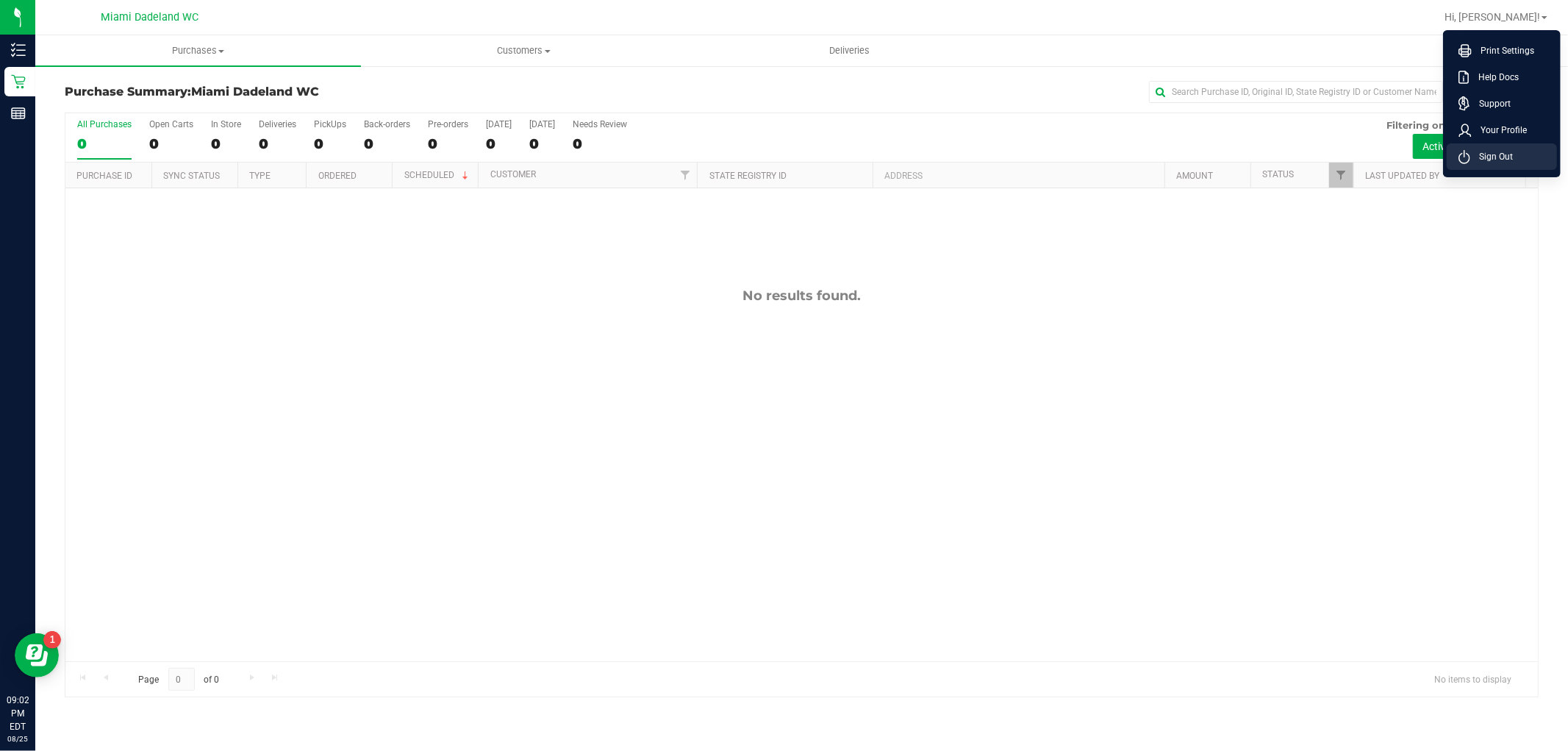
click at [1502, 158] on span "Sign Out" at bounding box center [1492, 157] width 43 height 15
